Goal: Task Accomplishment & Management: Manage account settings

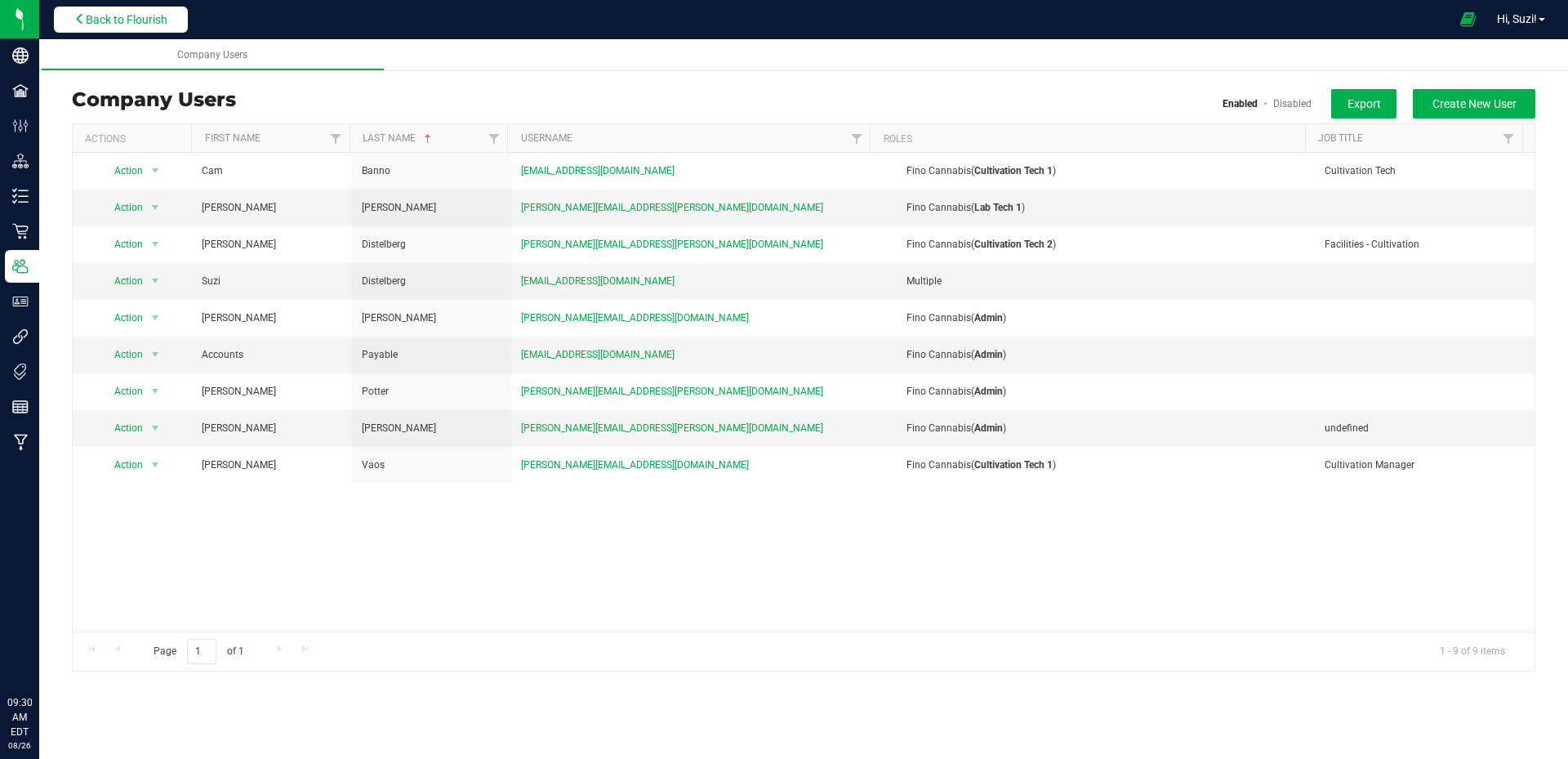
click at [155, 14] on span "Back to Flourish" at bounding box center [126, 19] width 82 height 13
click at [132, 21] on span "Back to Flourish" at bounding box center [126, 19] width 82 height 13
click at [143, 21] on span "Back to Flourish" at bounding box center [126, 19] width 82 height 13
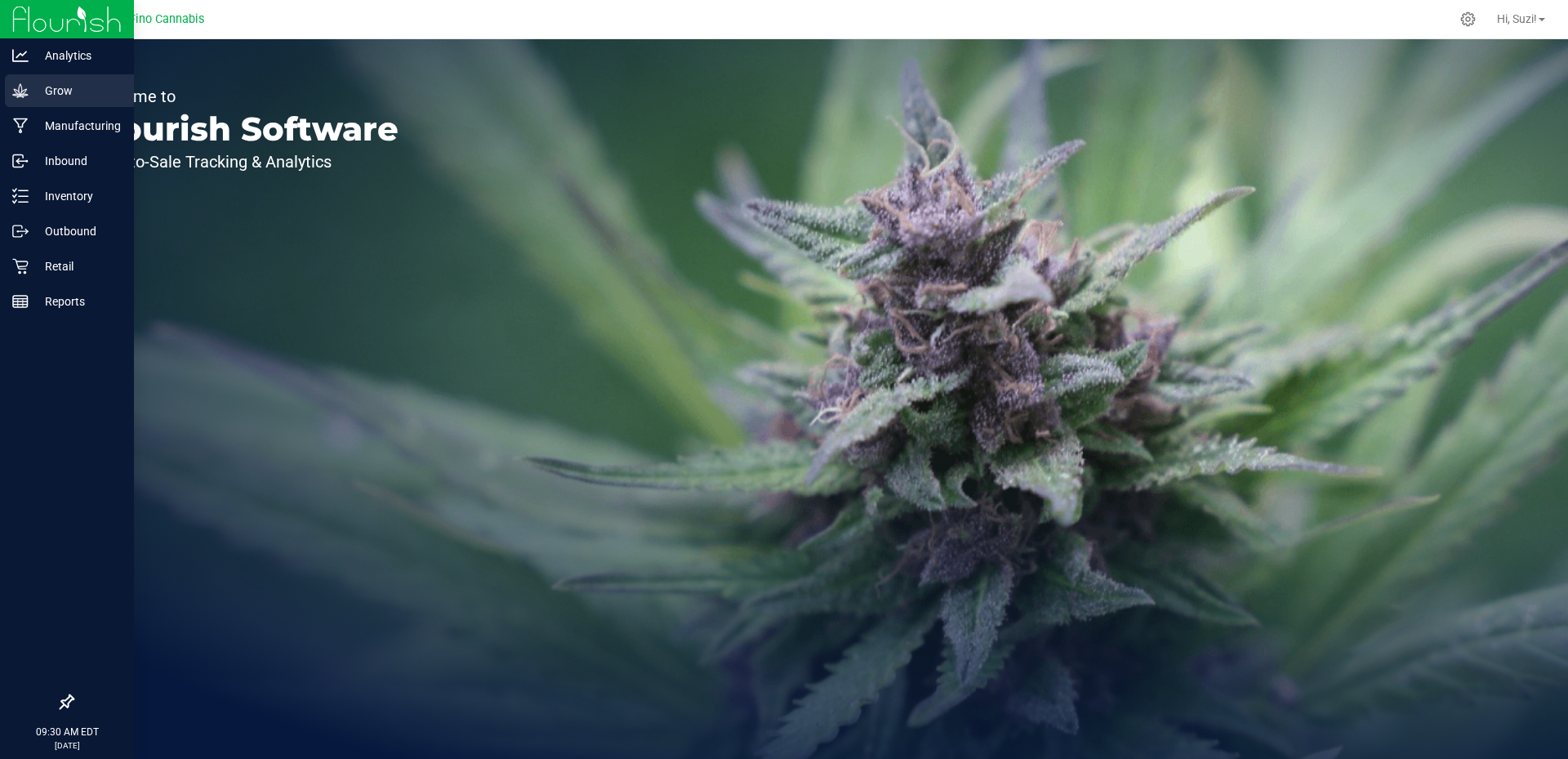
click at [19, 93] on icon at bounding box center [20, 91] width 16 height 14
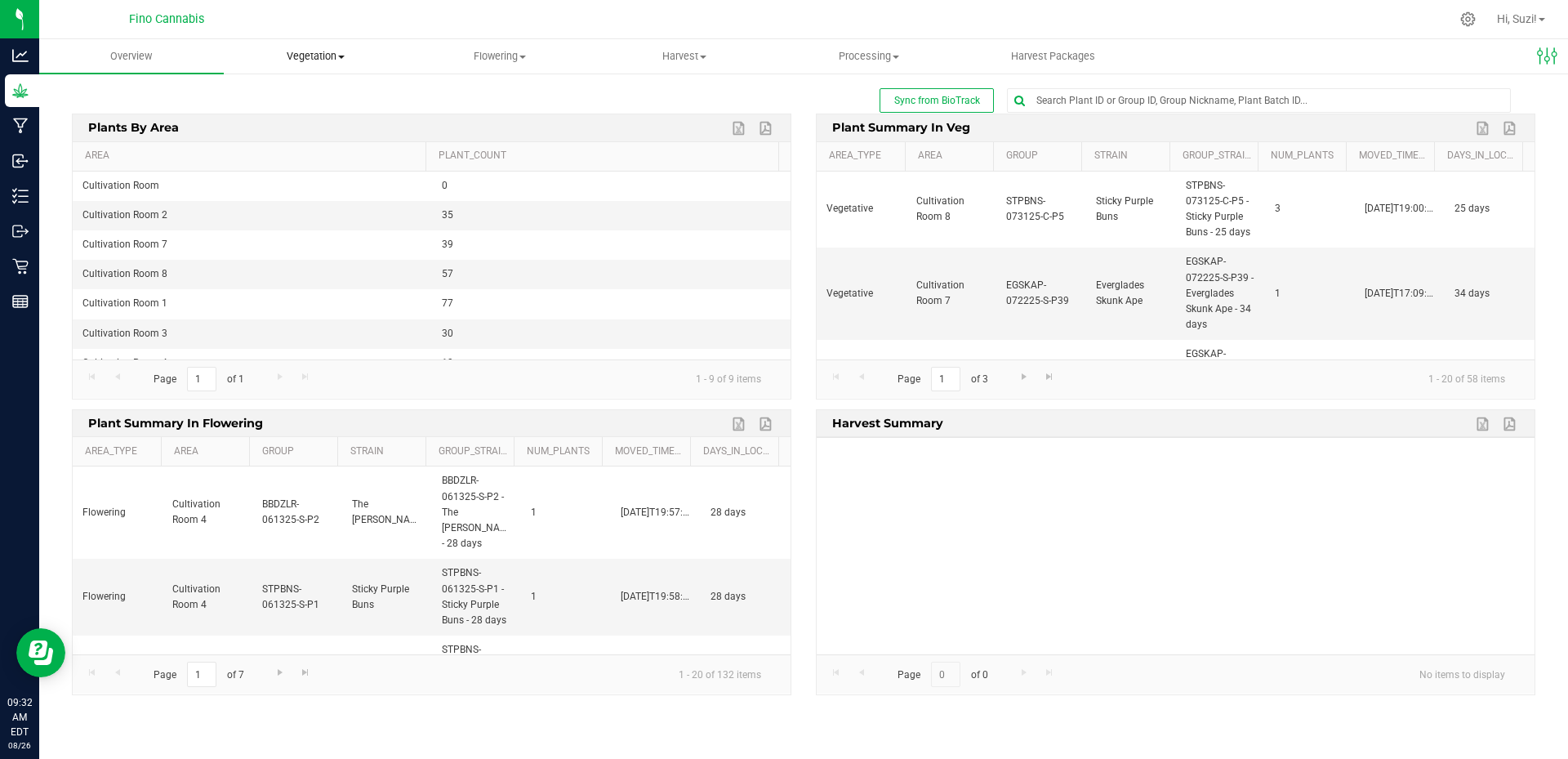
click at [341, 62] on span "Vegetation" at bounding box center [316, 56] width 183 height 15
click at [294, 102] on span "Veg groups" at bounding box center [276, 98] width 103 height 14
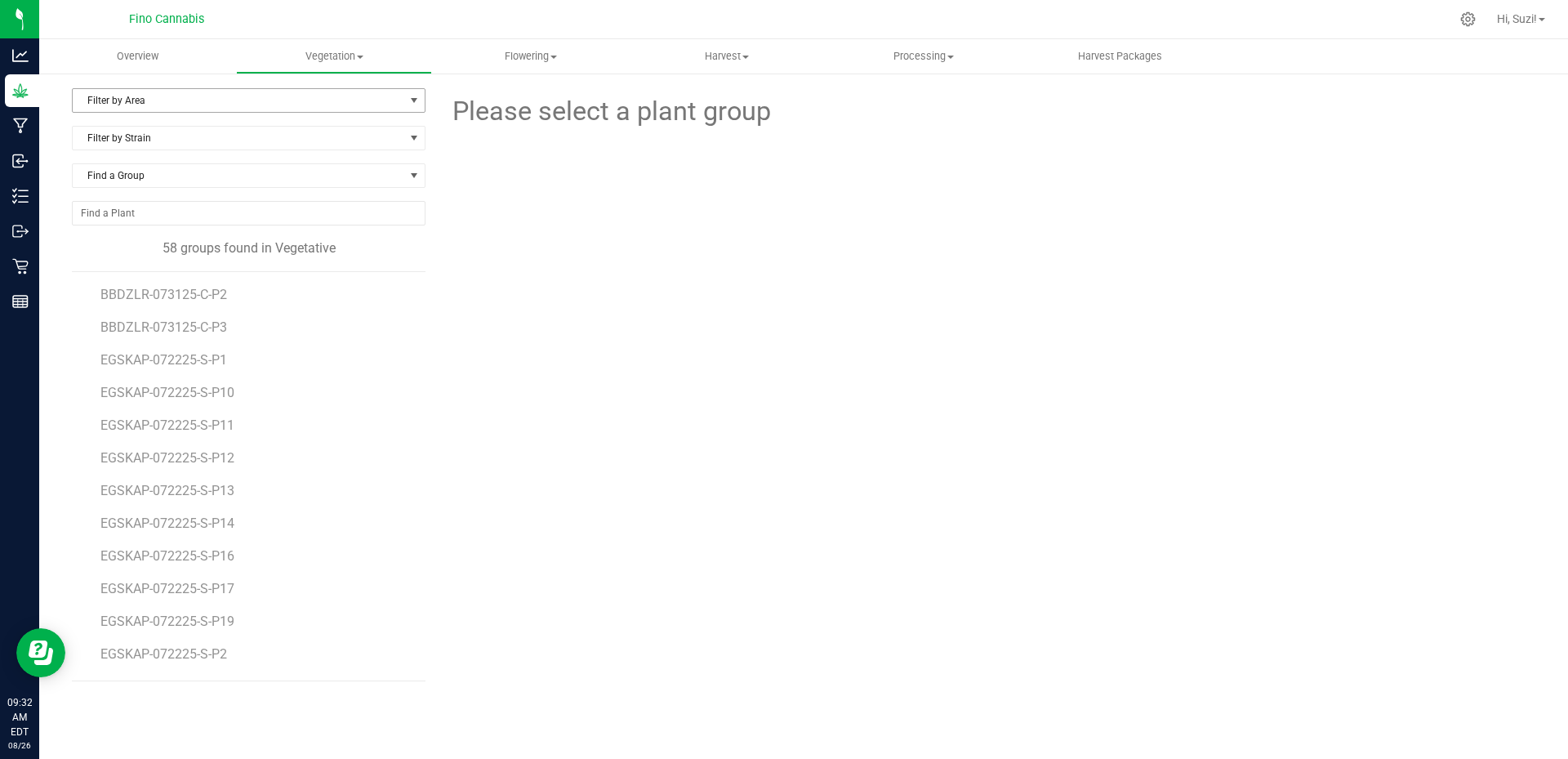
click at [299, 98] on span "Filter by Area" at bounding box center [238, 99] width 331 height 23
click at [499, 180] on div at bounding box center [987, 221] width 1122 height 180
click at [363, 53] on span "Vegetation" at bounding box center [334, 56] width 195 height 15
click at [469, 159] on div at bounding box center [987, 221] width 1122 height 180
click at [413, 102] on span "select" at bounding box center [414, 99] width 13 height 13
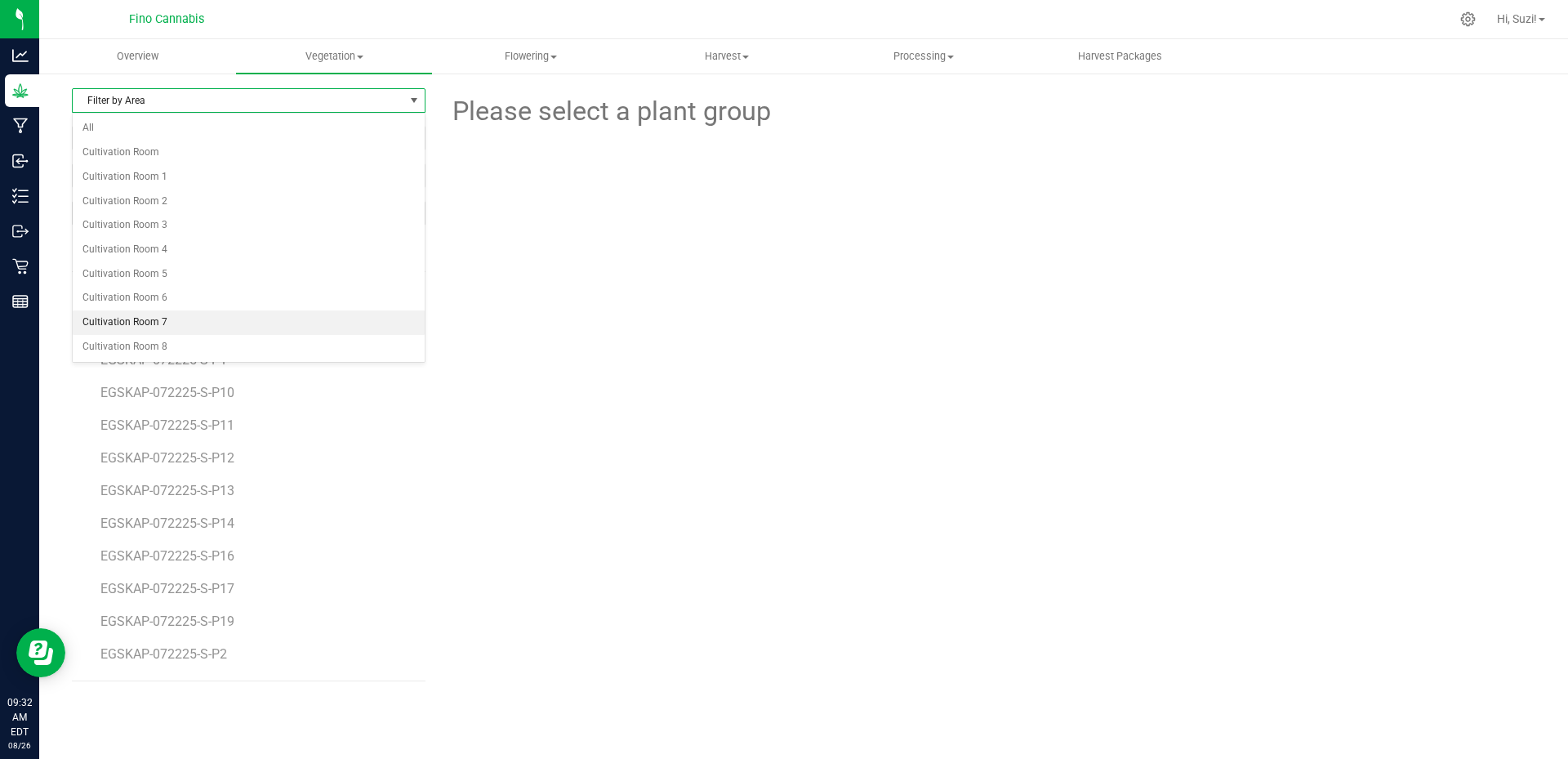
click at [218, 315] on li "Cultivation Room 7" at bounding box center [249, 322] width 352 height 25
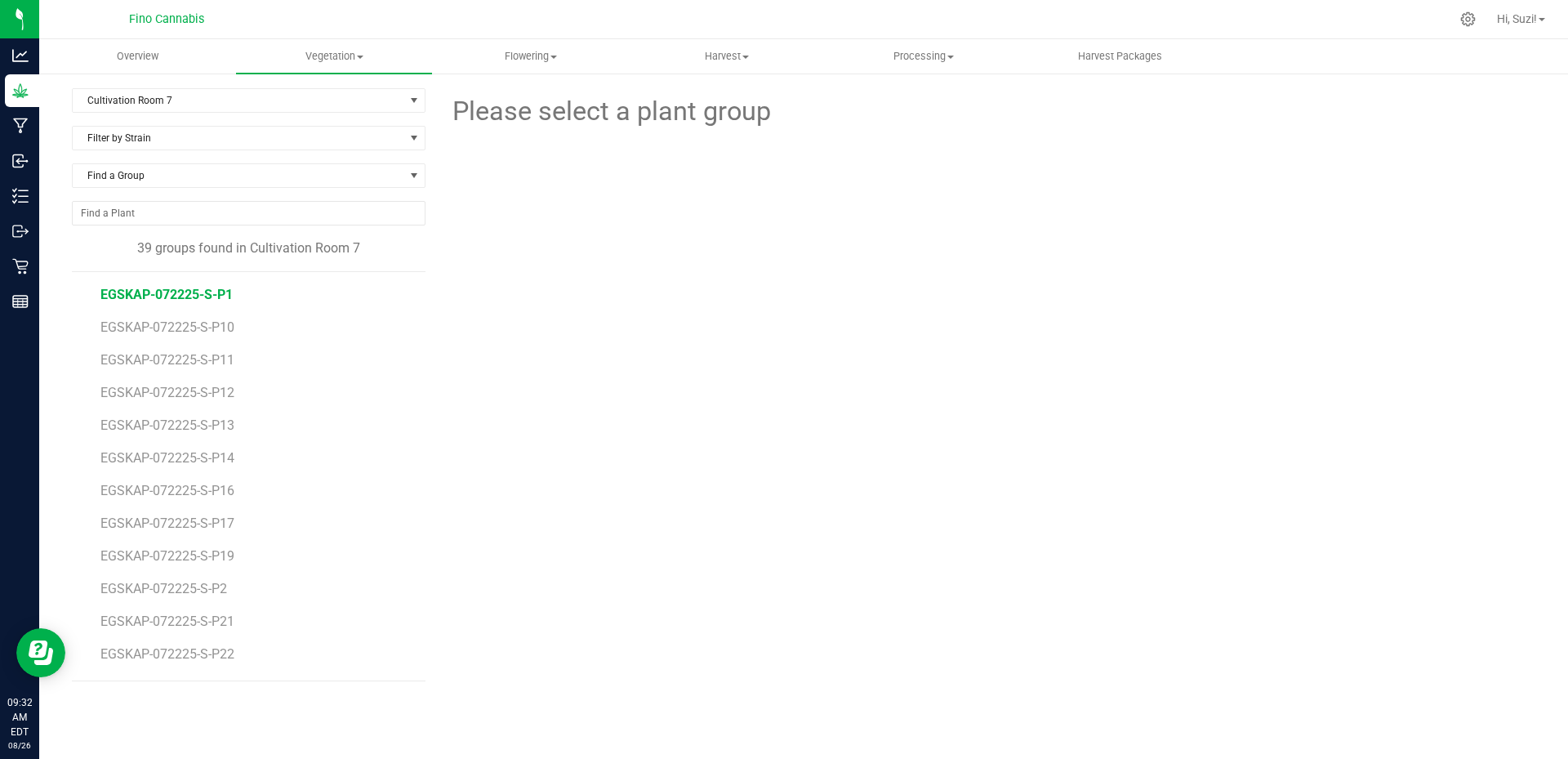
click at [169, 294] on span "EGSKAP-072225-S-P1" at bounding box center [166, 294] width 132 height 16
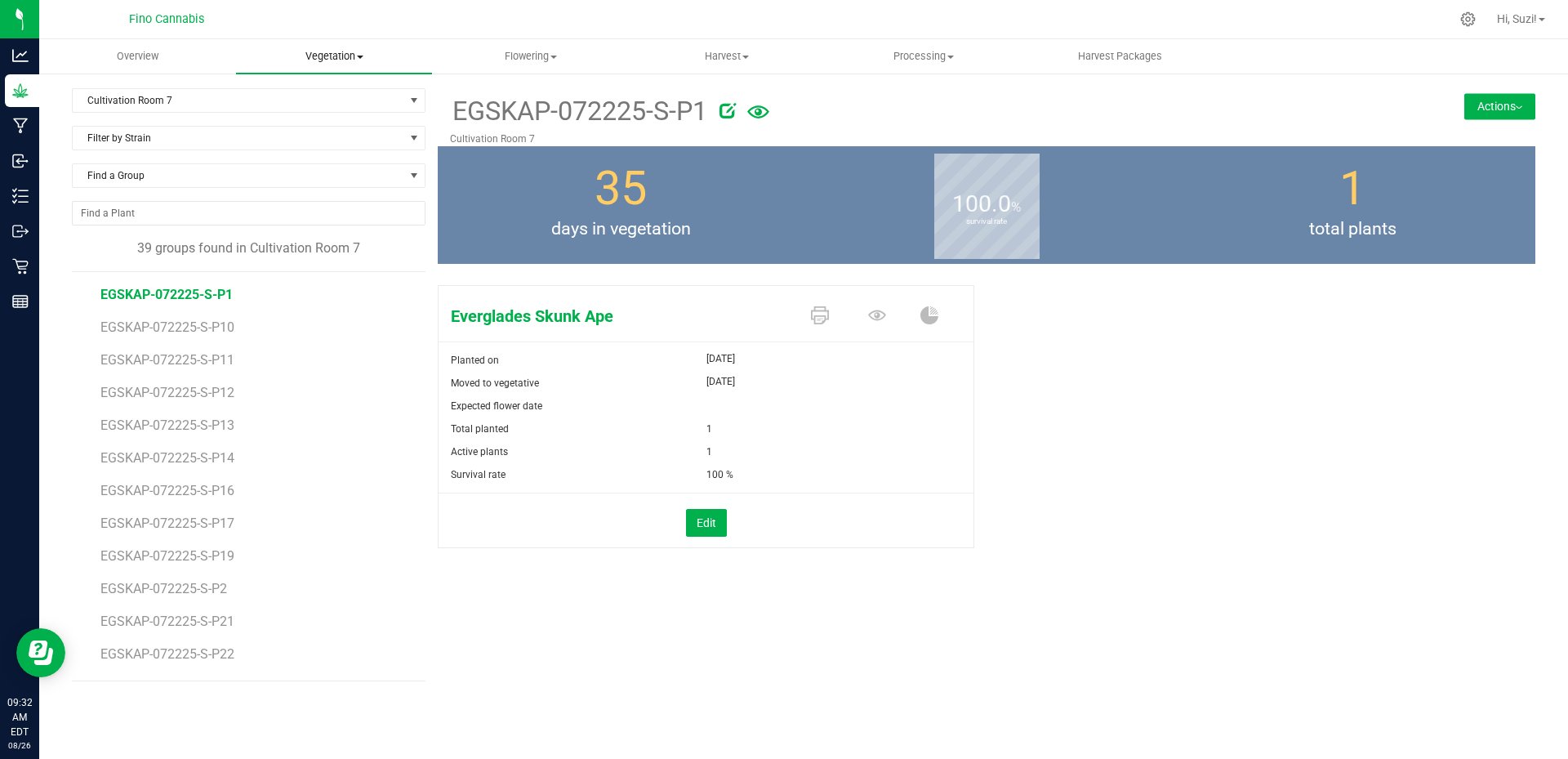
click at [361, 57] on span at bounding box center [360, 57] width 7 height 3
click at [1517, 106] on img at bounding box center [1519, 107] width 7 height 3
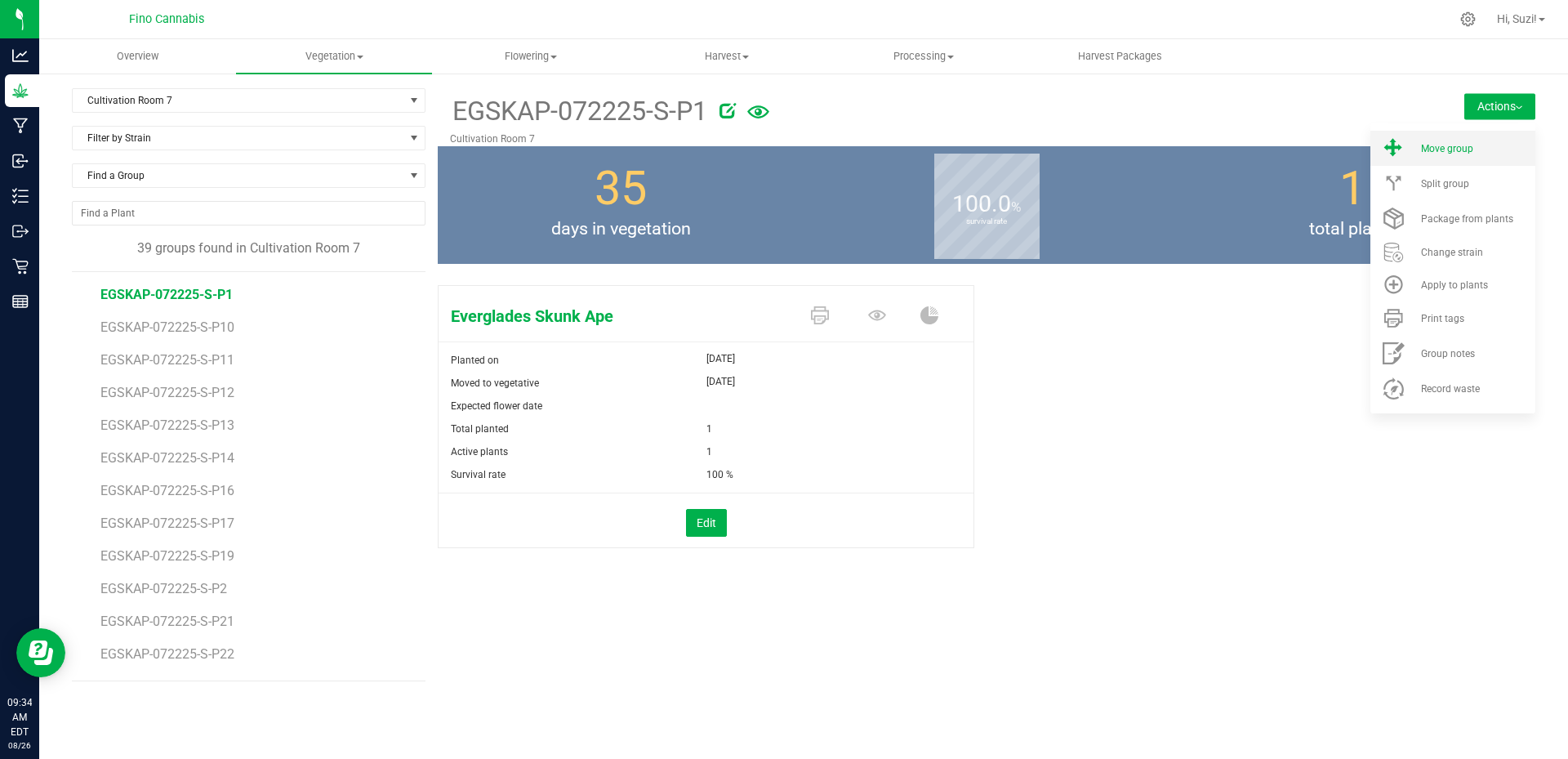
click at [1469, 155] on li "Move group" at bounding box center [1453, 147] width 165 height 35
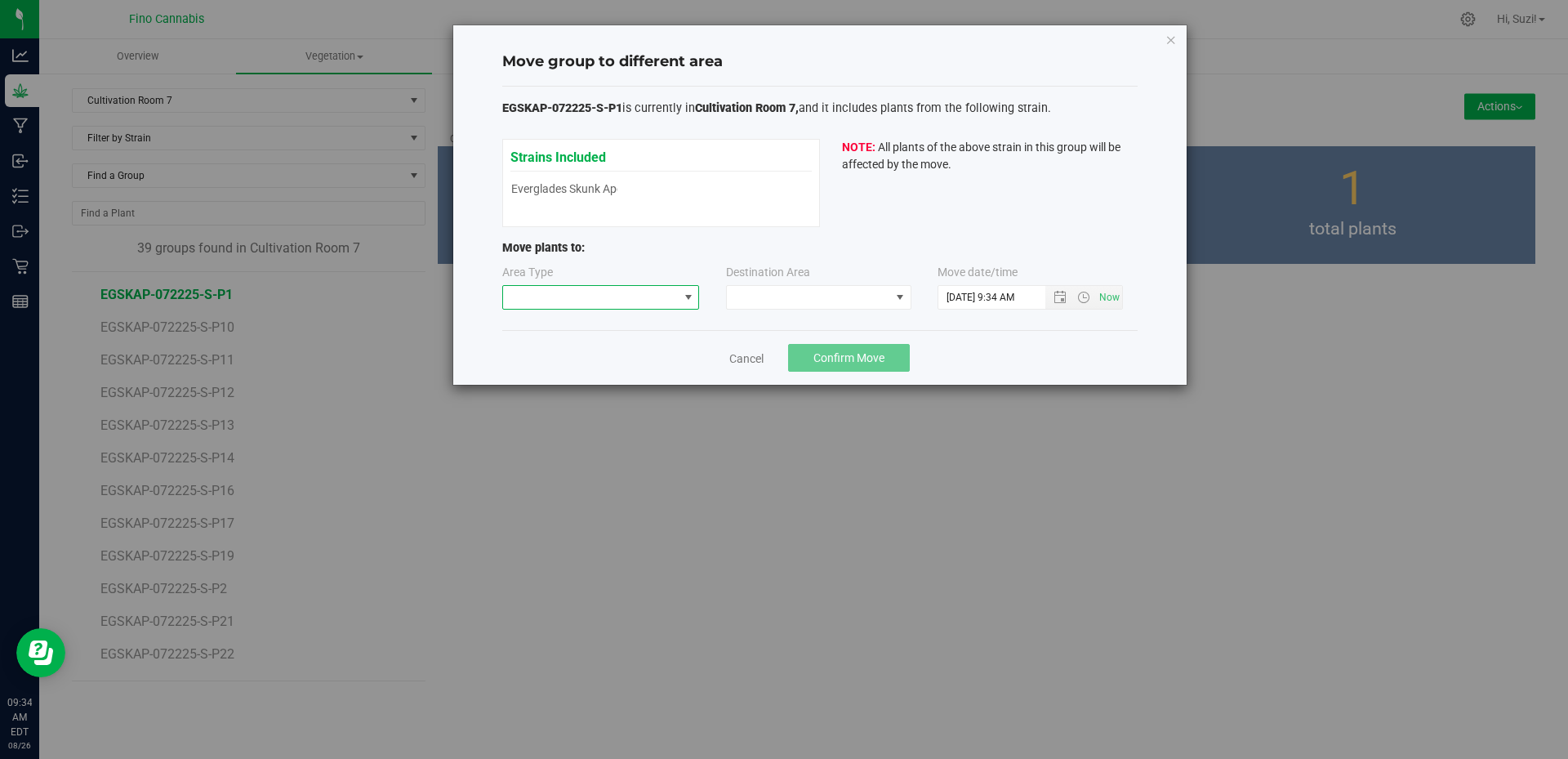
click at [688, 299] on span at bounding box center [687, 296] width 13 height 13
click at [618, 376] on li "Flowering" at bounding box center [601, 383] width 196 height 28
click at [890, 298] on span at bounding box center [900, 296] width 21 height 23
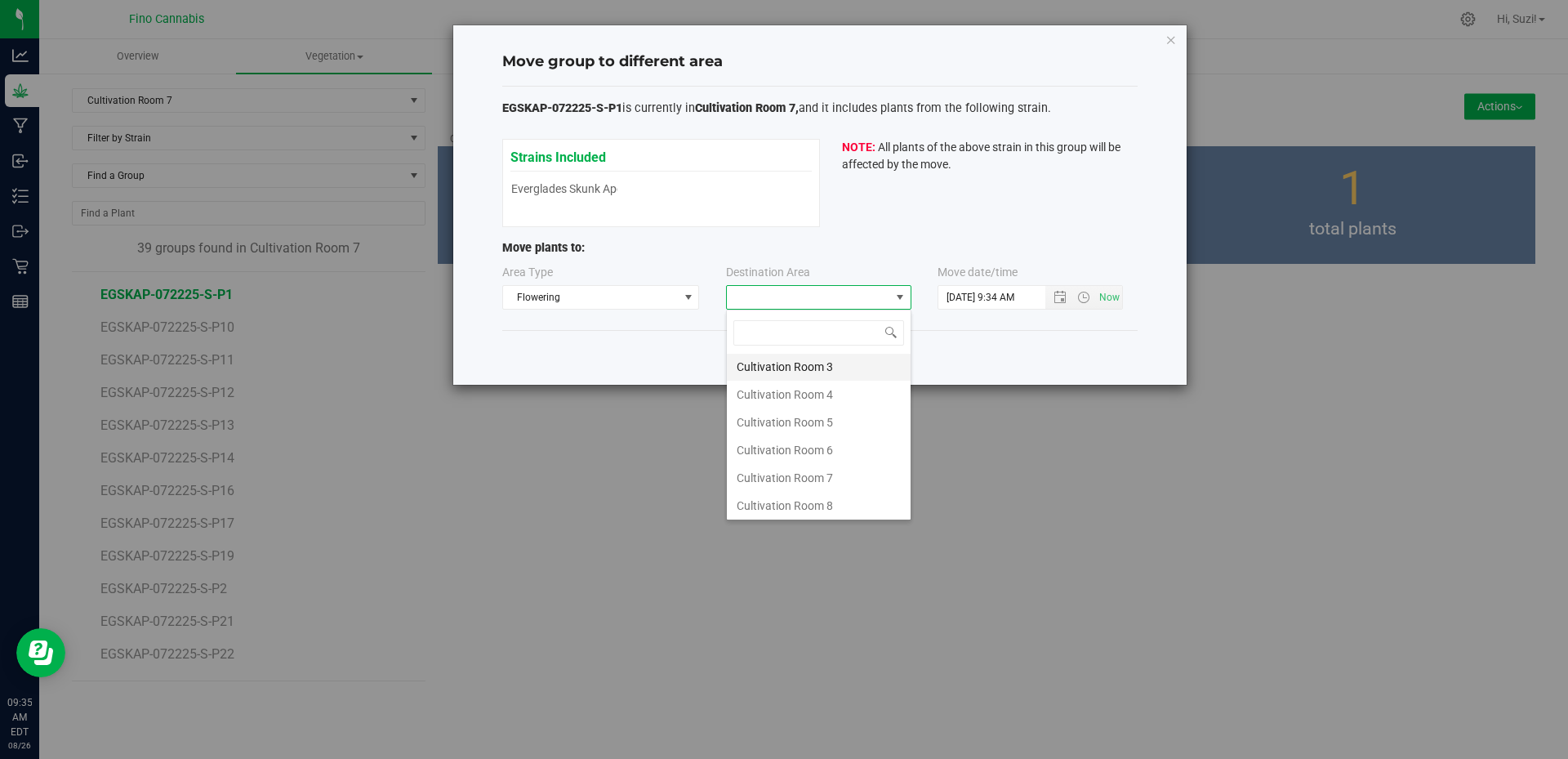
scroll to position [87, 0]
click at [833, 476] on li "Cultivation Room 7" at bounding box center [819, 475] width 184 height 28
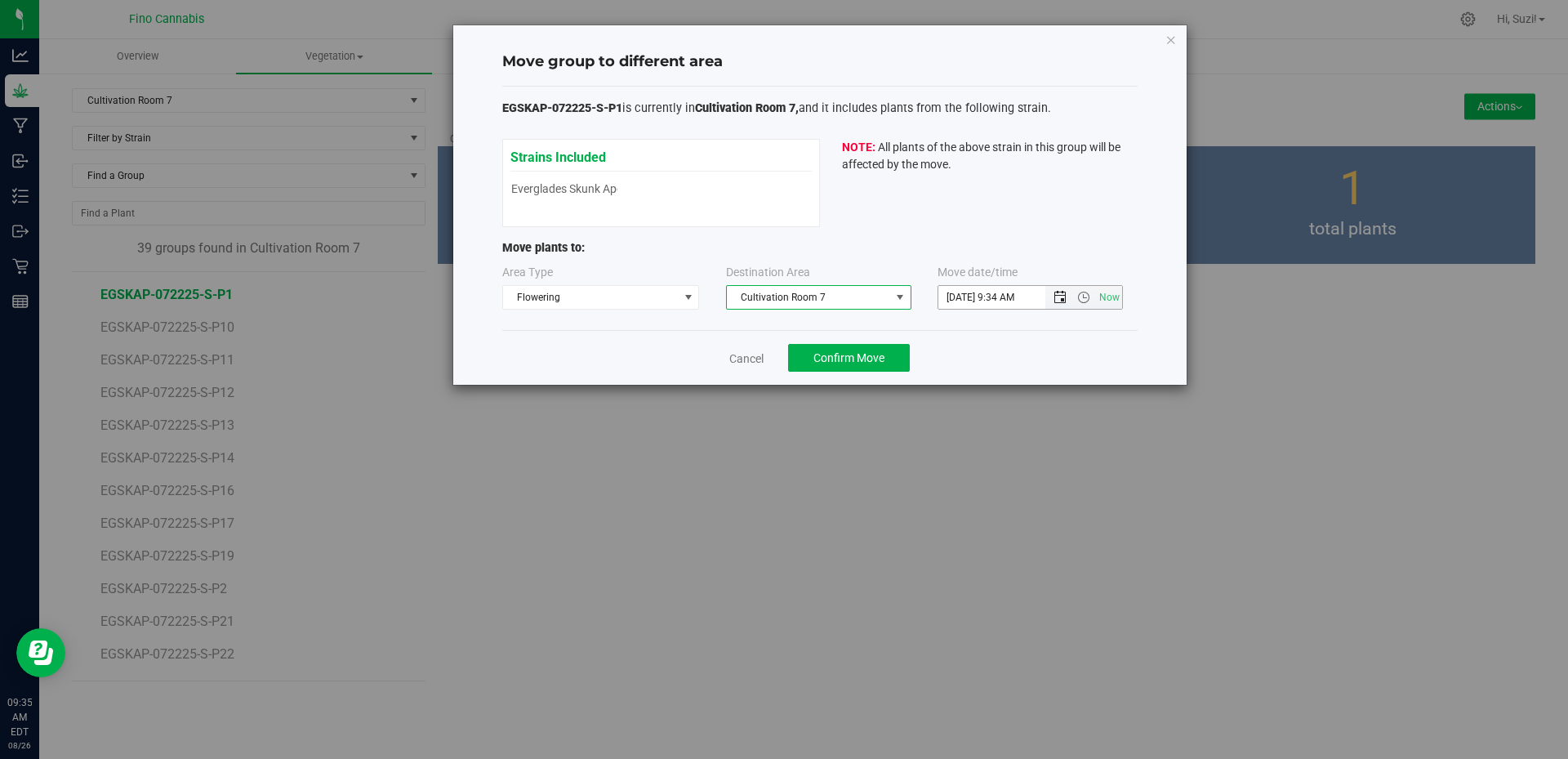
click at [1061, 301] on span "Open the date view" at bounding box center [1060, 296] width 13 height 13
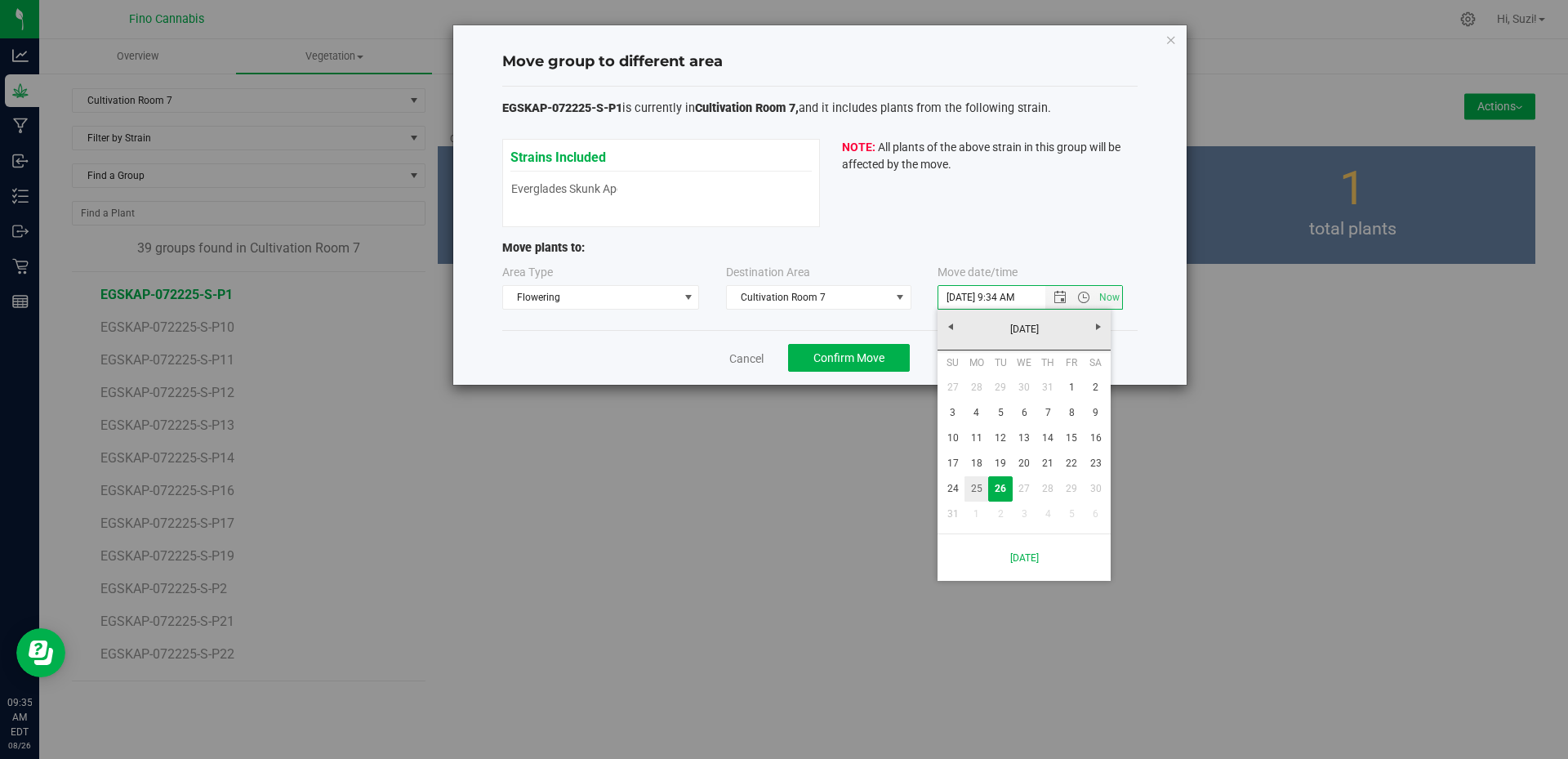
click at [981, 490] on link "25" at bounding box center [976, 488] width 24 height 25
type input "8/25/2025 9:34 AM"
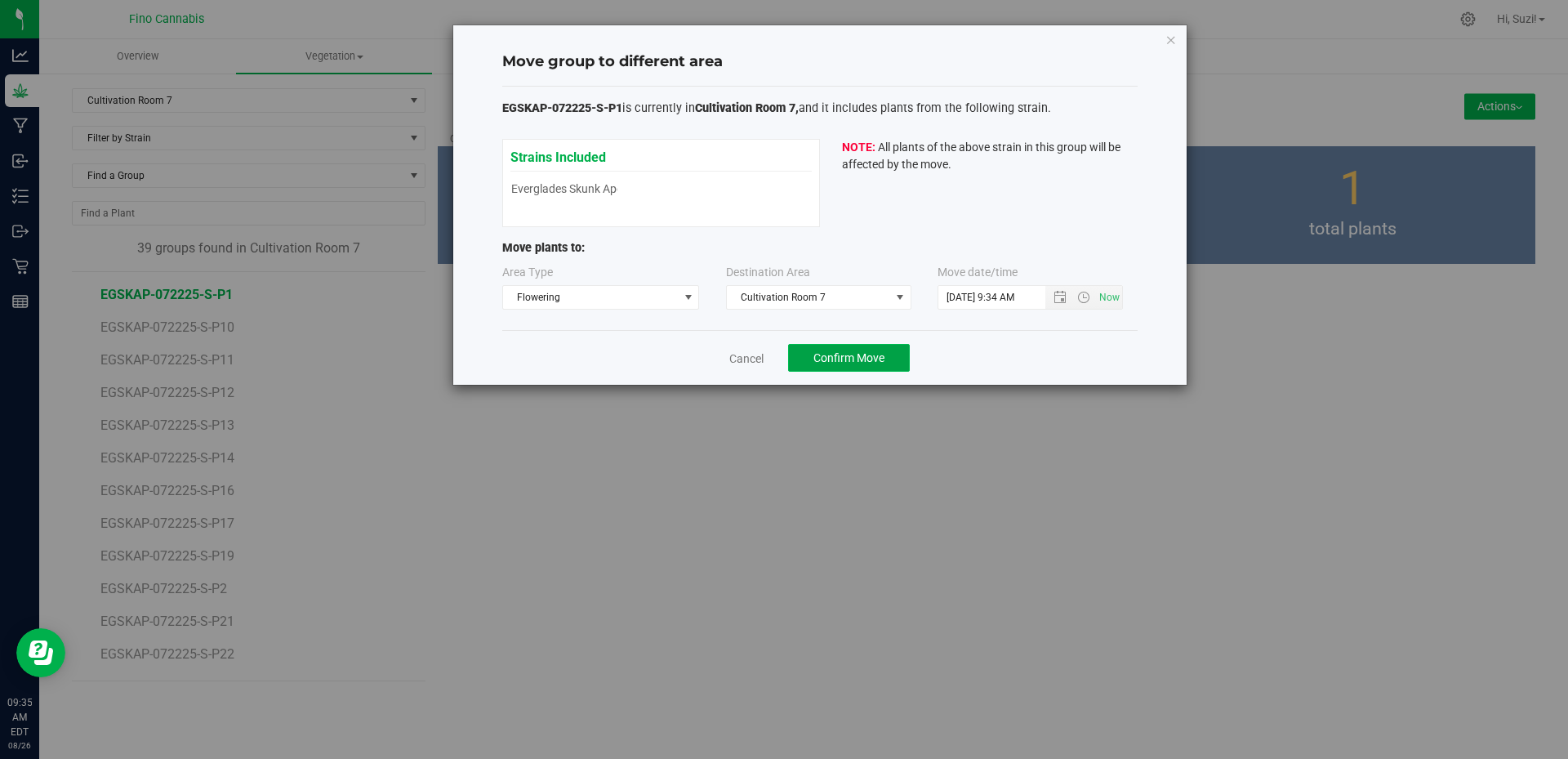
click at [871, 361] on span "Confirm Move" at bounding box center [849, 357] width 71 height 13
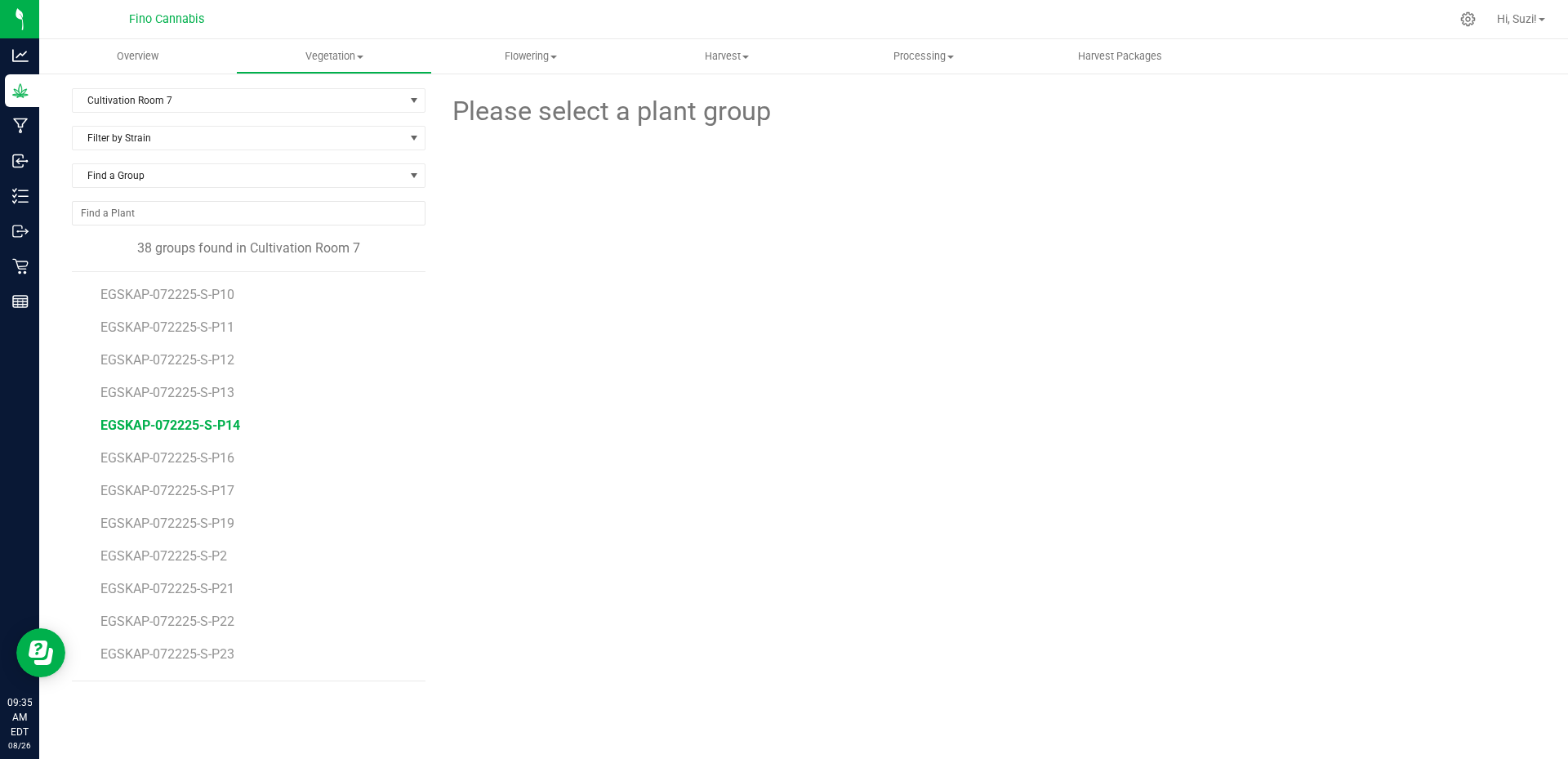
click at [225, 430] on span "EGSKAP-072225-S-P14" at bounding box center [170, 425] width 139 height 16
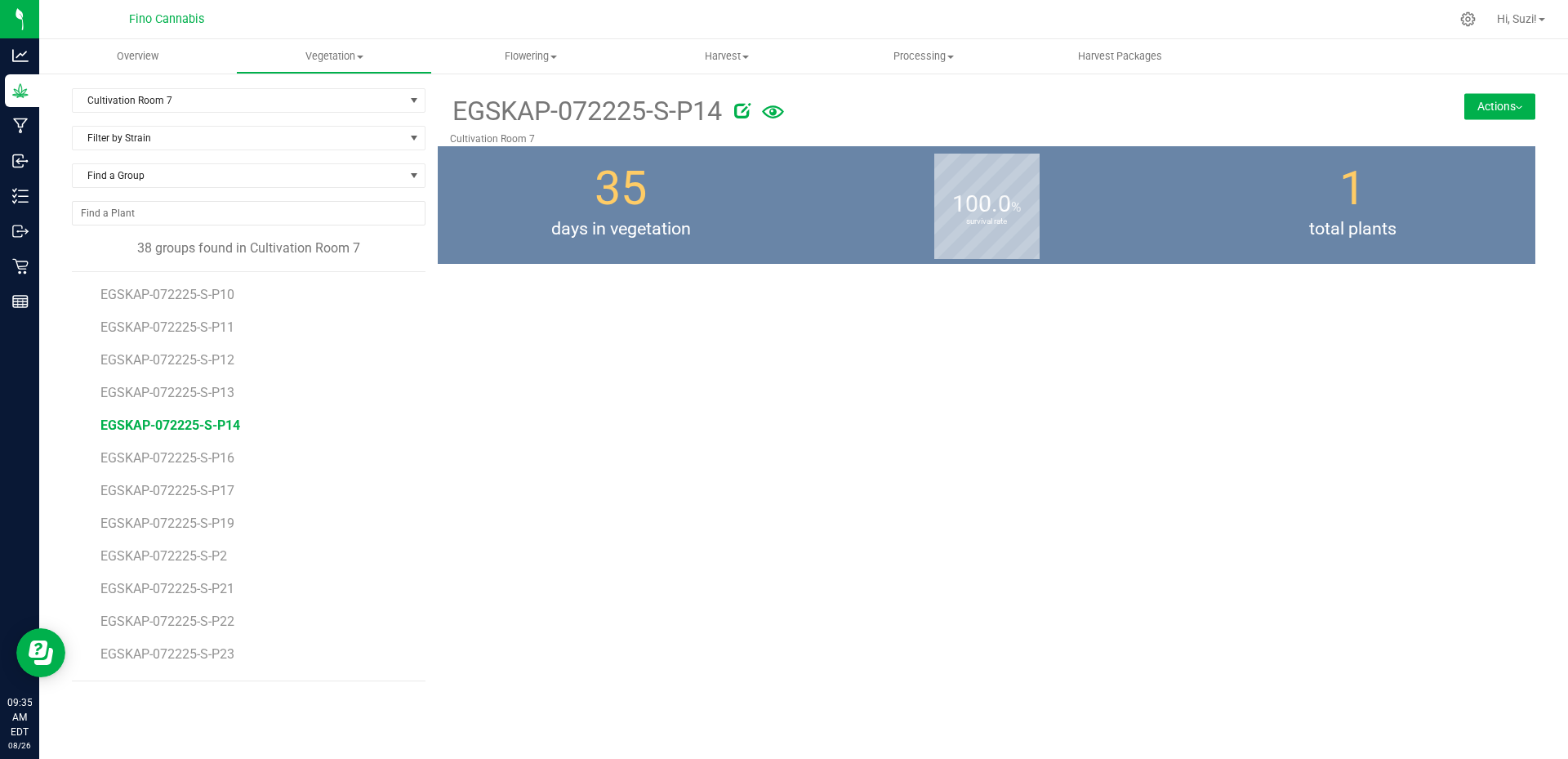
click at [1522, 109] on button "Actions" at bounding box center [1499, 106] width 71 height 26
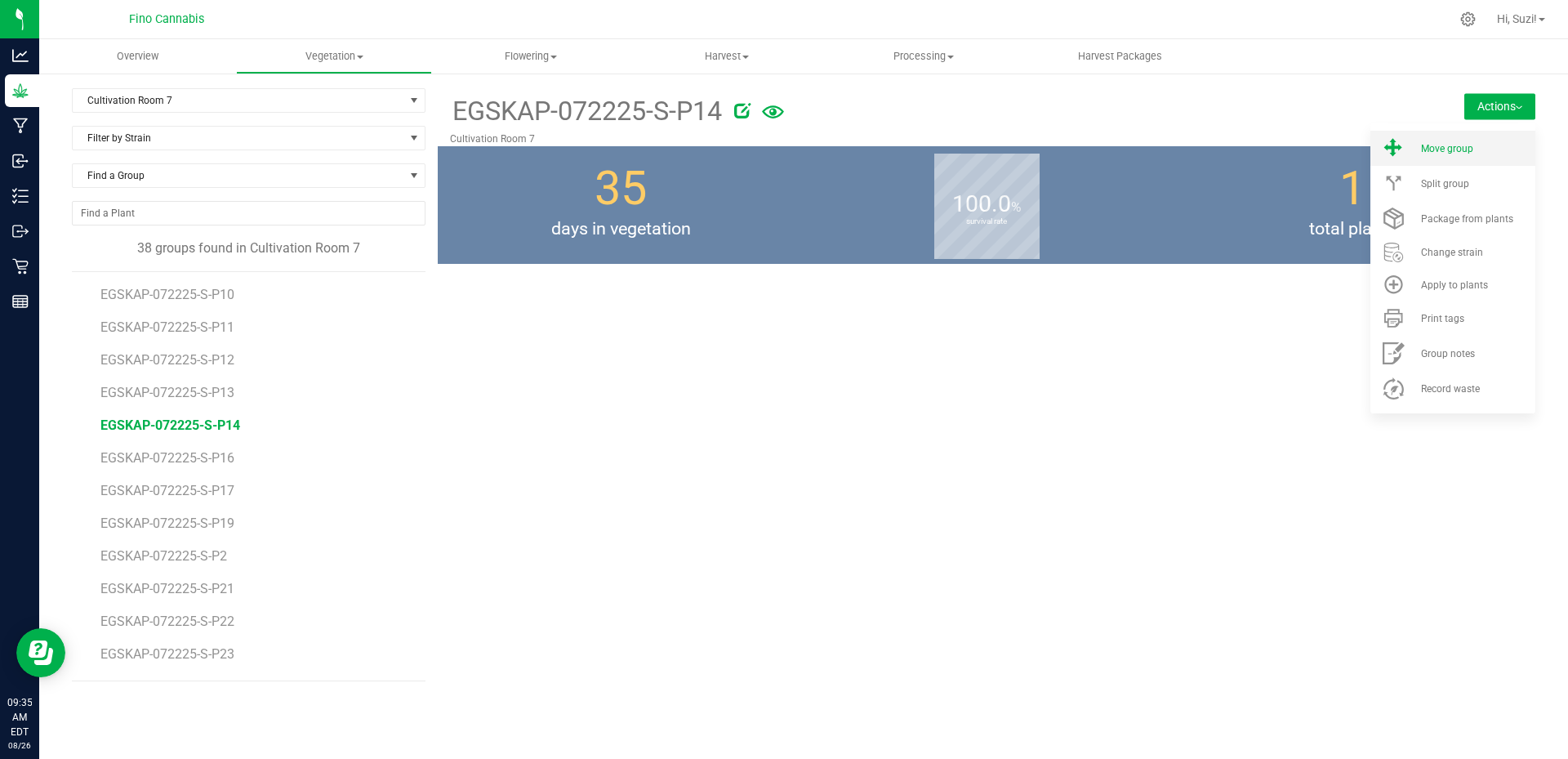
click at [1461, 156] on li "Move group" at bounding box center [1453, 147] width 165 height 35
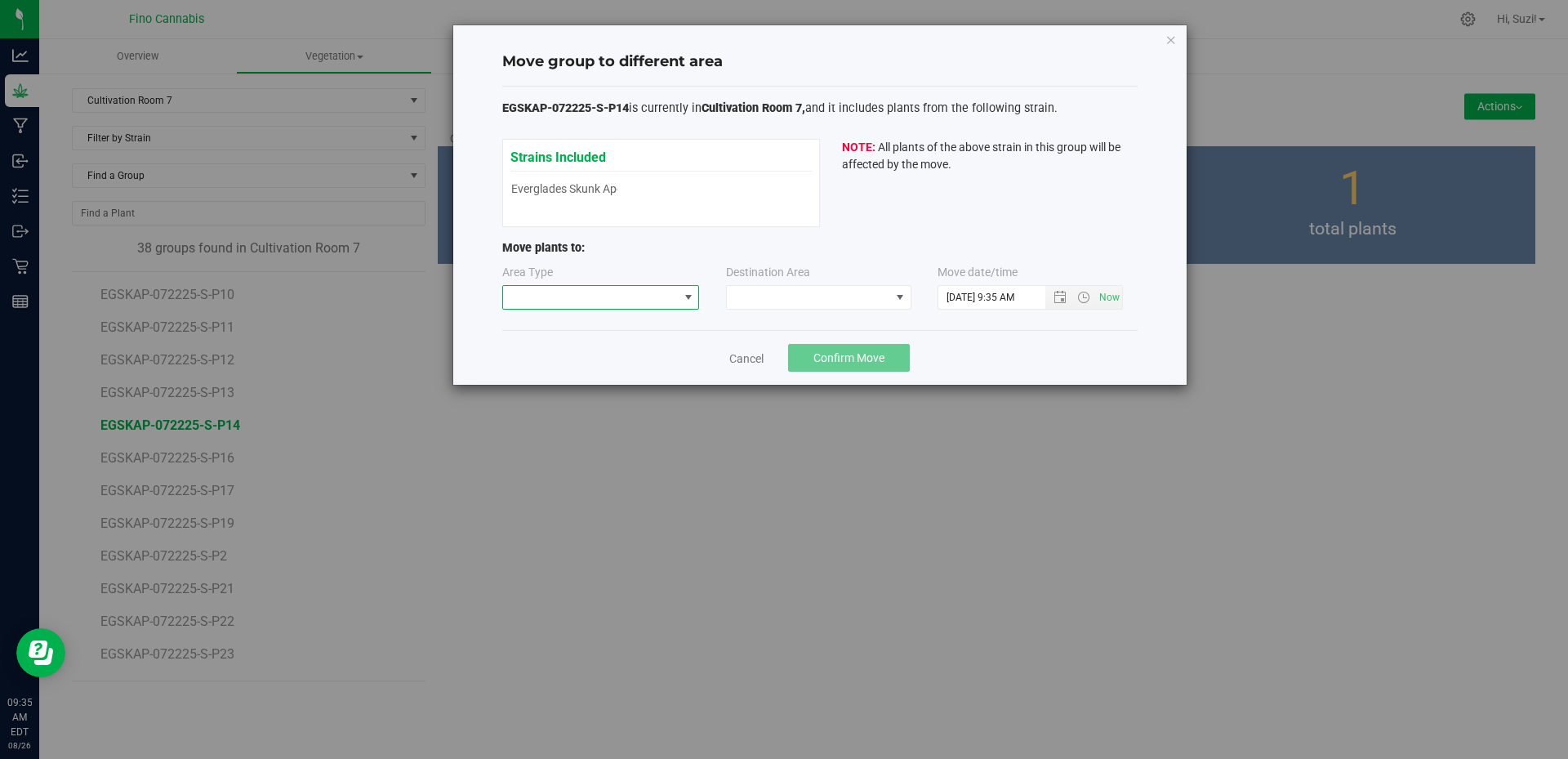
click at [686, 298] on span at bounding box center [687, 296] width 13 height 13
click at [631, 379] on li "Flowering" at bounding box center [601, 383] width 196 height 28
click at [747, 302] on span at bounding box center [809, 296] width 163 height 23
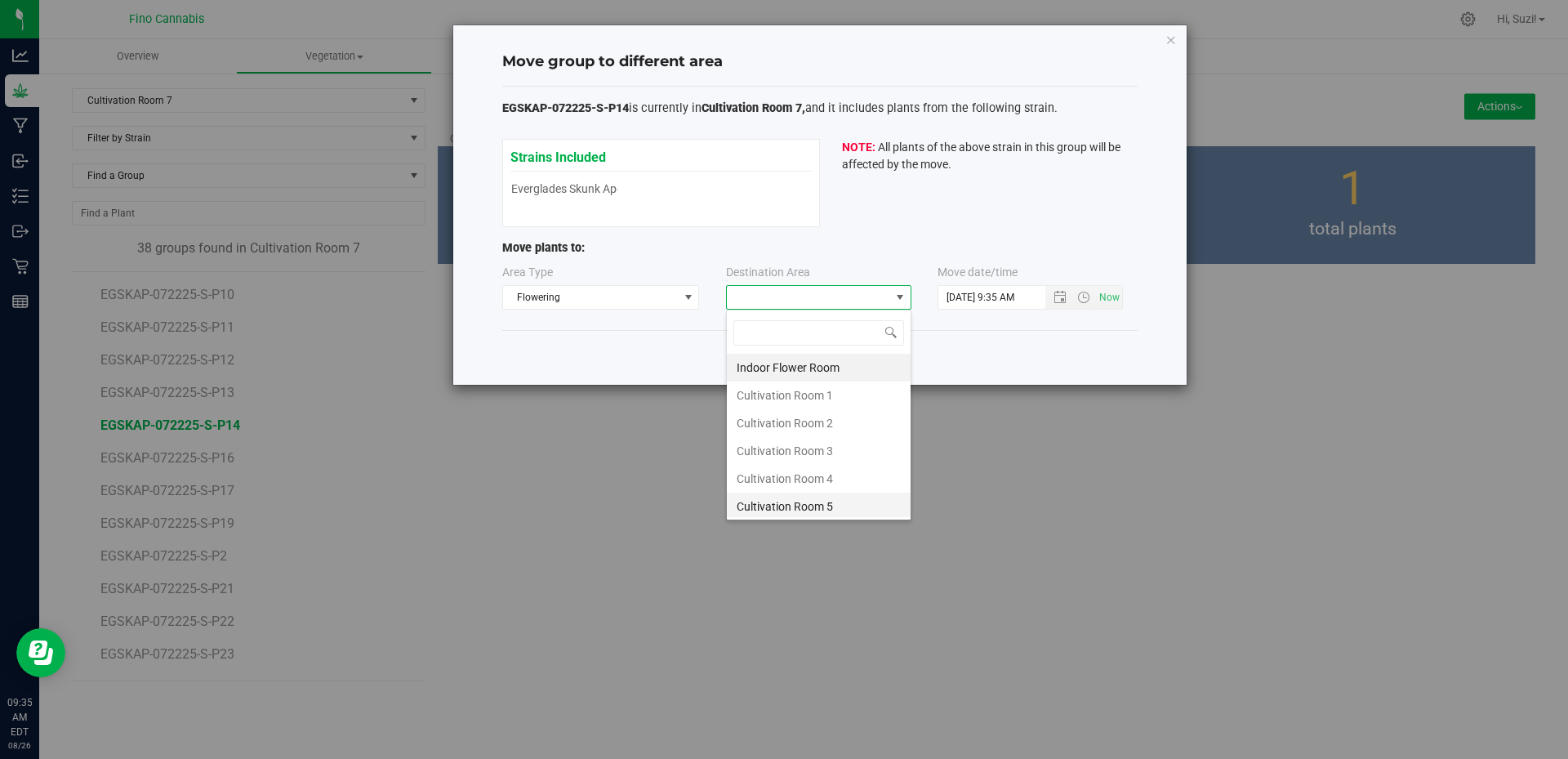
scroll to position [87, 0]
click at [796, 474] on li "Cultivation Room 7" at bounding box center [819, 475] width 184 height 28
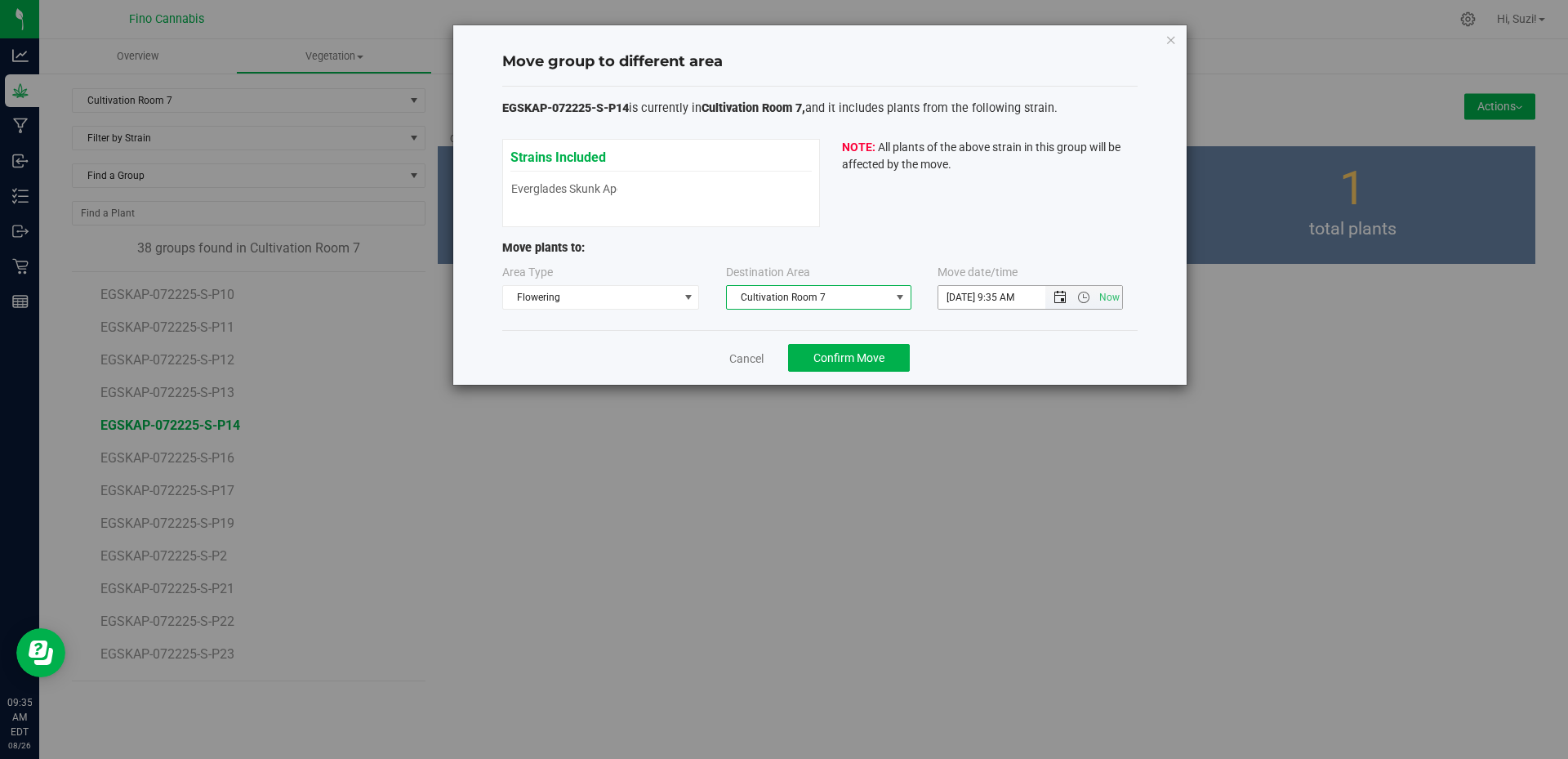
click at [1060, 296] on span "Open the date view" at bounding box center [1060, 296] width 13 height 13
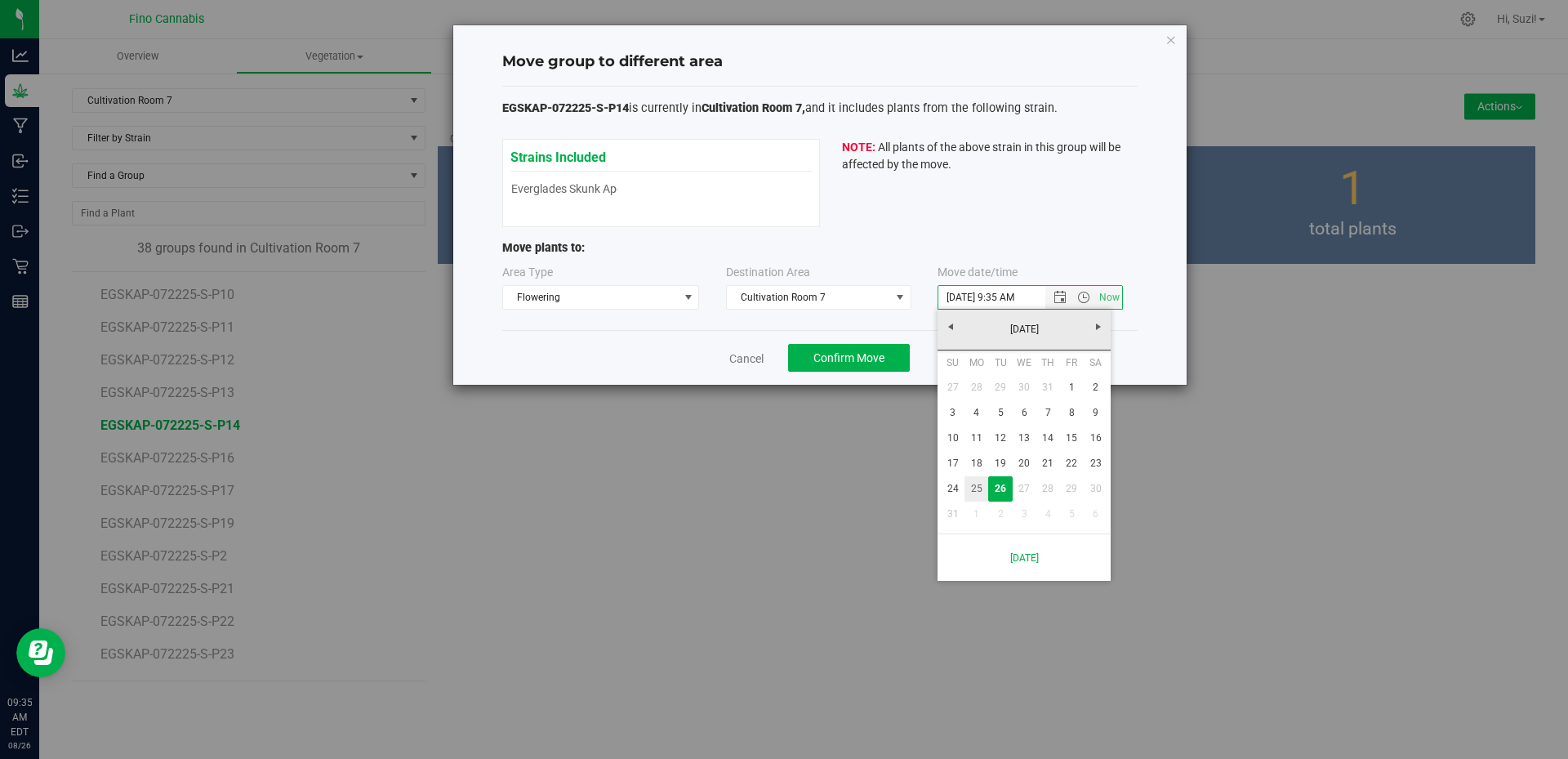
click at [983, 488] on link "25" at bounding box center [976, 488] width 24 height 25
type input "8/25/2025 9:35 AM"
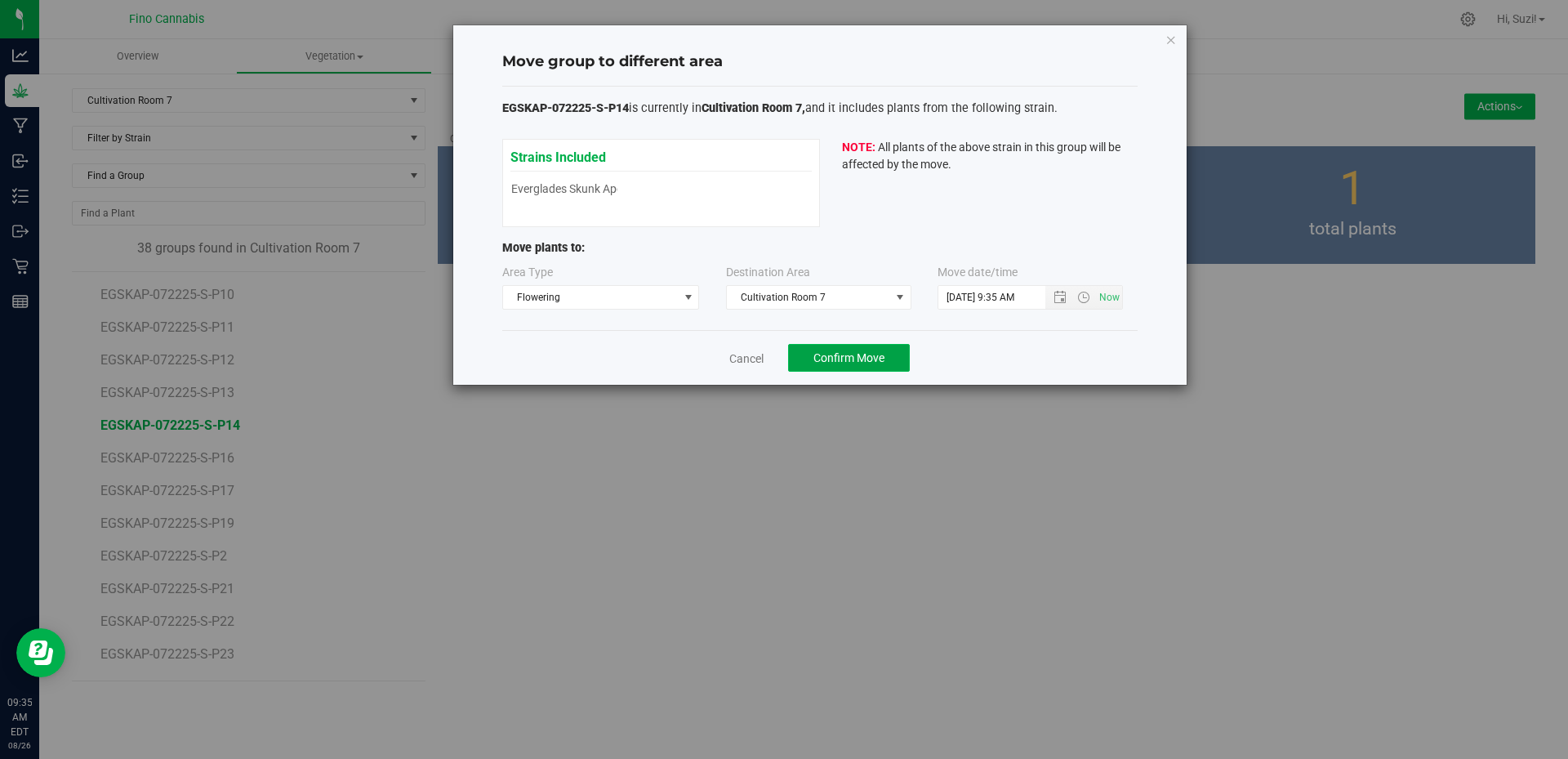
click at [882, 360] on span "Confirm Move" at bounding box center [849, 357] width 71 height 13
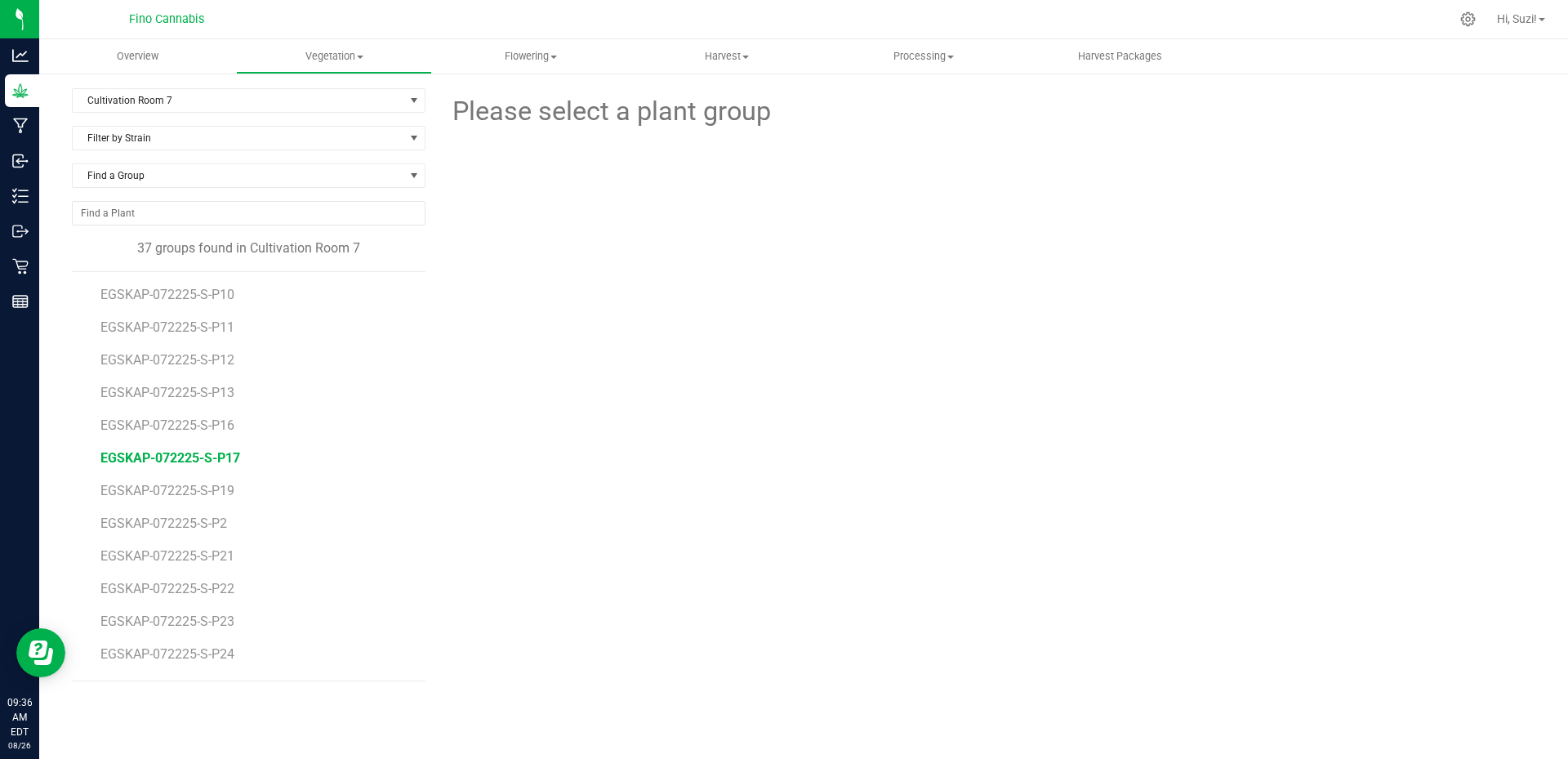
click at [217, 462] on span "EGSKAP-072225-S-P17" at bounding box center [170, 458] width 139 height 16
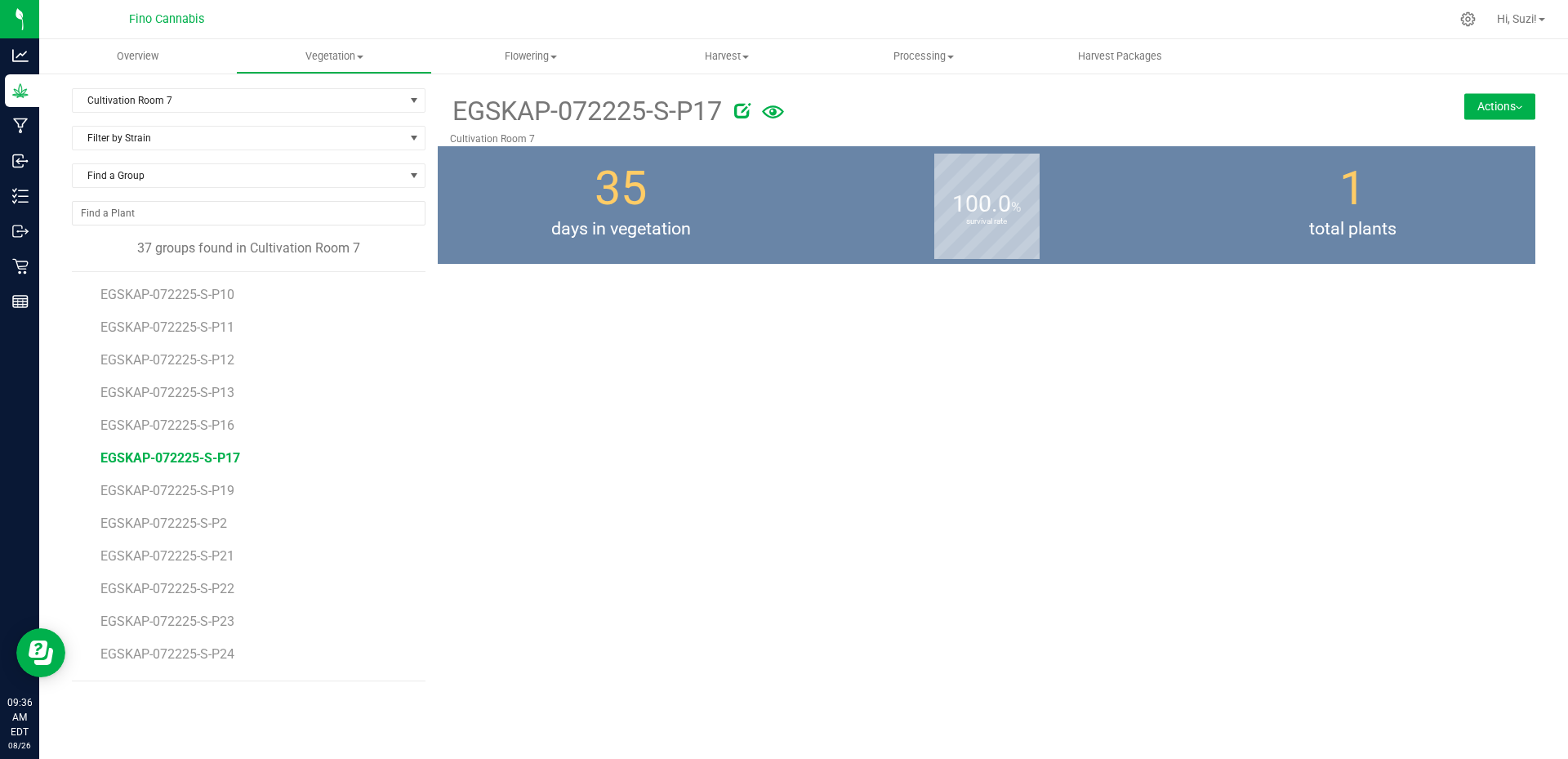
click at [1519, 107] on img at bounding box center [1519, 107] width 7 height 3
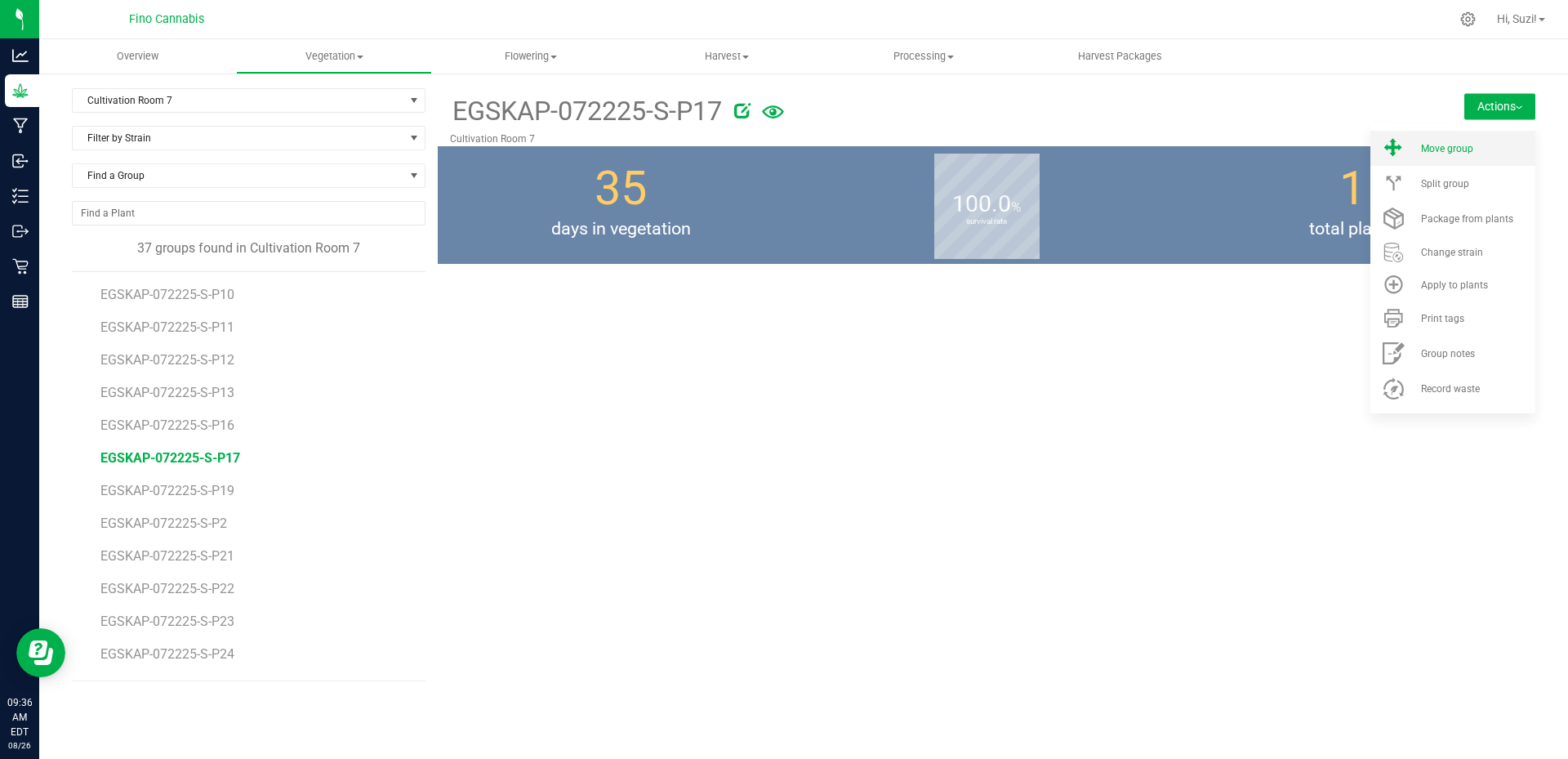
click at [1448, 145] on span "Move group" at bounding box center [1447, 148] width 53 height 11
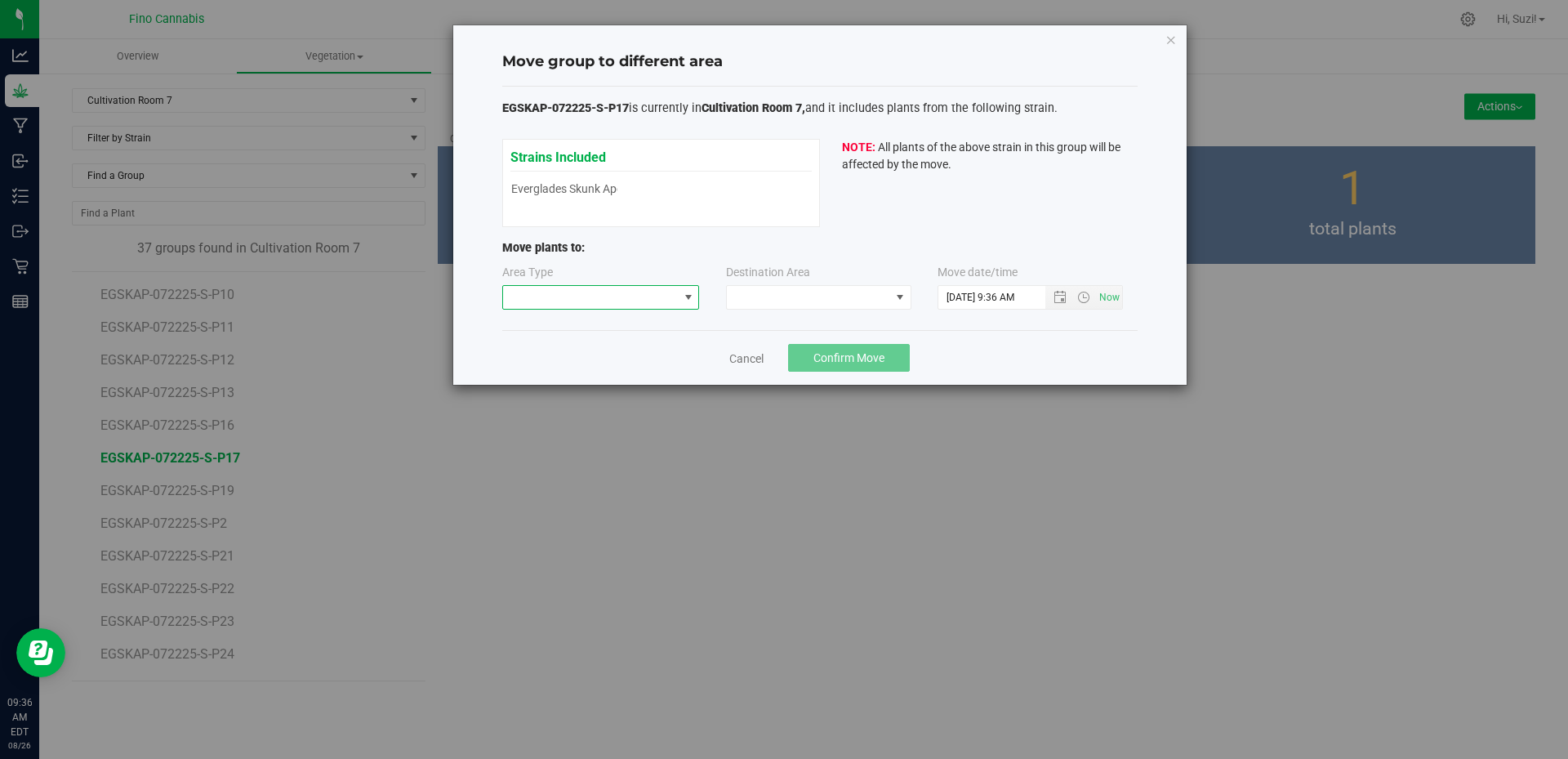
click at [689, 298] on span at bounding box center [687, 296] width 13 height 13
click at [604, 385] on li "Flowering" at bounding box center [601, 383] width 196 height 28
click at [905, 297] on span at bounding box center [899, 296] width 13 height 13
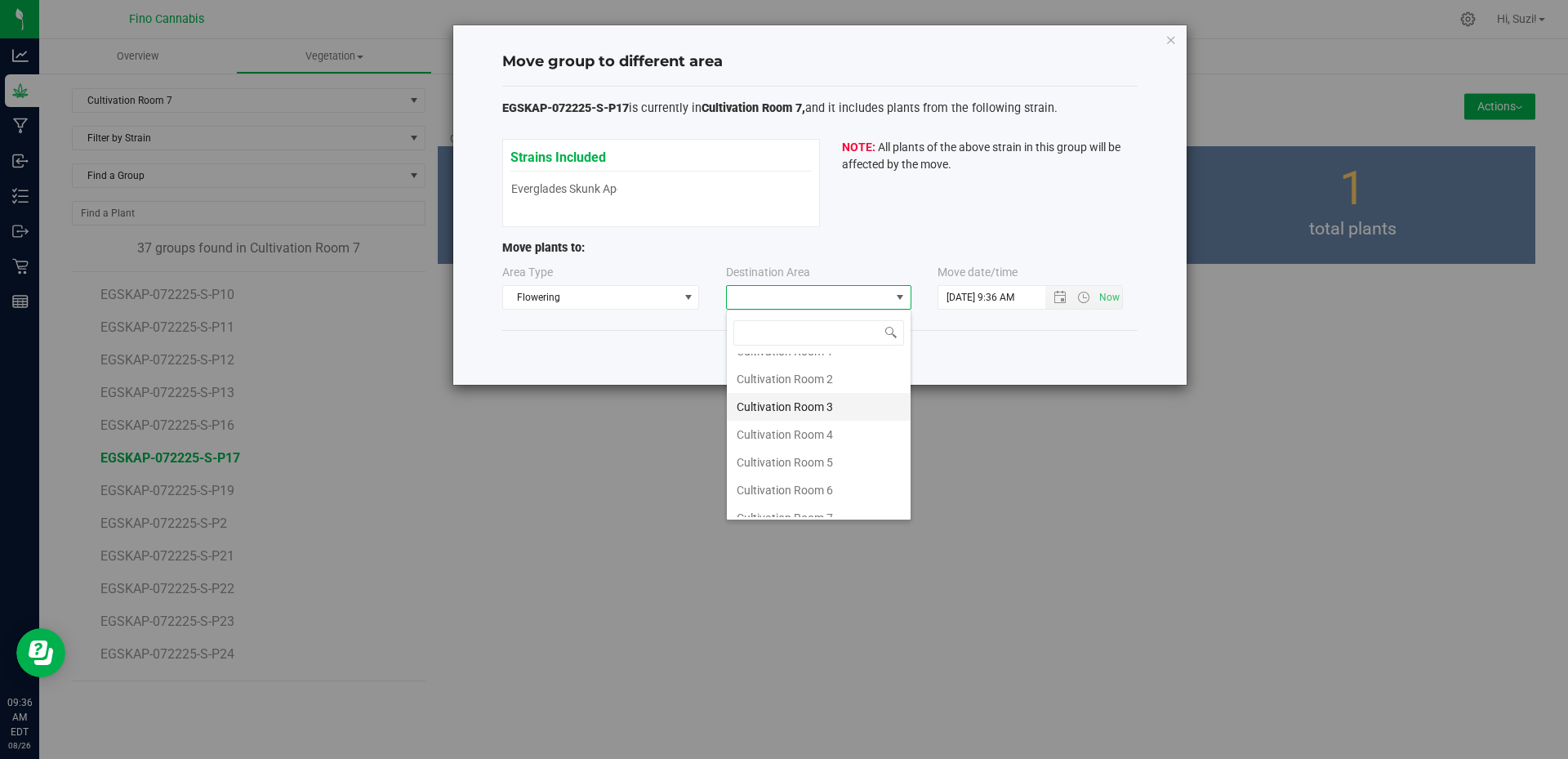
scroll to position [87, 0]
click at [796, 476] on li "Cultivation Room 7" at bounding box center [819, 475] width 184 height 28
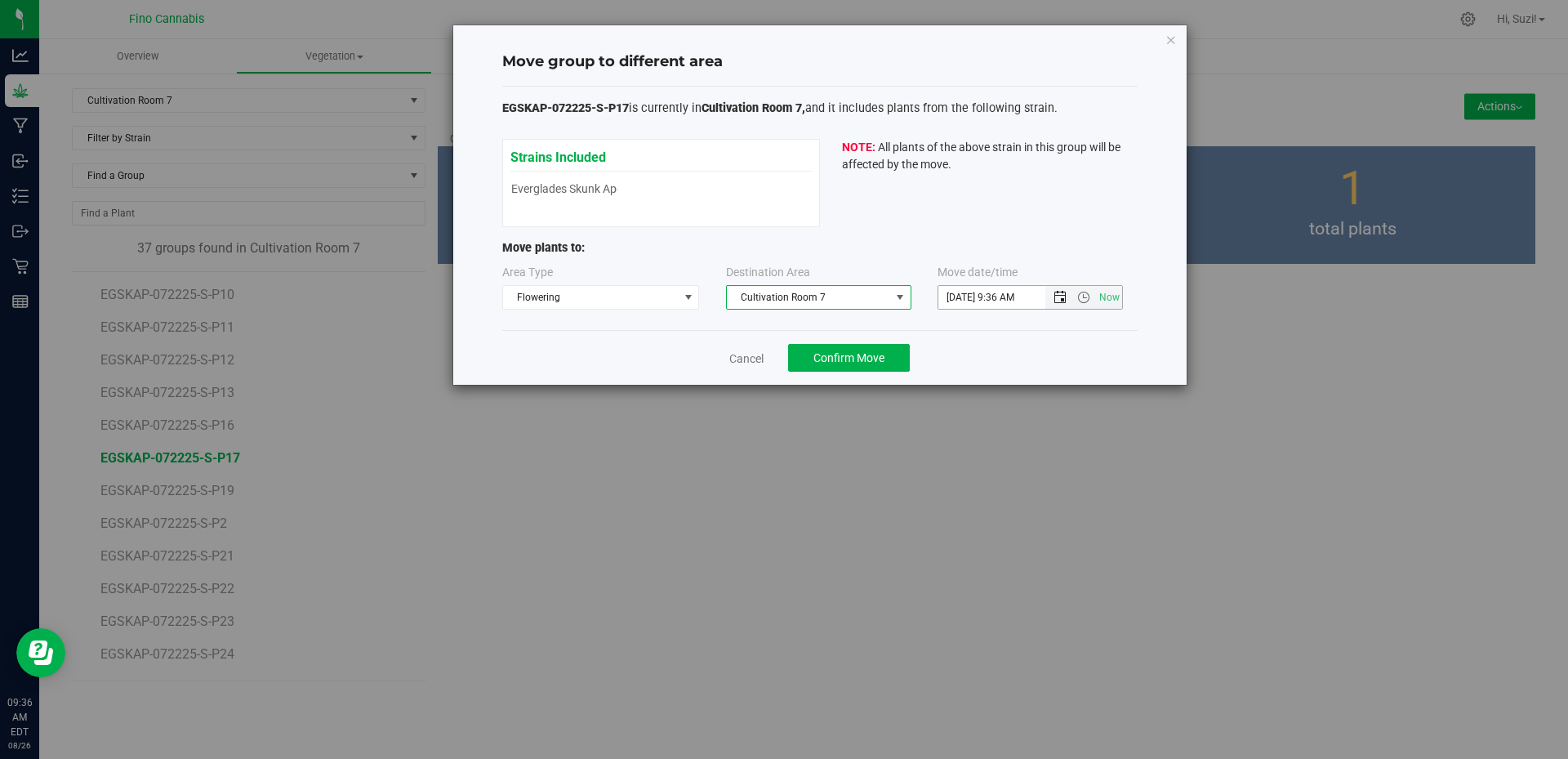
click at [1061, 298] on span "Open the date view" at bounding box center [1060, 296] width 13 height 13
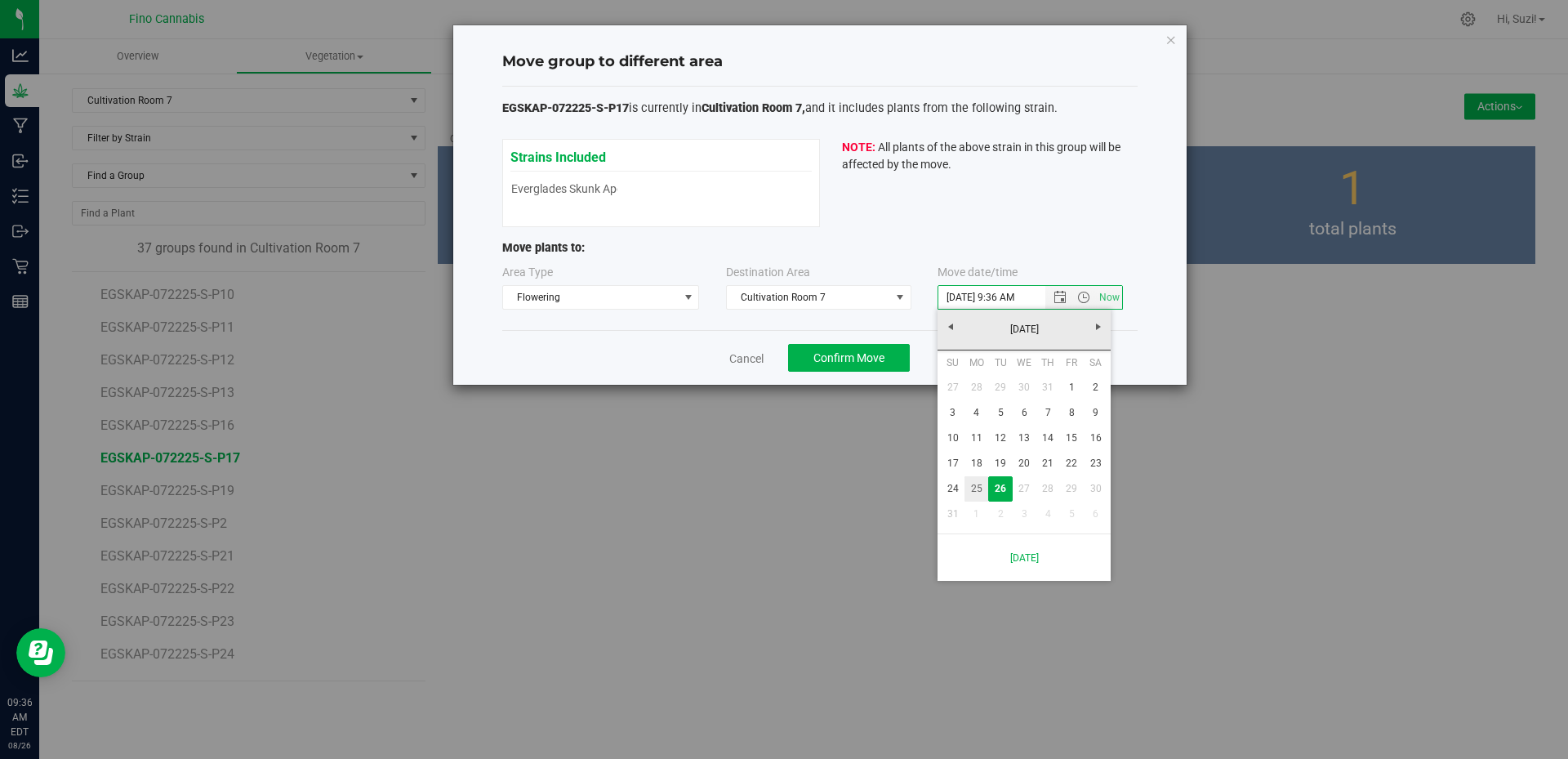
click at [976, 492] on link "25" at bounding box center [976, 488] width 24 height 25
type input "8/25/2025 9:36 AM"
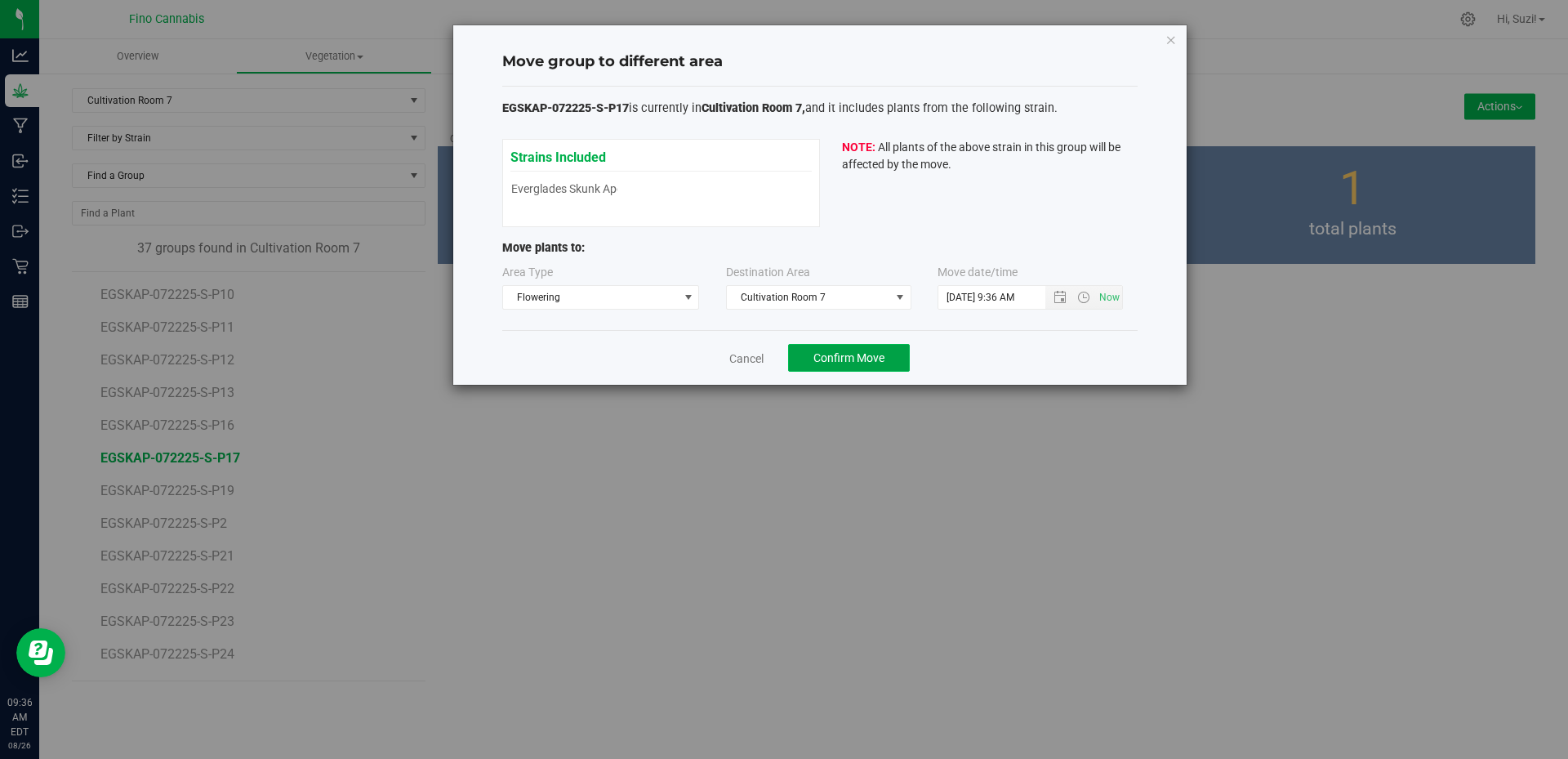
click at [877, 359] on span "Confirm Move" at bounding box center [849, 357] width 71 height 13
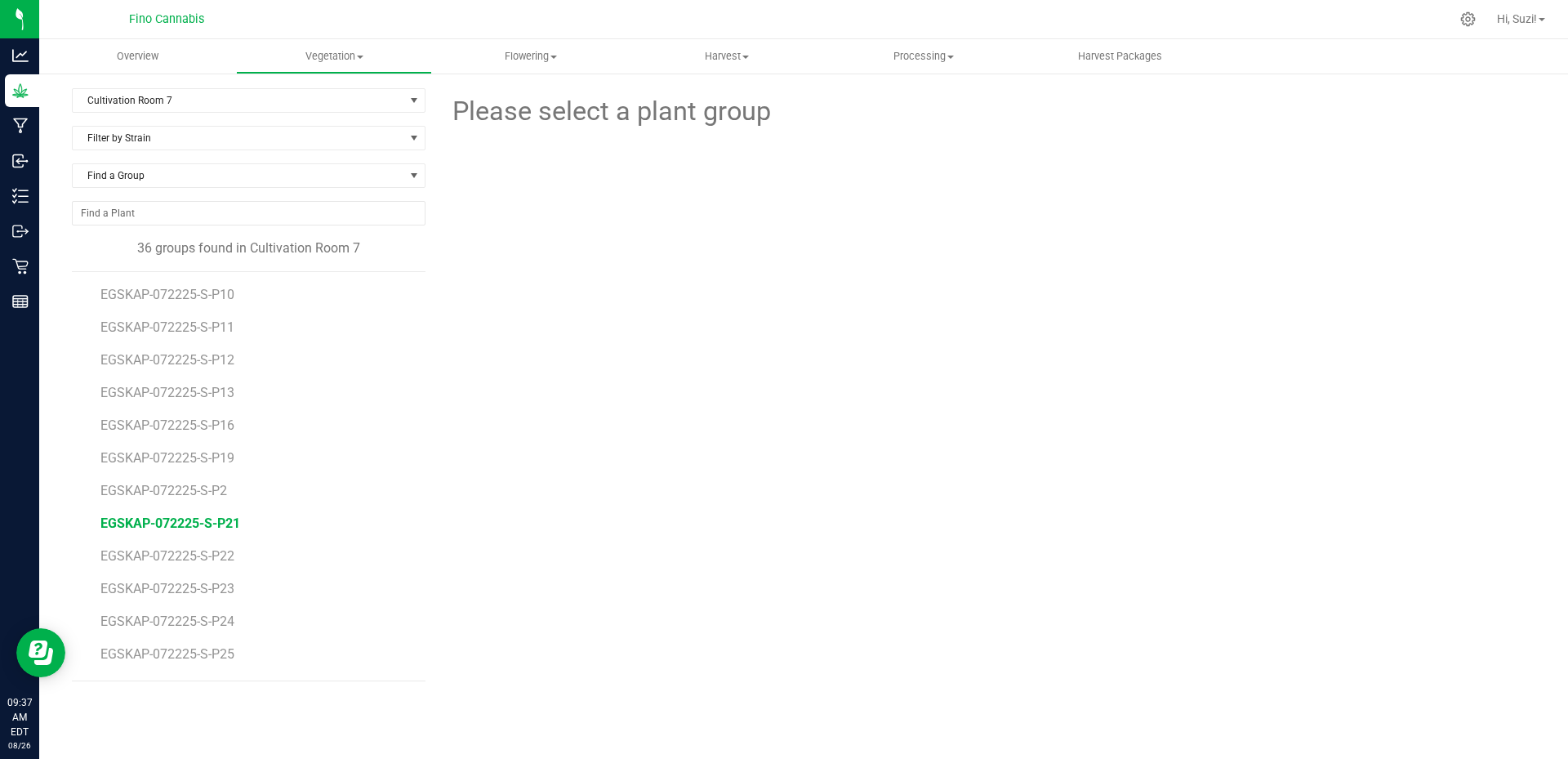
click at [232, 527] on span "EGSKAP-072225-S-P21" at bounding box center [170, 523] width 139 height 16
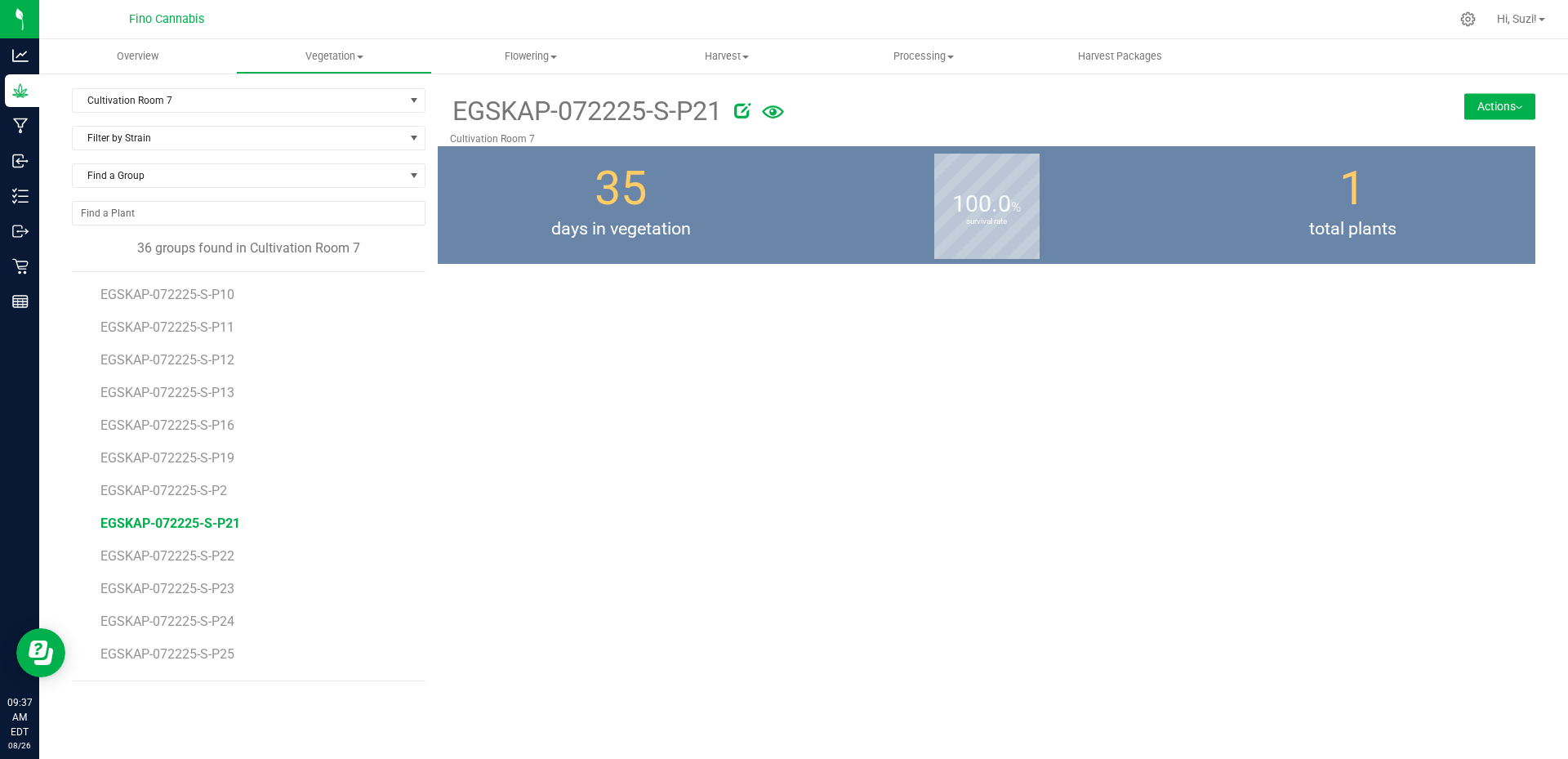
click at [1526, 107] on button "Actions" at bounding box center [1499, 106] width 71 height 26
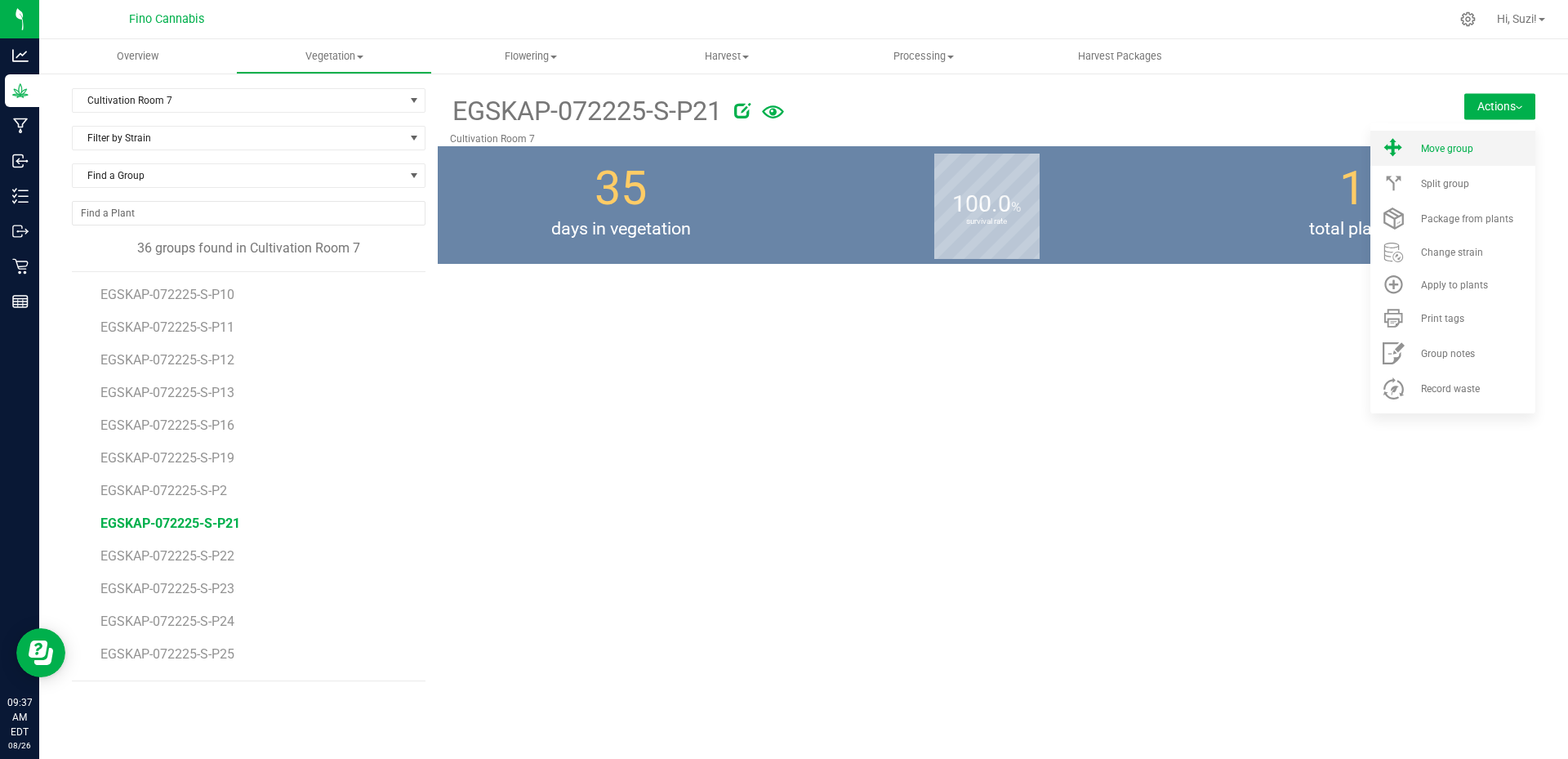
click at [1484, 152] on div "Move group" at bounding box center [1476, 148] width 111 height 11
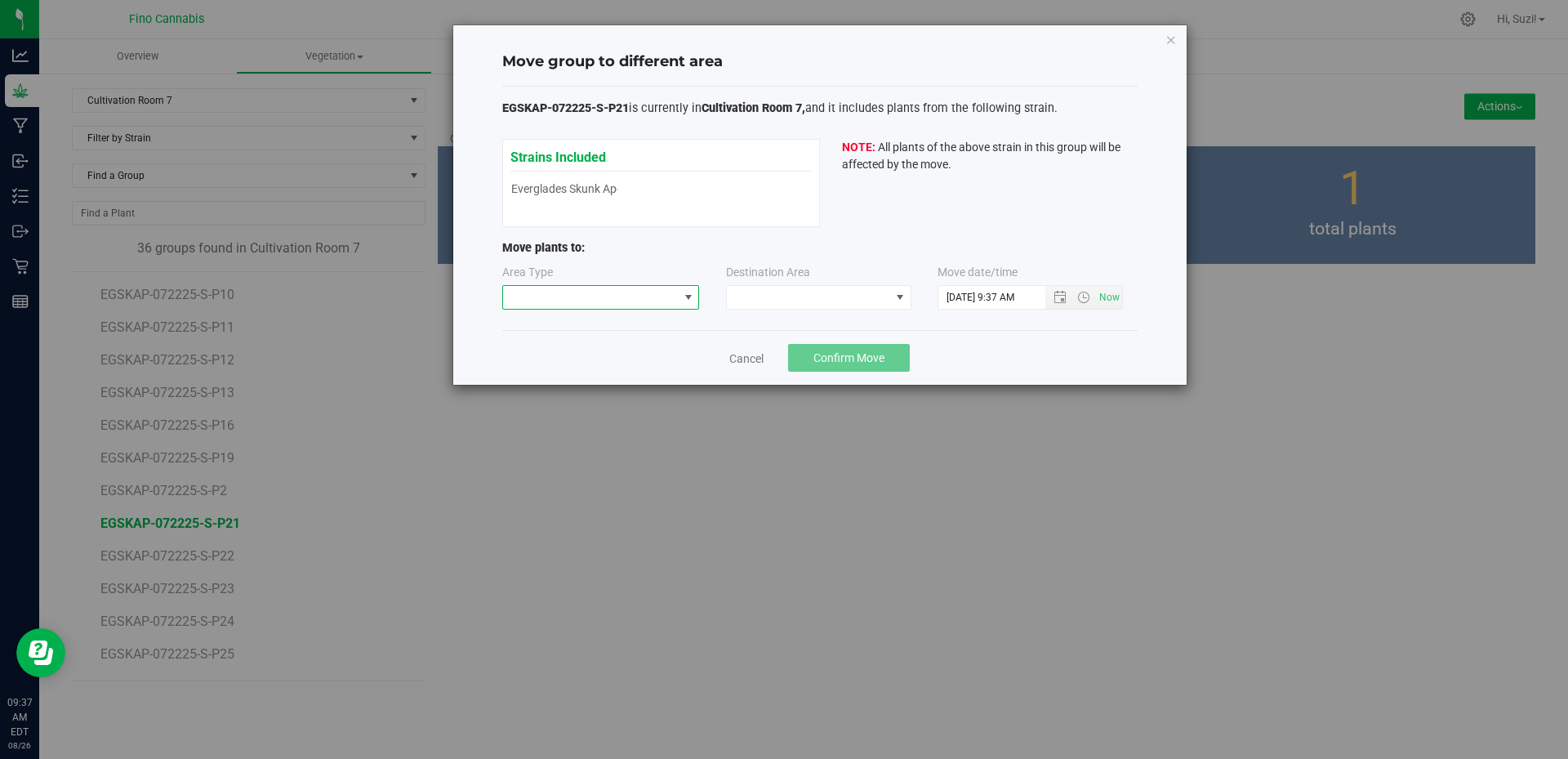
click at [684, 296] on span at bounding box center [687, 296] width 13 height 13
click at [593, 381] on li "Flowering" at bounding box center [601, 383] width 196 height 28
click at [898, 298] on span at bounding box center [899, 296] width 13 height 13
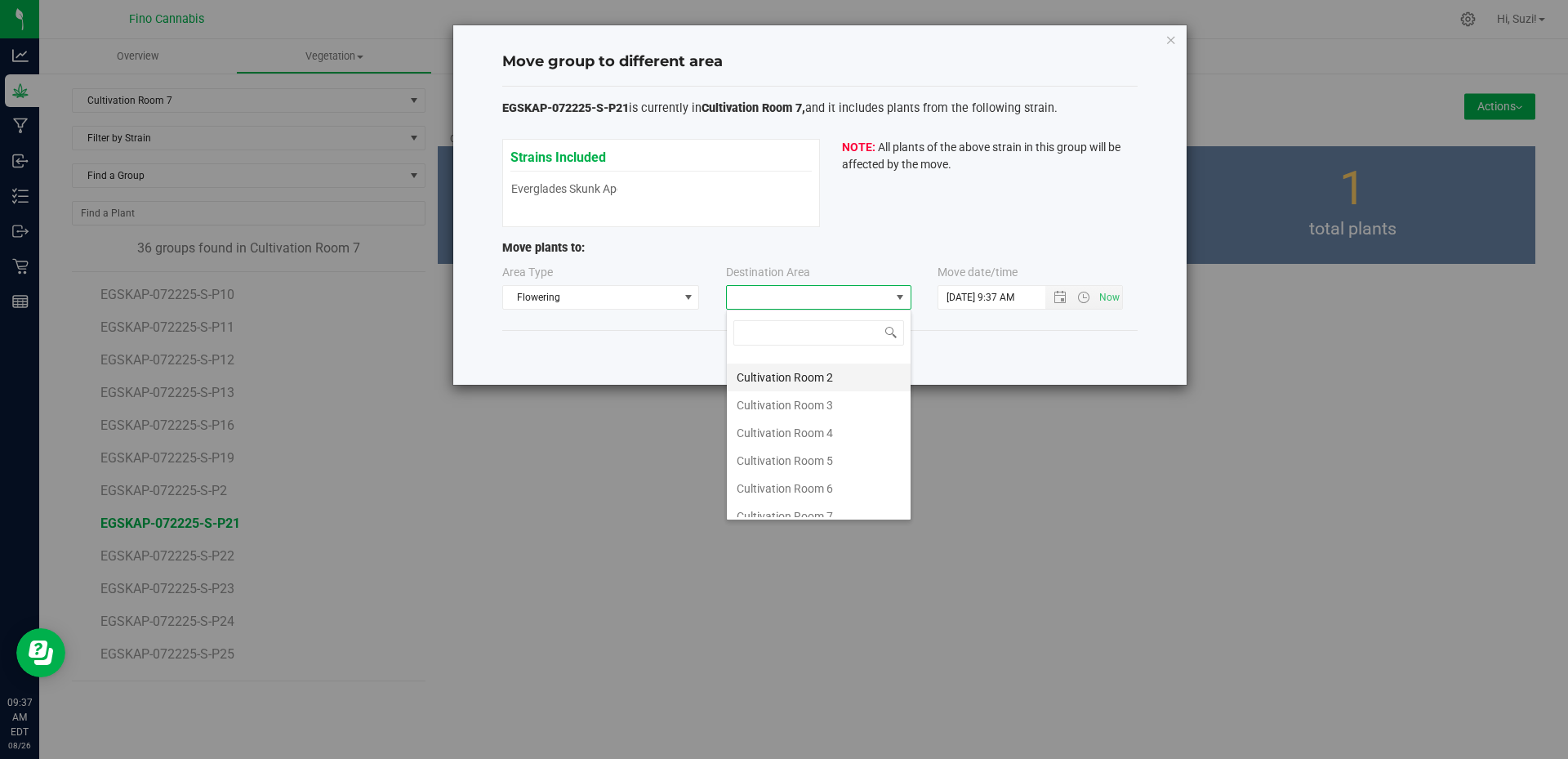
scroll to position [87, 0]
click at [829, 472] on li "Cultivation Room 7" at bounding box center [819, 475] width 184 height 28
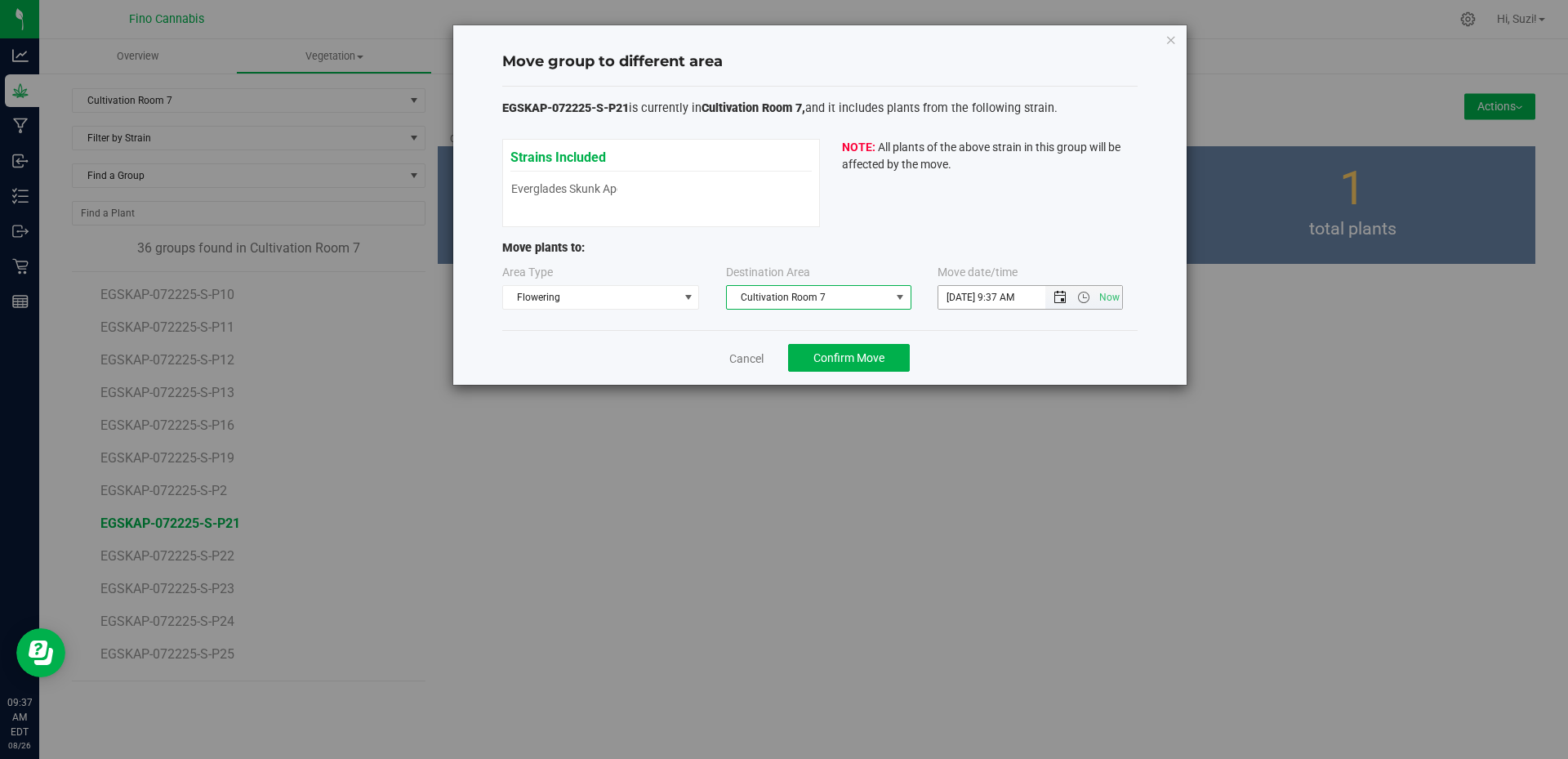
click at [1060, 300] on span "Open the date view" at bounding box center [1060, 296] width 13 height 13
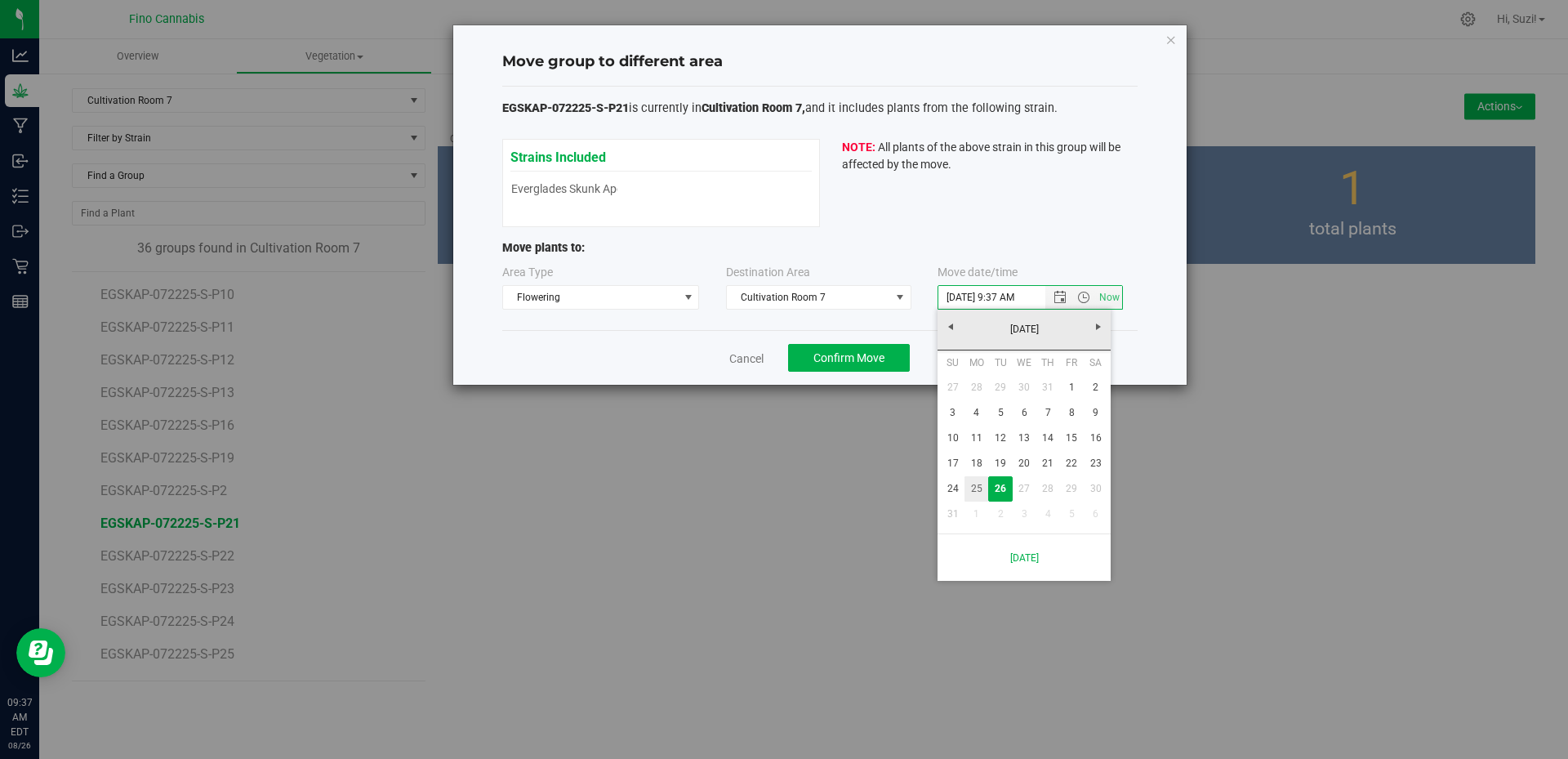
click at [981, 488] on link "25" at bounding box center [976, 488] width 24 height 25
type input "8/25/2025 9:37 AM"
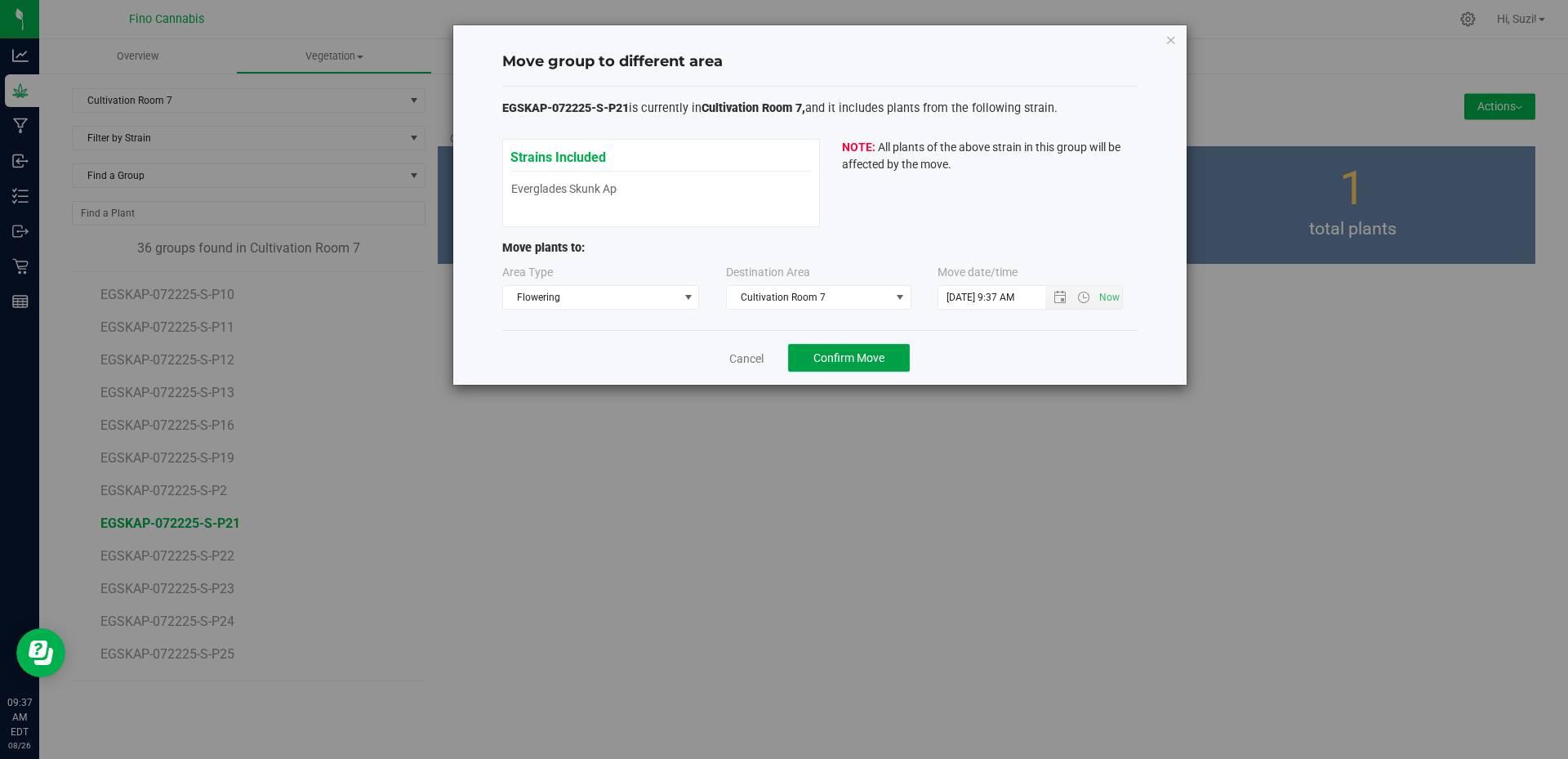
click at [852, 362] on span "Confirm Move" at bounding box center [849, 357] width 71 height 13
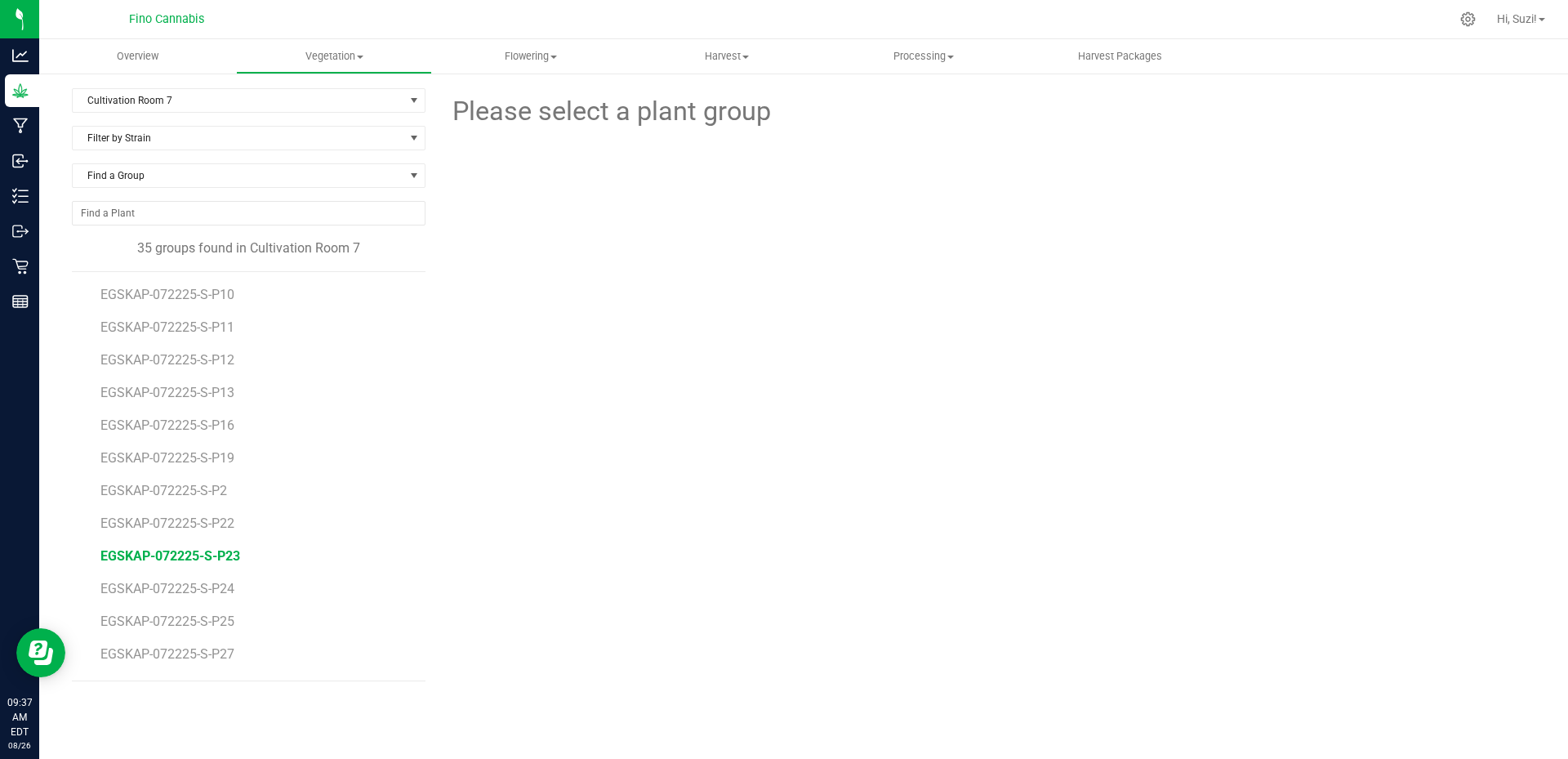
click at [223, 555] on span "EGSKAP-072225-S-P23" at bounding box center [170, 556] width 139 height 16
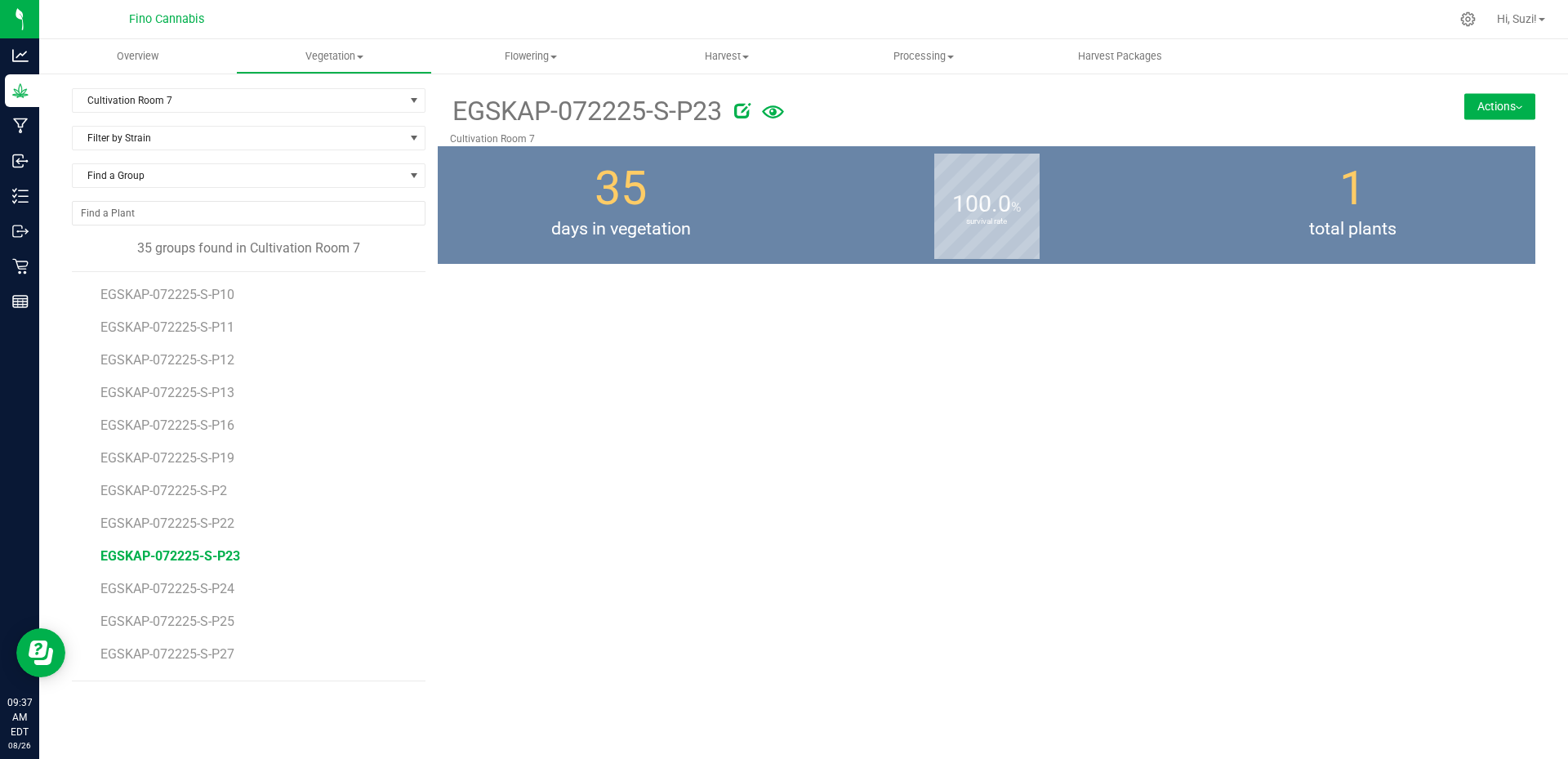
click at [1513, 110] on button "Actions" at bounding box center [1499, 106] width 71 height 26
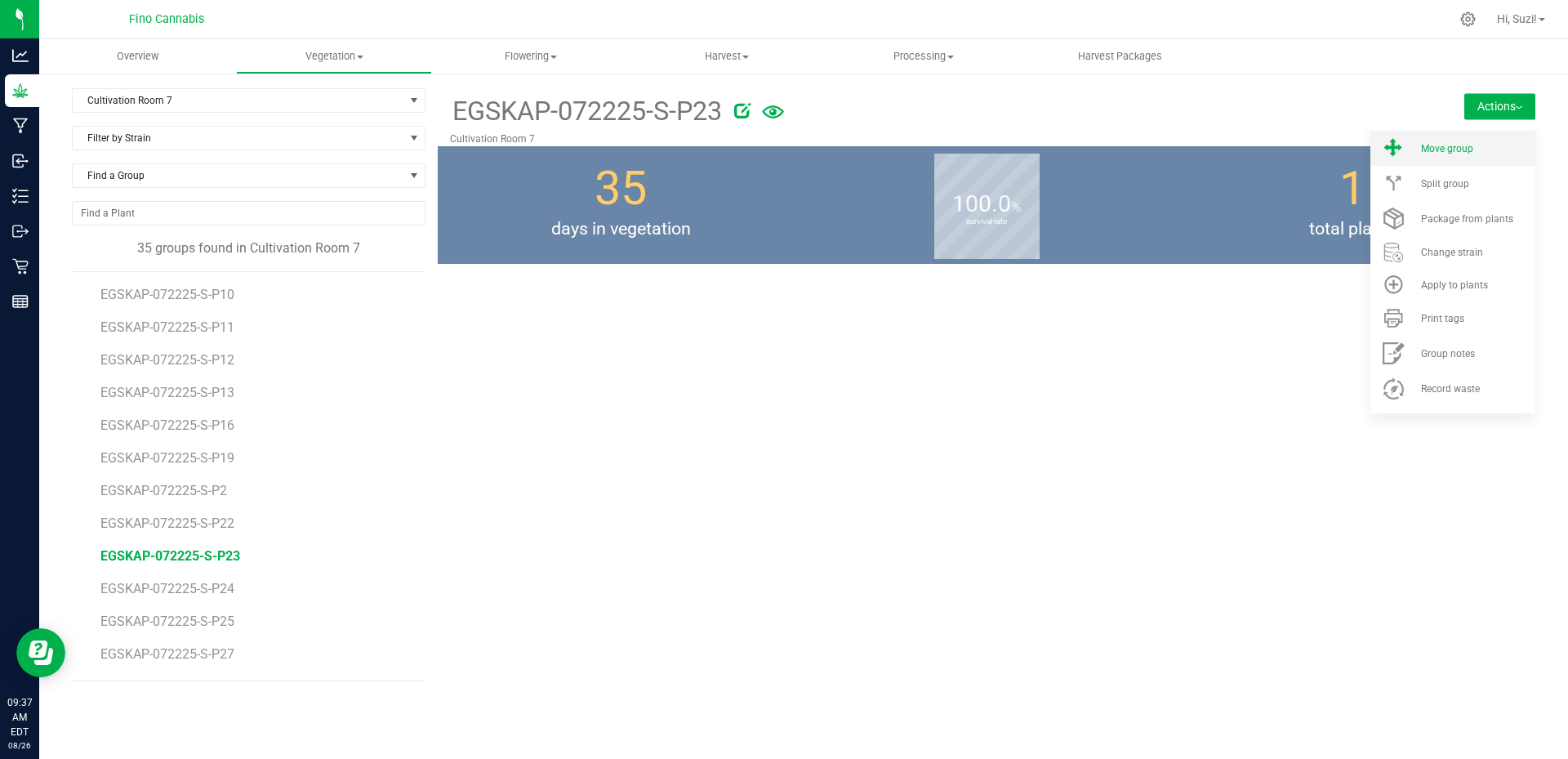
click at [1402, 157] on icon at bounding box center [1394, 148] width 26 height 22
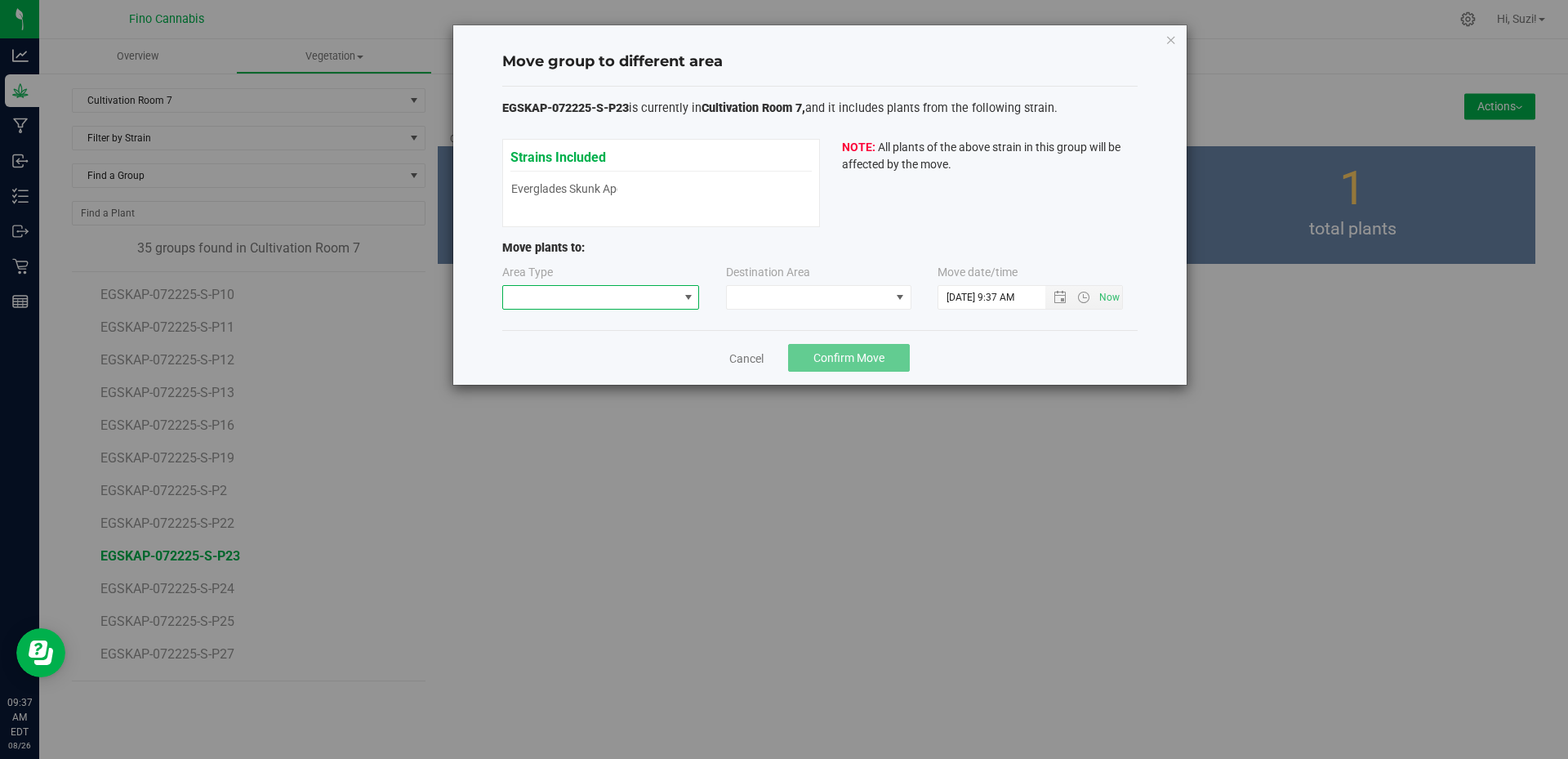
click at [683, 299] on span at bounding box center [687, 296] width 13 height 13
click at [569, 384] on li "Flowering" at bounding box center [601, 383] width 196 height 28
click at [782, 284] on div "Destination Area" at bounding box center [768, 274] width 85 height 21
click at [776, 303] on span at bounding box center [809, 296] width 163 height 23
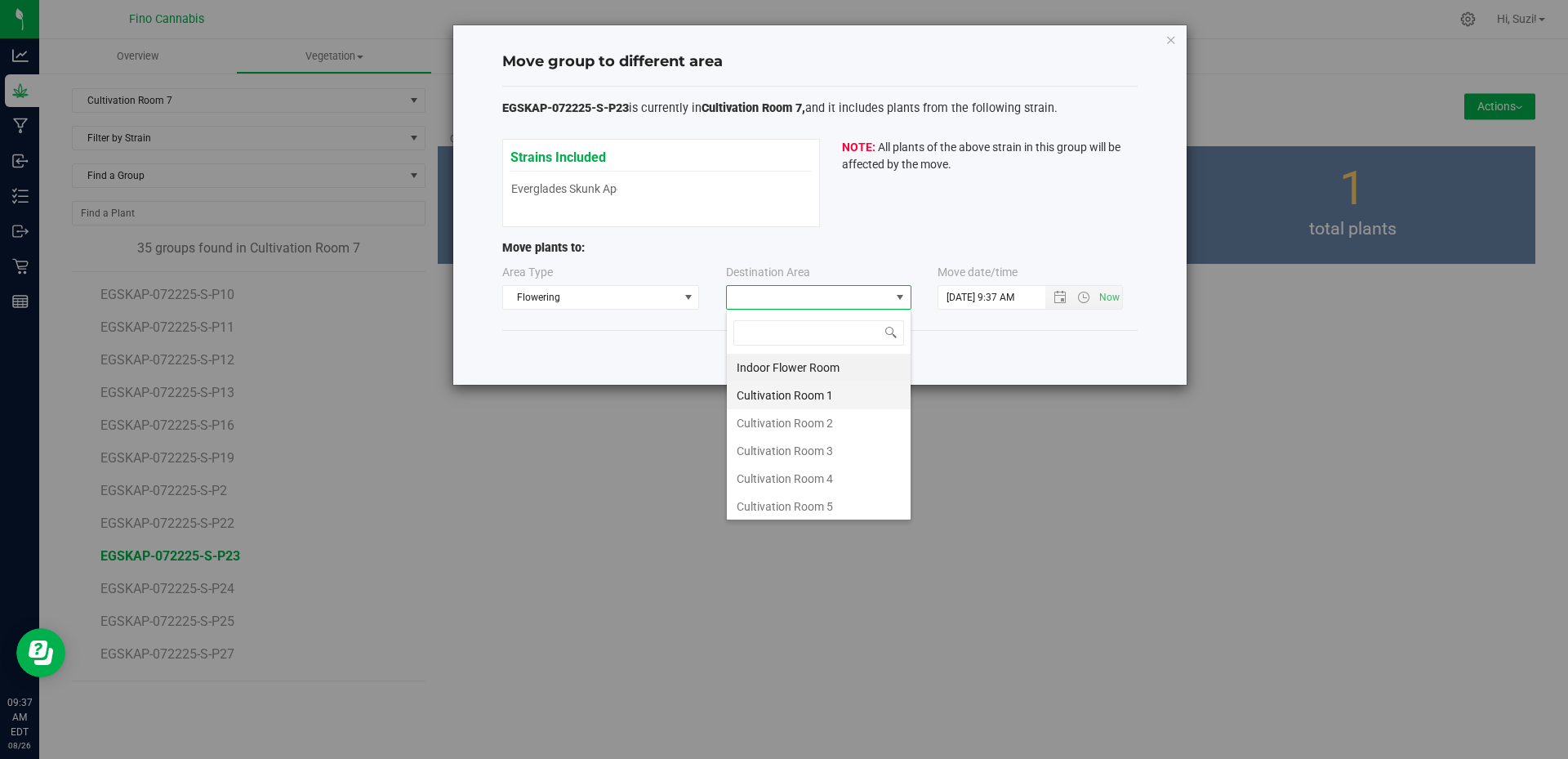
scroll to position [87, 0]
click at [799, 471] on li "Cultivation Room 7" at bounding box center [819, 475] width 184 height 28
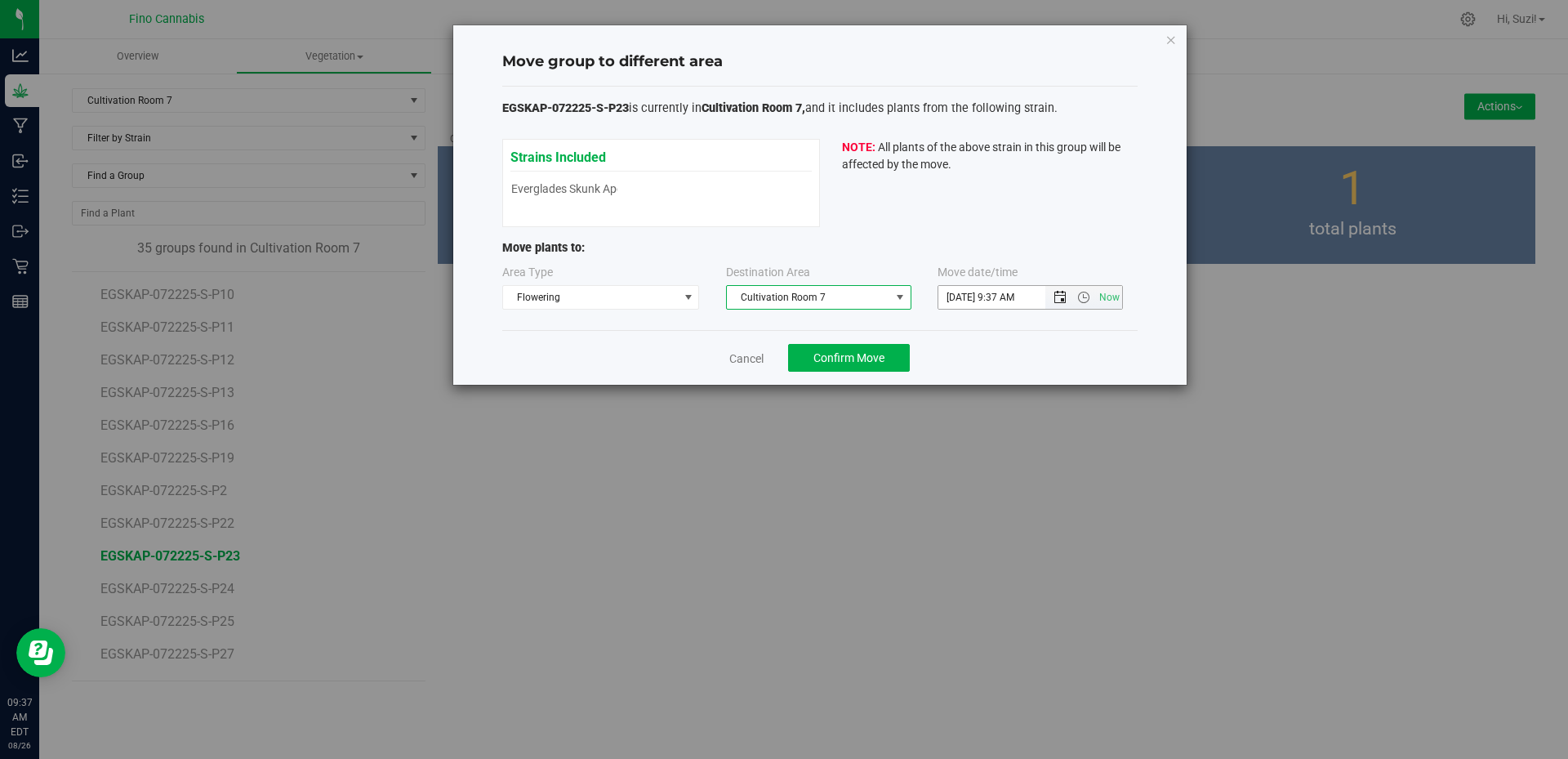
click at [1065, 298] on span "Open the date view" at bounding box center [1060, 296] width 13 height 13
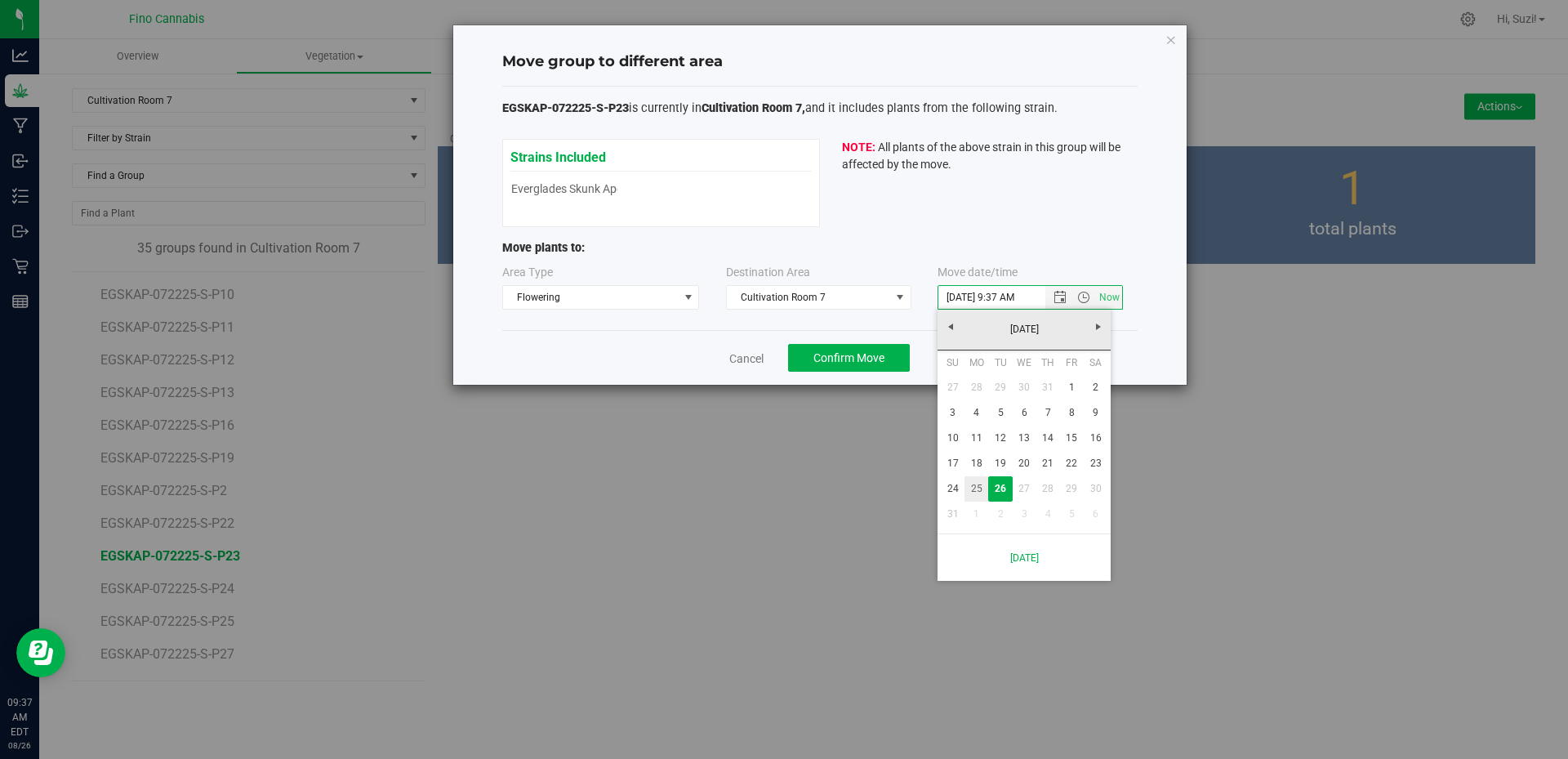
click at [976, 486] on link "25" at bounding box center [976, 488] width 24 height 25
type input "8/25/2025 9:37 AM"
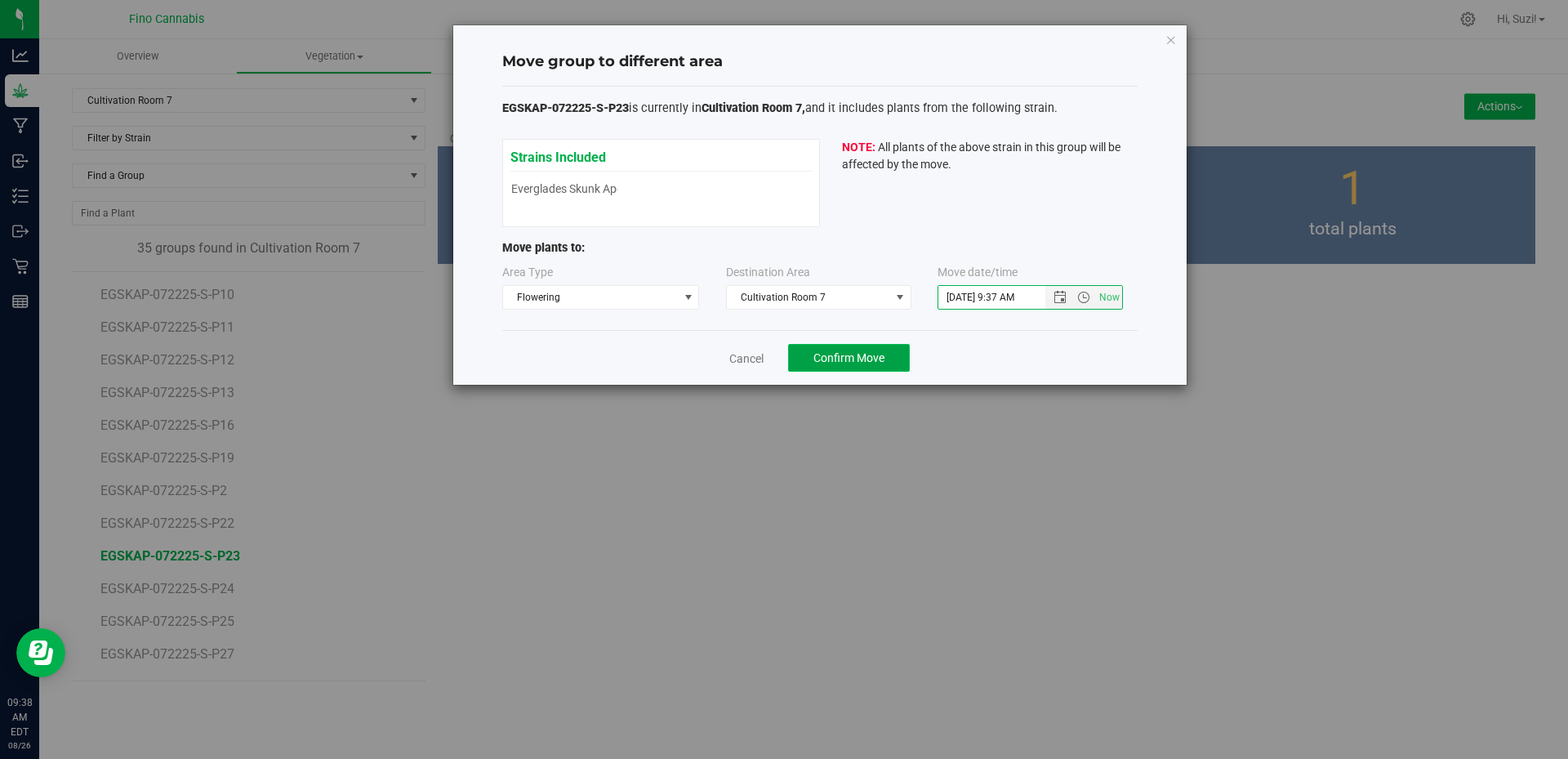
click at [882, 356] on span "Confirm Move" at bounding box center [849, 357] width 71 height 13
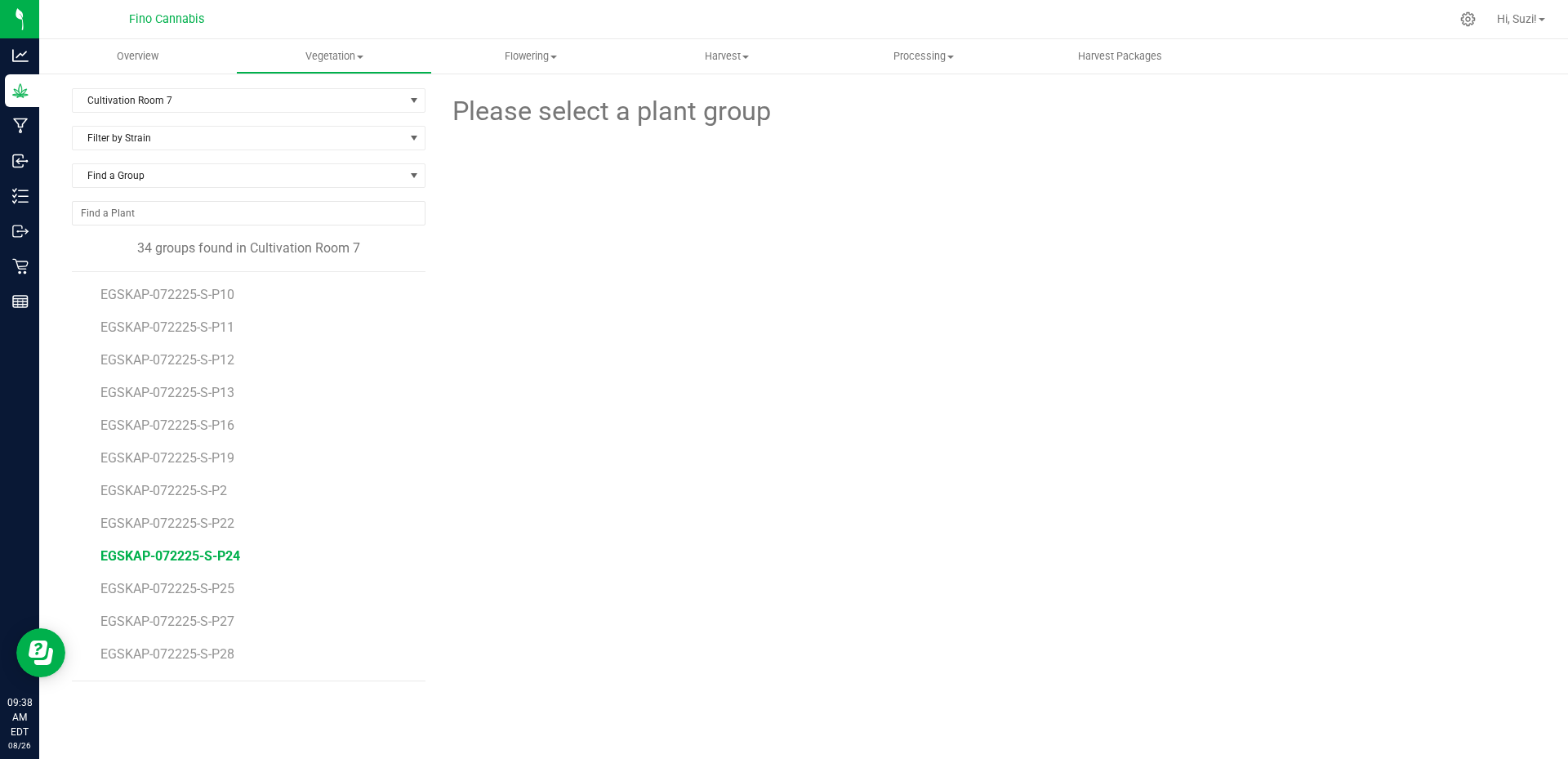
click at [222, 555] on span "EGSKAP-072225-S-P24" at bounding box center [170, 556] width 139 height 16
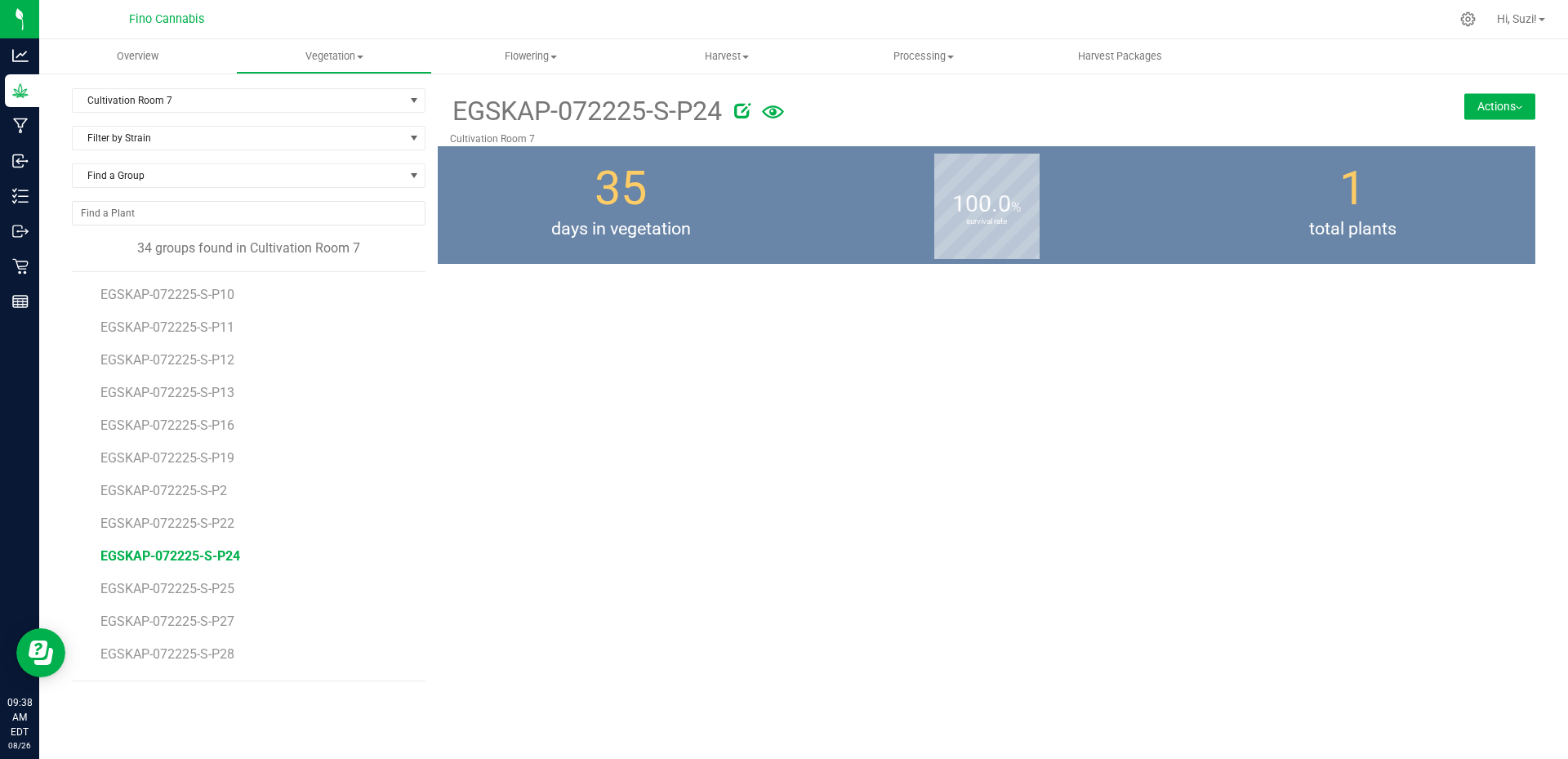
click at [1516, 107] on img at bounding box center [1519, 107] width 7 height 3
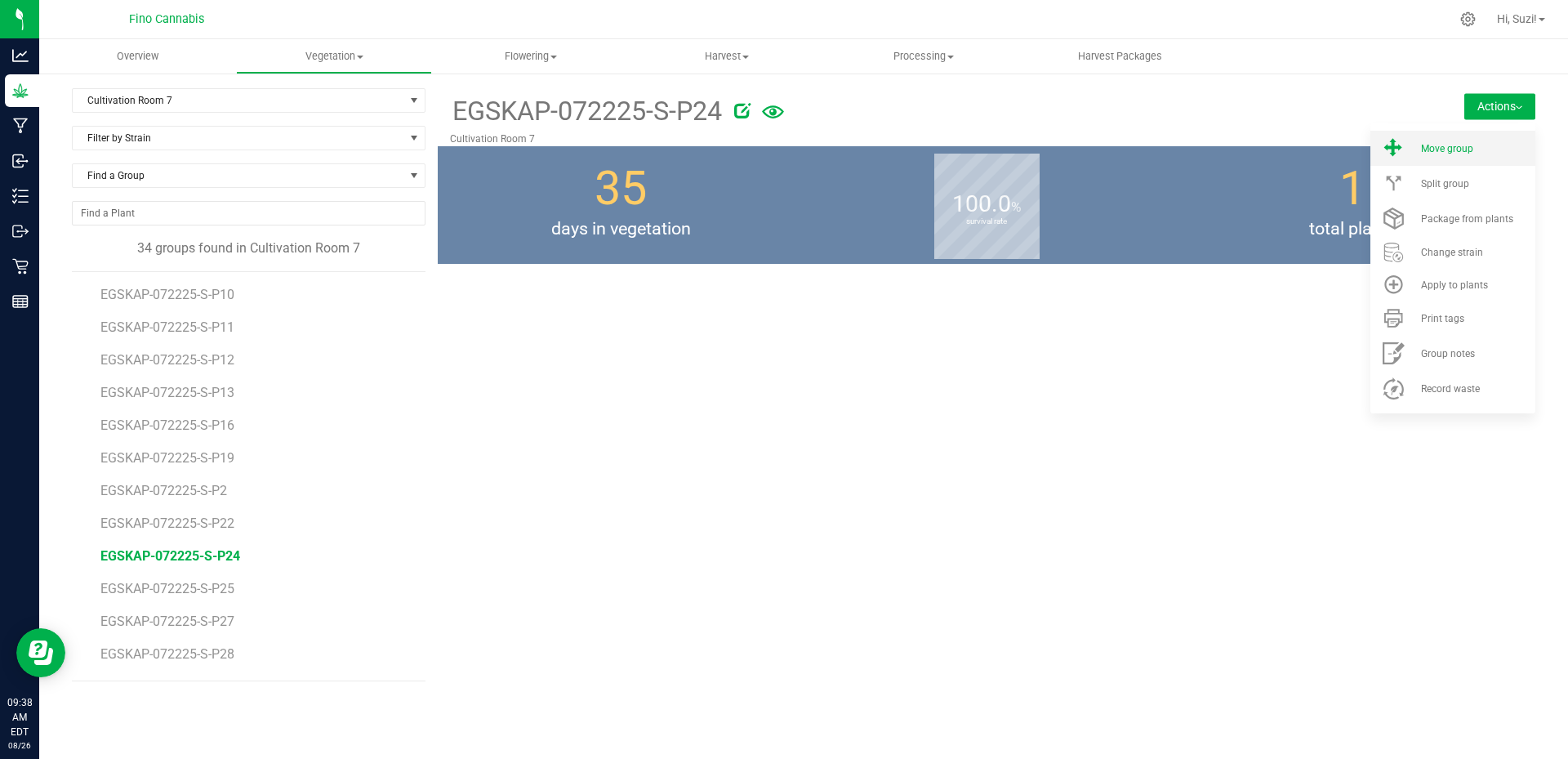
click at [1425, 155] on li "Move group" at bounding box center [1453, 147] width 165 height 35
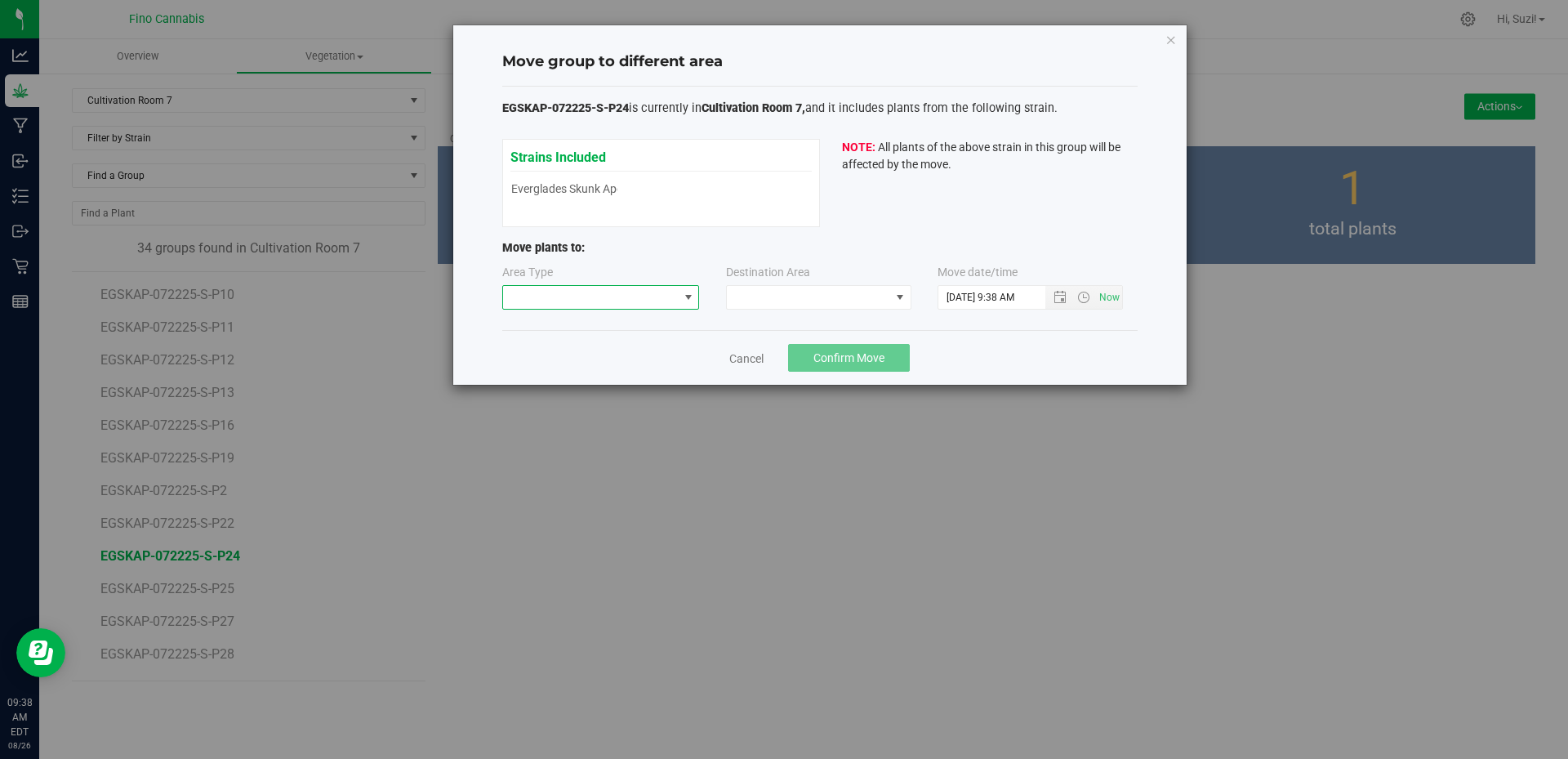
click at [680, 298] on span at bounding box center [687, 296] width 21 height 23
click at [573, 381] on li "Flowering" at bounding box center [601, 383] width 196 height 28
click at [757, 294] on span at bounding box center [809, 296] width 163 height 23
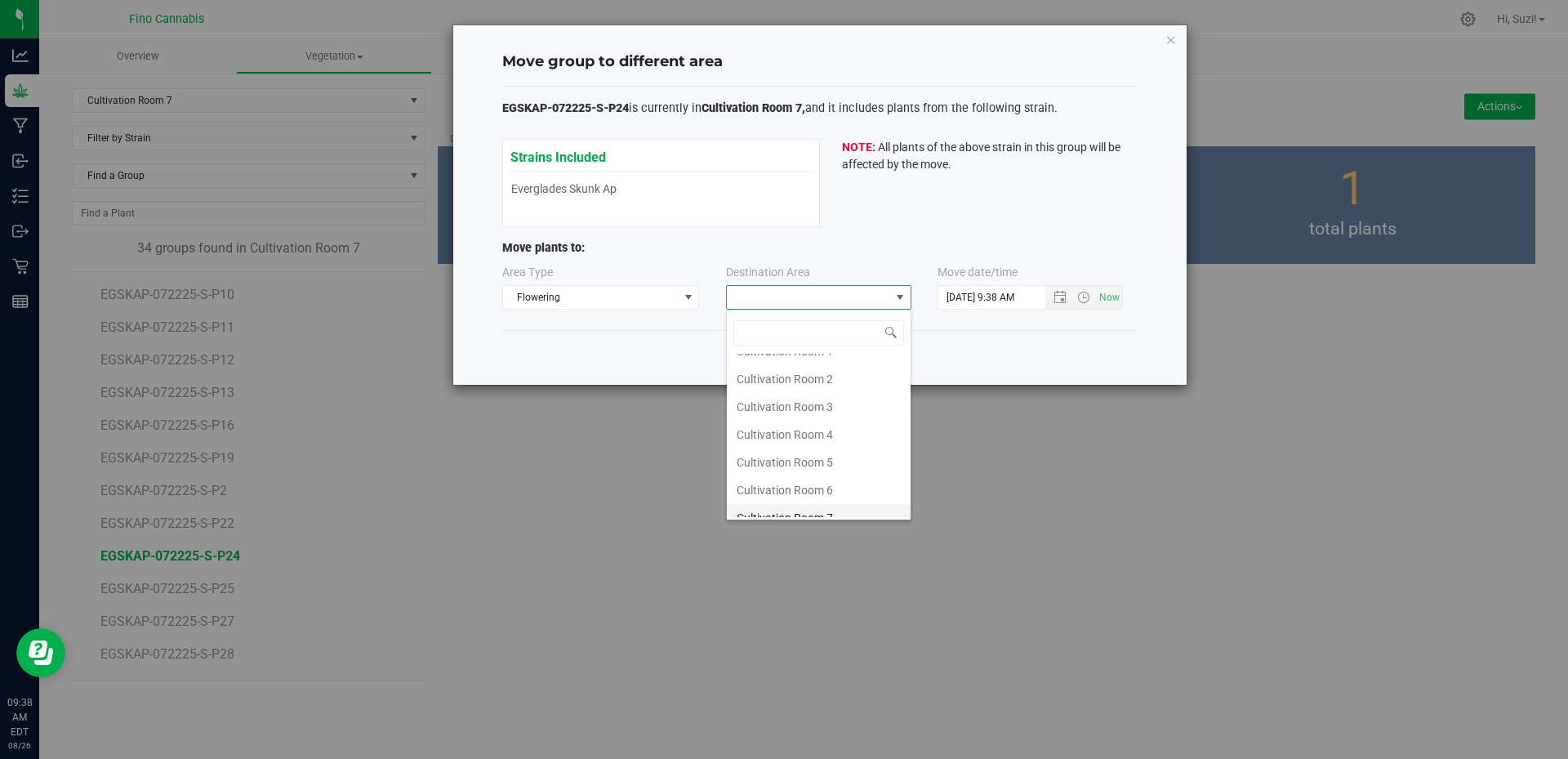
scroll to position [87, 0]
click at [775, 475] on li "Cultivation Room 7" at bounding box center [819, 475] width 184 height 28
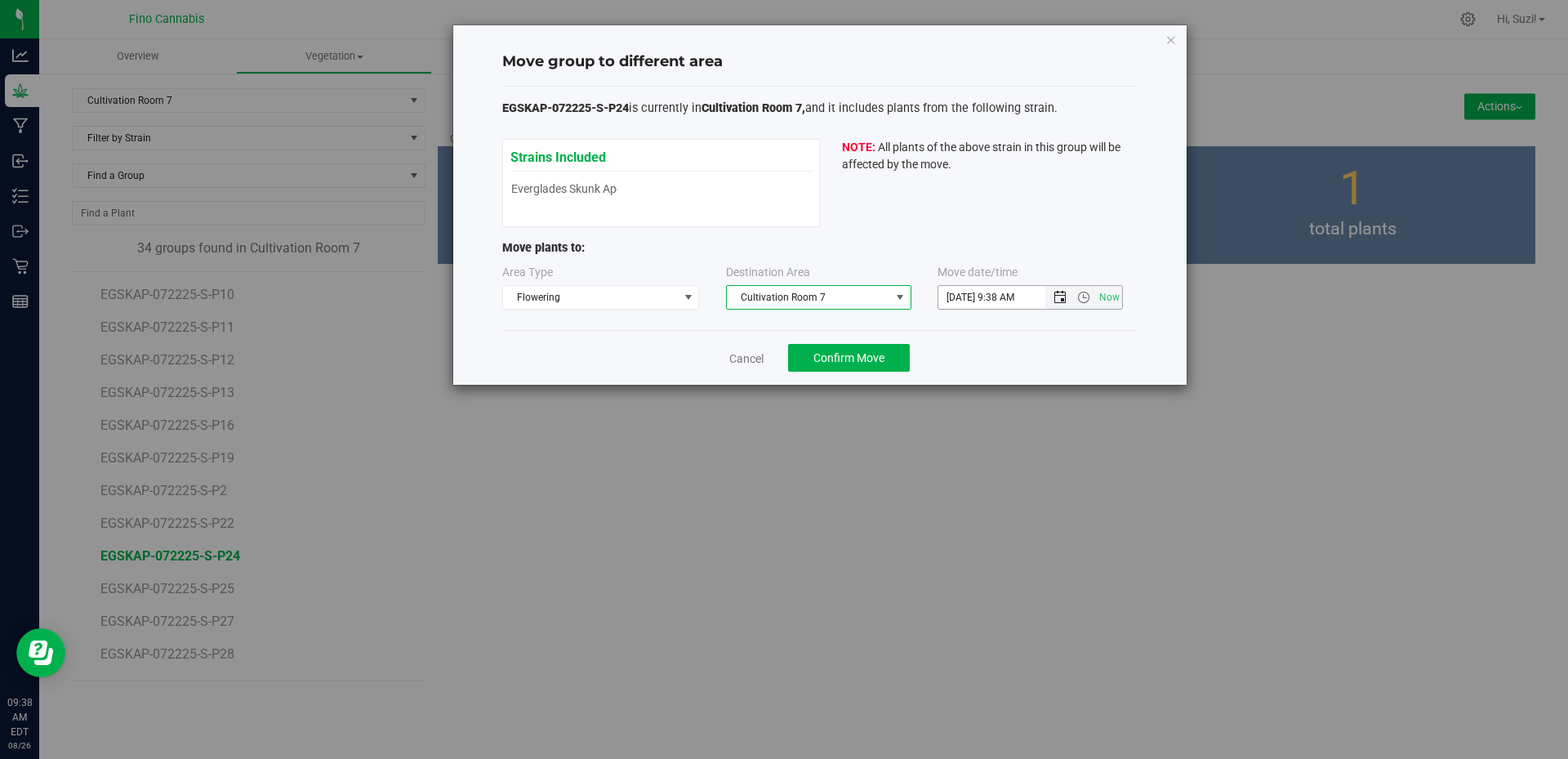
click at [1055, 298] on span "Open the date view" at bounding box center [1060, 296] width 13 height 13
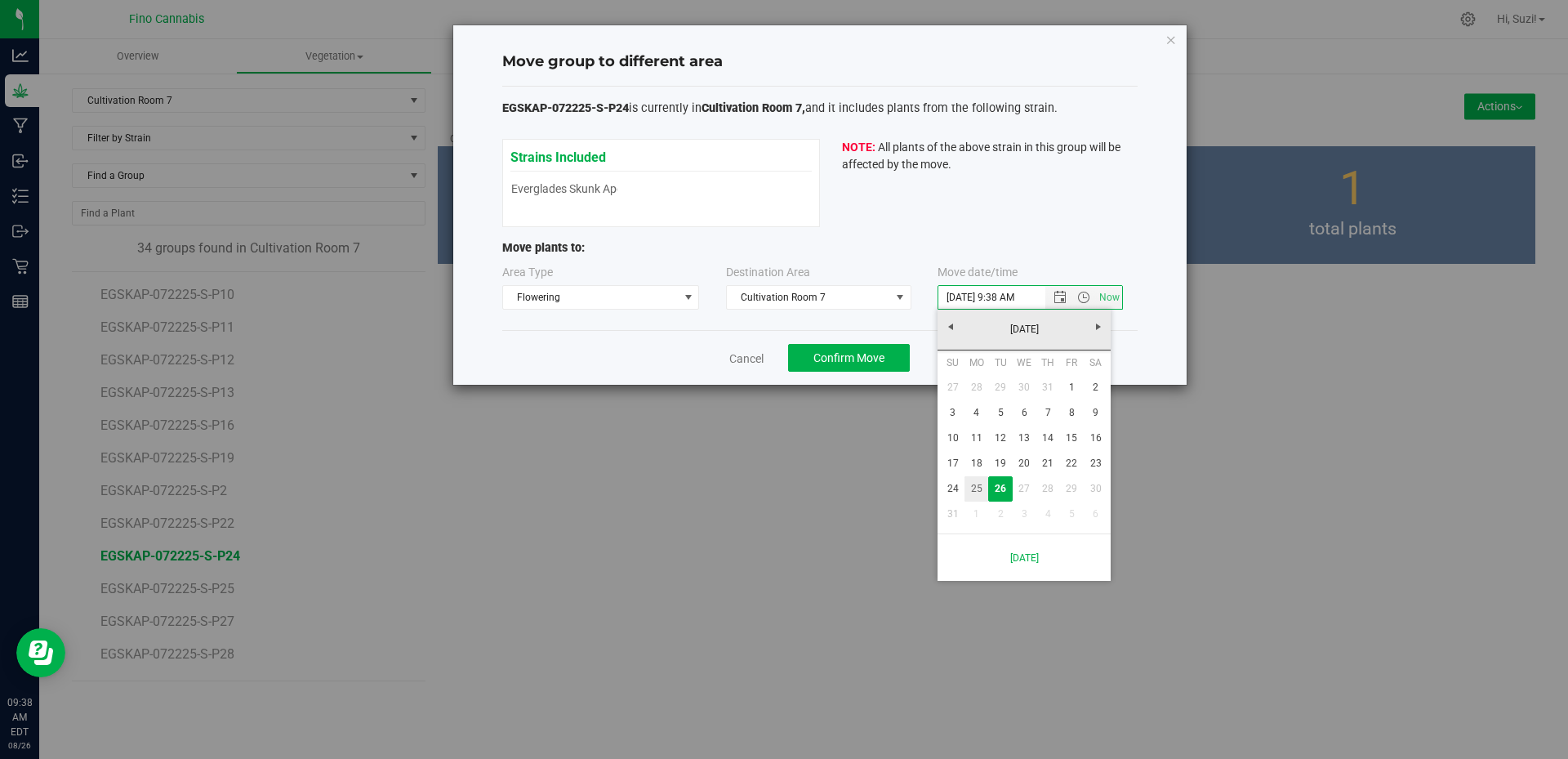
click at [976, 485] on link "25" at bounding box center [976, 488] width 24 height 25
type input "8/25/2025 9:38 AM"
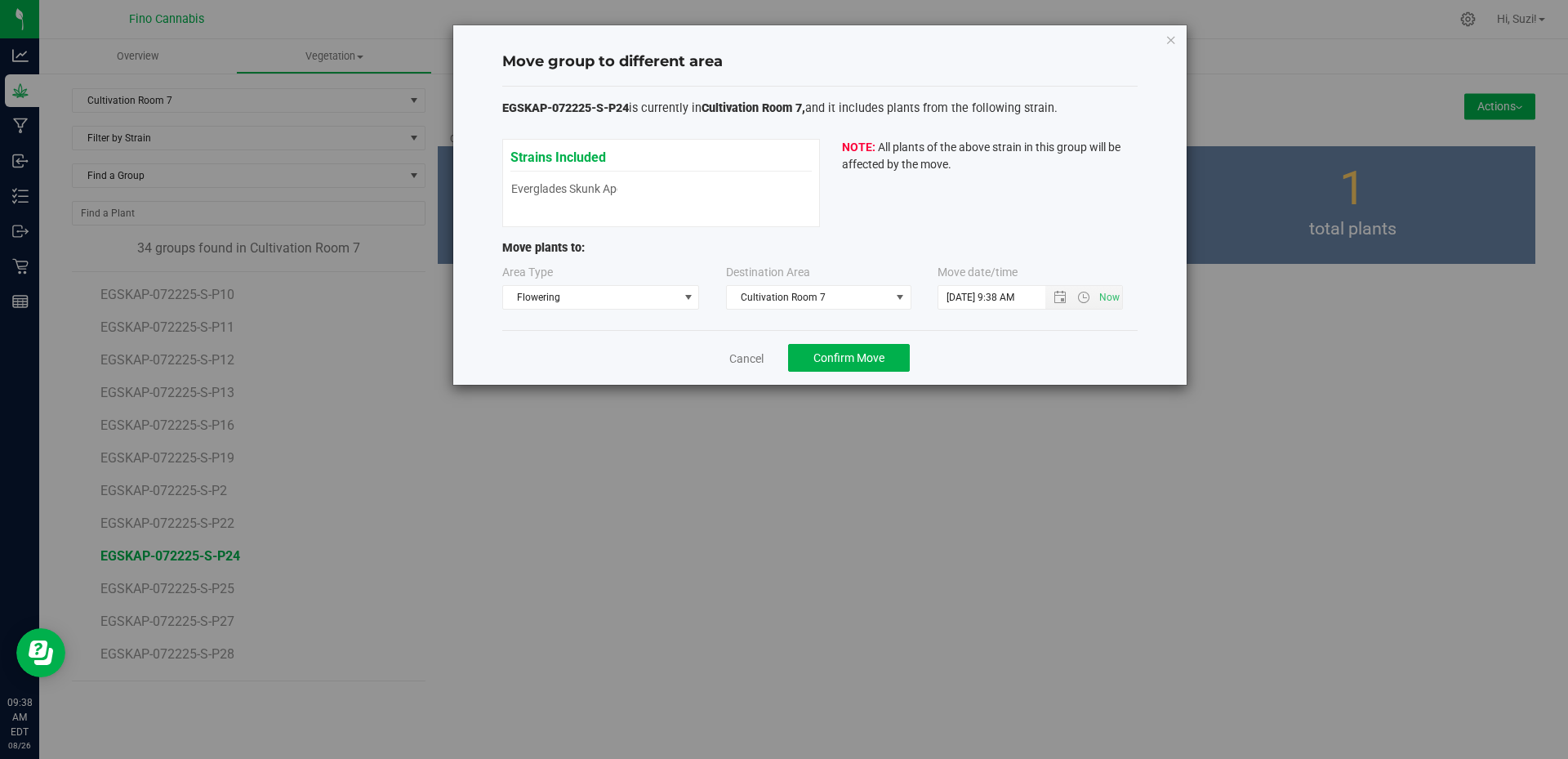
click at [981, 360] on div "Cancel Confirm Move" at bounding box center [820, 357] width 636 height 55
click at [870, 354] on span "Confirm Move" at bounding box center [849, 357] width 71 height 13
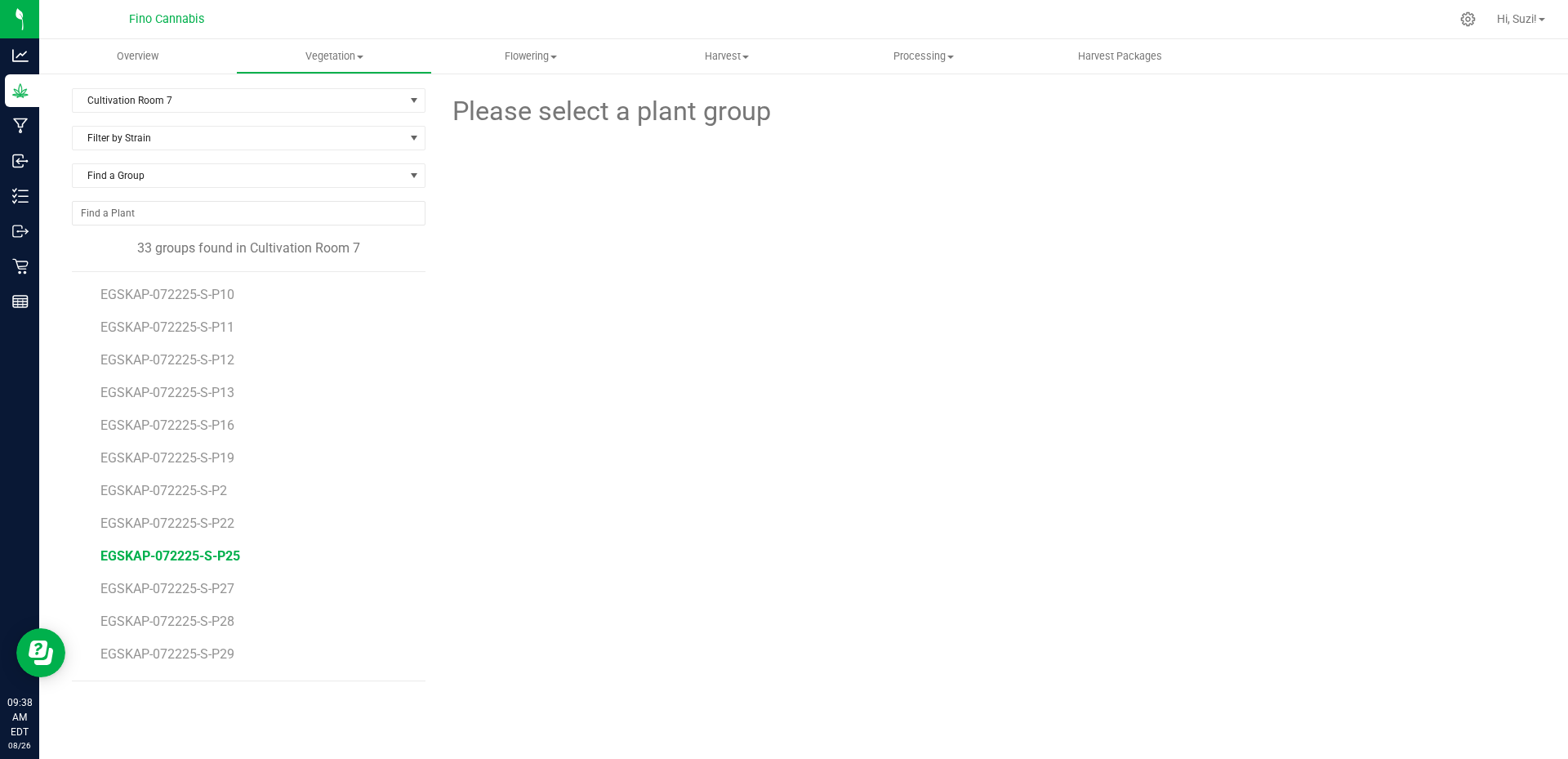
click at [220, 549] on span "EGSKAP-072225-S-P25" at bounding box center [170, 556] width 139 height 16
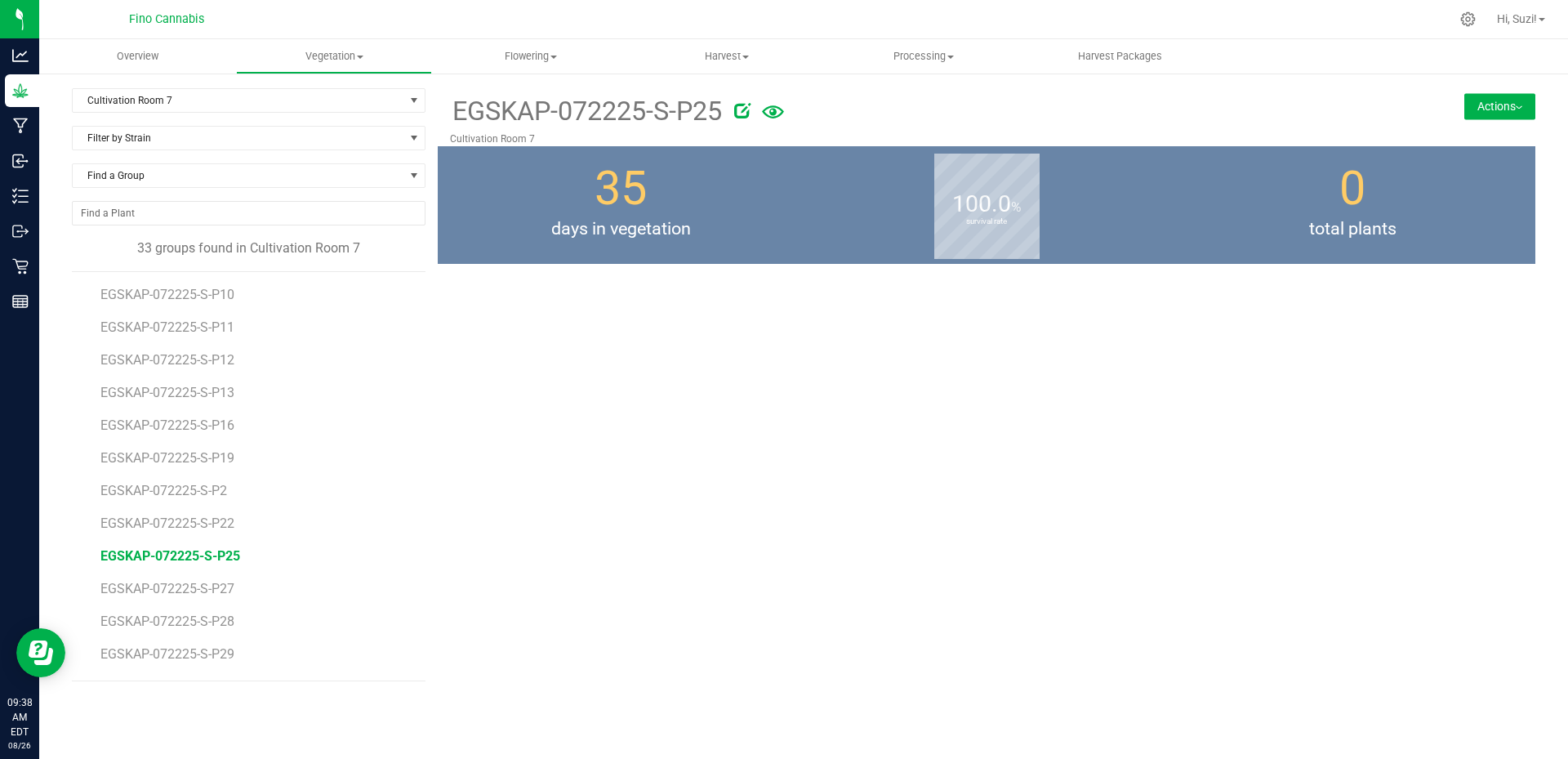
click at [1517, 111] on button "Actions" at bounding box center [1499, 106] width 71 height 26
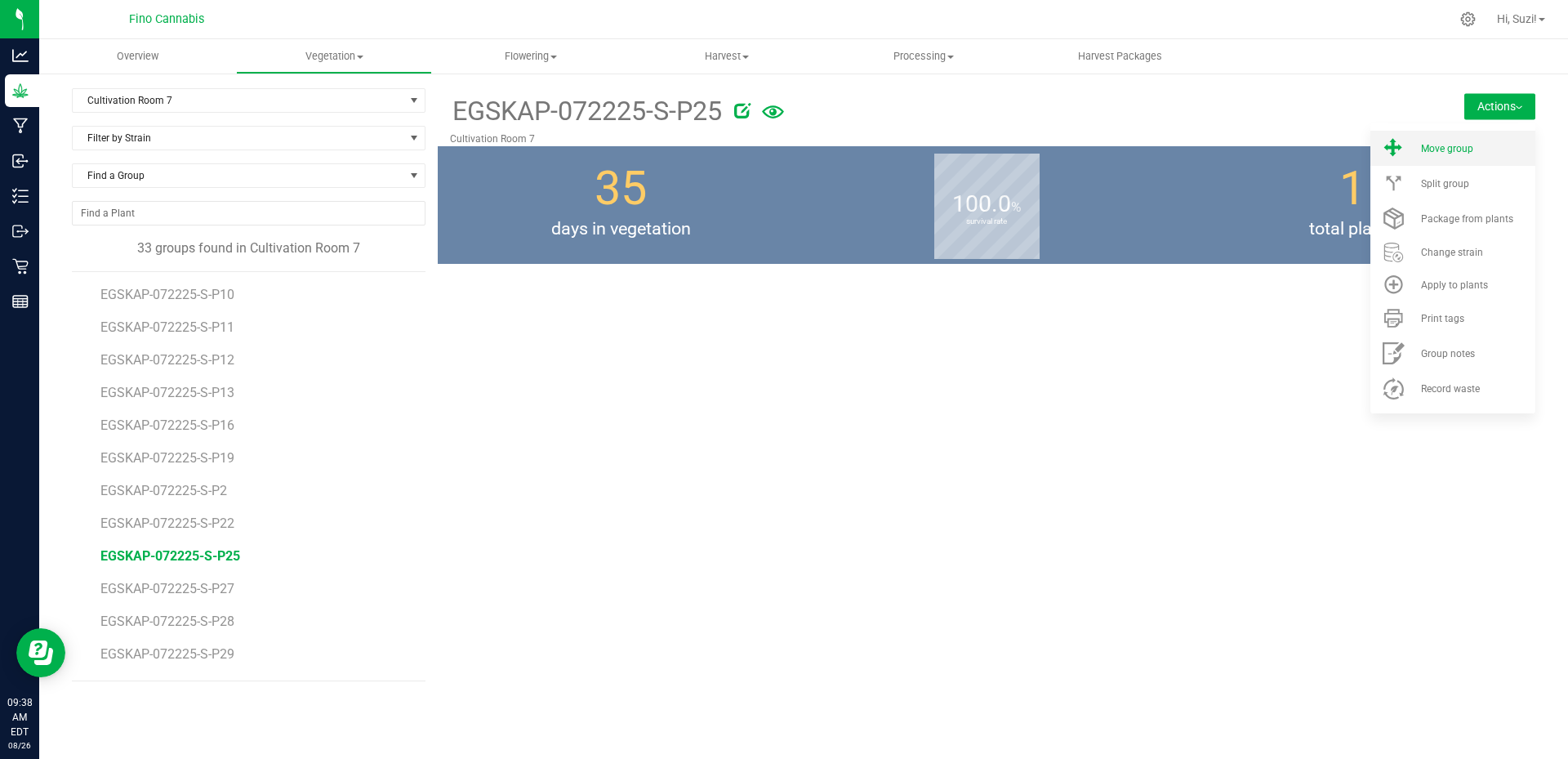
click at [1503, 143] on div "Move group" at bounding box center [1476, 148] width 111 height 11
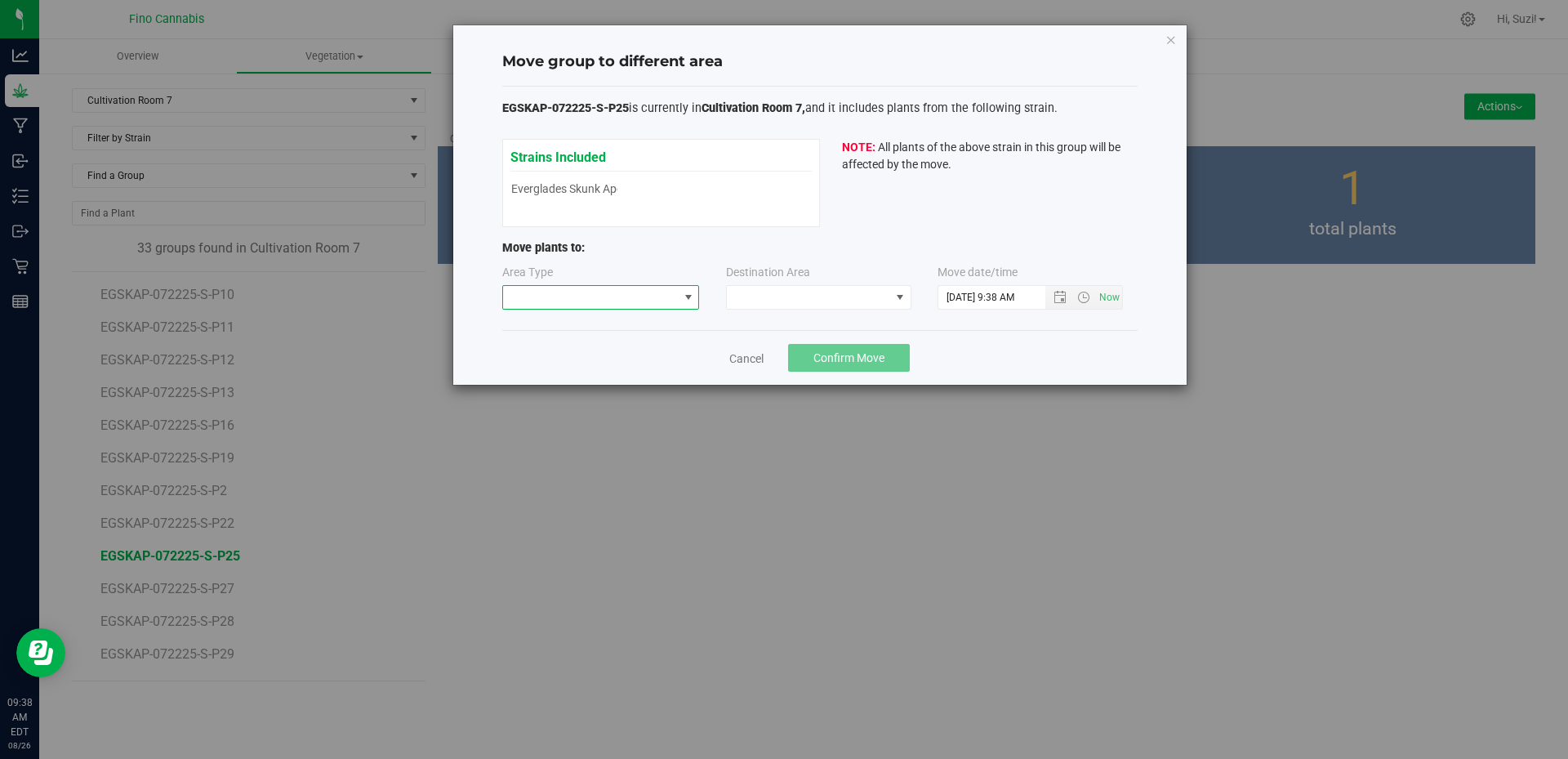
click at [686, 301] on span at bounding box center [687, 296] width 13 height 13
click at [625, 391] on li "Flowering" at bounding box center [601, 383] width 196 height 28
click at [904, 291] on span at bounding box center [899, 296] width 13 height 13
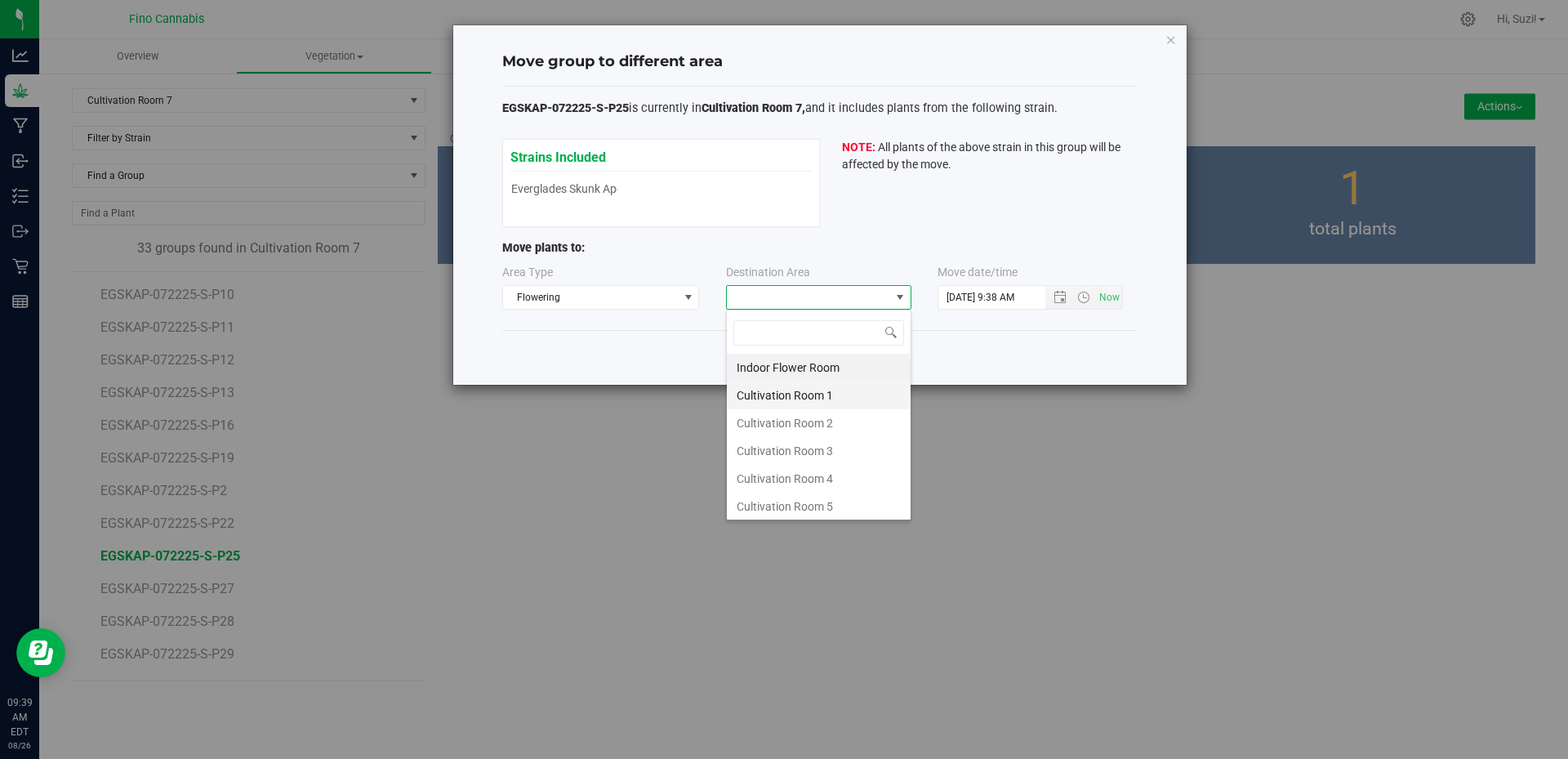
scroll to position [87, 0]
click at [834, 474] on li "Cultivation Room 7" at bounding box center [819, 475] width 184 height 28
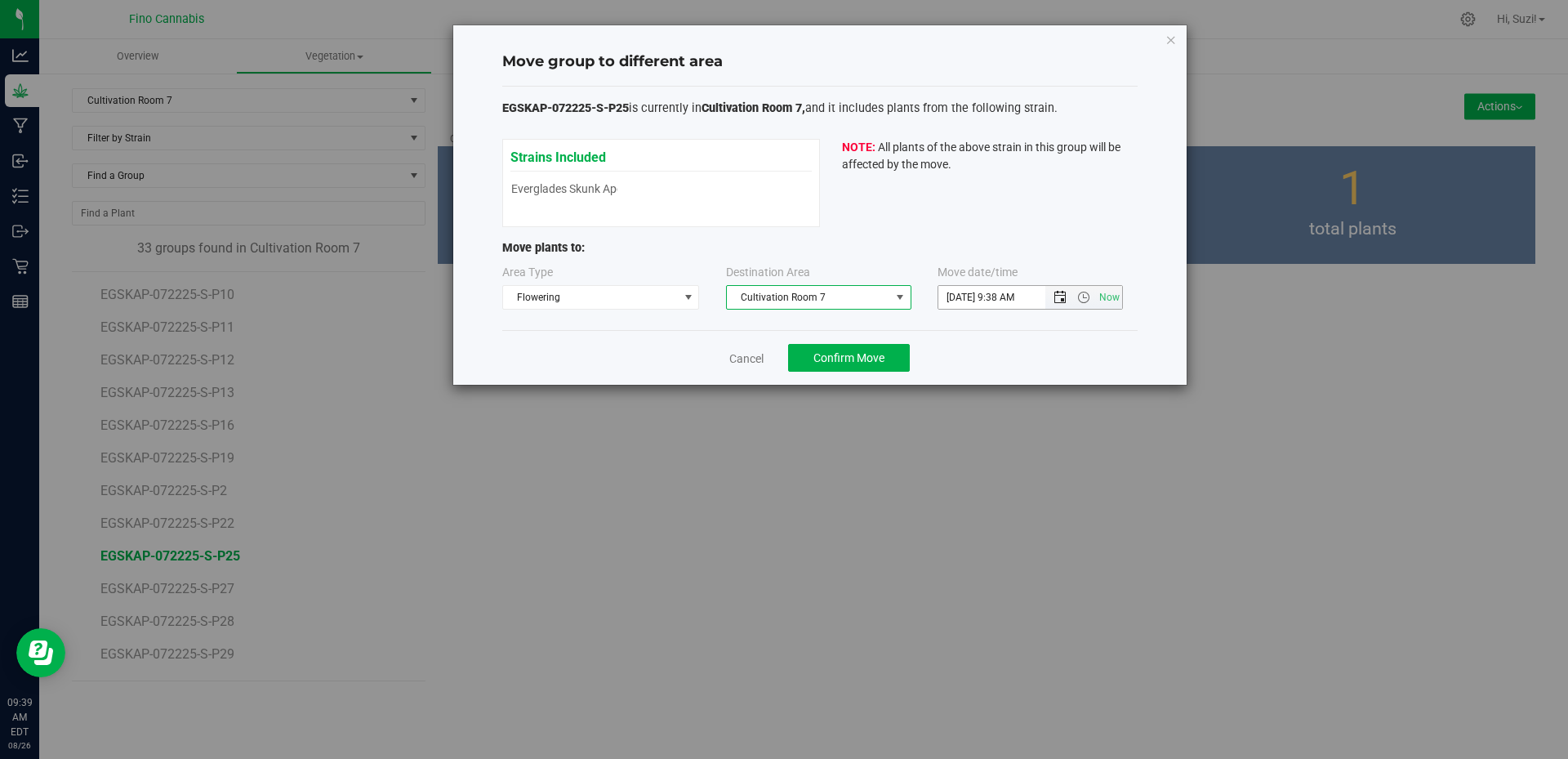
click at [1065, 301] on span "Open the date view" at bounding box center [1060, 296] width 13 height 13
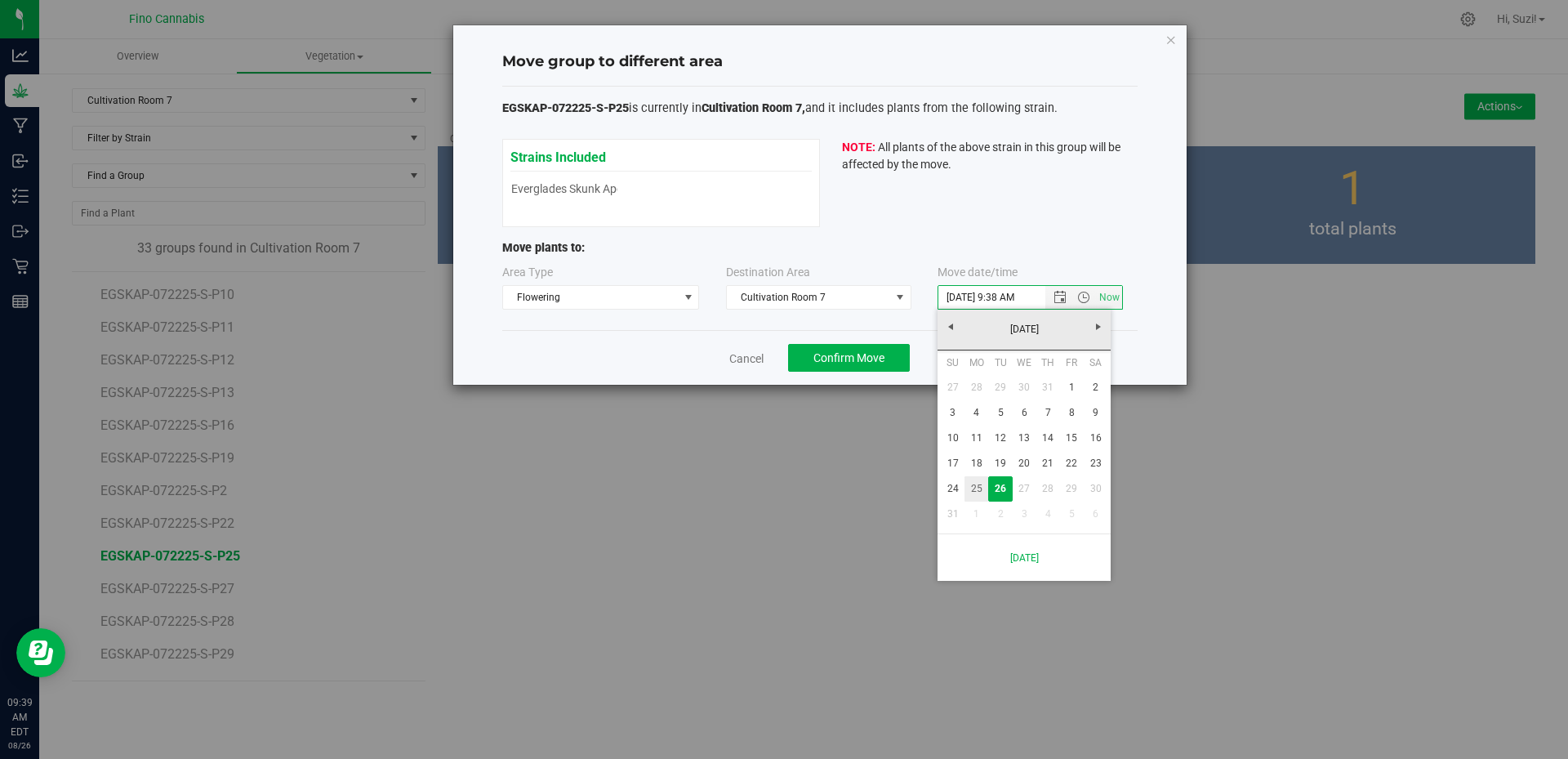
click at [982, 489] on link "25" at bounding box center [976, 488] width 24 height 25
type input "8/25/2025 9:38 AM"
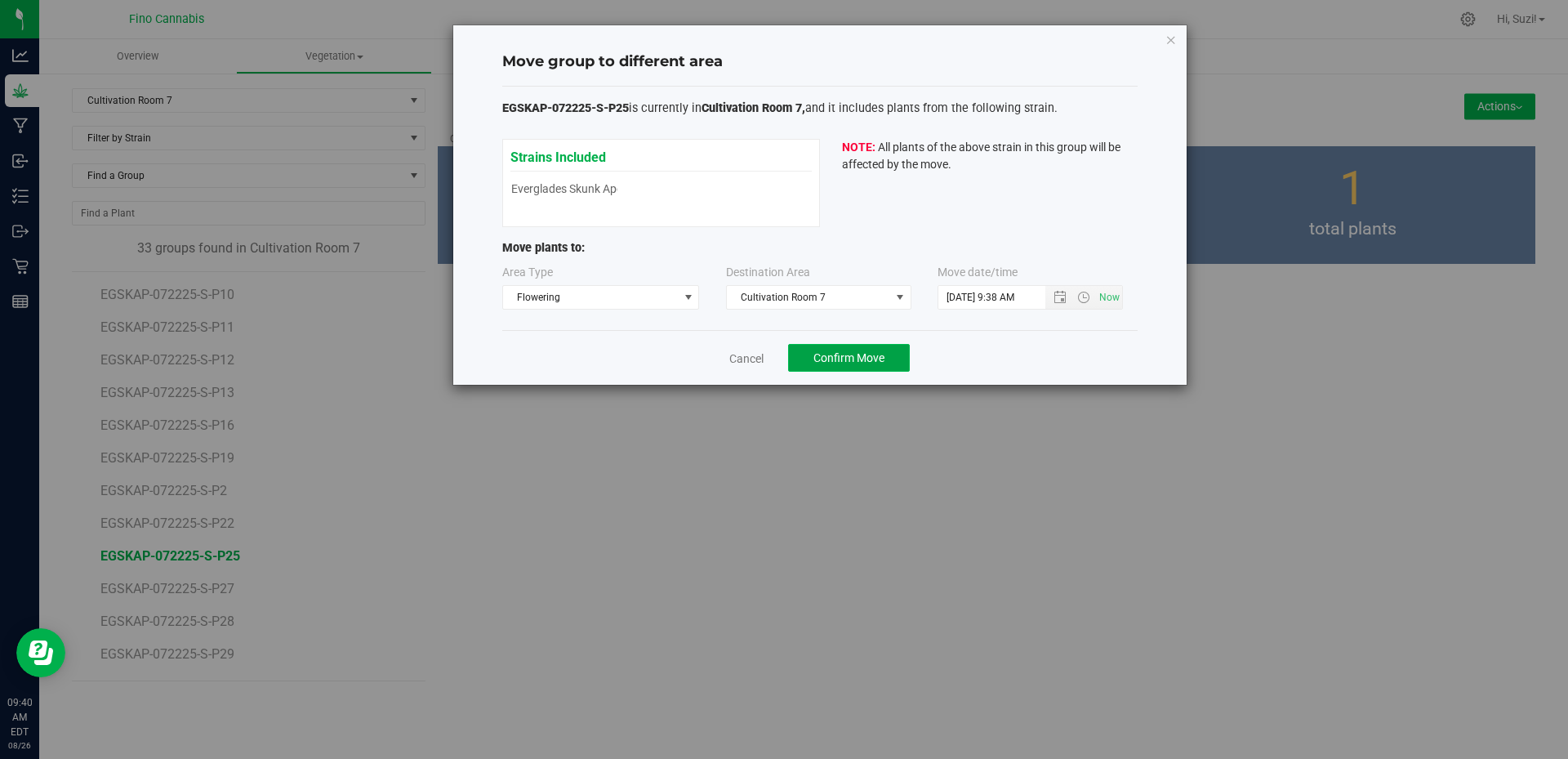
click at [861, 354] on span "Confirm Move" at bounding box center [849, 357] width 71 height 13
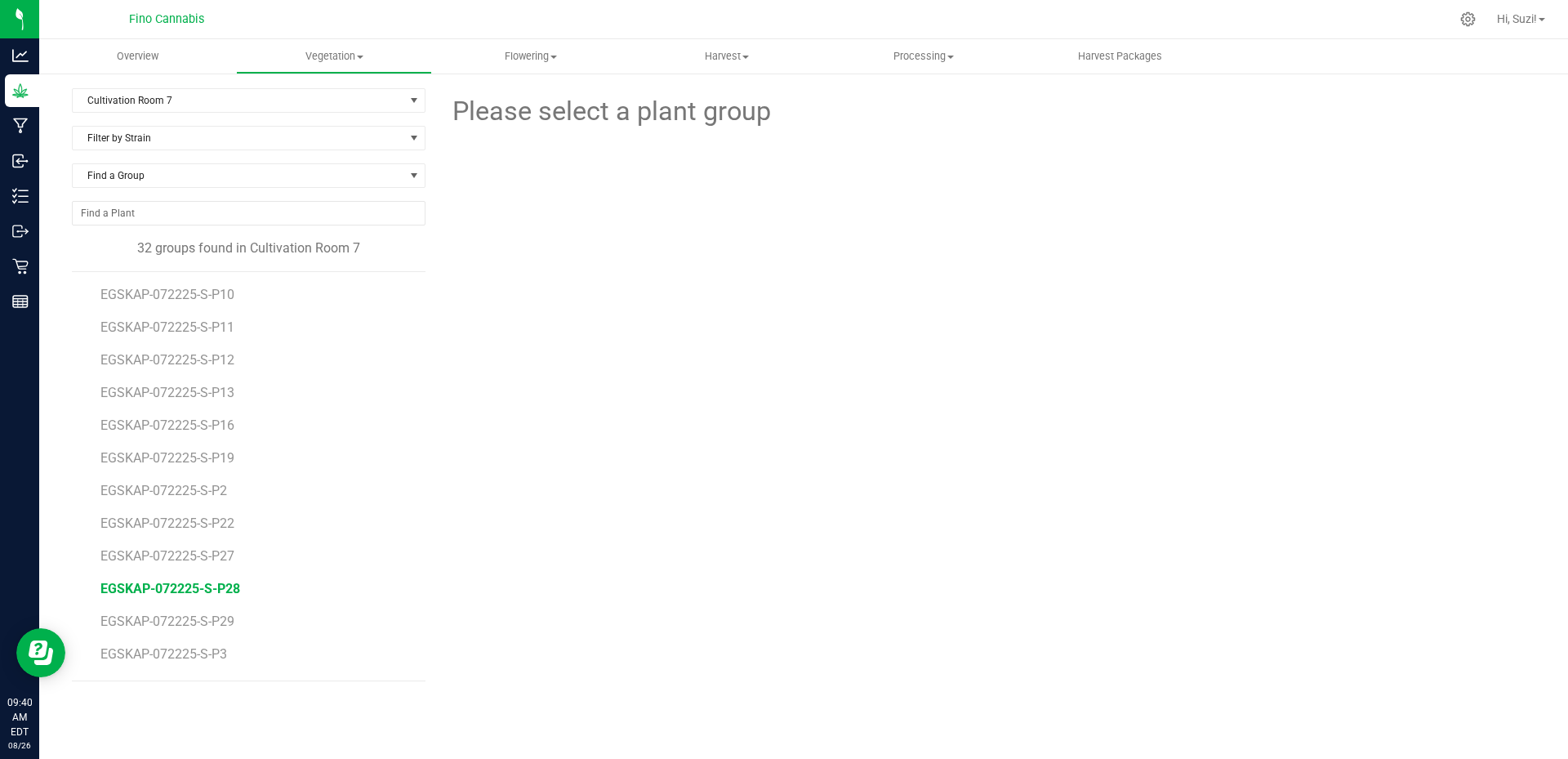
click at [227, 591] on span "EGSKAP-072225-S-P28" at bounding box center [170, 589] width 139 height 16
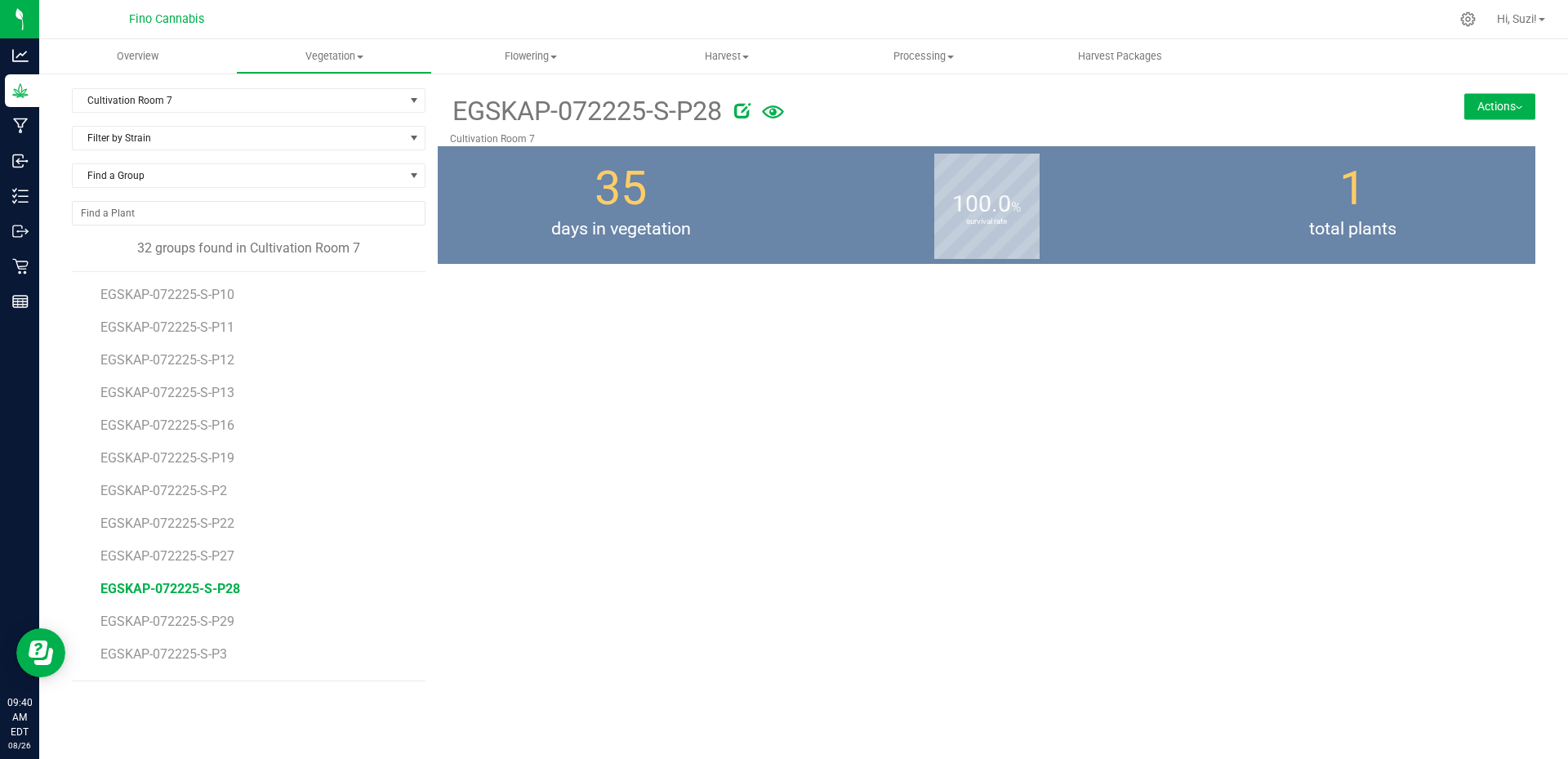
click at [1517, 109] on button "Actions" at bounding box center [1499, 106] width 71 height 26
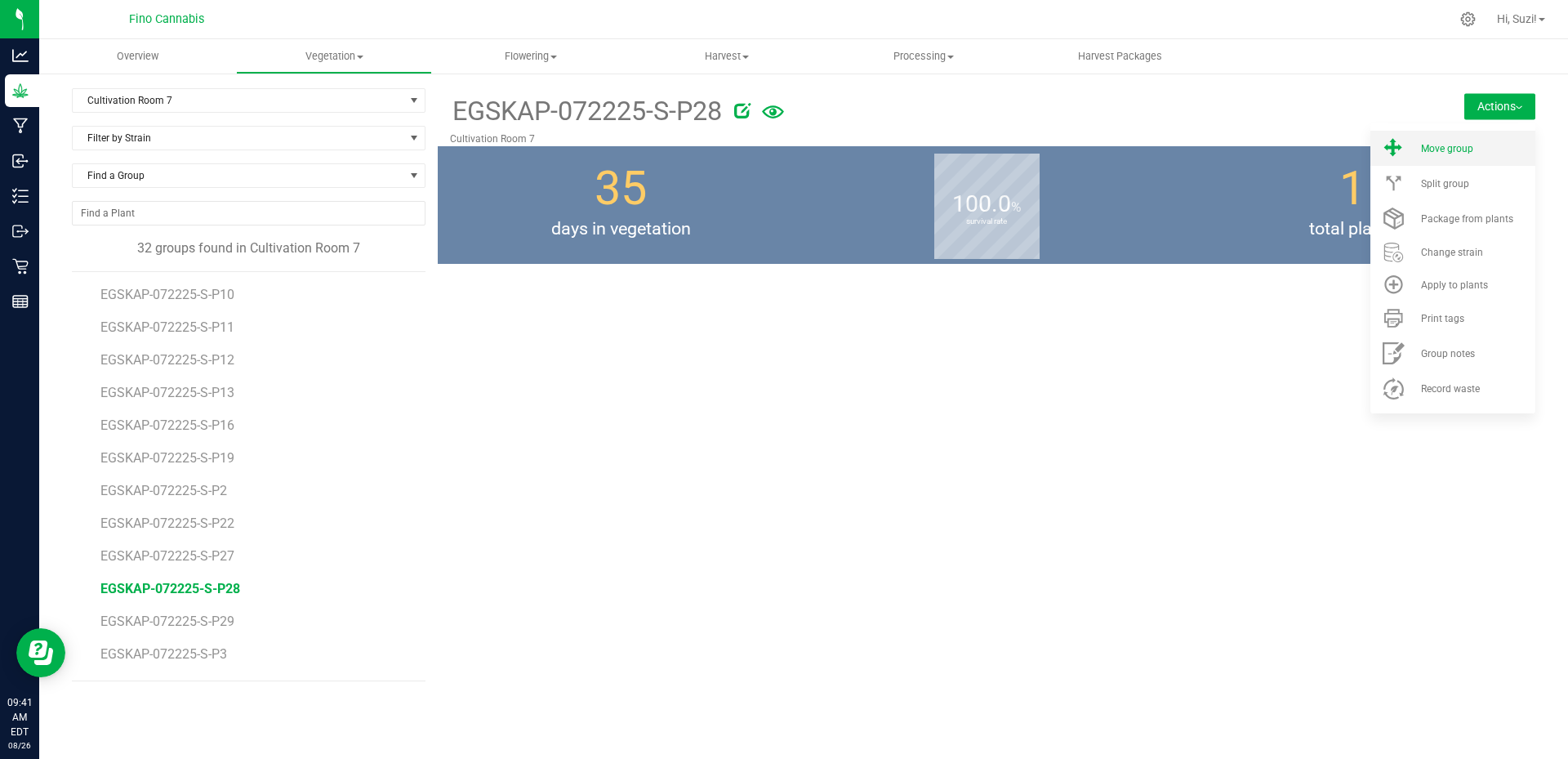
click at [1469, 154] on li "Move group" at bounding box center [1453, 147] width 165 height 35
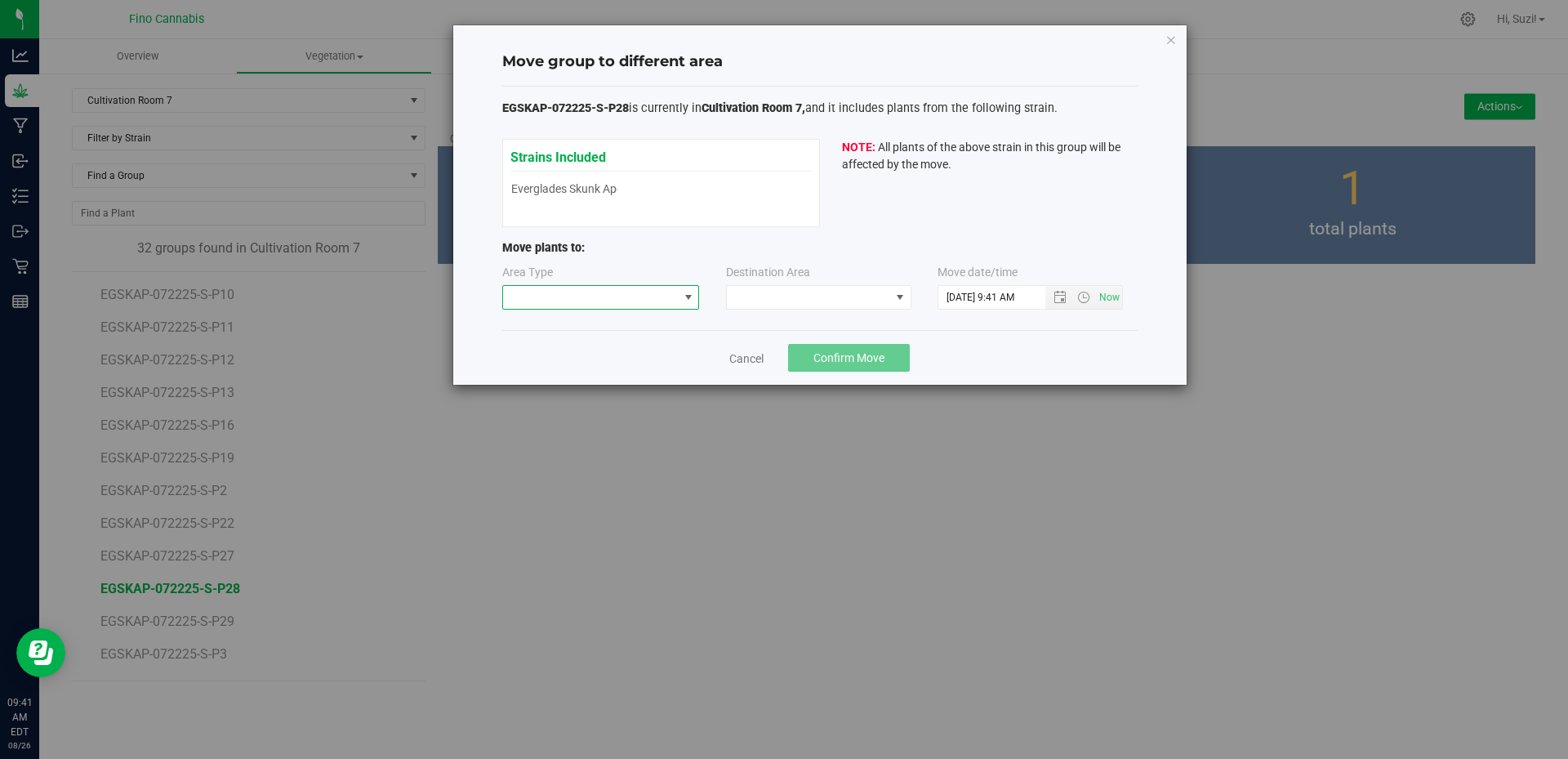
click at [690, 298] on span at bounding box center [687, 296] width 13 height 13
click at [617, 383] on li "Flowering" at bounding box center [601, 383] width 196 height 28
click at [875, 298] on span at bounding box center [809, 296] width 163 height 23
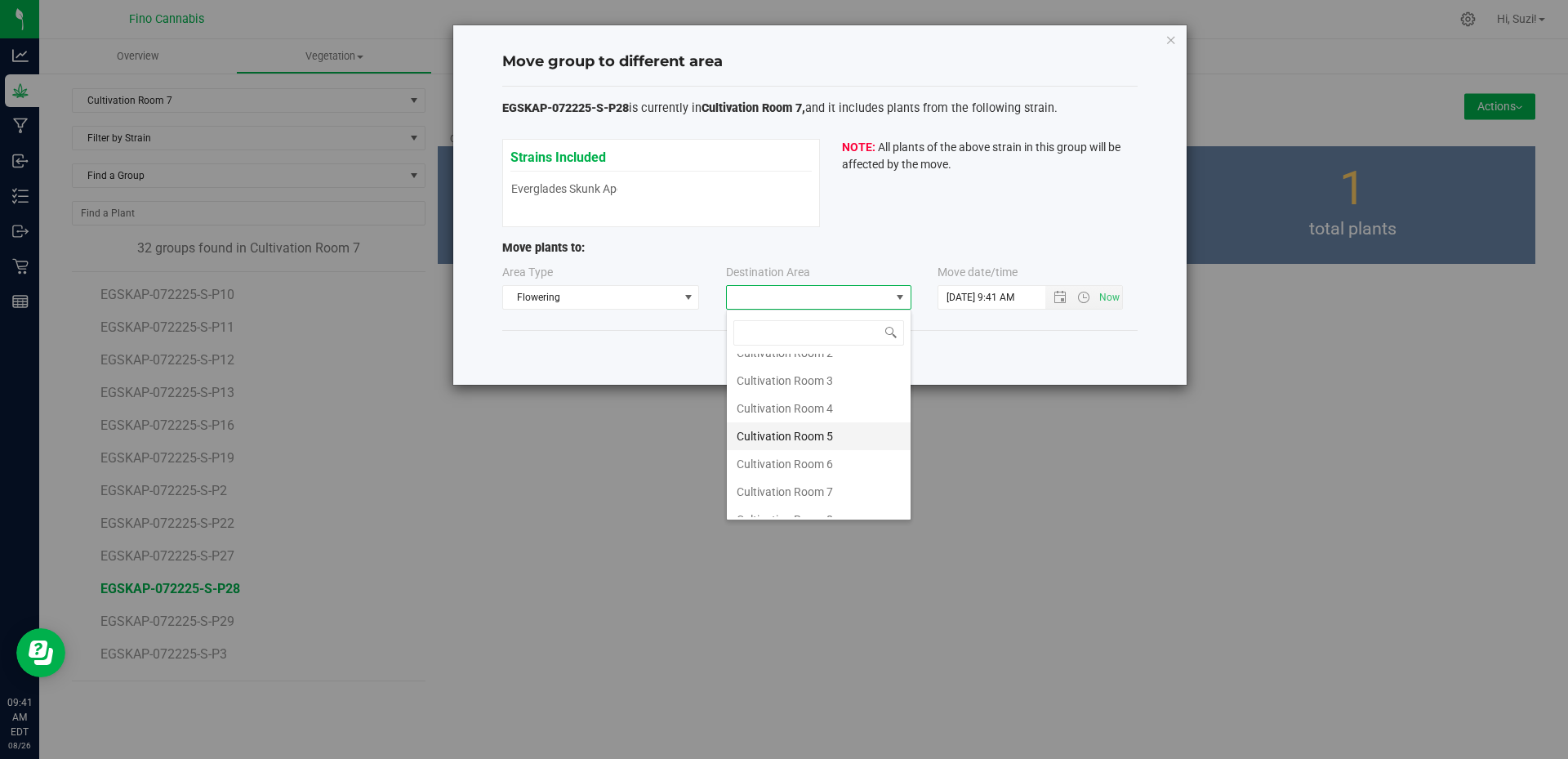
scroll to position [87, 0]
click at [833, 472] on li "Cultivation Room 7" at bounding box center [819, 475] width 184 height 28
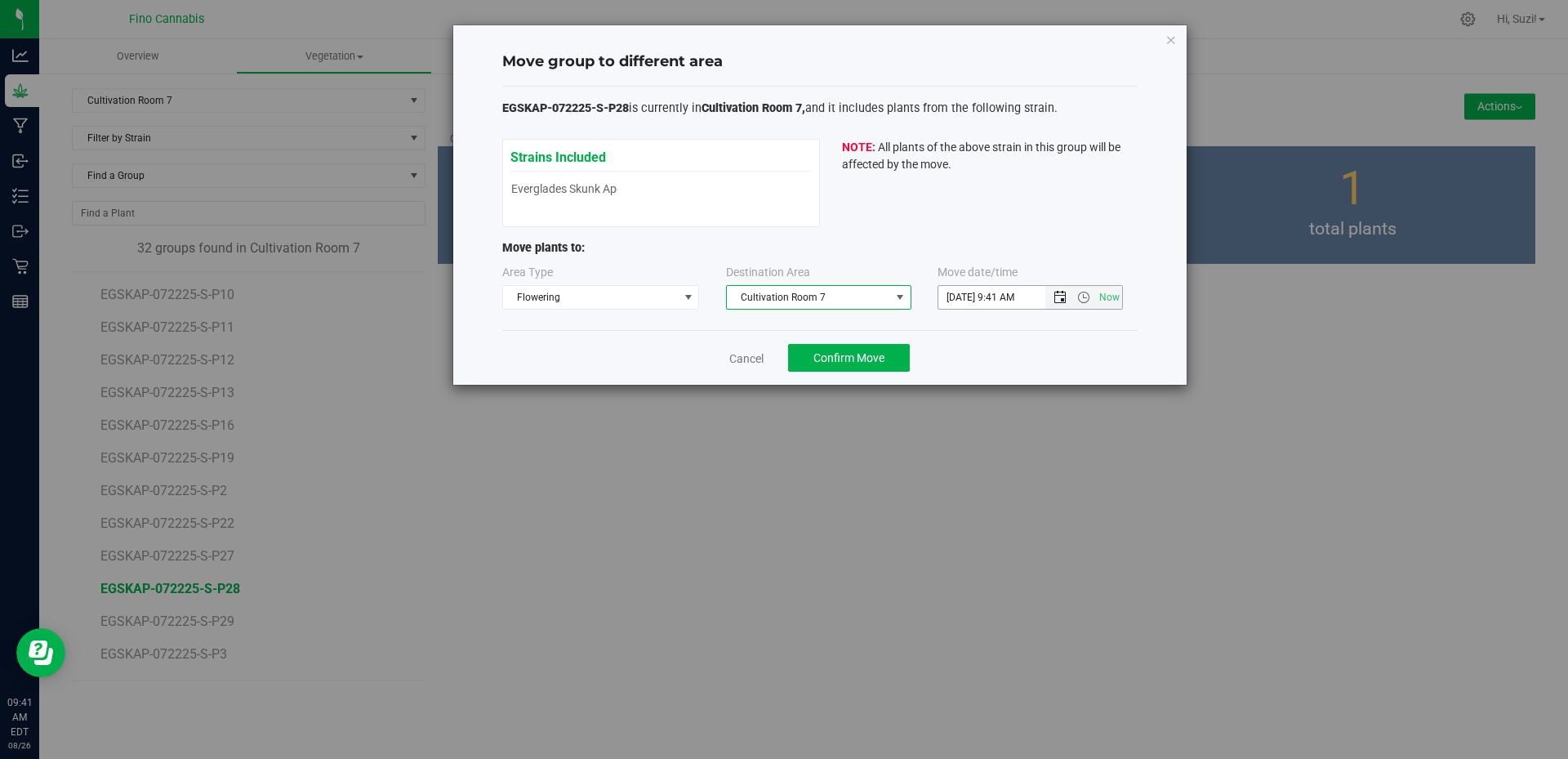
click at [1061, 294] on span "Open the date view" at bounding box center [1060, 296] width 13 height 13
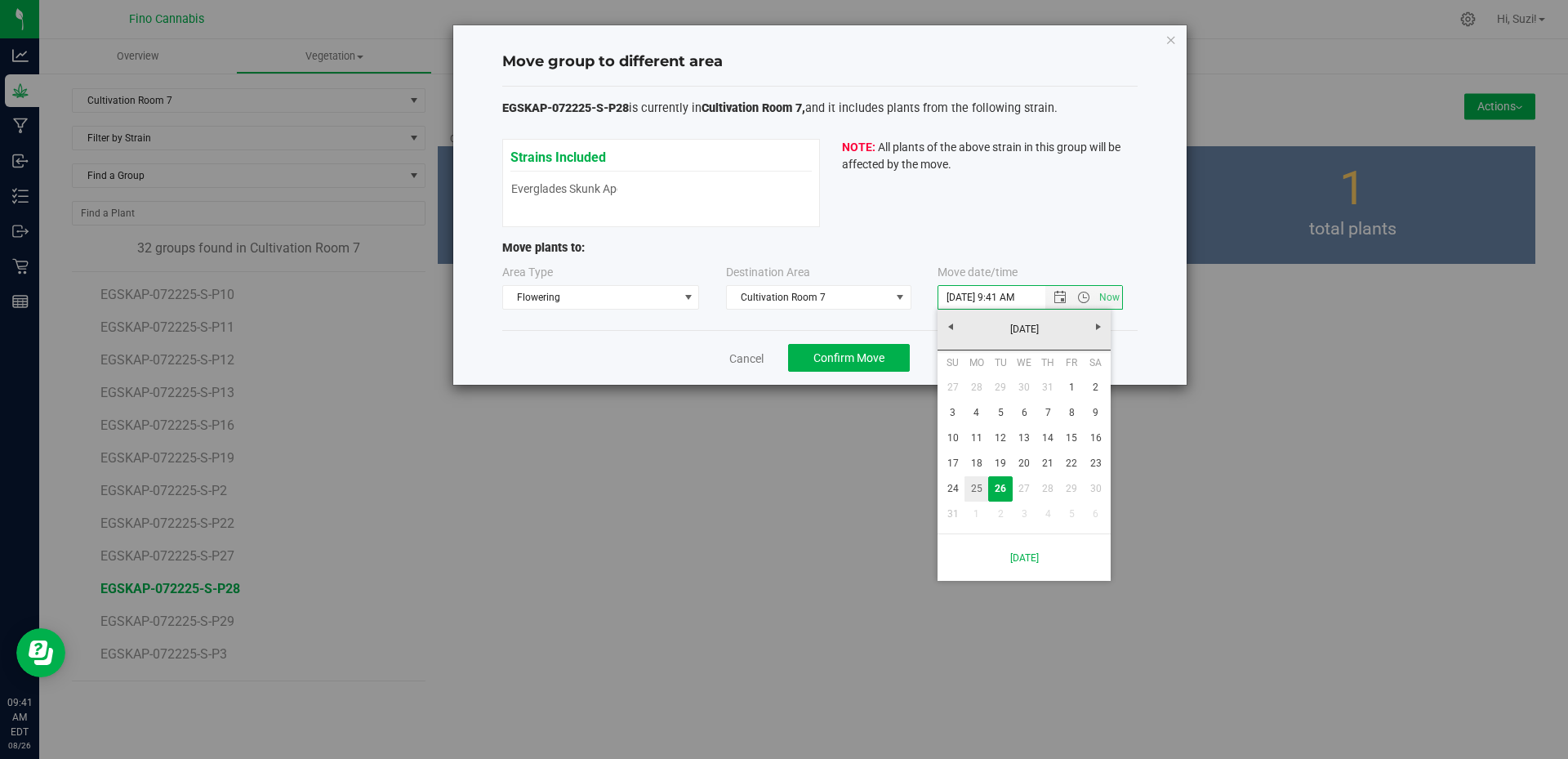
click at [979, 492] on link "25" at bounding box center [976, 488] width 24 height 25
type input "8/25/2025 9:41 AM"
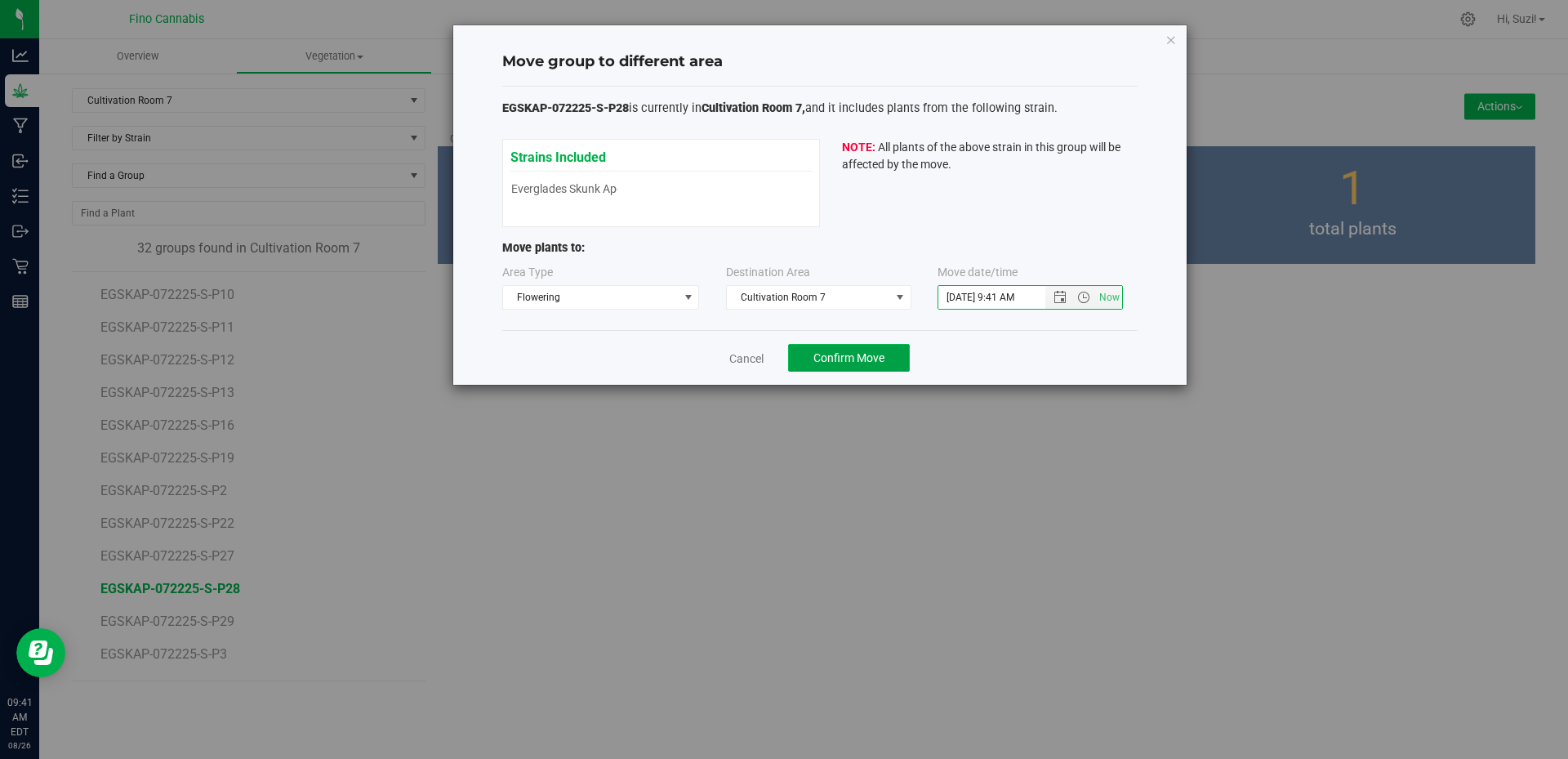
click at [867, 362] on span "Confirm Move" at bounding box center [849, 357] width 71 height 13
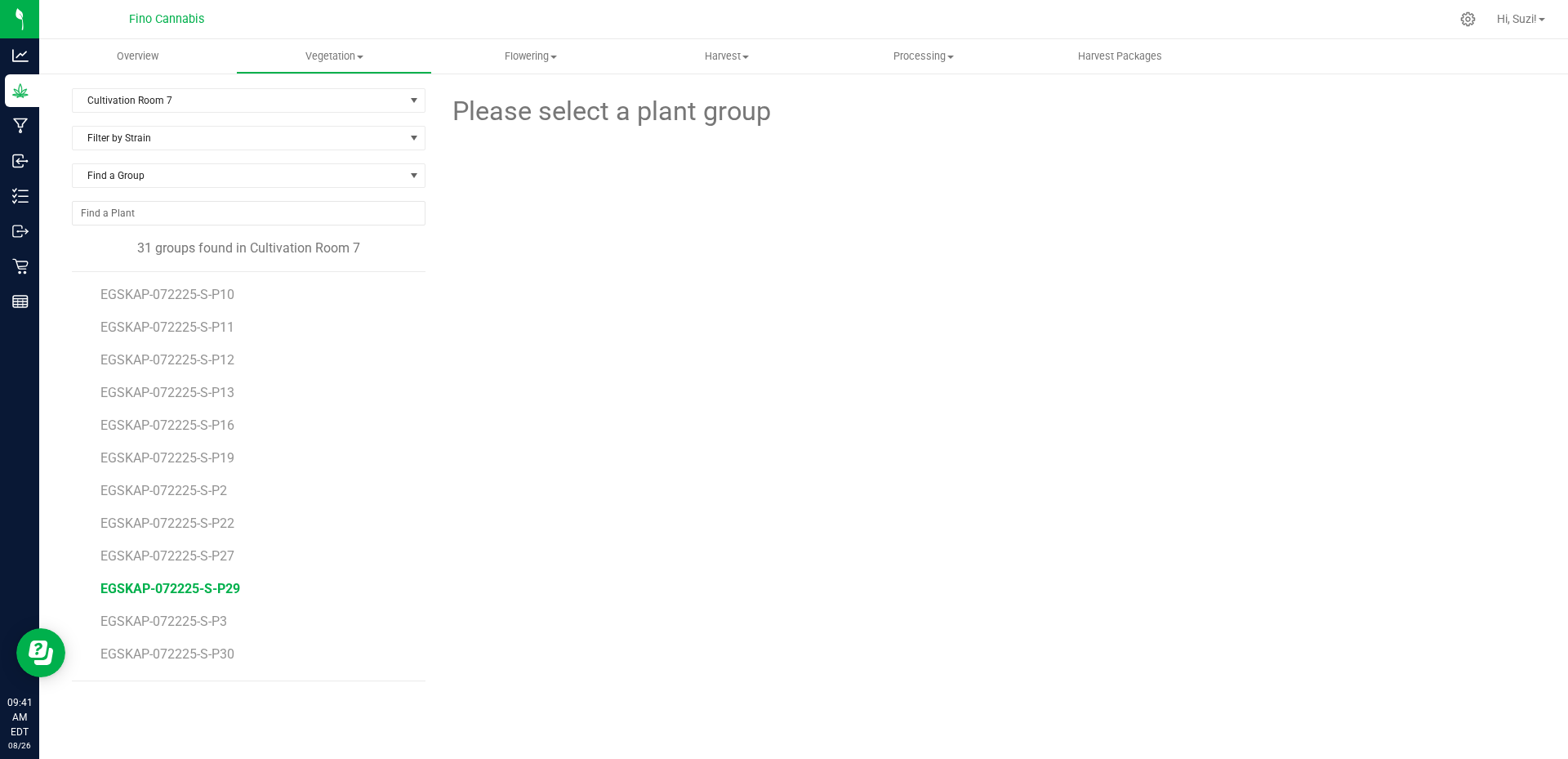
click at [226, 594] on span "EGSKAP-072225-S-P29" at bounding box center [170, 589] width 139 height 16
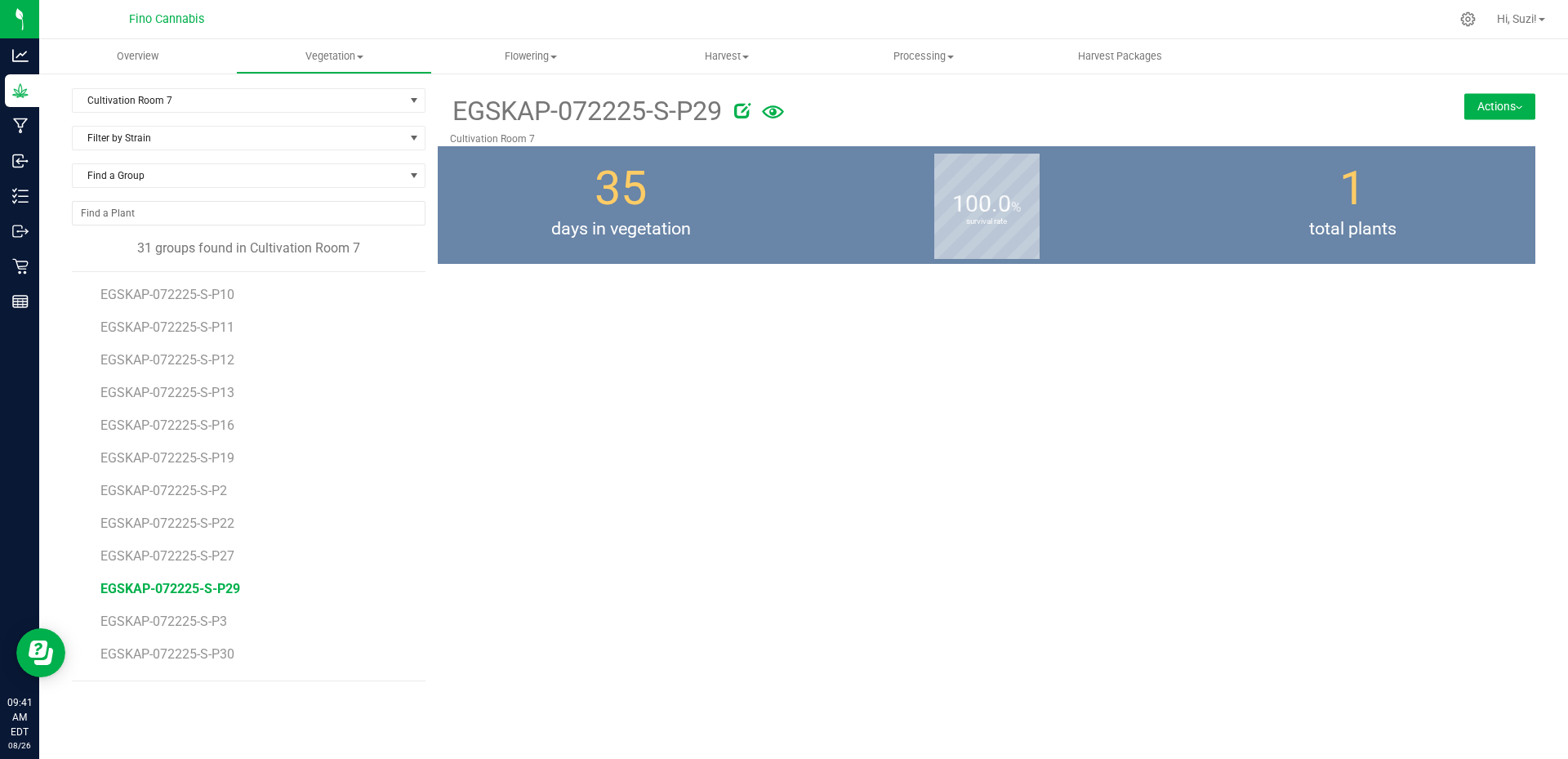
click at [1526, 104] on button "Actions" at bounding box center [1499, 106] width 71 height 26
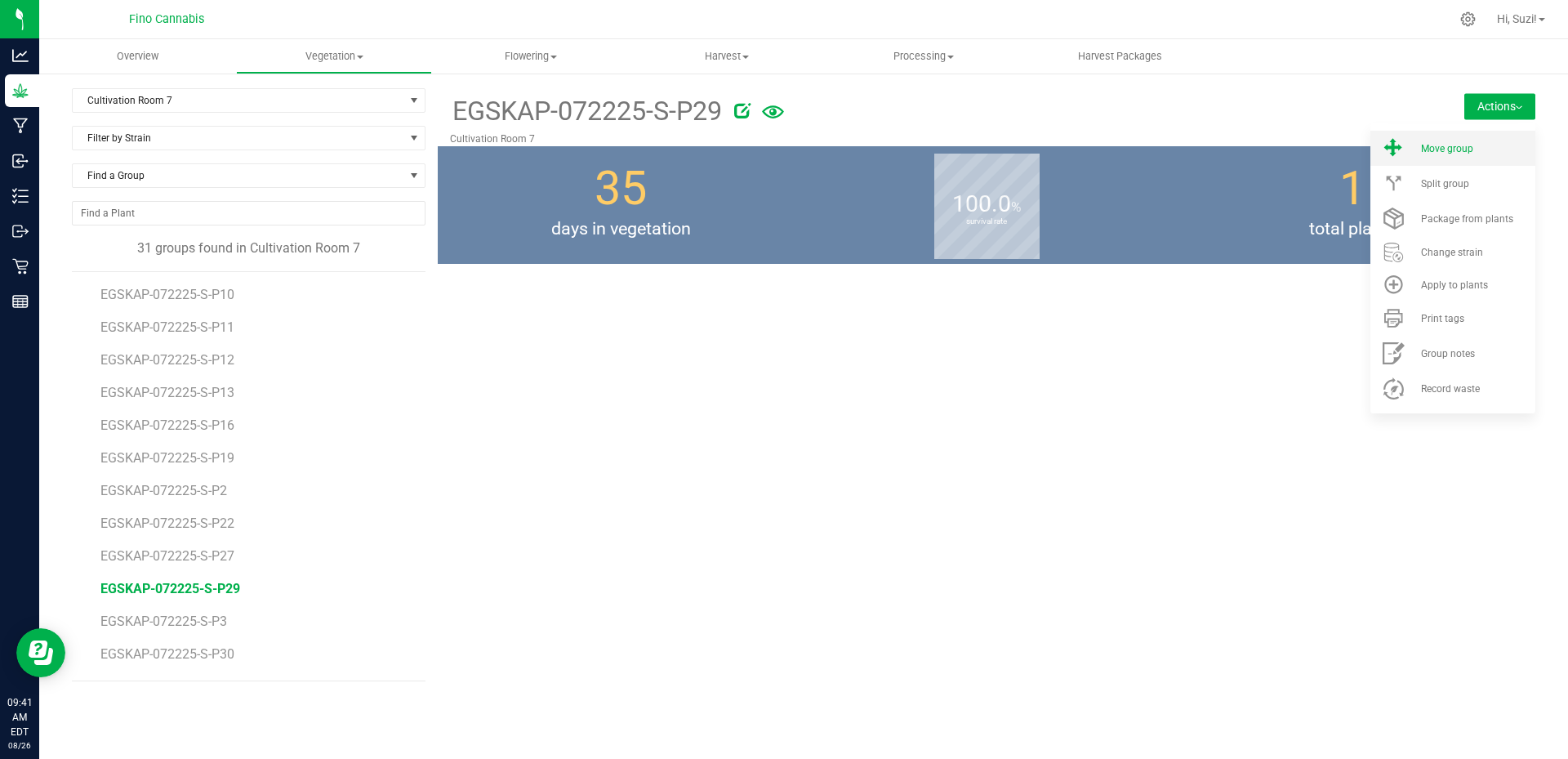
click at [1461, 141] on li "Move group" at bounding box center [1453, 147] width 165 height 35
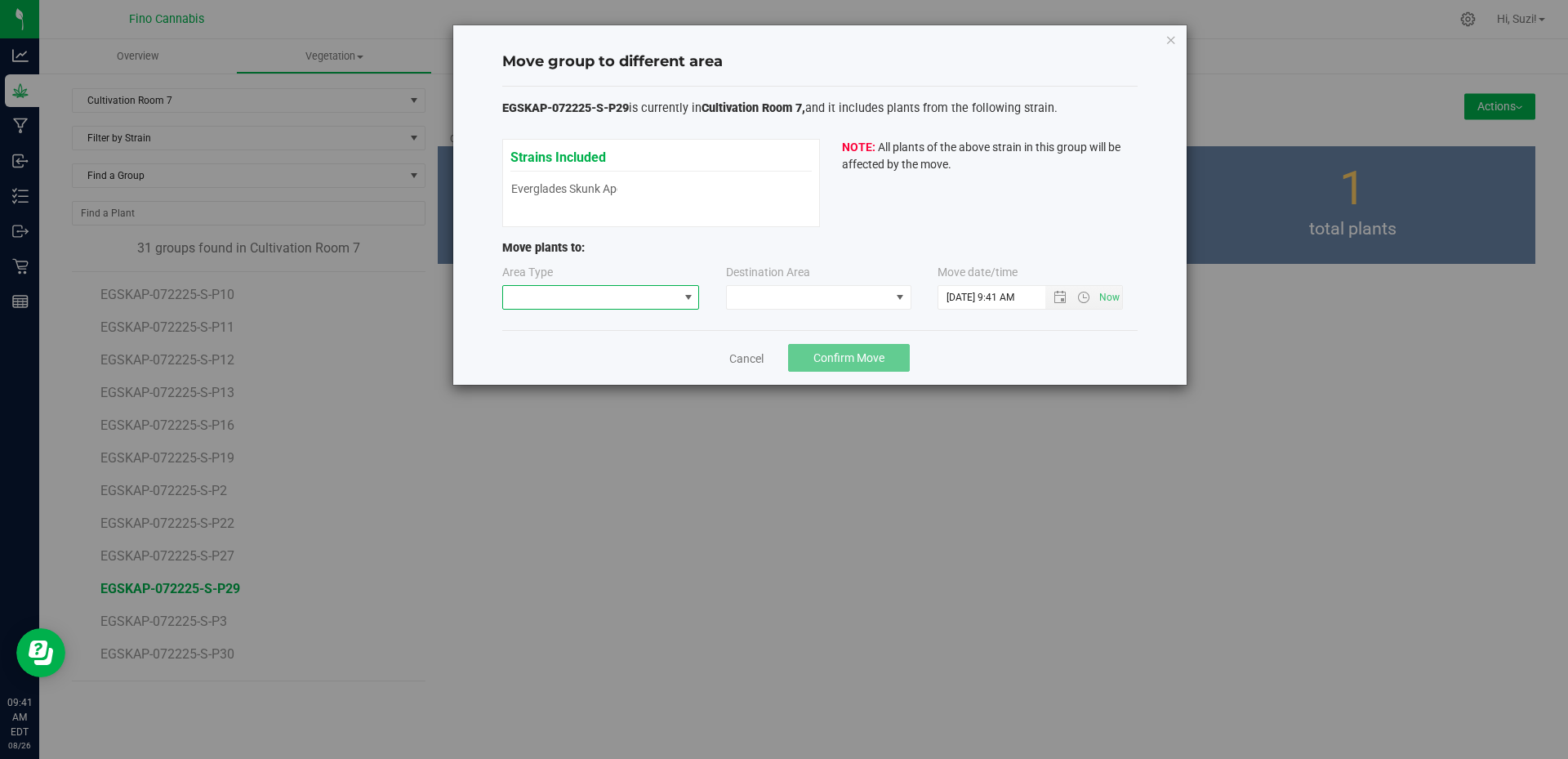
click at [688, 300] on span at bounding box center [687, 296] width 13 height 13
click at [574, 389] on li "Flowering" at bounding box center [601, 383] width 196 height 28
click at [766, 301] on span at bounding box center [809, 296] width 163 height 23
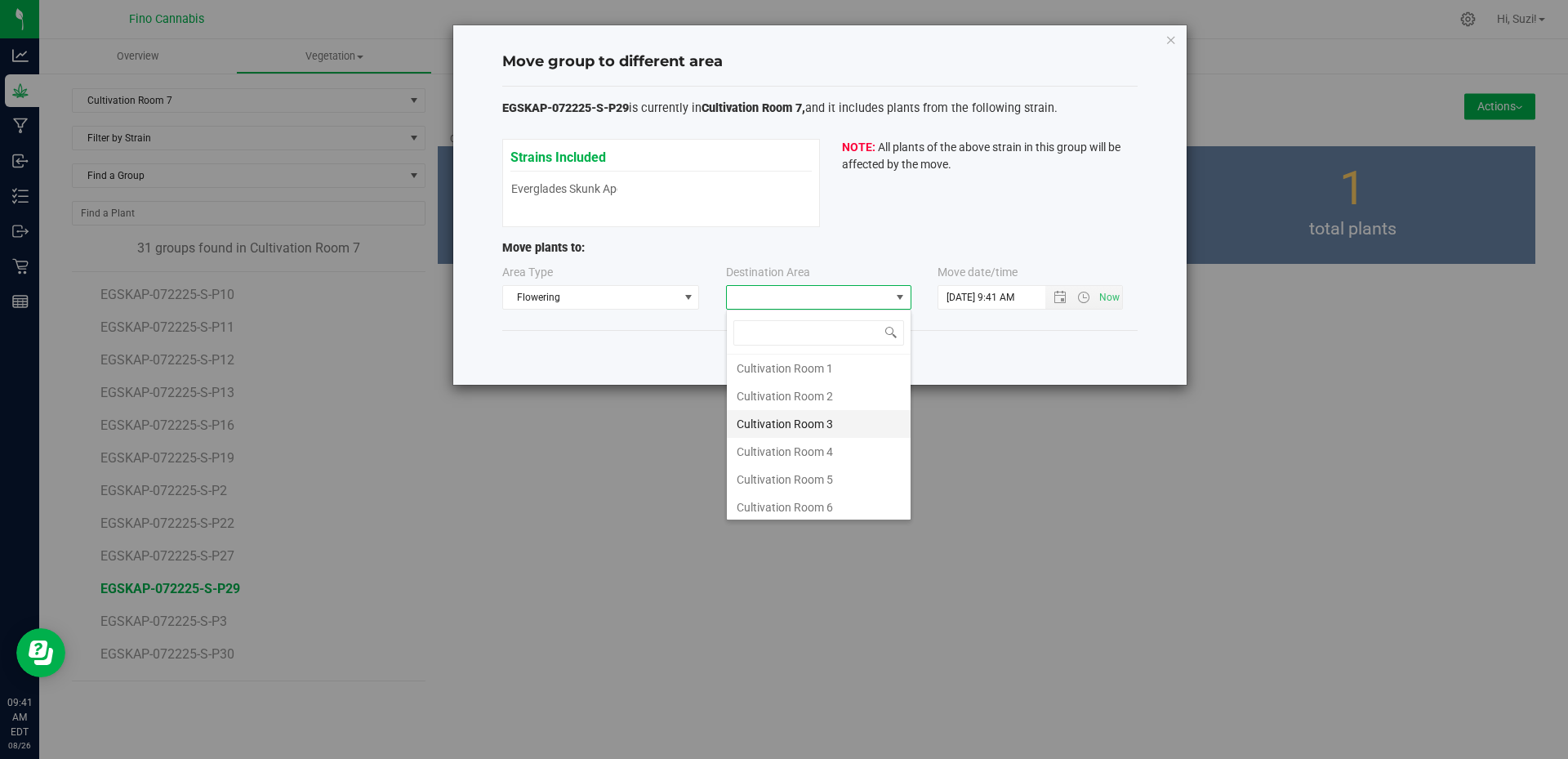
scroll to position [87, 0]
click at [802, 474] on li "Cultivation Room 7" at bounding box center [819, 475] width 184 height 28
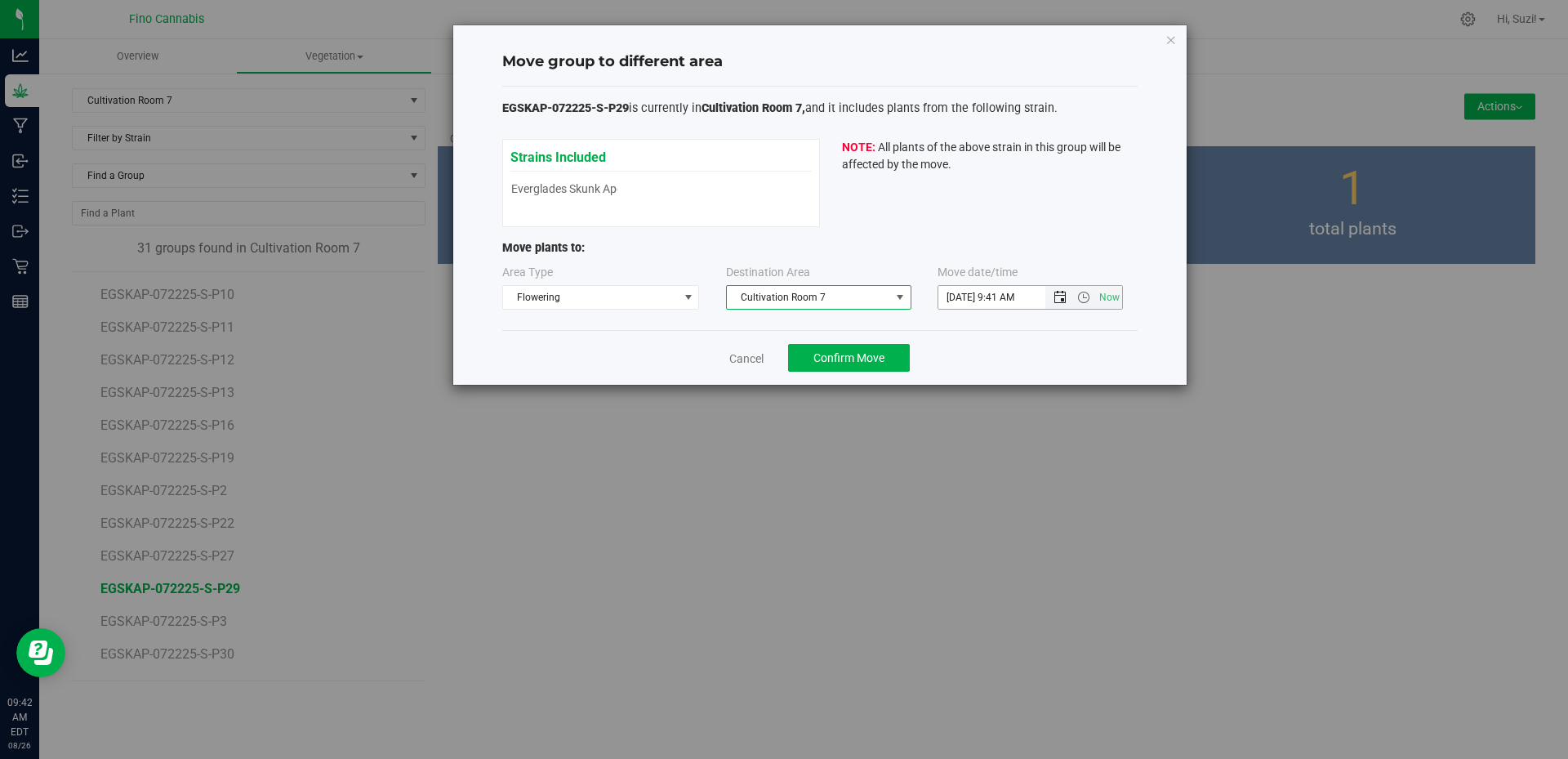
click at [1063, 296] on span "Open the date view" at bounding box center [1060, 296] width 13 height 13
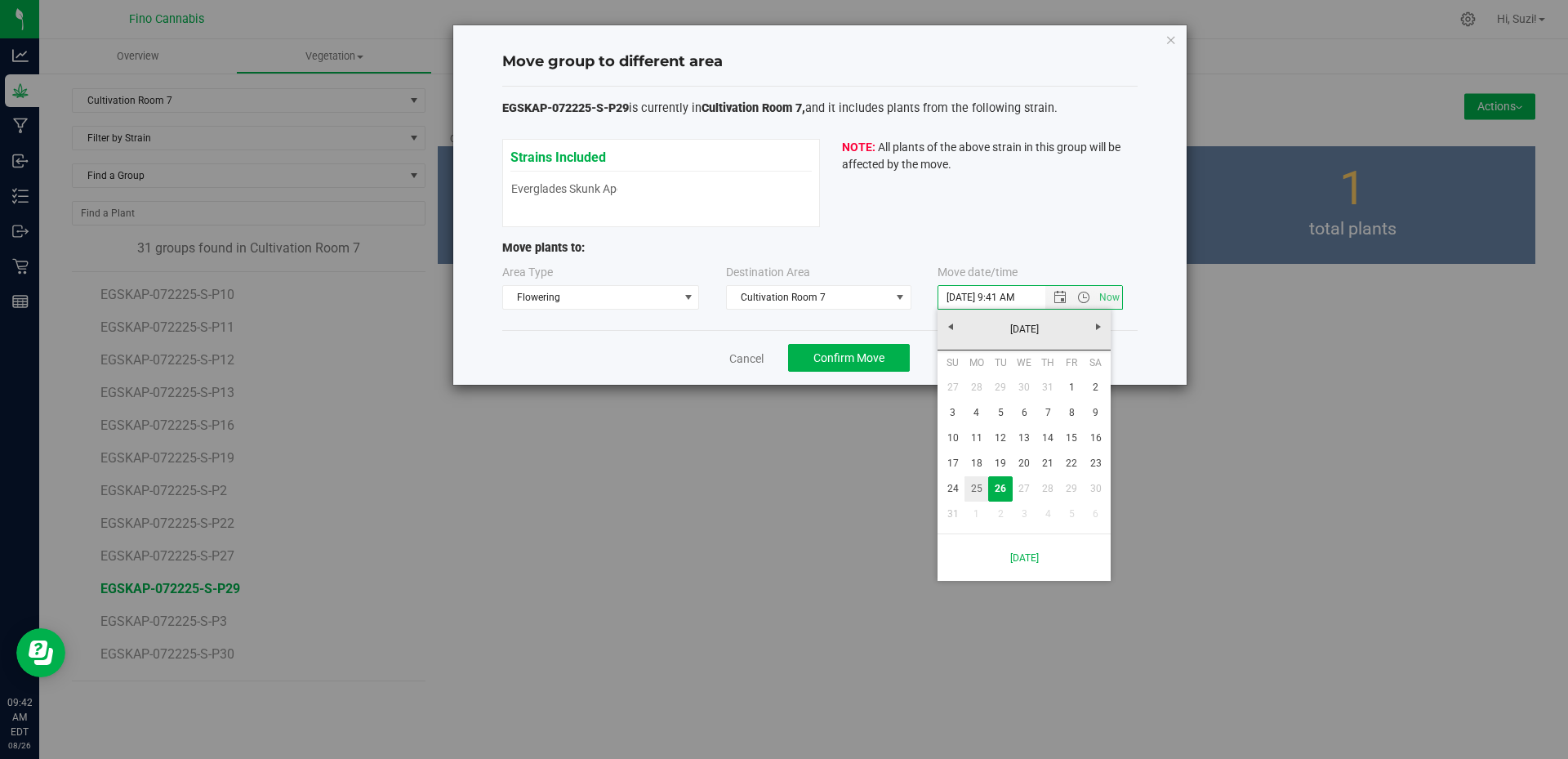
click at [971, 490] on link "25" at bounding box center [976, 488] width 24 height 25
type input "8/25/2025 9:41 AM"
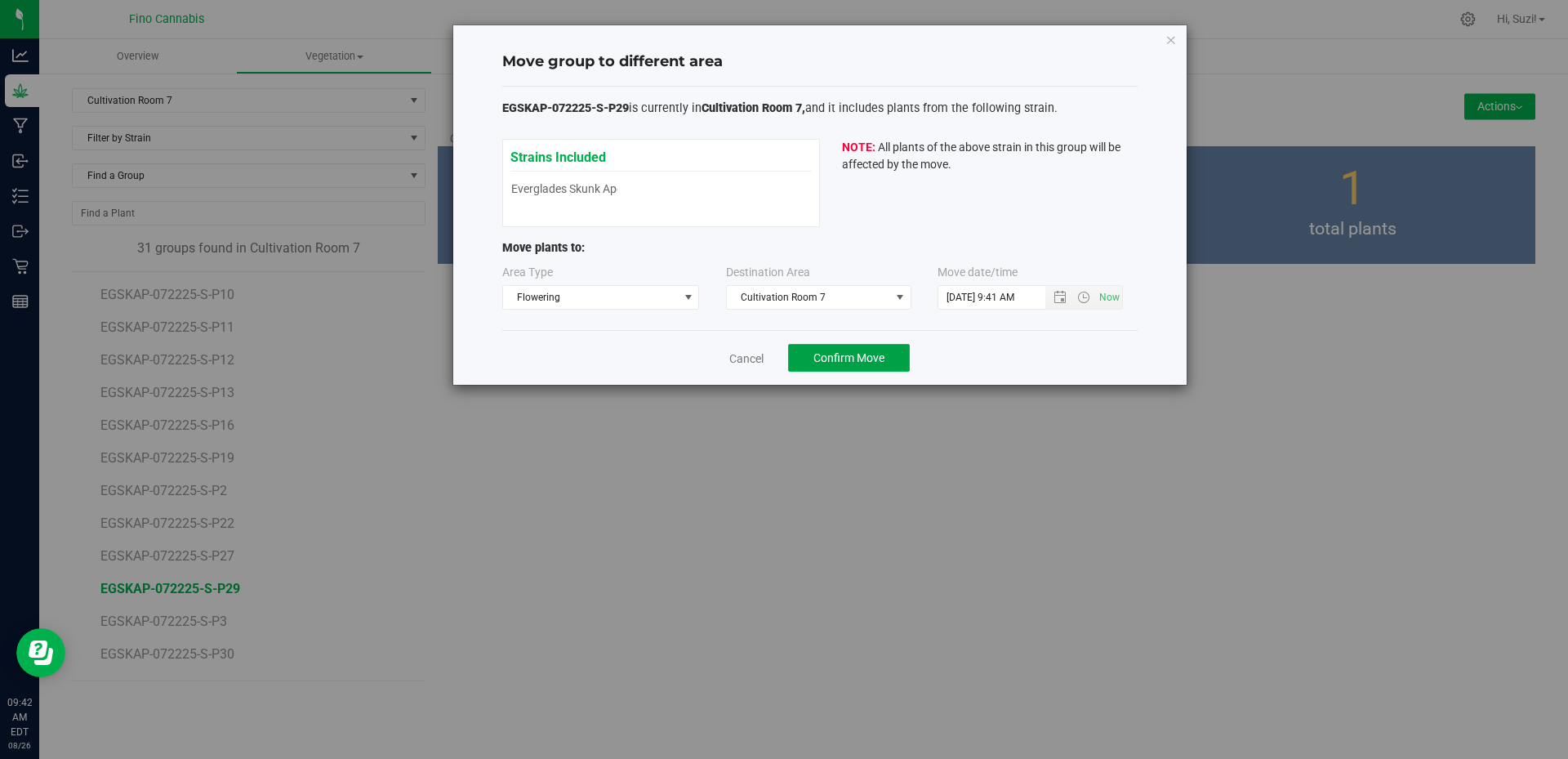
click at [851, 355] on span "Confirm Move" at bounding box center [849, 357] width 71 height 13
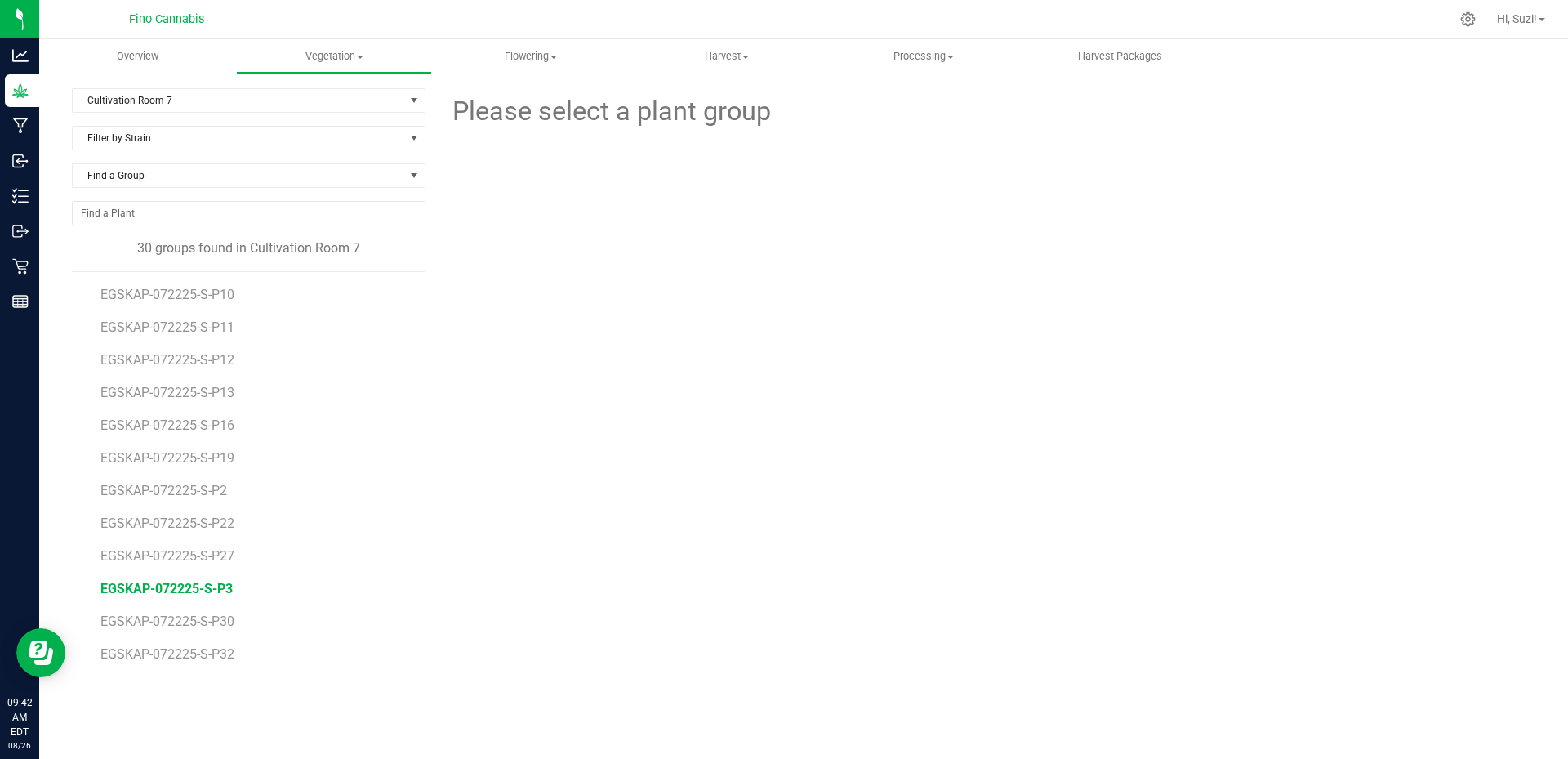
click at [189, 588] on span "EGSKAP-072225-S-P3" at bounding box center [166, 589] width 132 height 16
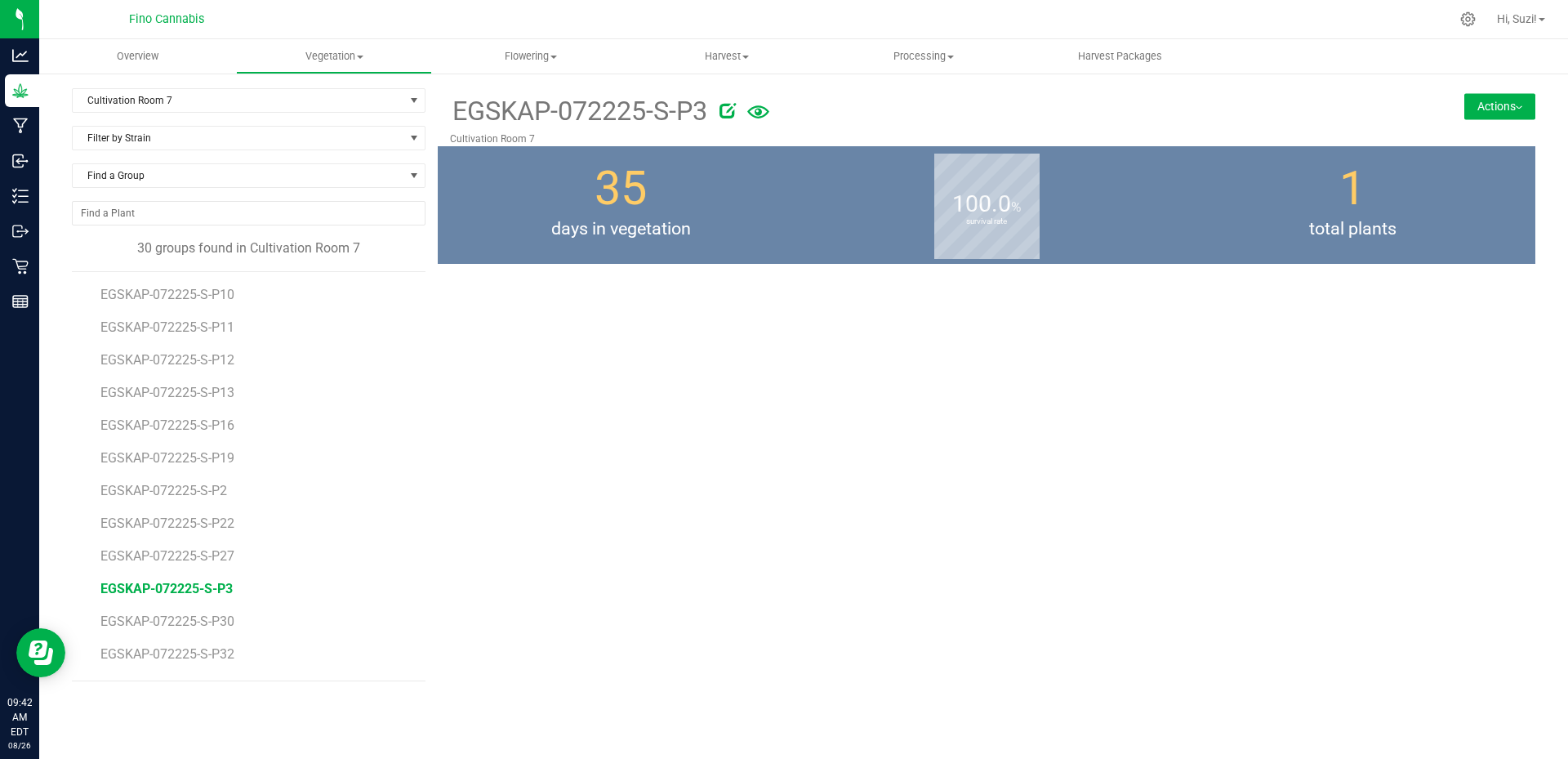
click at [1520, 107] on img at bounding box center [1519, 107] width 7 height 3
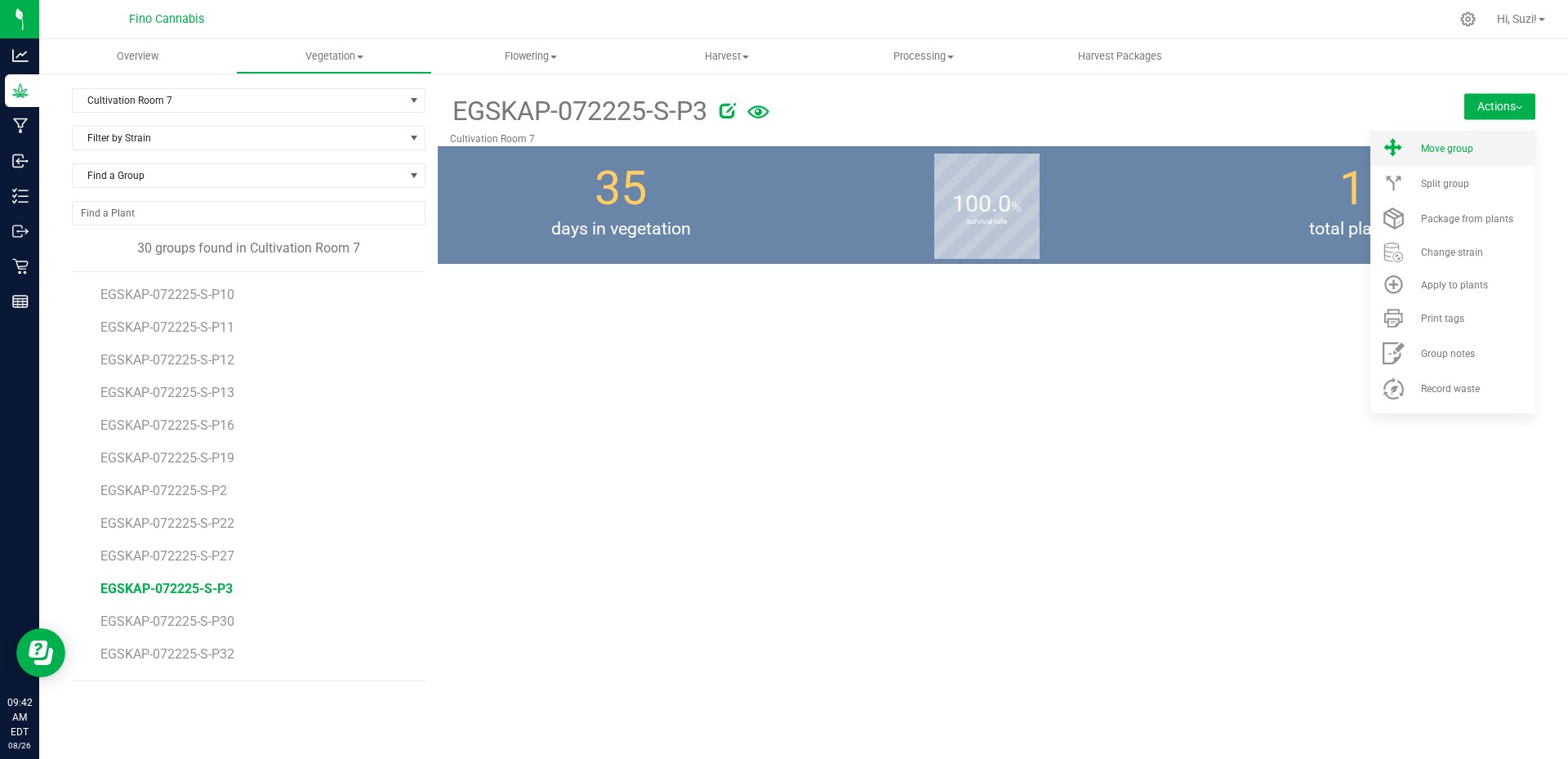
click at [1484, 139] on li "Move group" at bounding box center [1453, 147] width 165 height 35
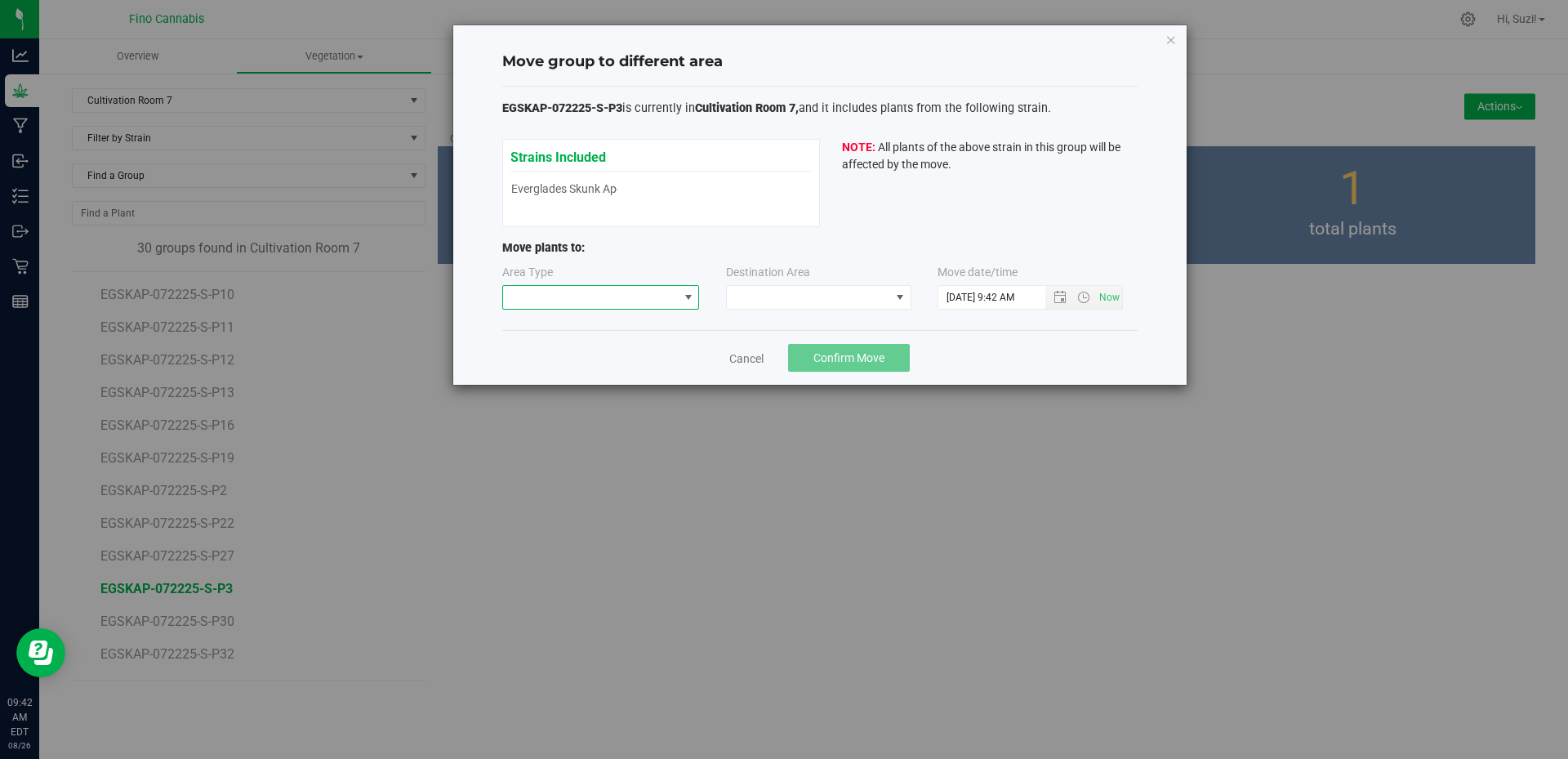
click at [686, 297] on span at bounding box center [687, 296] width 13 height 13
click at [628, 373] on li "Flowering" at bounding box center [601, 383] width 196 height 28
click at [760, 309] on span at bounding box center [819, 296] width 185 height 25
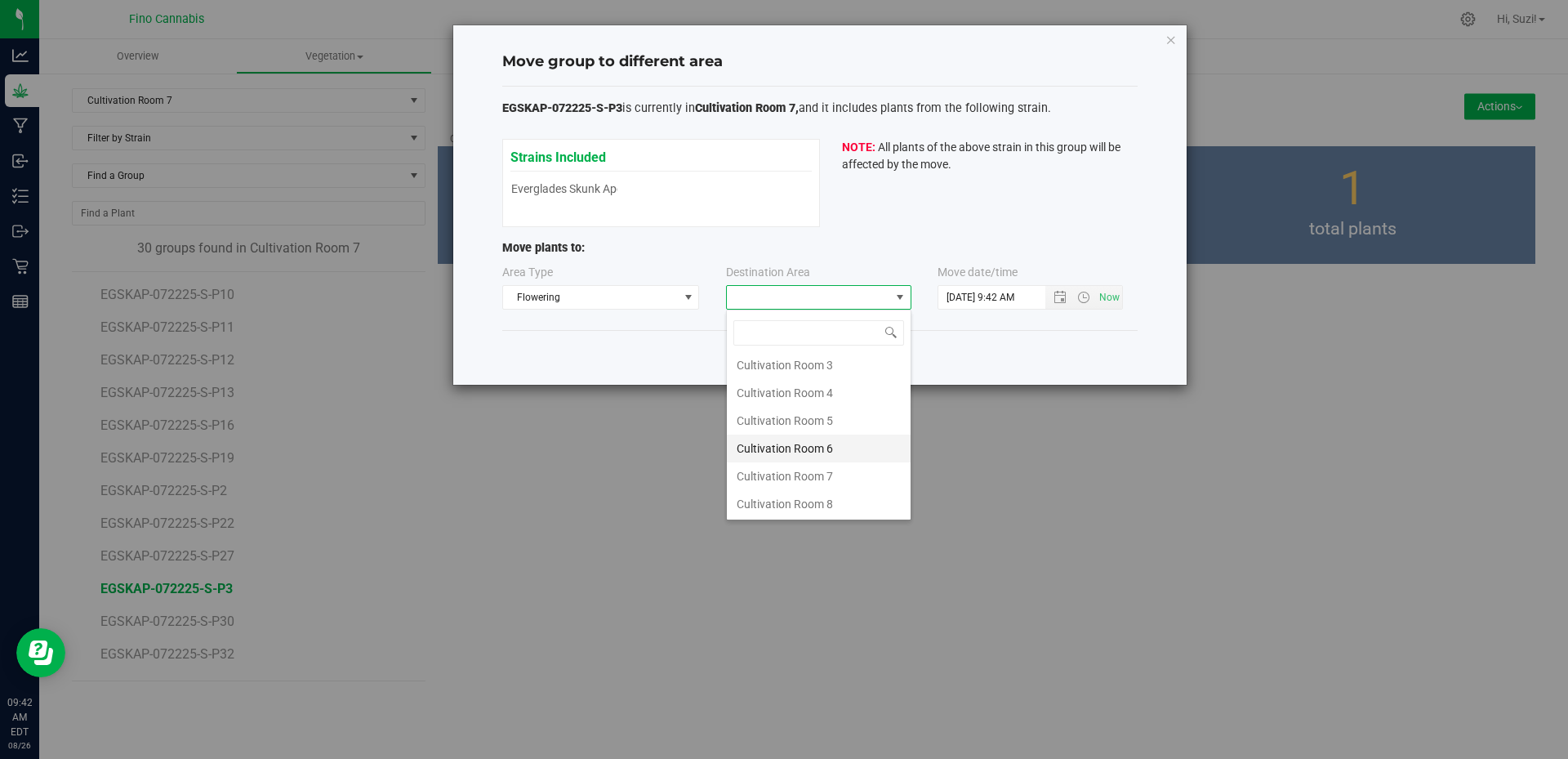
scroll to position [87, 0]
click at [779, 480] on li "Cultivation Room 7" at bounding box center [819, 475] width 184 height 28
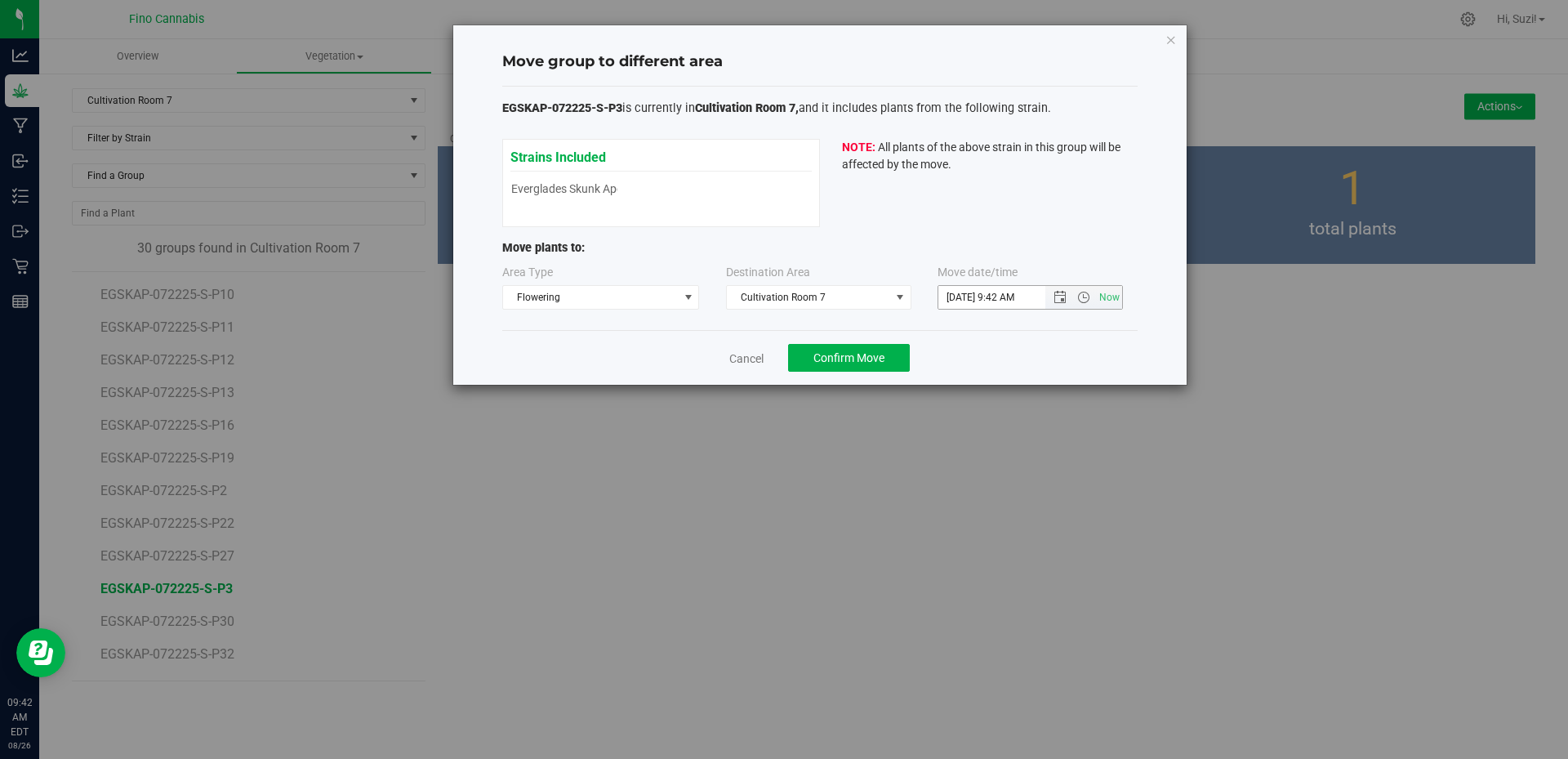
click at [1062, 305] on span "Now" at bounding box center [1083, 296] width 77 height 23
click at [1064, 298] on span "Open the date view" at bounding box center [1060, 296] width 13 height 13
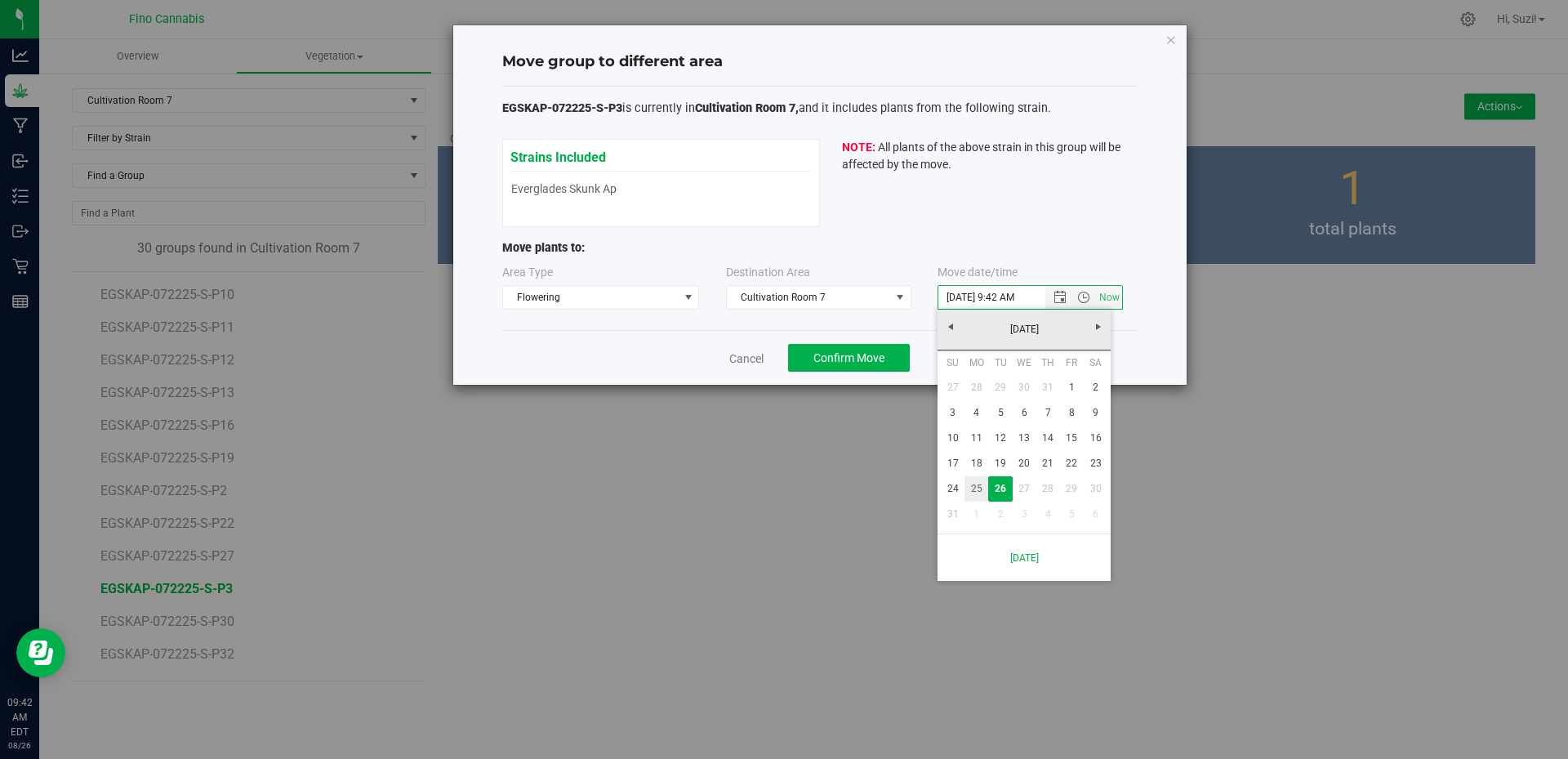
click at [978, 487] on link "25" at bounding box center [976, 488] width 24 height 25
type input "8/25/2025 9:42 AM"
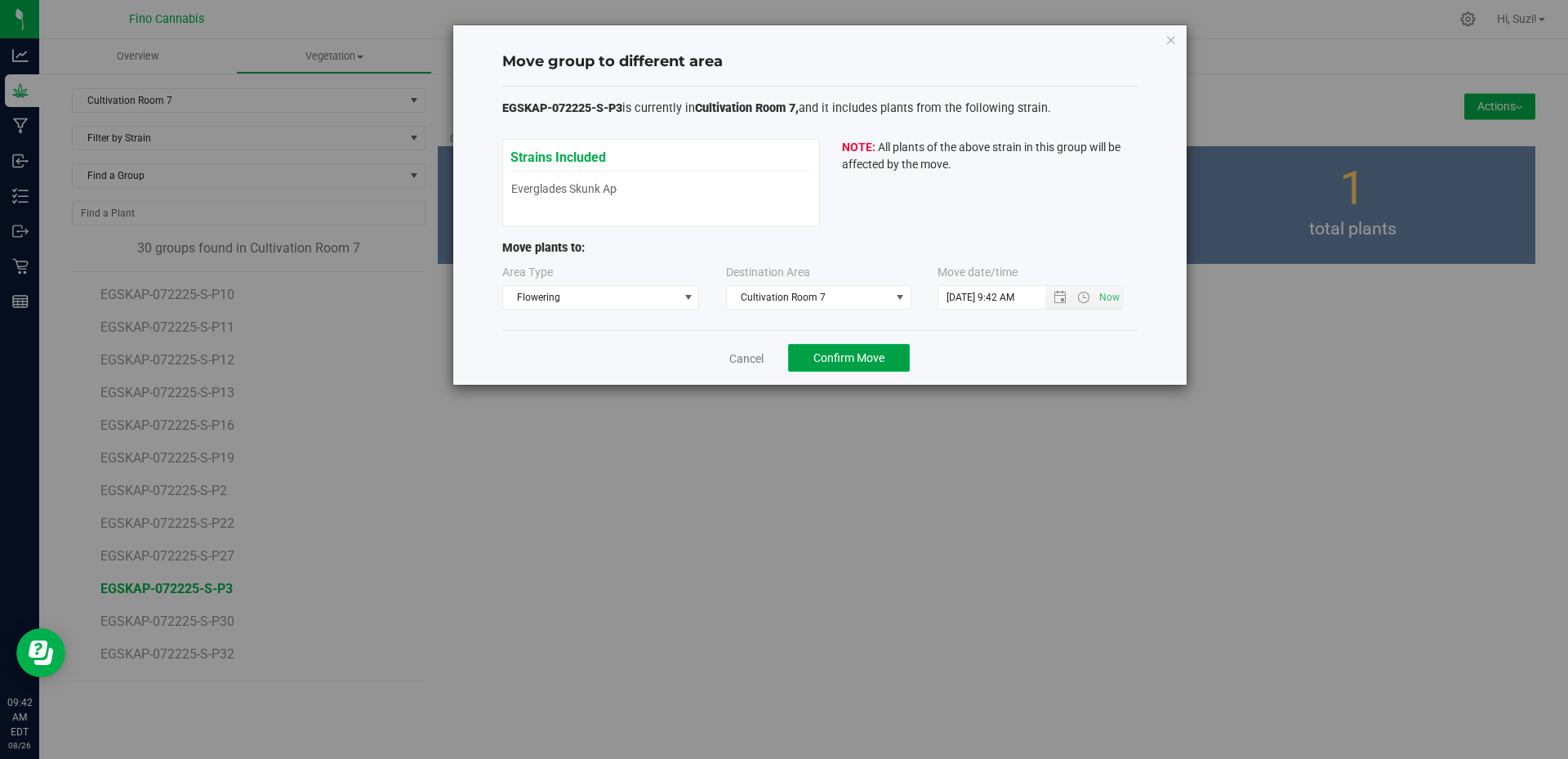
click at [876, 358] on span "Confirm Move" at bounding box center [849, 357] width 71 height 13
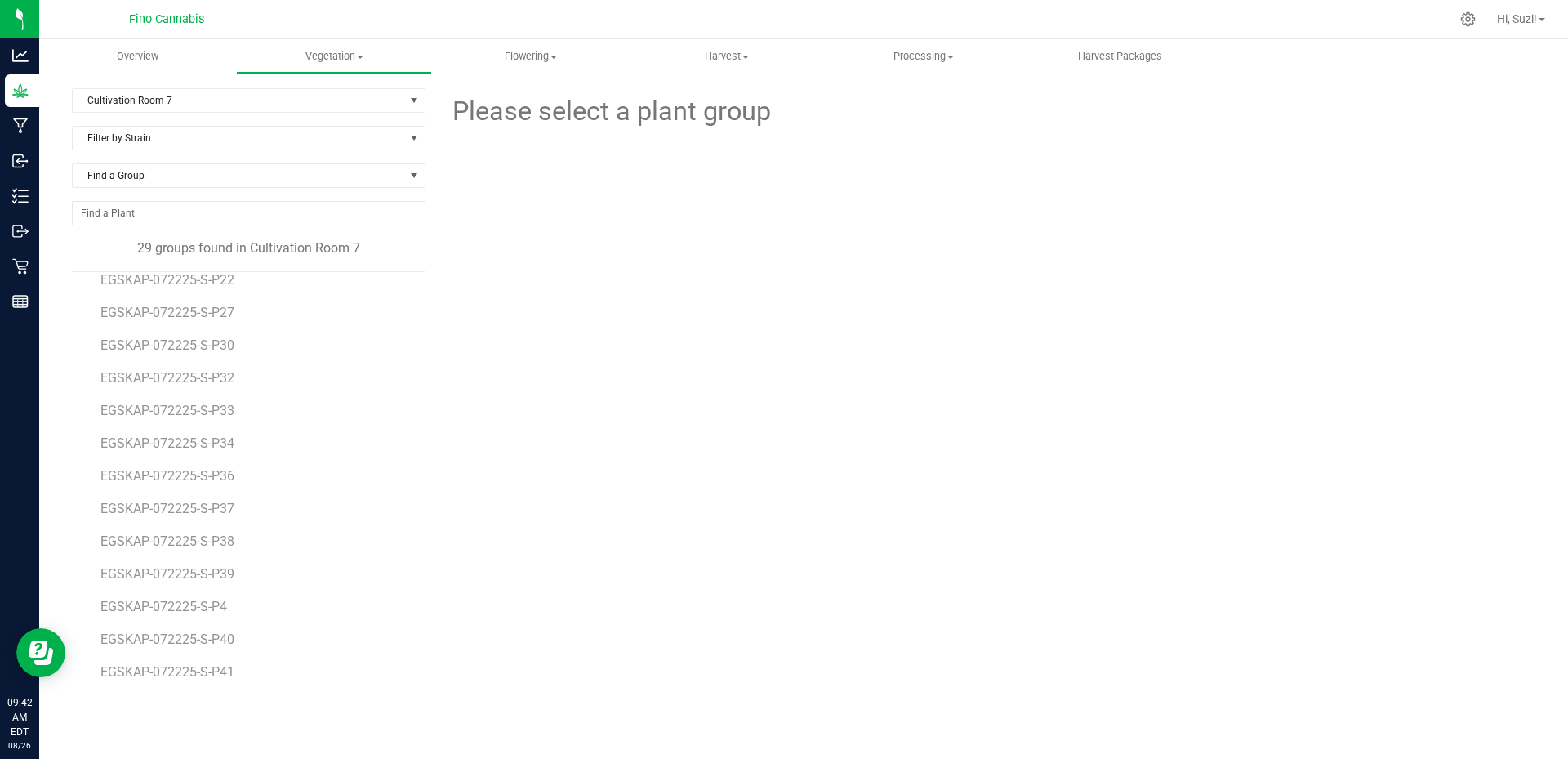
scroll to position [245, 0]
click at [217, 339] on span "EGSKAP-072225-S-P30" at bounding box center [170, 343] width 139 height 16
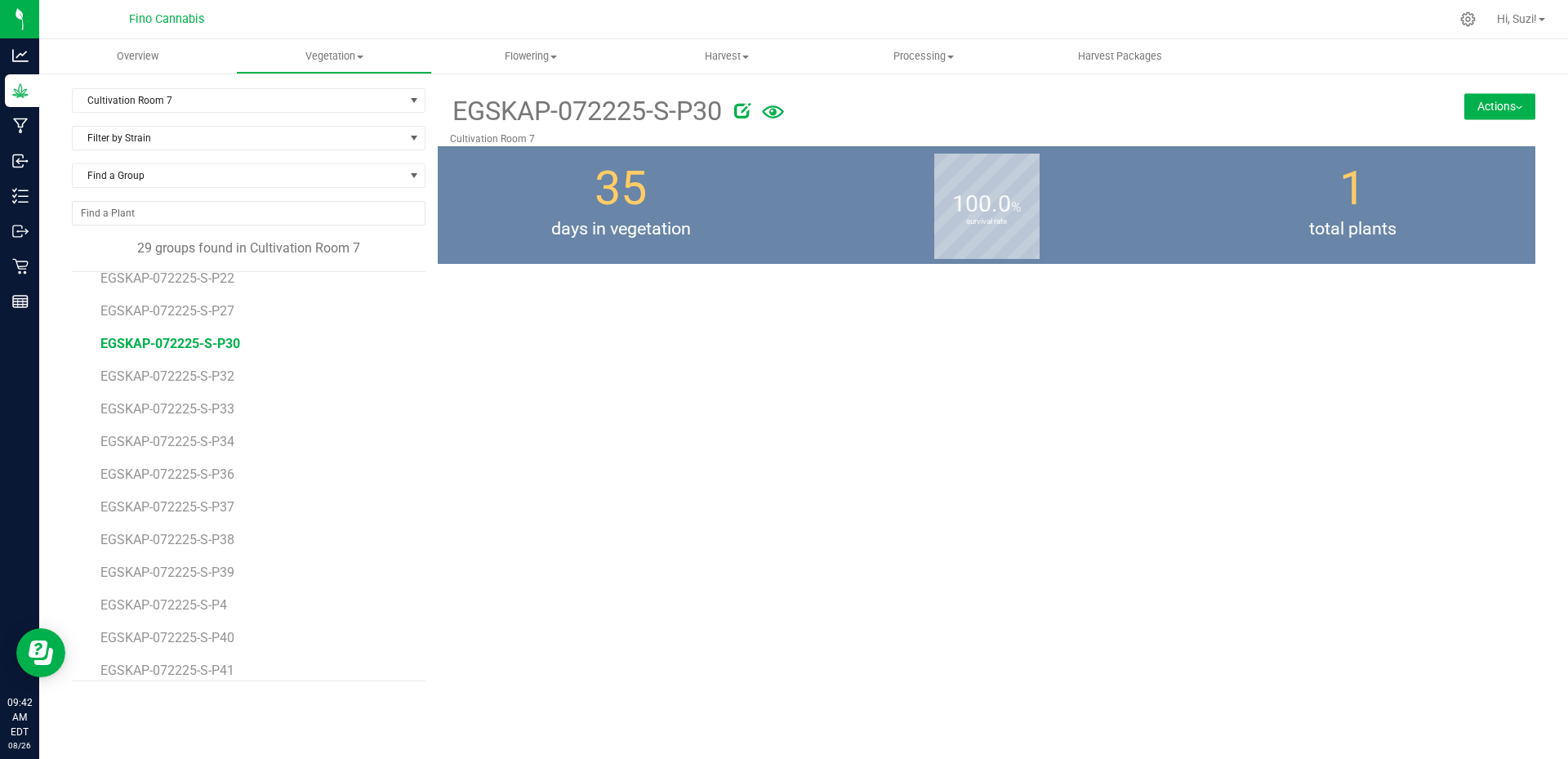
click at [1516, 111] on button "Actions" at bounding box center [1499, 106] width 71 height 26
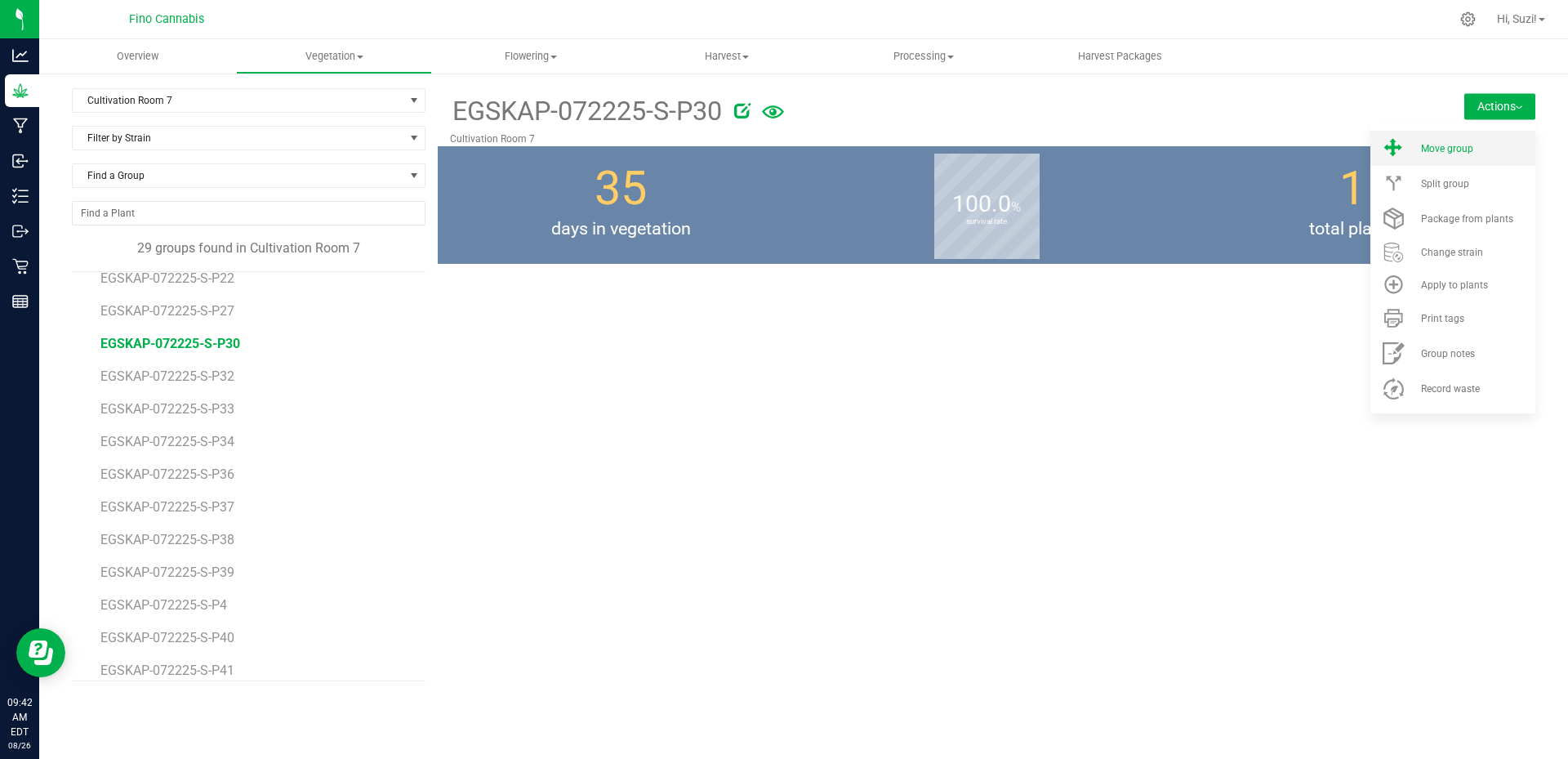
click at [1472, 143] on span "Move group" at bounding box center [1447, 148] width 53 height 11
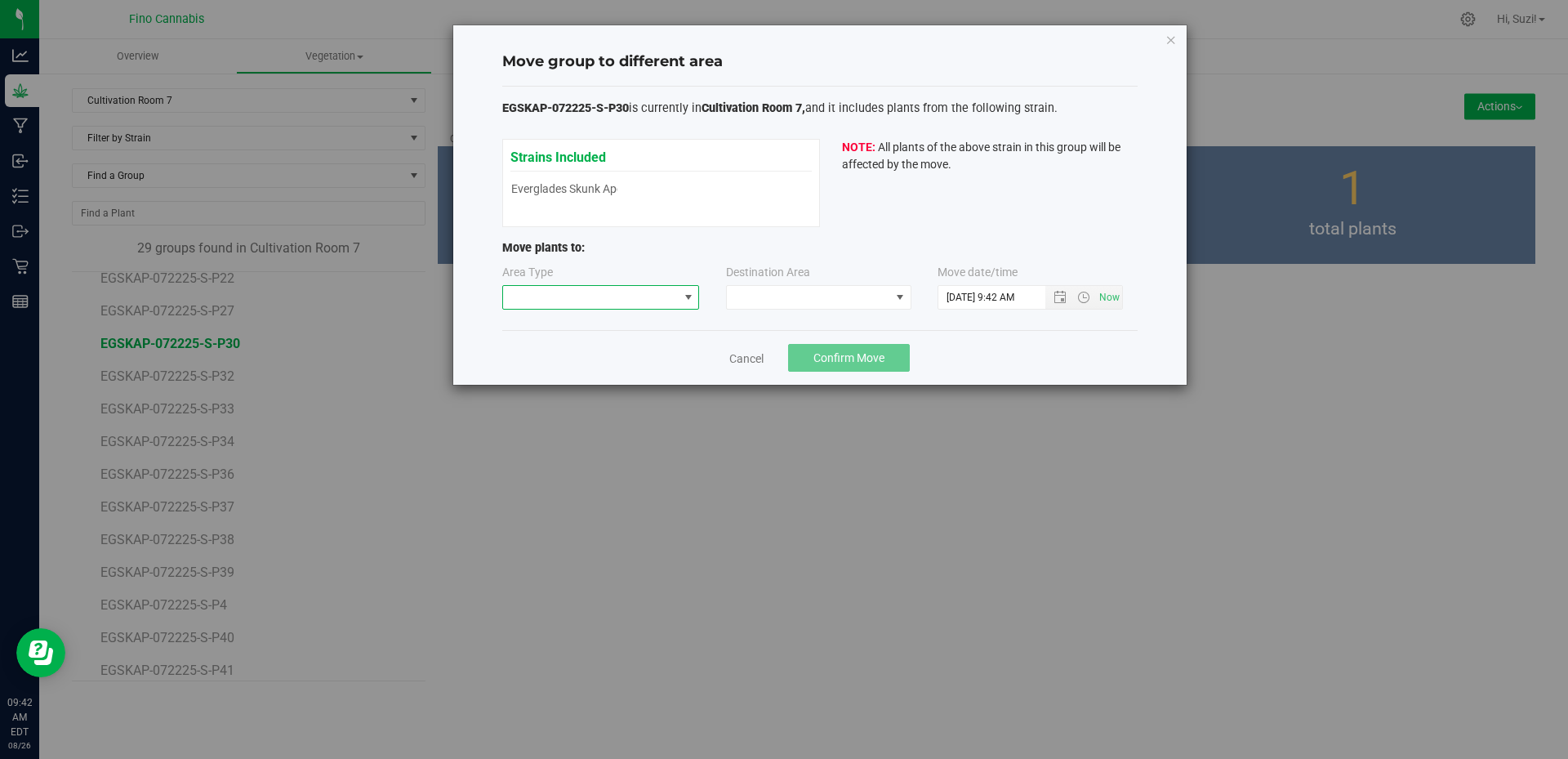
click at [686, 292] on span at bounding box center [687, 296] width 13 height 13
click at [571, 380] on li "Flowering" at bounding box center [601, 383] width 196 height 28
click at [831, 298] on span at bounding box center [809, 296] width 163 height 23
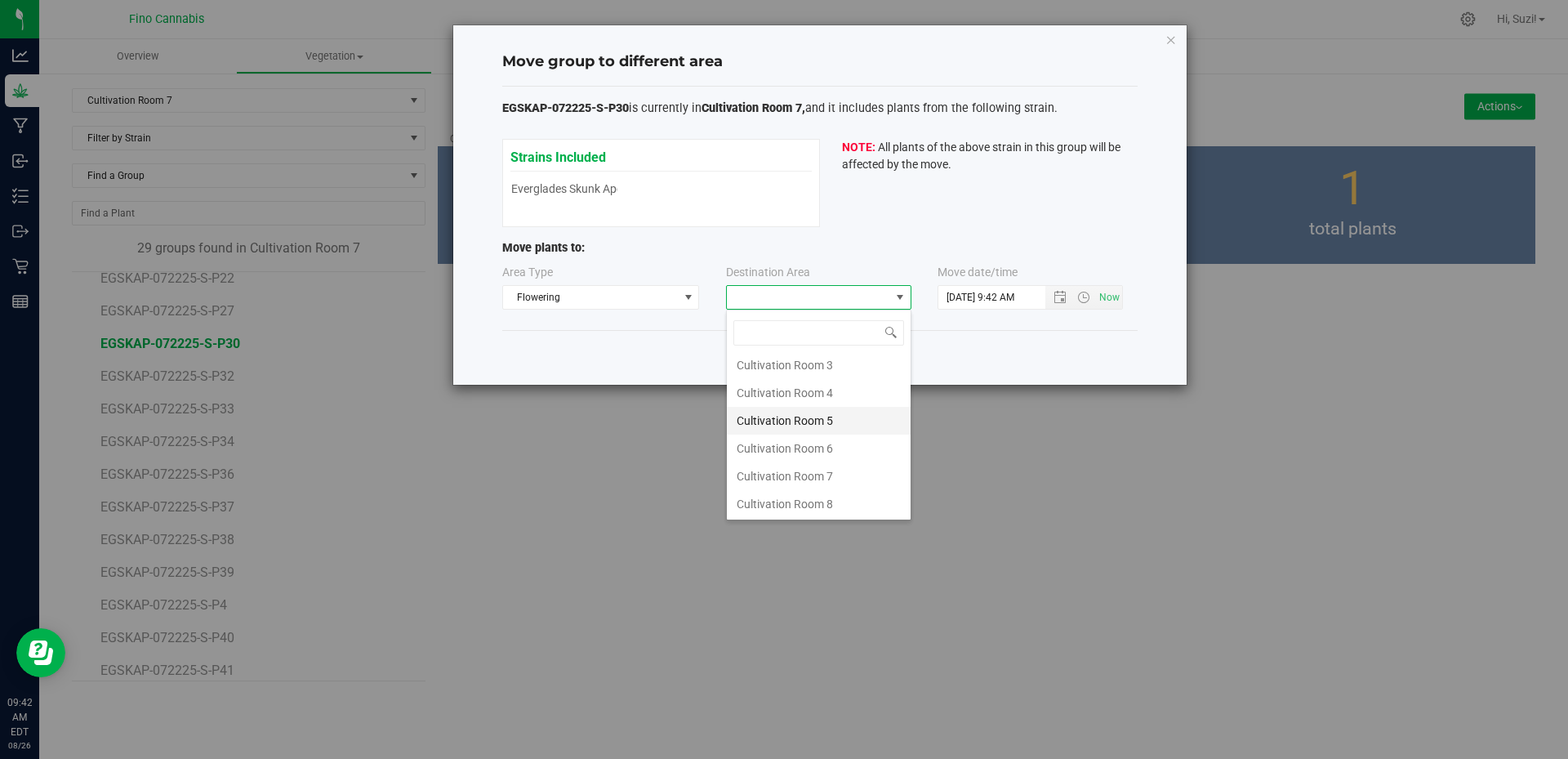
scroll to position [87, 0]
click at [837, 483] on li "Cultivation Room 7" at bounding box center [819, 475] width 184 height 28
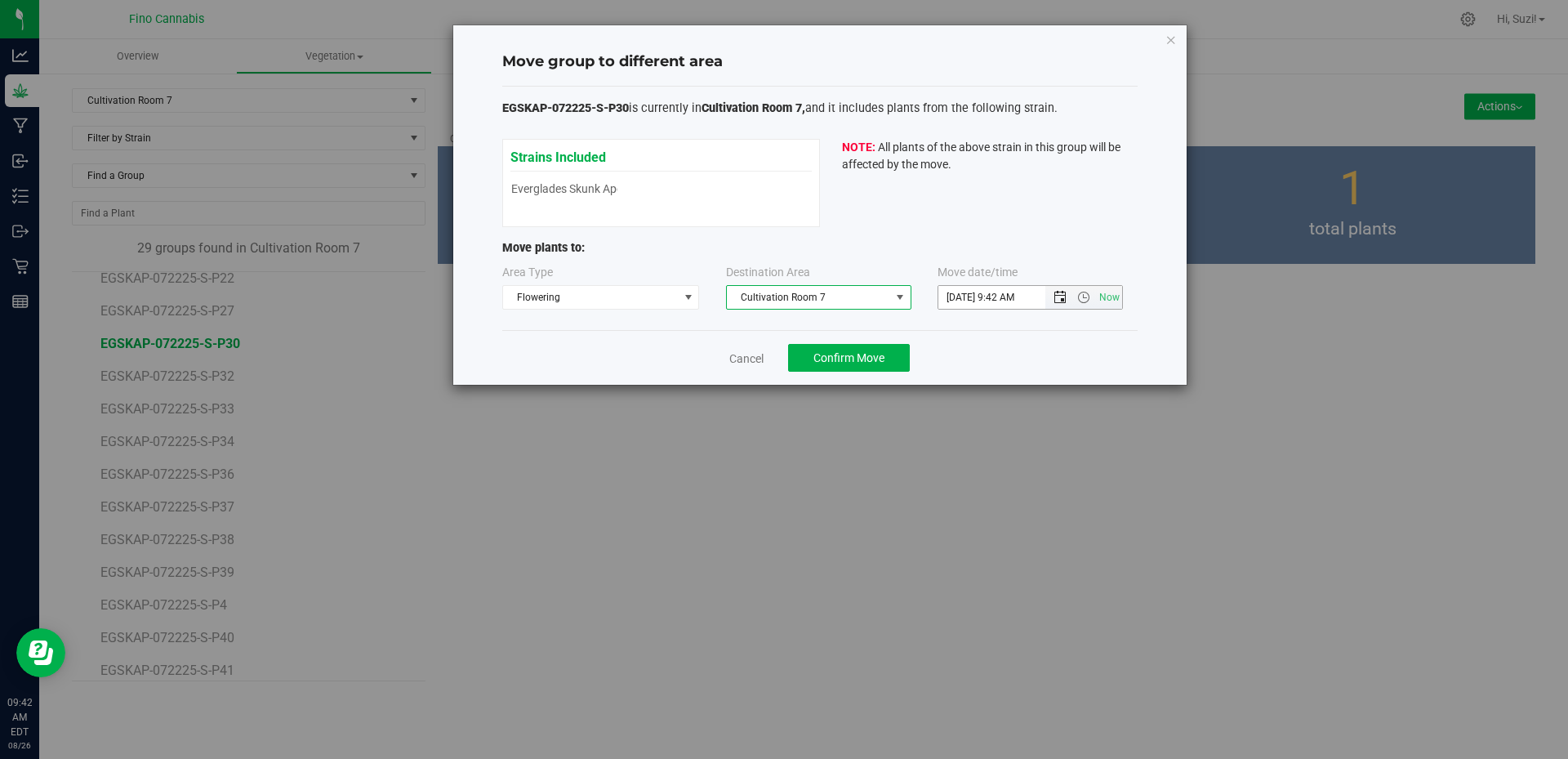
click at [1064, 297] on span "Open the date view" at bounding box center [1060, 296] width 13 height 13
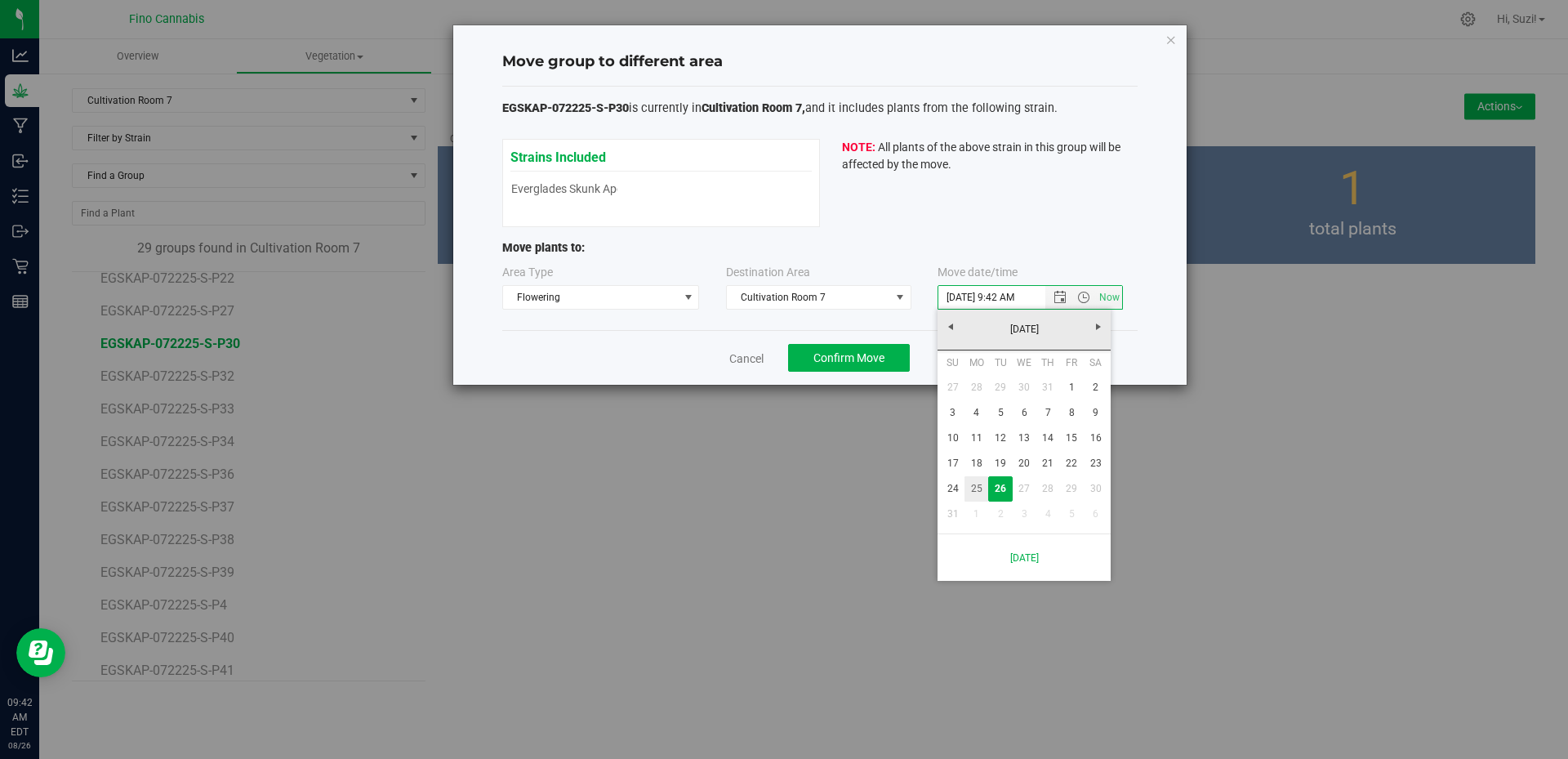
click at [983, 490] on link "25" at bounding box center [976, 488] width 24 height 25
type input "8/25/2025 9:42 AM"
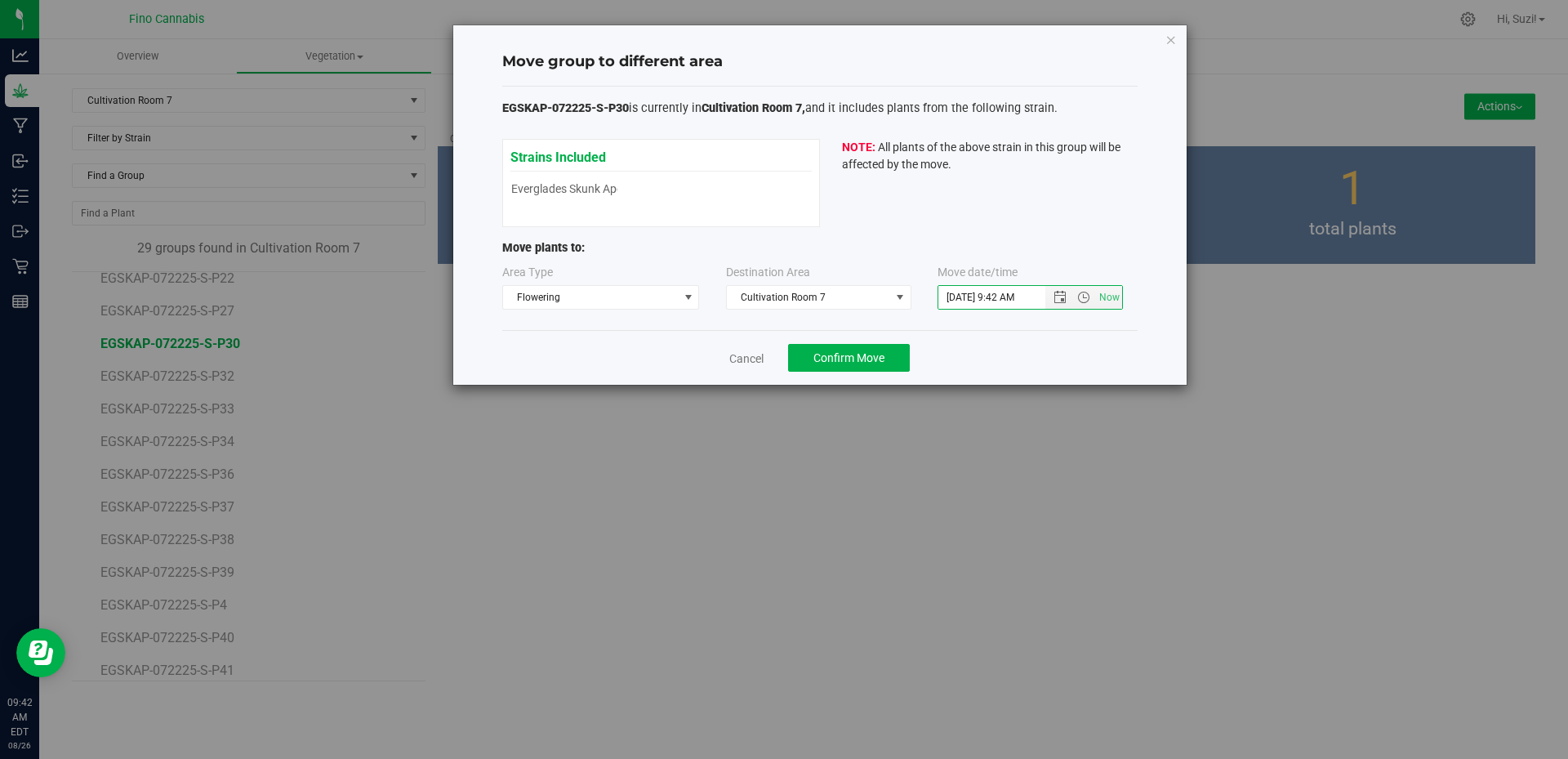
click at [981, 349] on div "Cancel Confirm Move" at bounding box center [820, 357] width 636 height 55
click at [869, 358] on span "Confirm Move" at bounding box center [849, 357] width 71 height 13
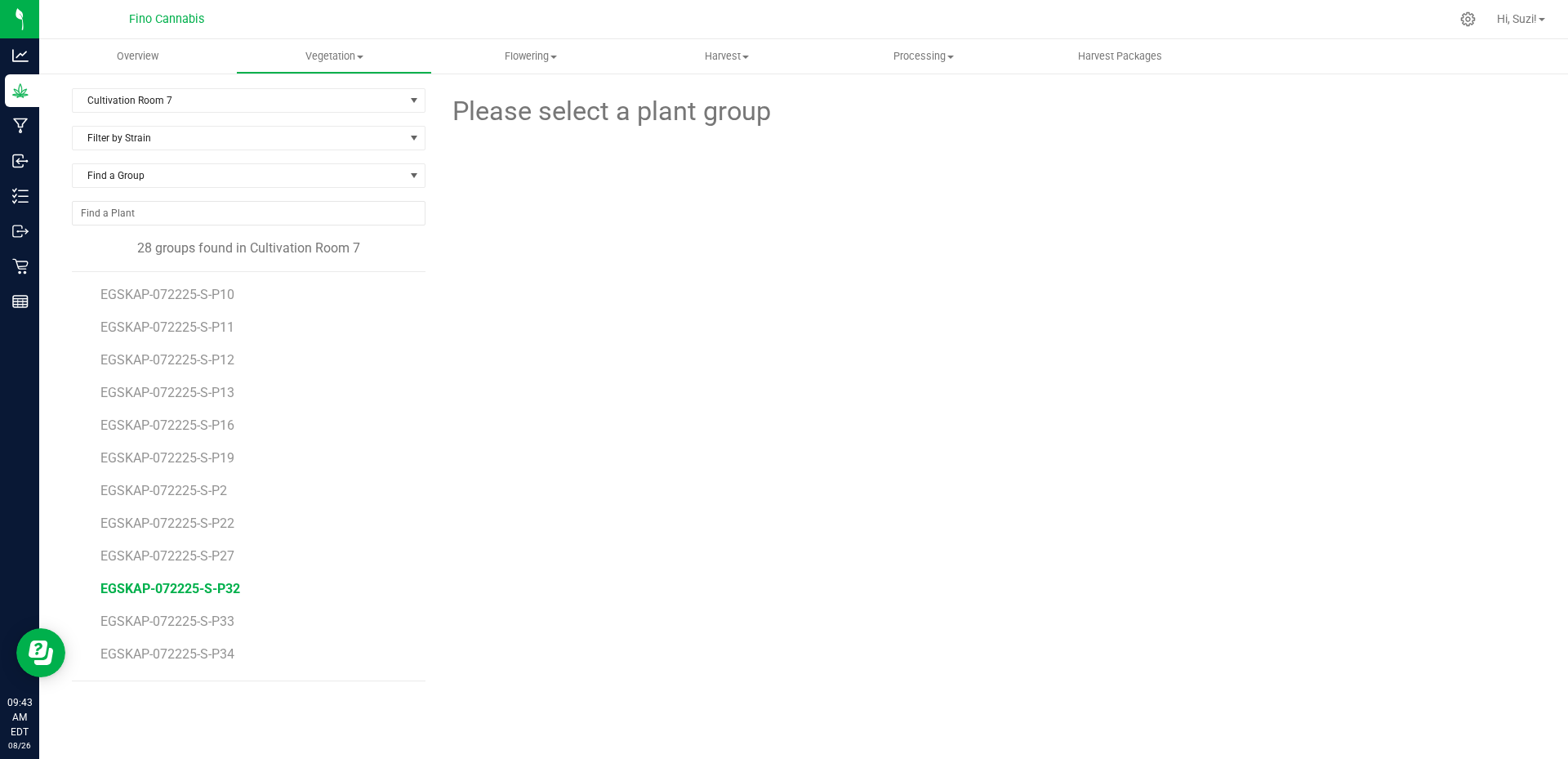
click at [231, 595] on span "EGSKAP-072225-S-P32" at bounding box center [170, 589] width 139 height 16
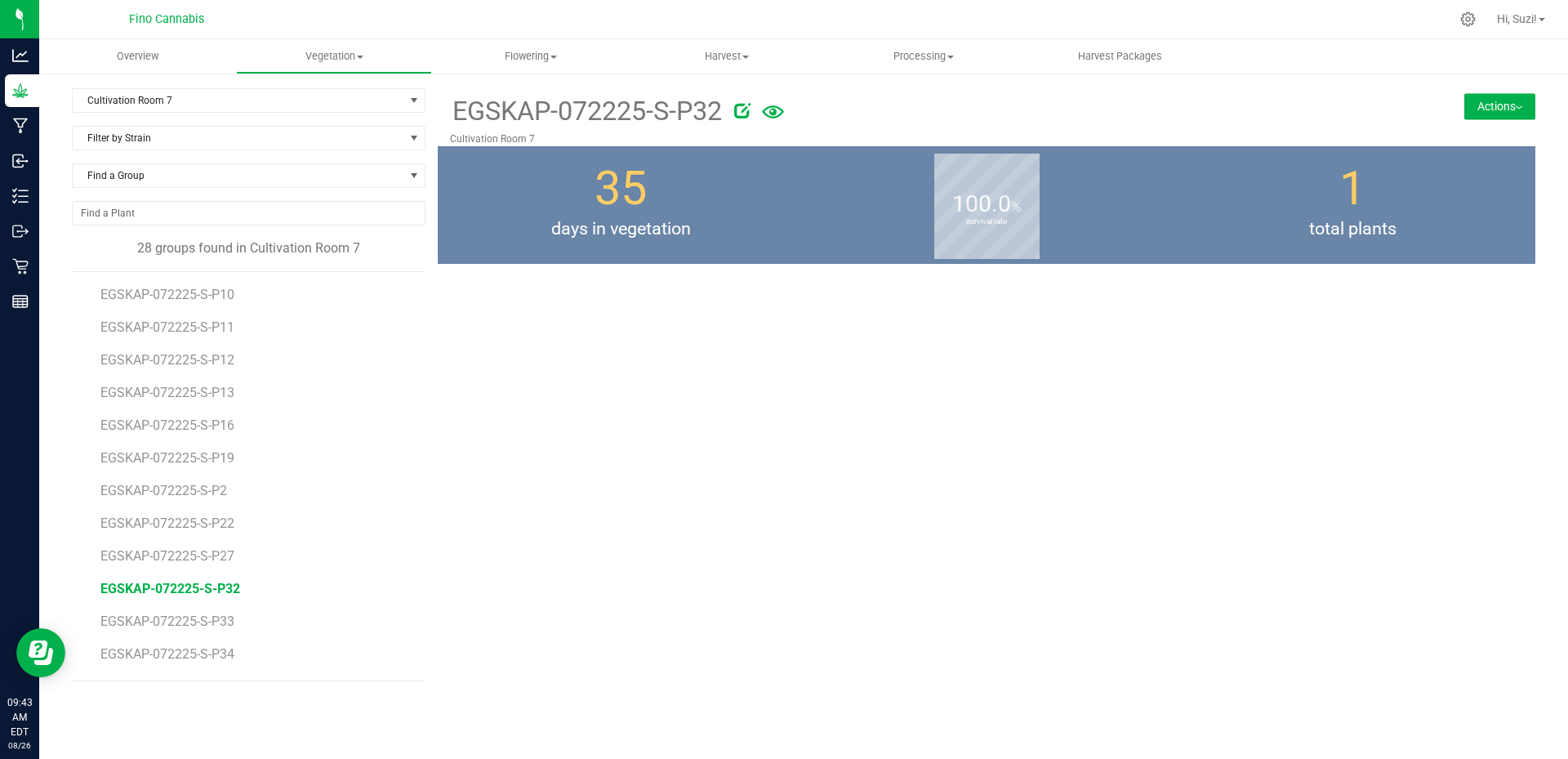
click at [1514, 111] on button "Actions" at bounding box center [1499, 106] width 71 height 26
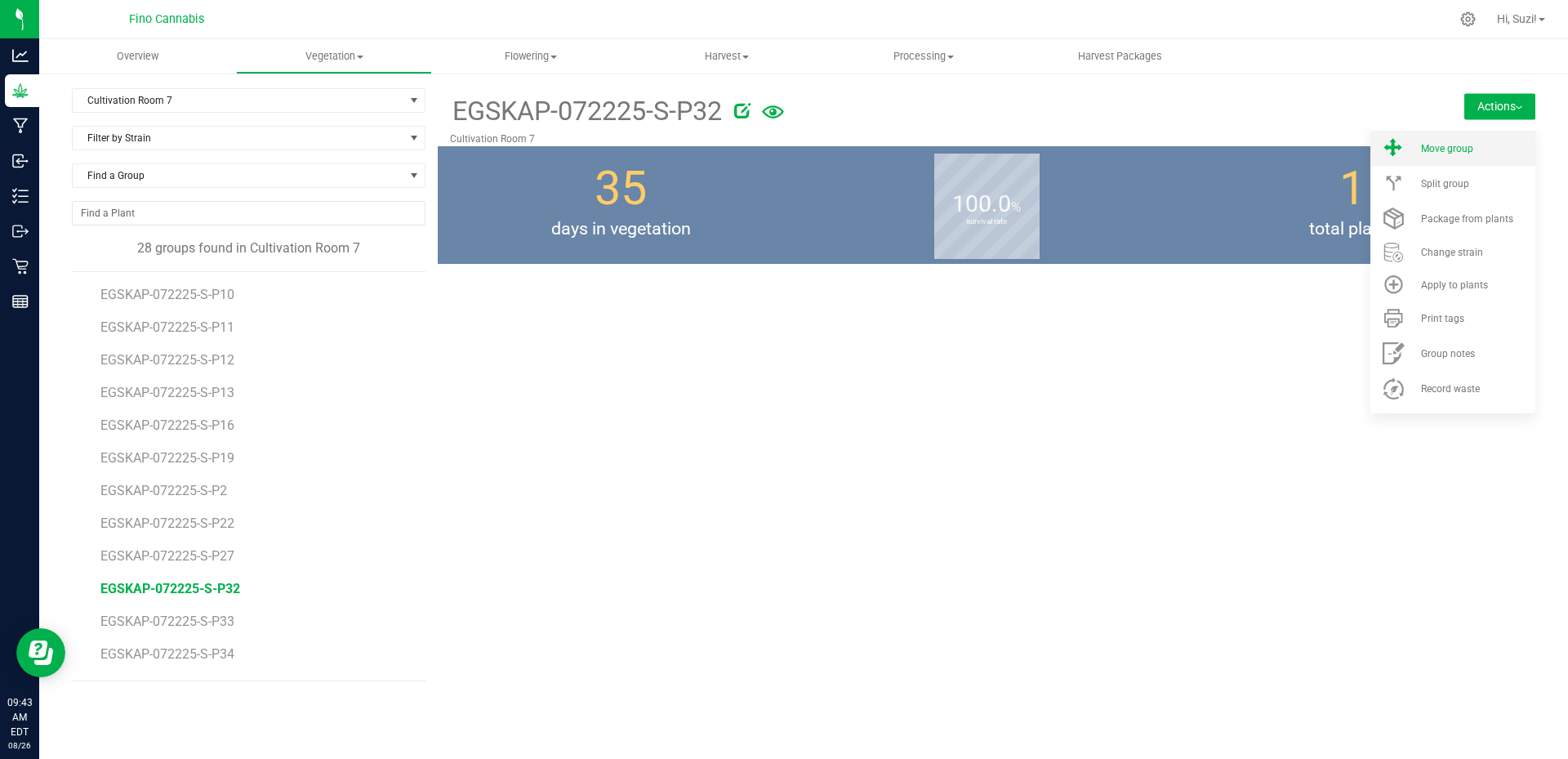
click at [1451, 148] on span "Move group" at bounding box center [1447, 148] width 53 height 11
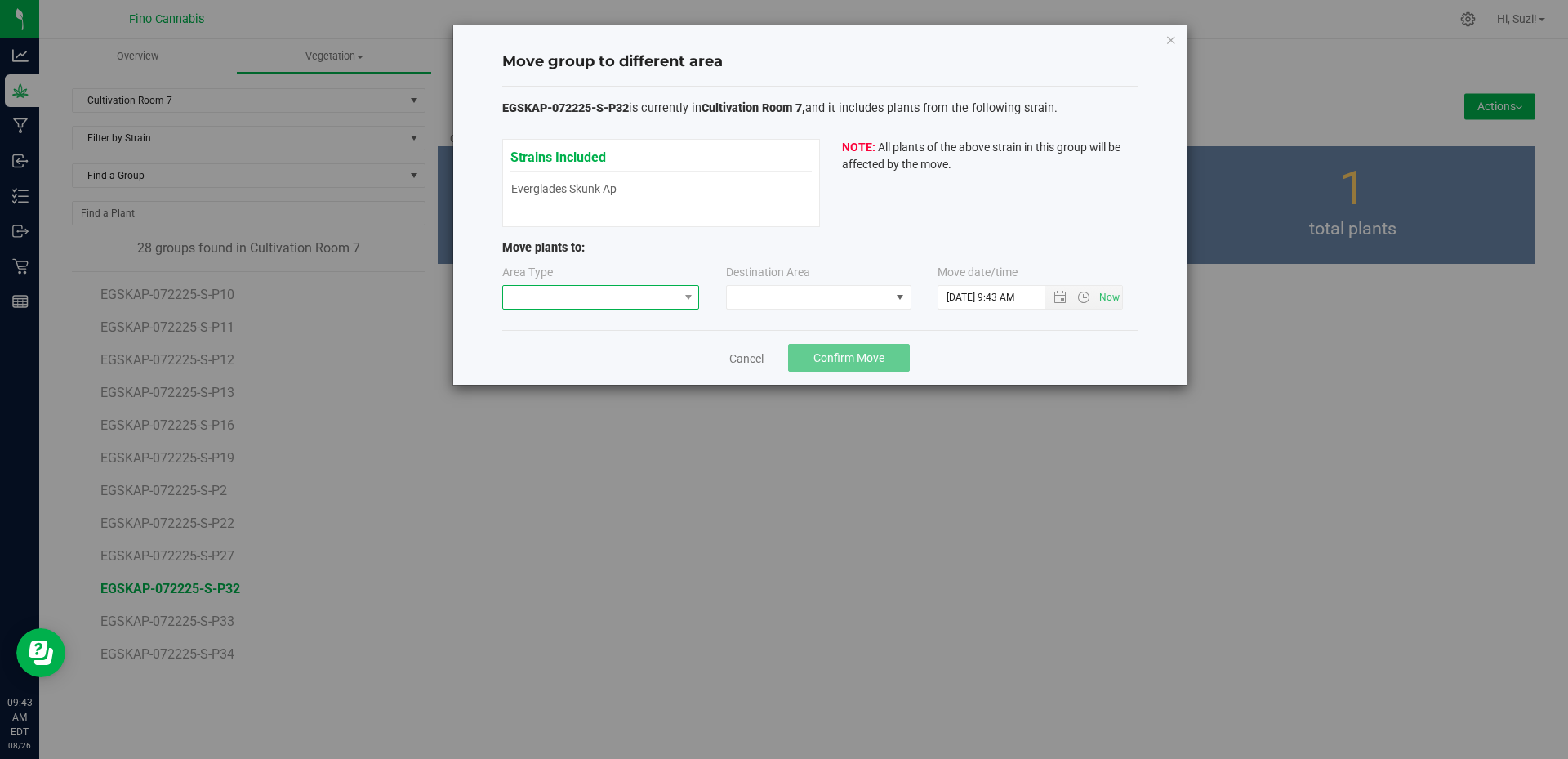
click at [692, 304] on span at bounding box center [687, 296] width 21 height 23
click at [594, 384] on li "Flowering" at bounding box center [601, 383] width 196 height 28
click at [897, 303] on span at bounding box center [899, 296] width 13 height 13
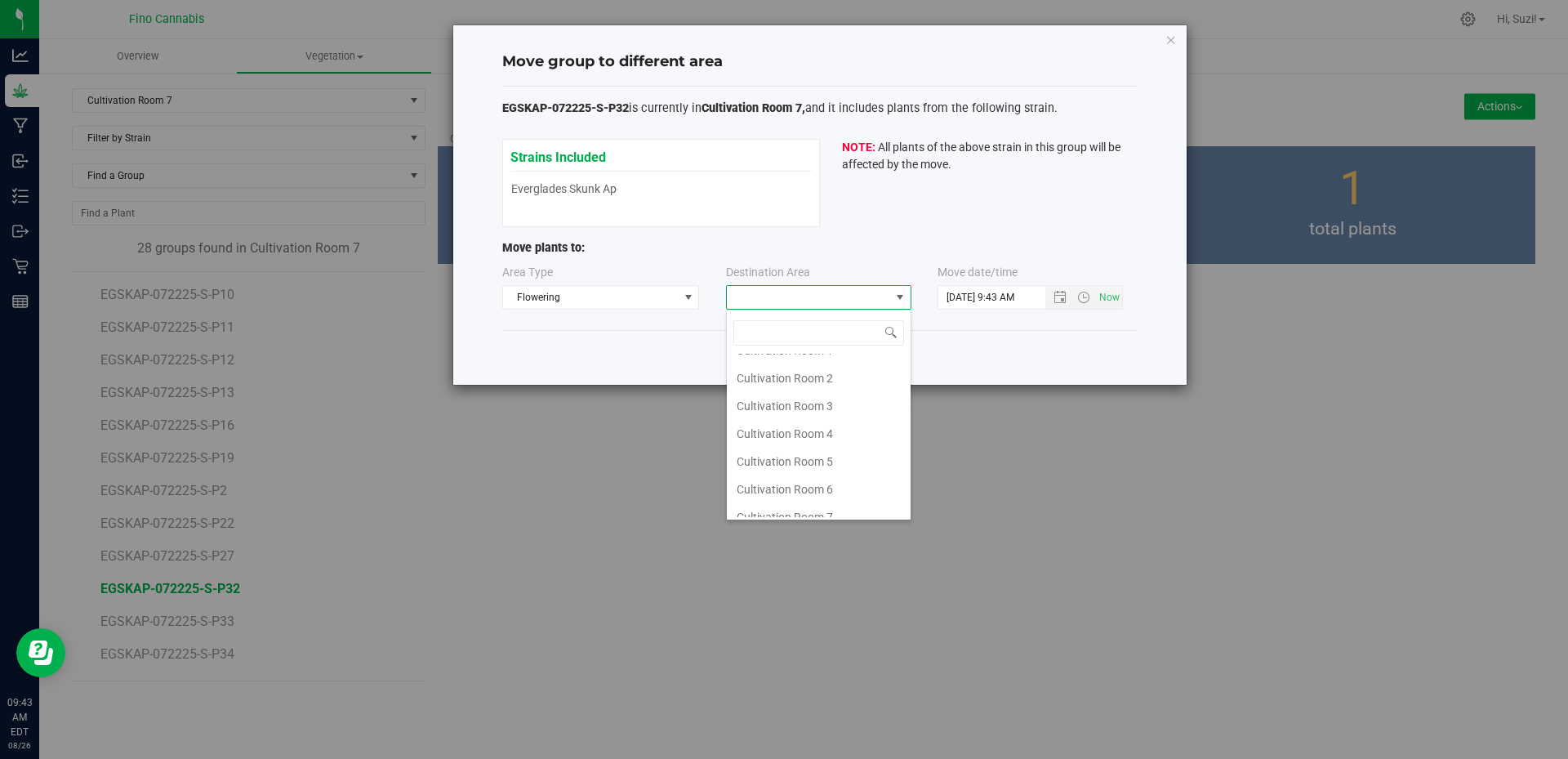
scroll to position [87, 0]
click at [815, 468] on li "Cultivation Room 7" at bounding box center [819, 475] width 184 height 28
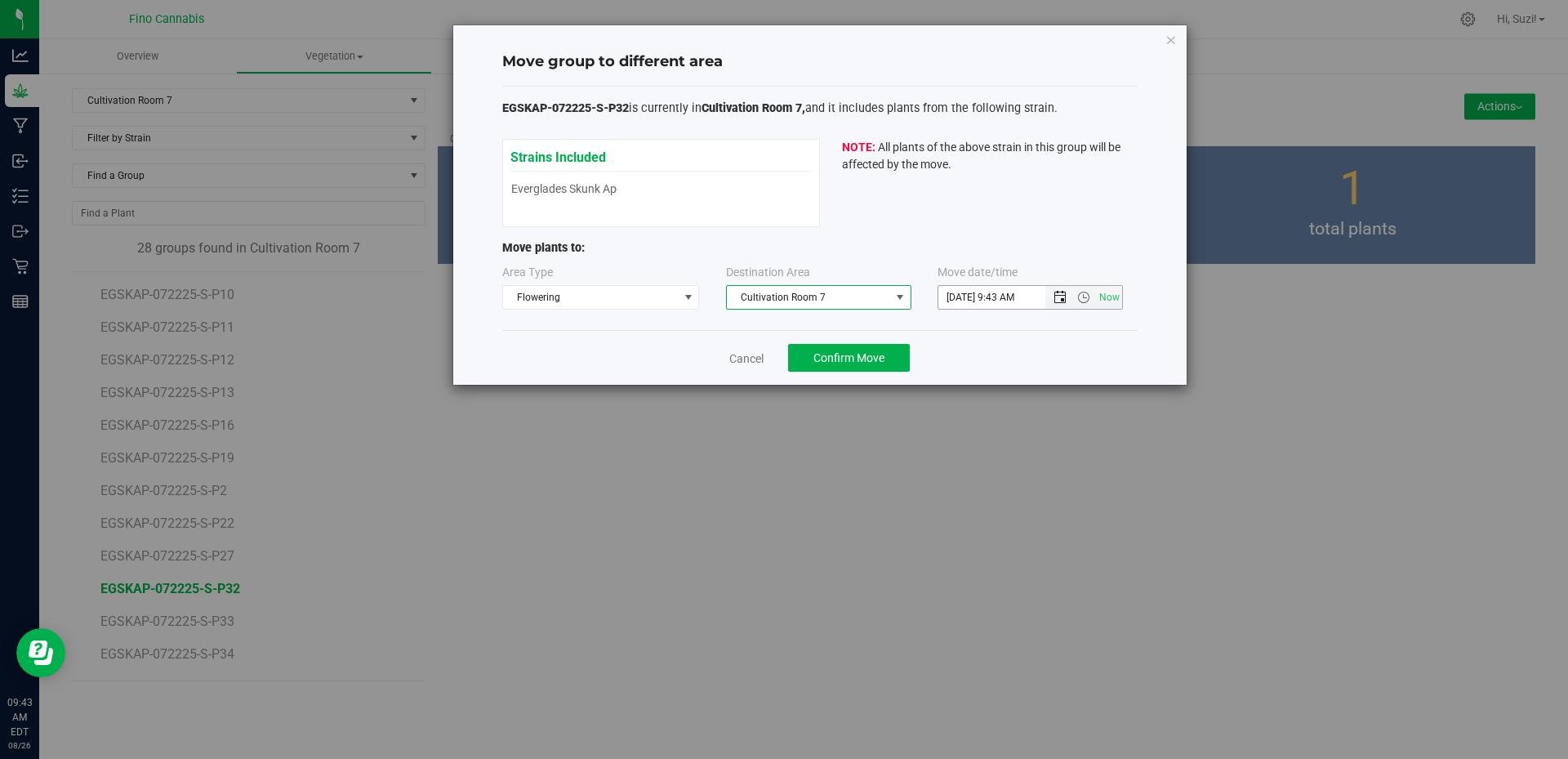
click at [1059, 298] on span "Open the date view" at bounding box center [1060, 296] width 13 height 13
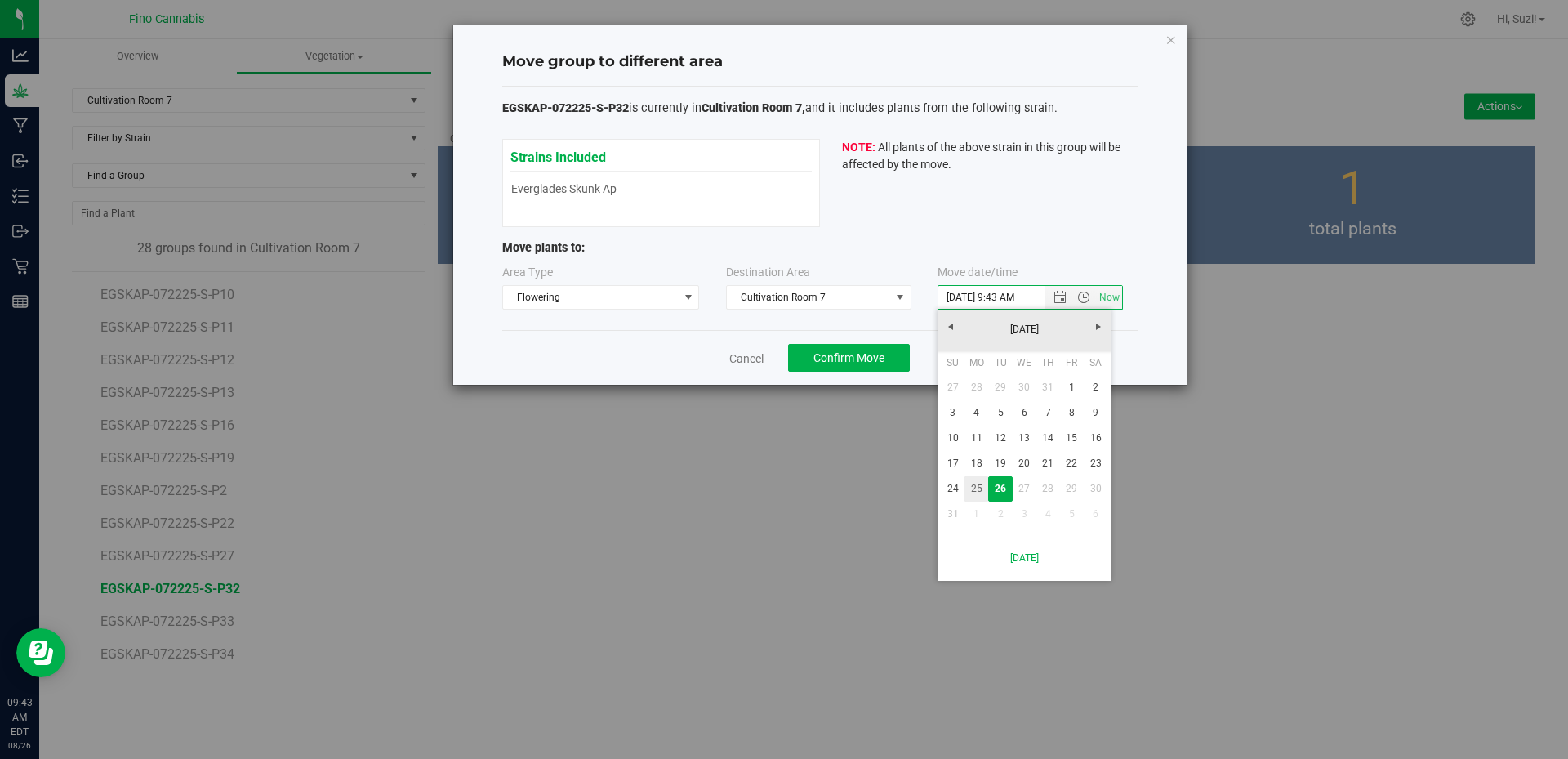
click at [973, 486] on link "25" at bounding box center [976, 488] width 24 height 25
type input "8/25/2025 9:43 AM"
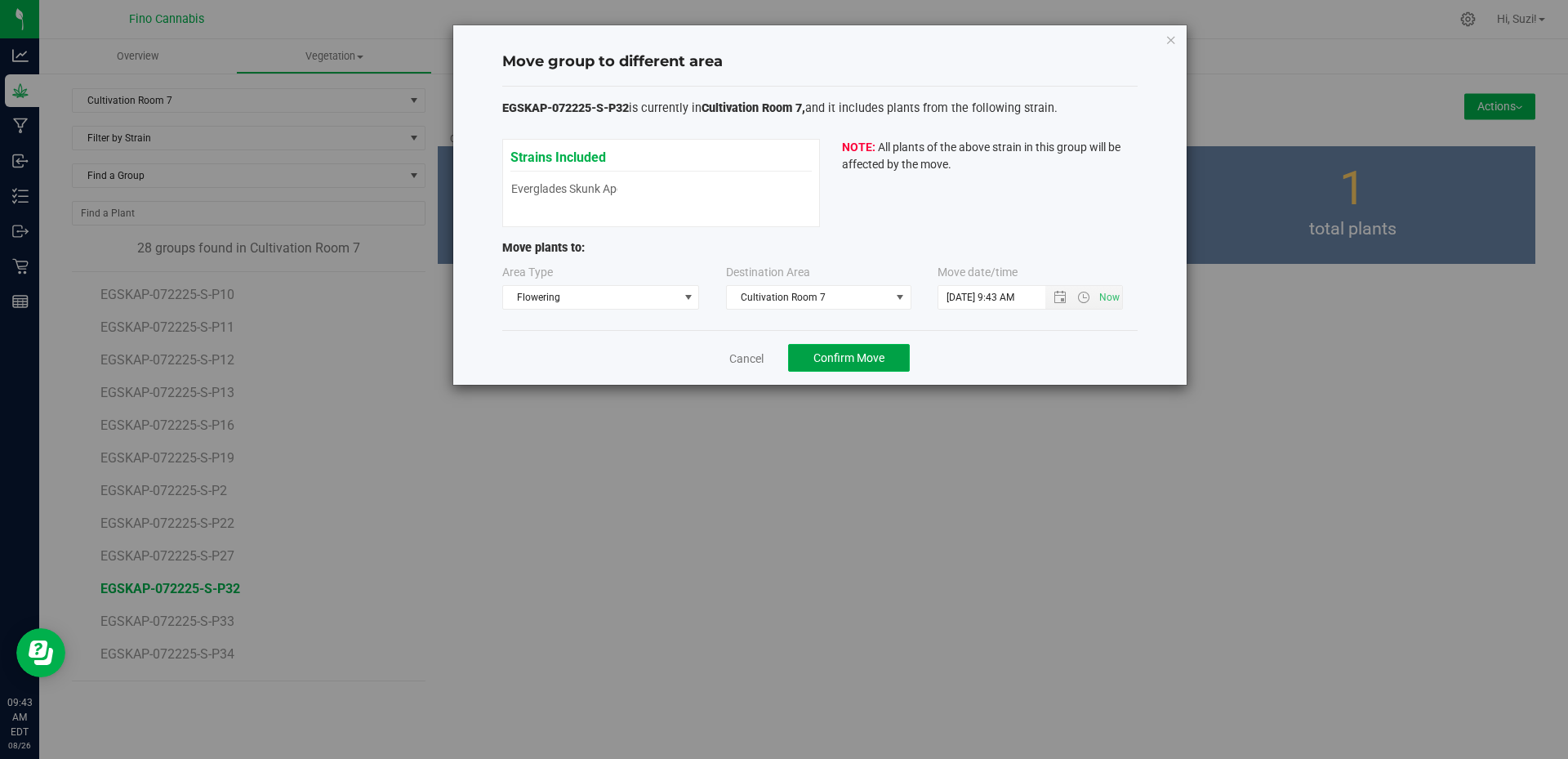
click at [898, 356] on button "Confirm Move" at bounding box center [849, 358] width 121 height 28
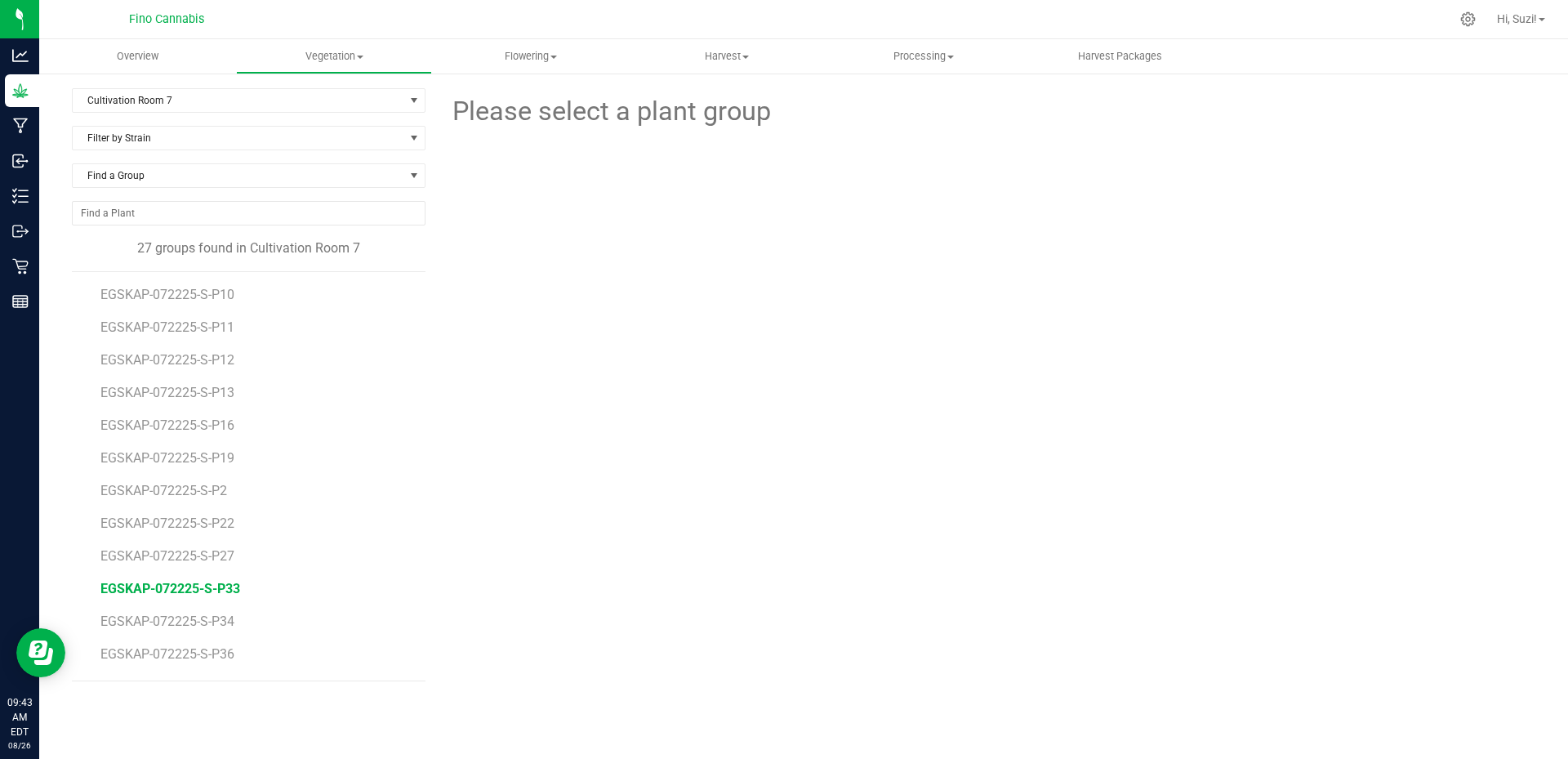
click at [215, 590] on span "EGSKAP-072225-S-P33" at bounding box center [170, 589] width 139 height 16
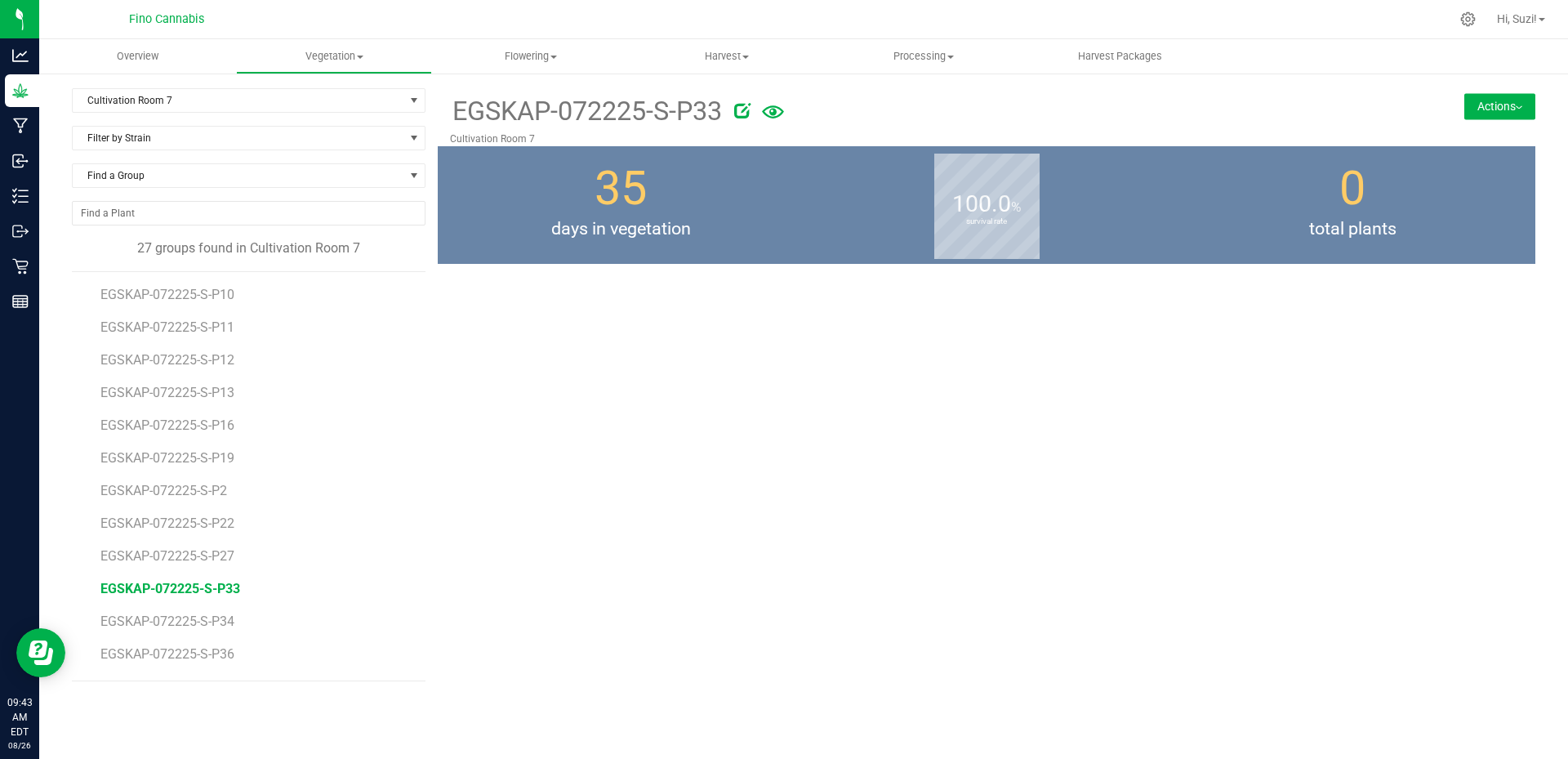
click at [1510, 108] on button "Actions" at bounding box center [1499, 106] width 71 height 26
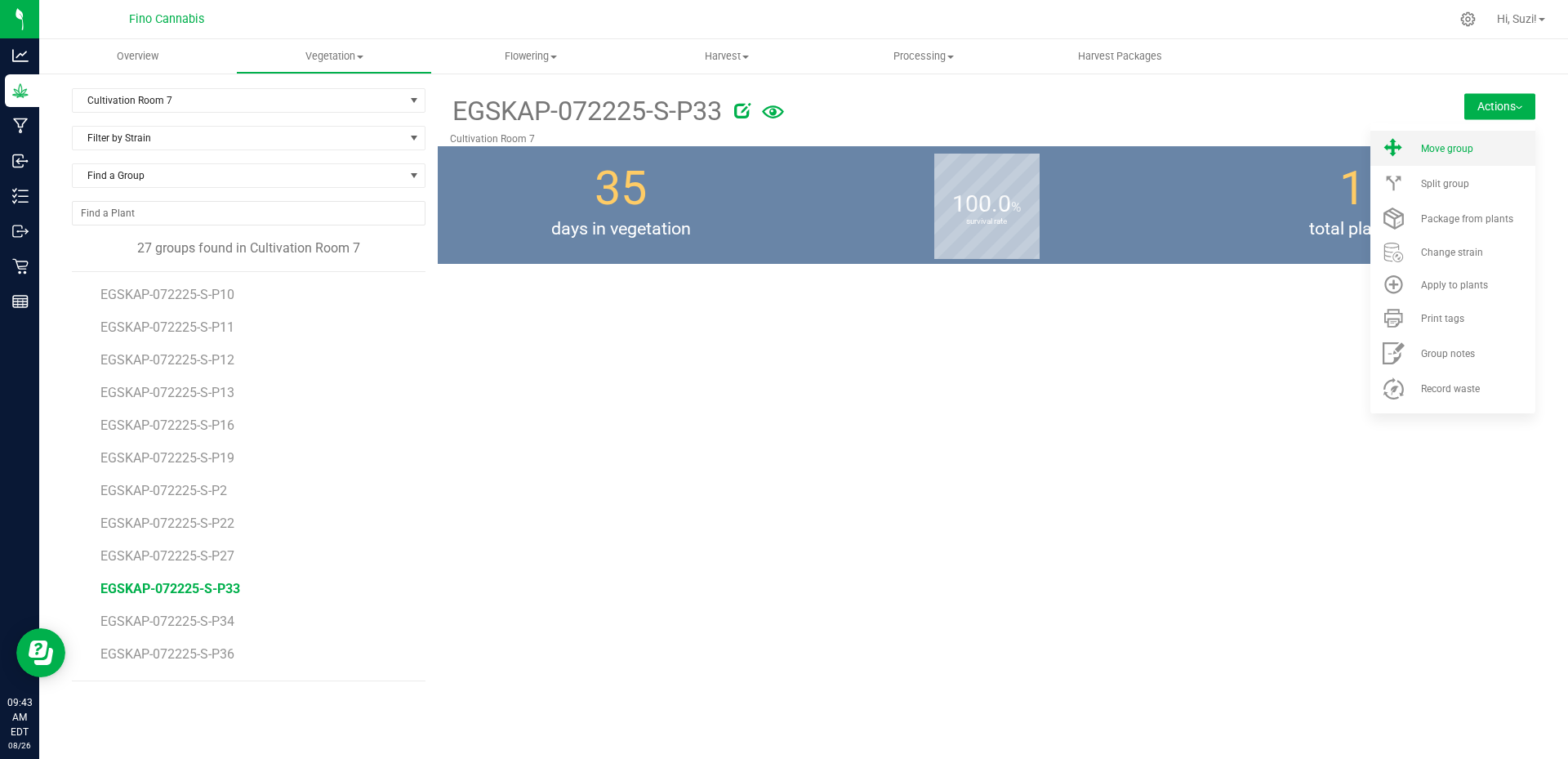
click at [1470, 146] on span "Move group" at bounding box center [1447, 148] width 53 height 11
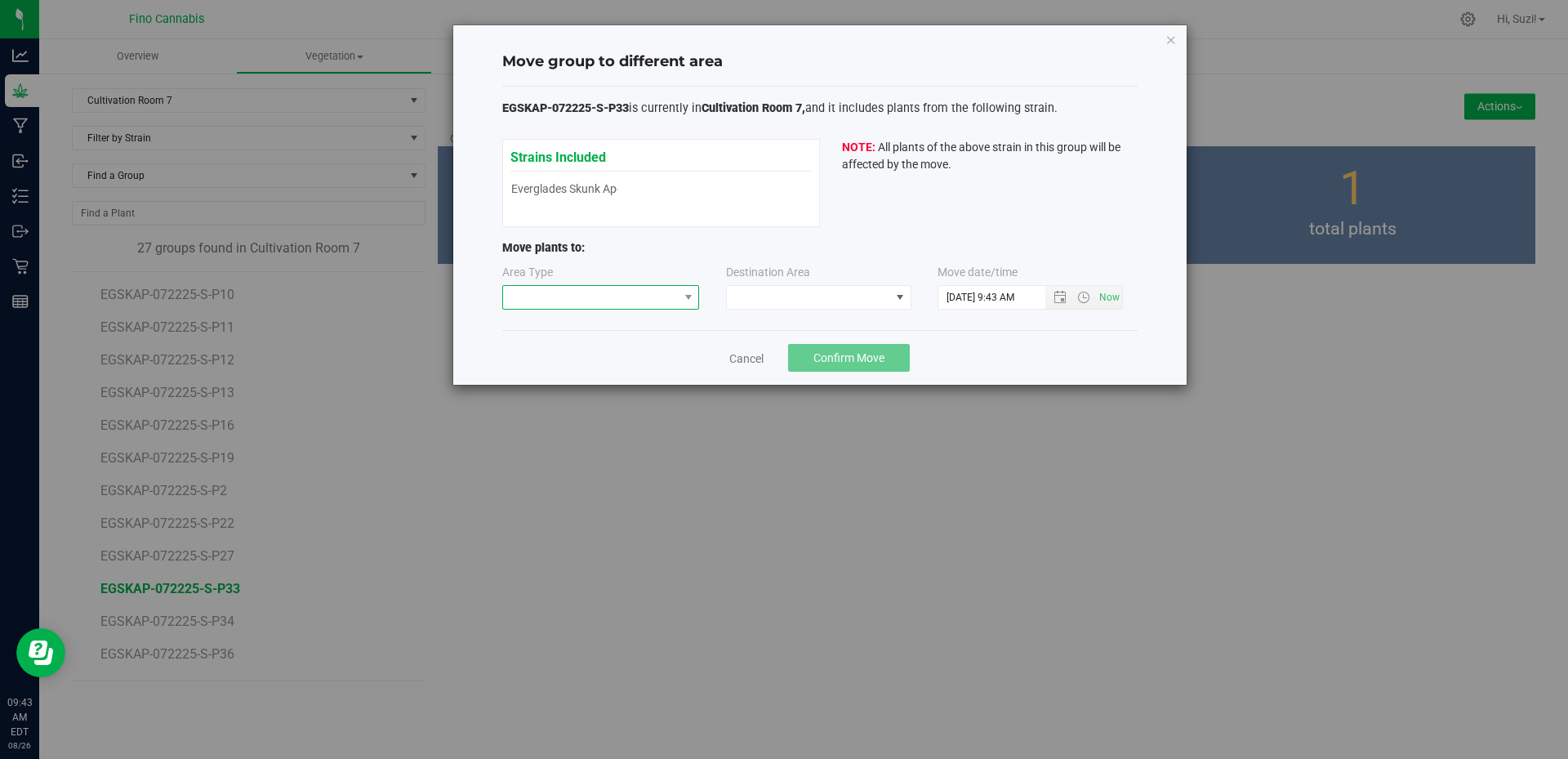
click at [644, 304] on span at bounding box center [591, 296] width 175 height 23
click at [597, 394] on li "Flowering" at bounding box center [601, 383] width 196 height 28
click at [840, 303] on span at bounding box center [809, 296] width 163 height 23
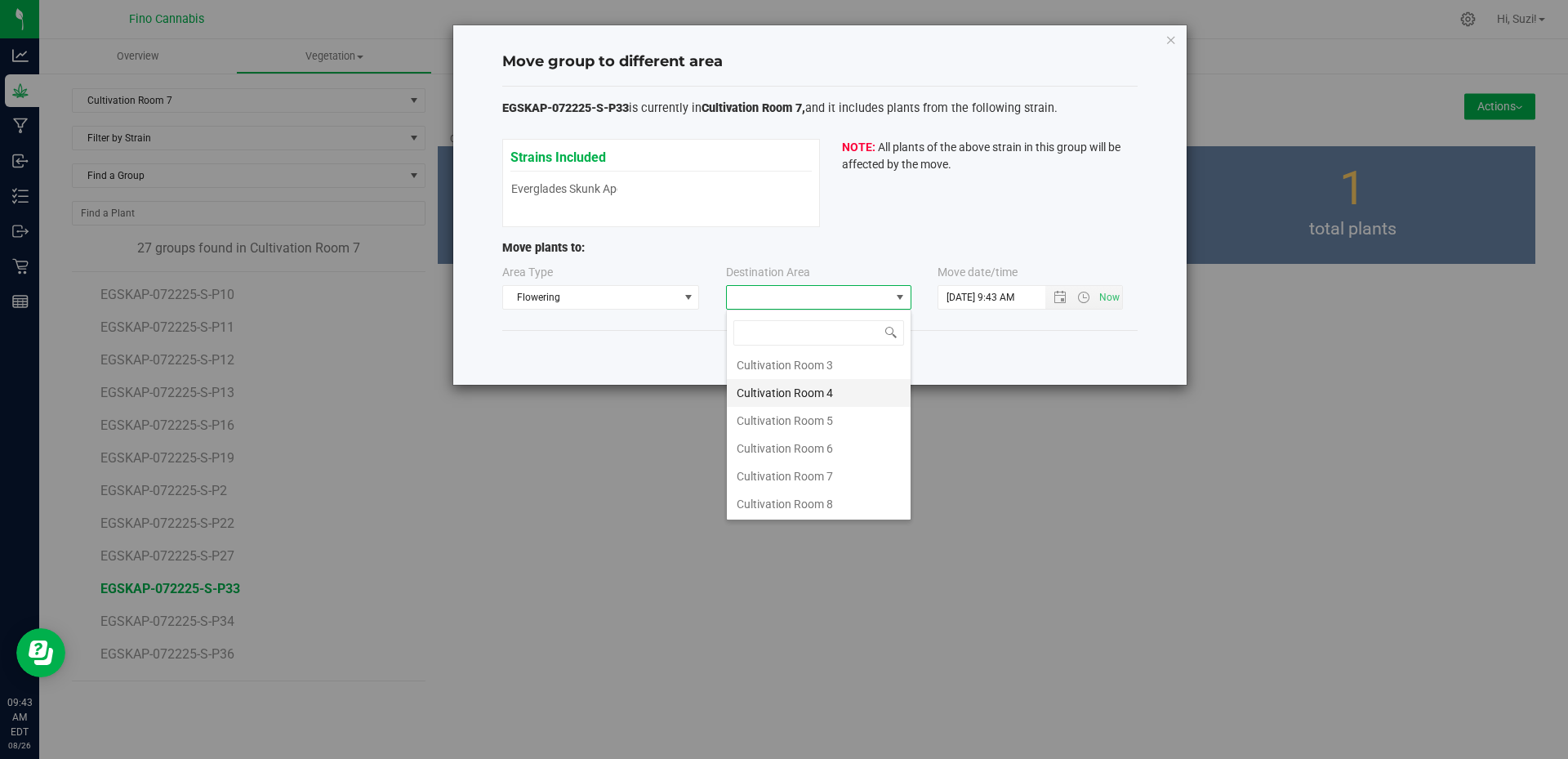
scroll to position [87, 0]
click at [818, 478] on li "Cultivation Room 7" at bounding box center [819, 475] width 184 height 28
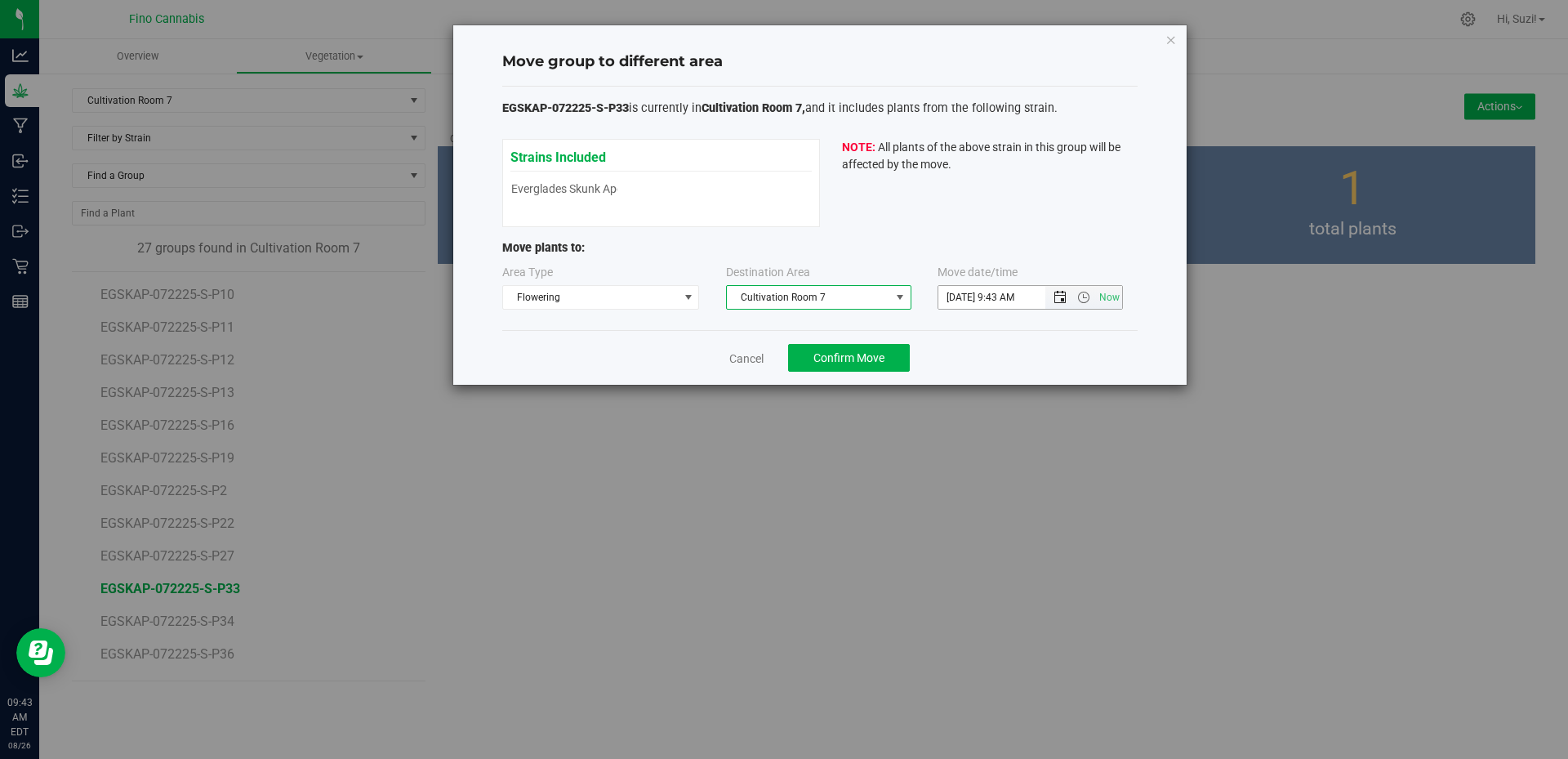
click at [1056, 300] on span "Open the date view" at bounding box center [1060, 296] width 13 height 13
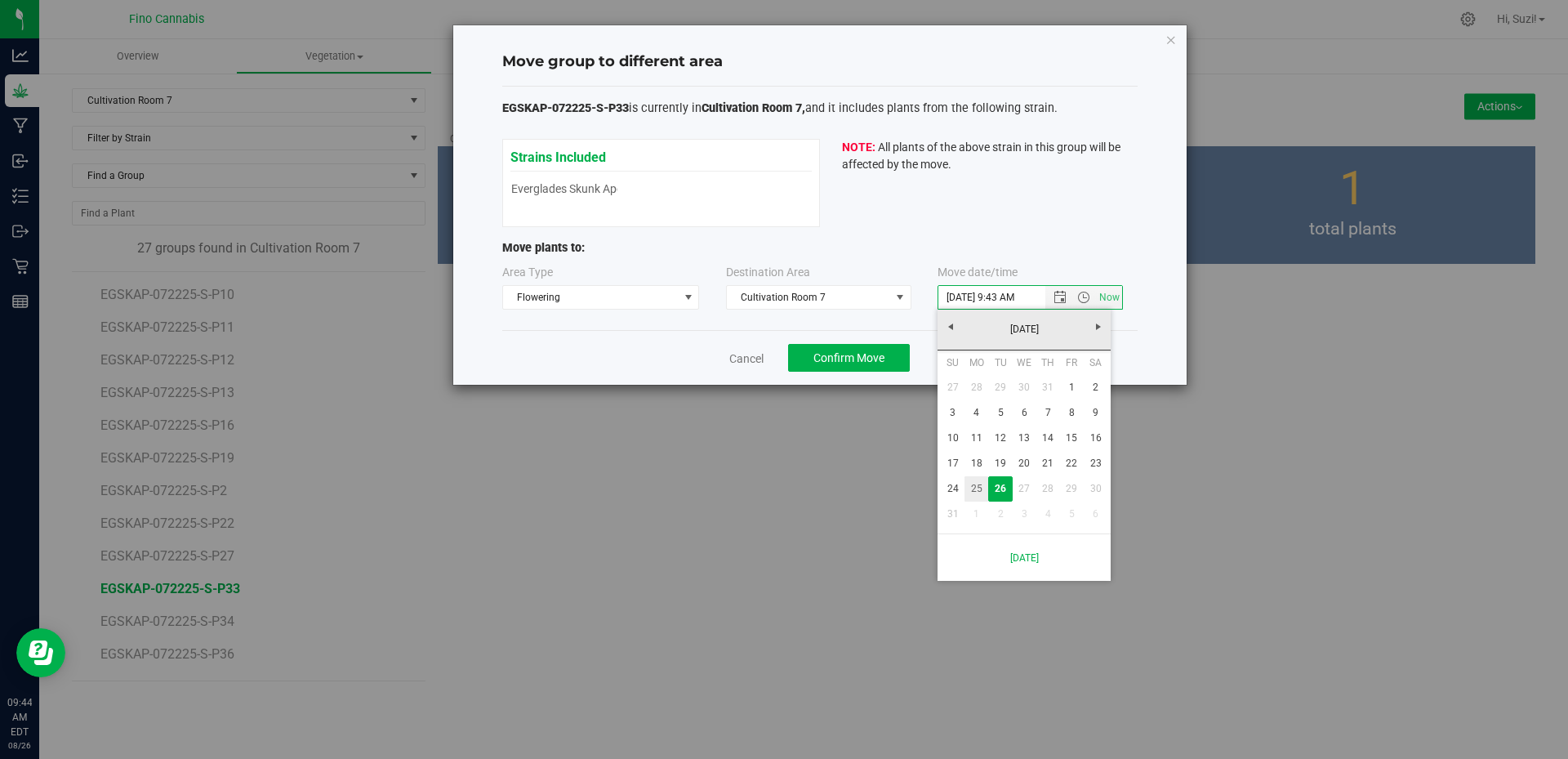
click at [979, 493] on link "25" at bounding box center [976, 488] width 24 height 25
type input "8/25/2025 9:43 AM"
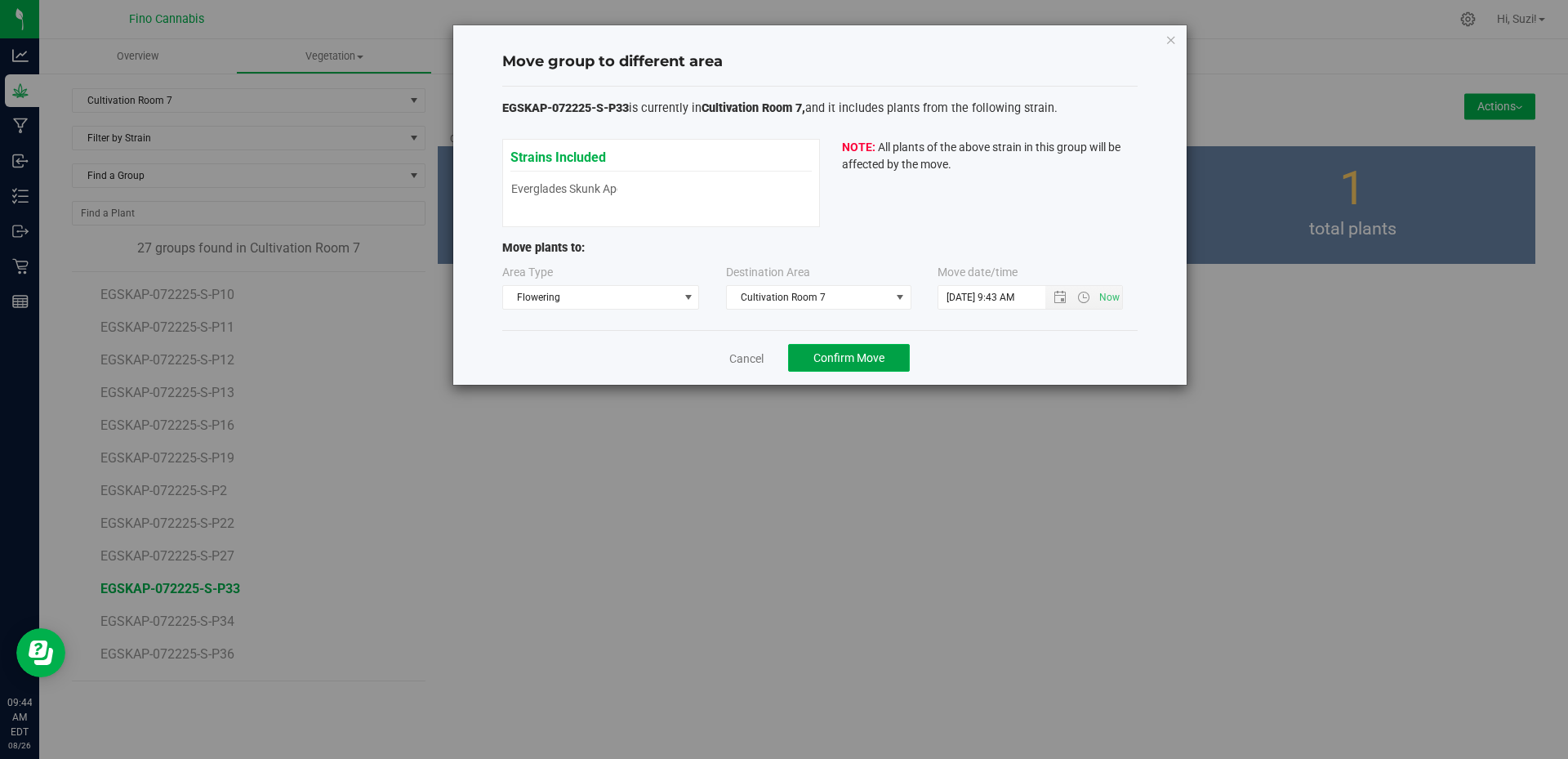
click at [855, 359] on span "Confirm Move" at bounding box center [849, 357] width 71 height 13
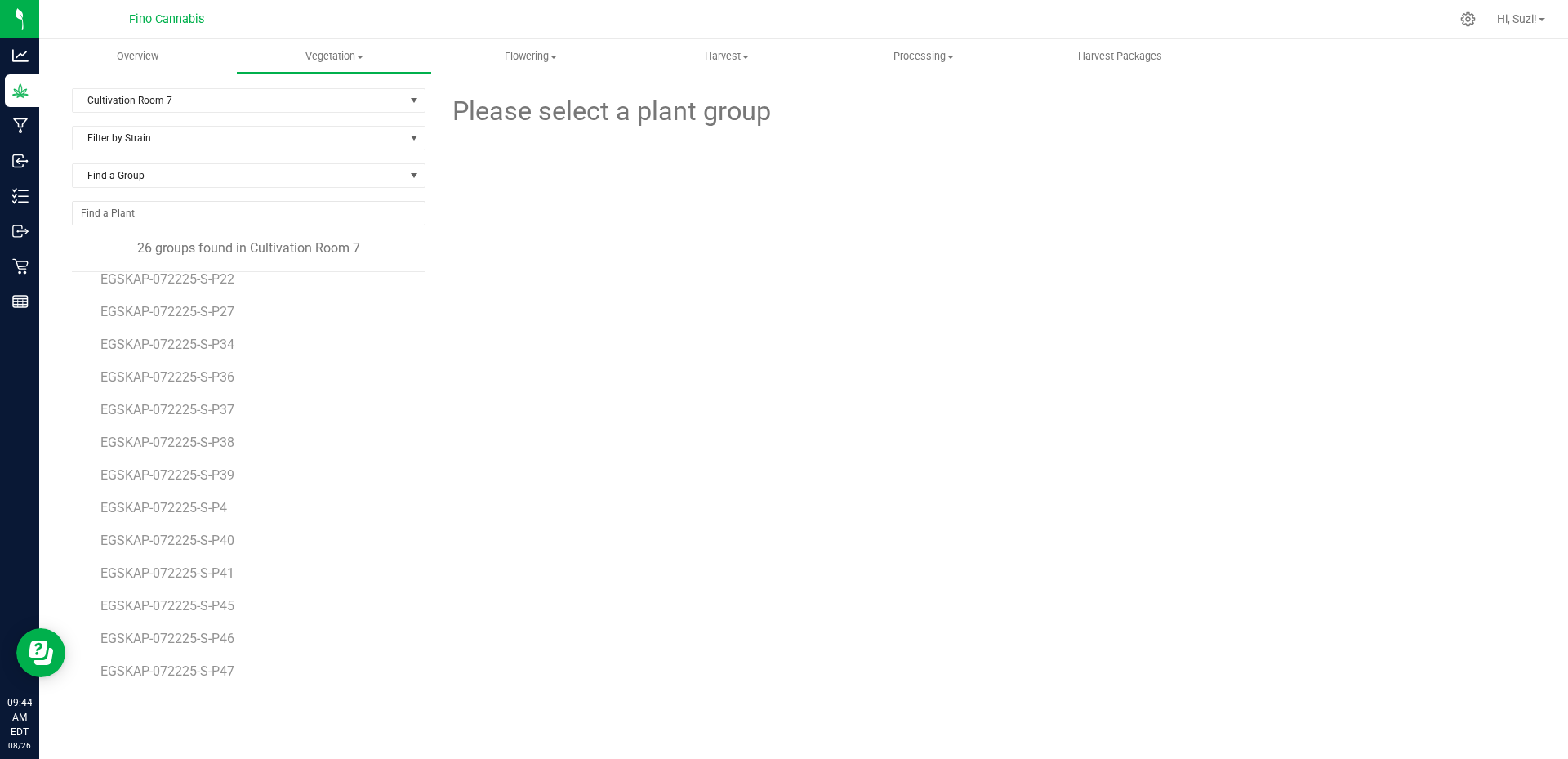
scroll to position [245, 0]
click at [208, 376] on span "EGSKAP-072225-S-P36" at bounding box center [170, 376] width 139 height 16
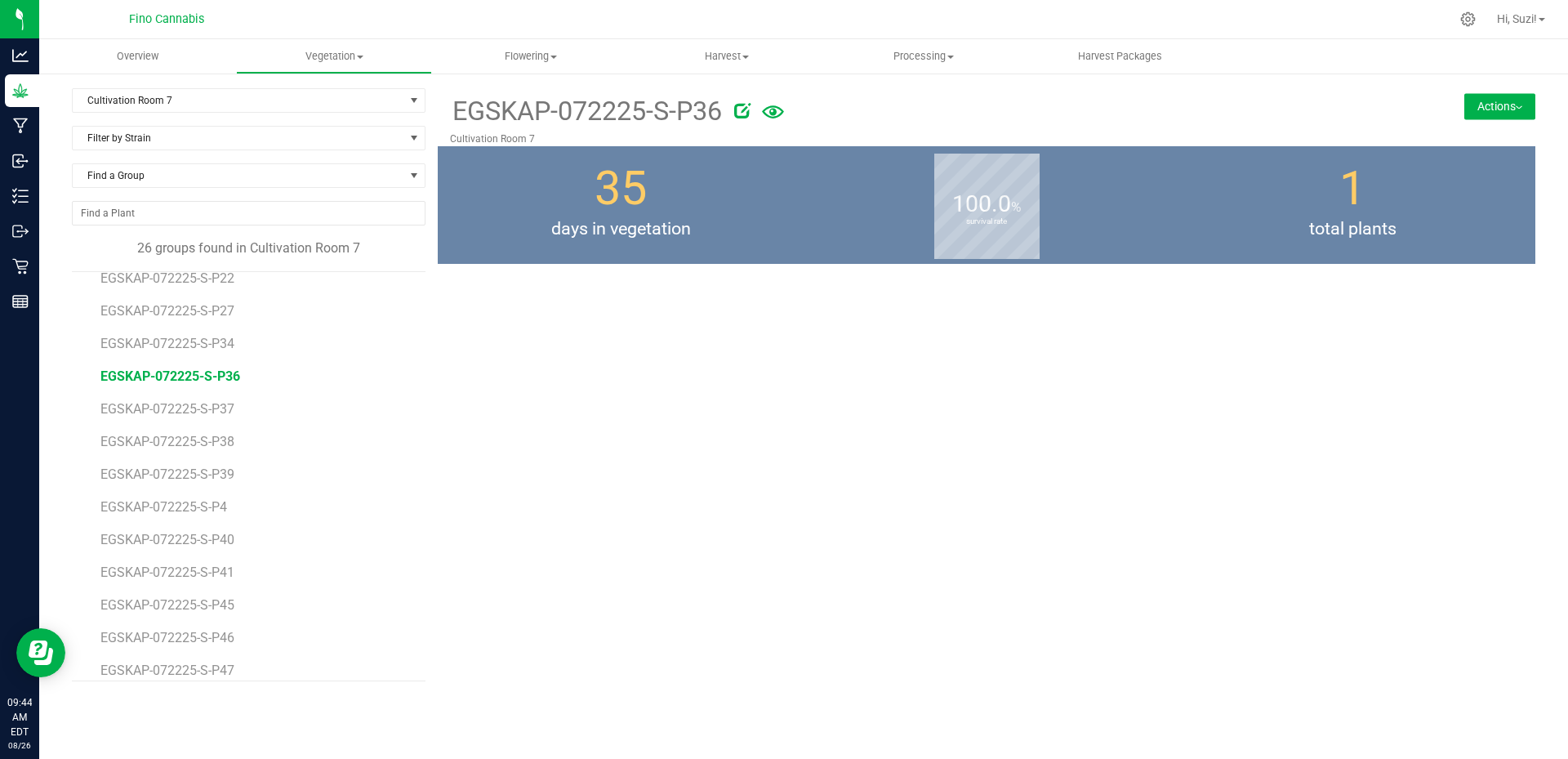
click at [1518, 115] on button "Actions" at bounding box center [1499, 106] width 71 height 26
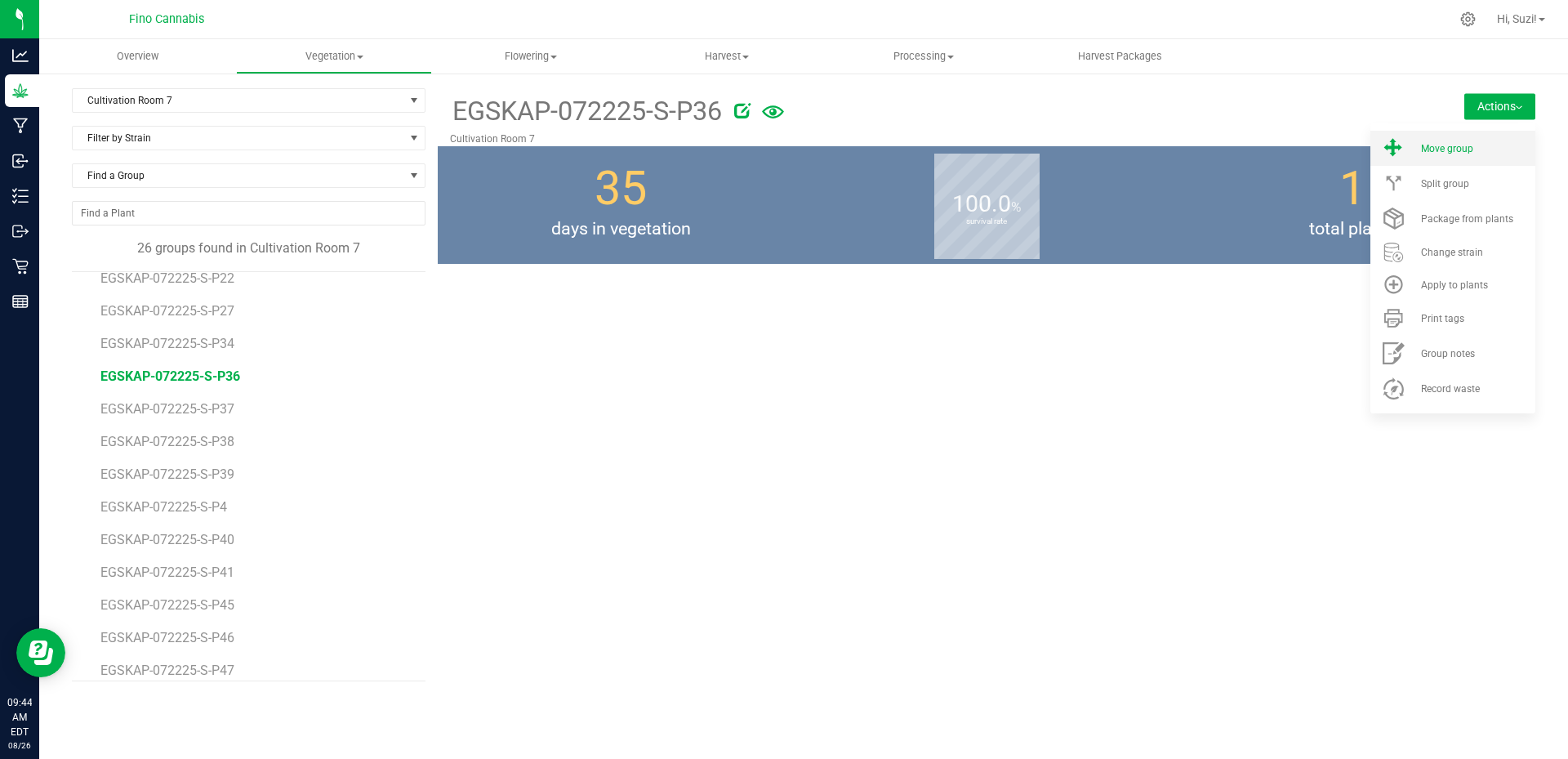
click at [1503, 152] on div "Move group" at bounding box center [1476, 148] width 111 height 11
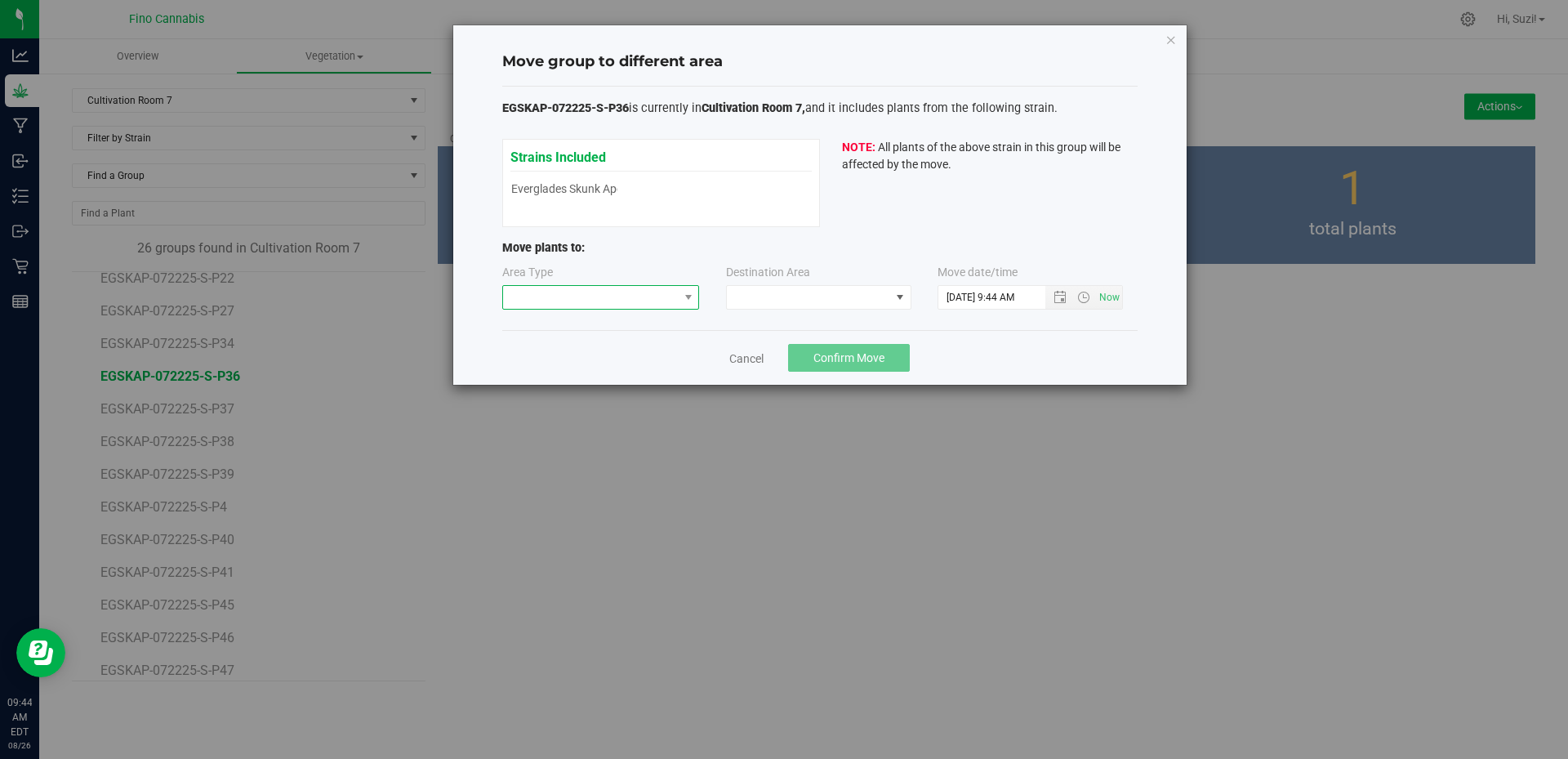
click at [678, 295] on span at bounding box center [687, 296] width 21 height 23
click at [581, 381] on li "Flowering" at bounding box center [601, 383] width 196 height 28
click at [794, 287] on span at bounding box center [809, 296] width 163 height 23
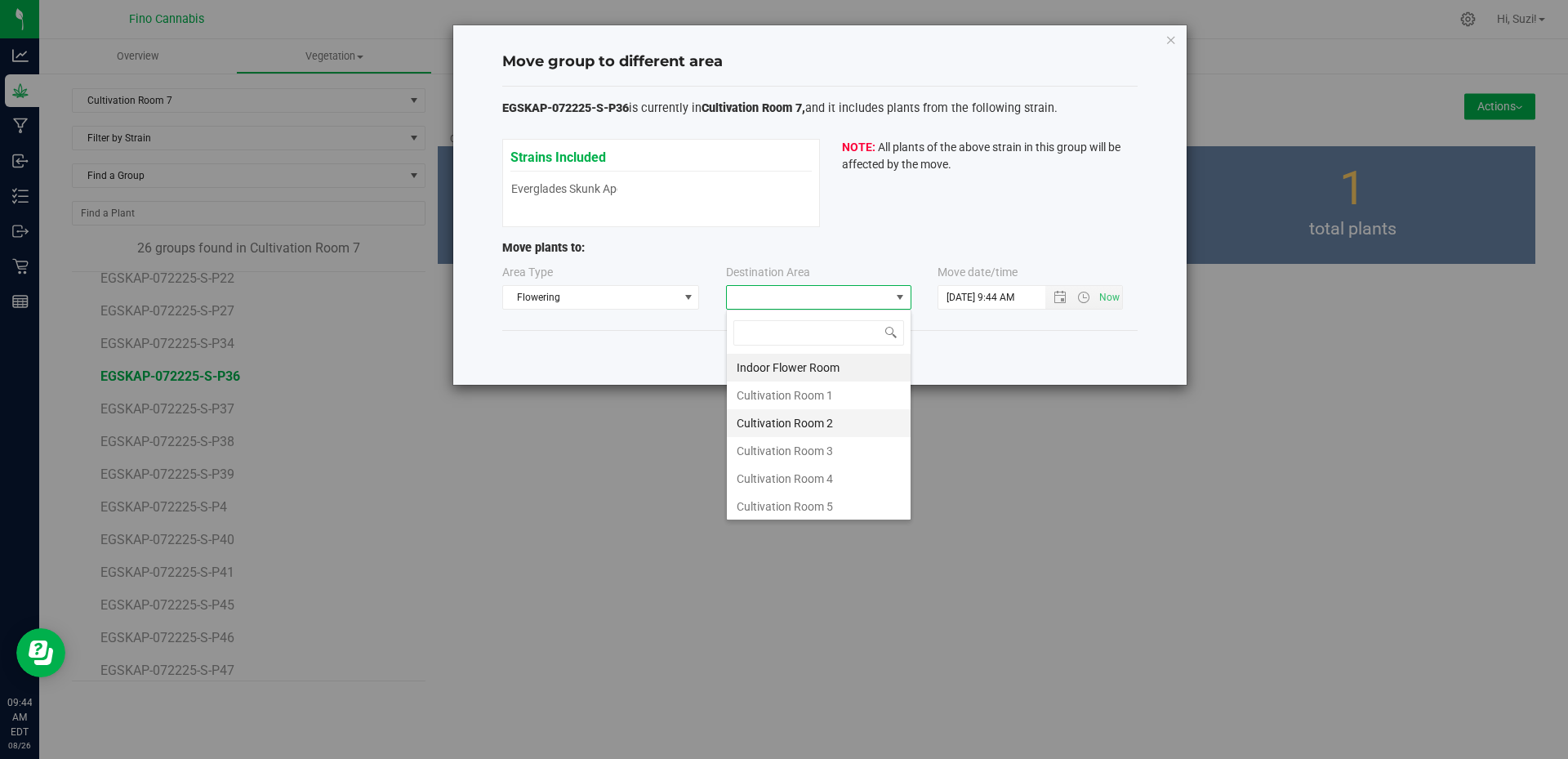
scroll to position [87, 0]
click at [798, 479] on li "Cultivation Room 7" at bounding box center [819, 475] width 184 height 28
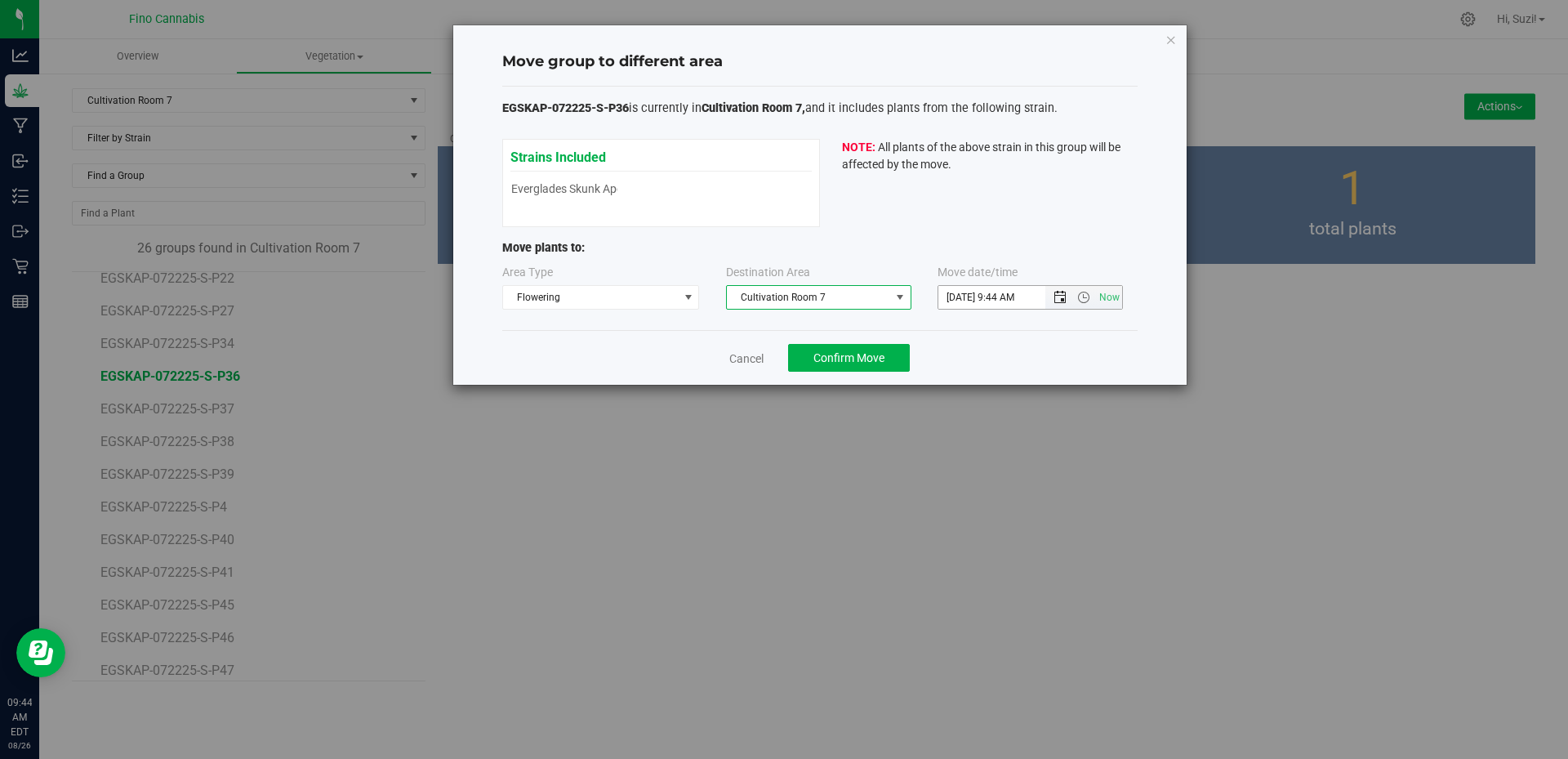
click at [1060, 303] on span "Open the date view" at bounding box center [1060, 296] width 13 height 13
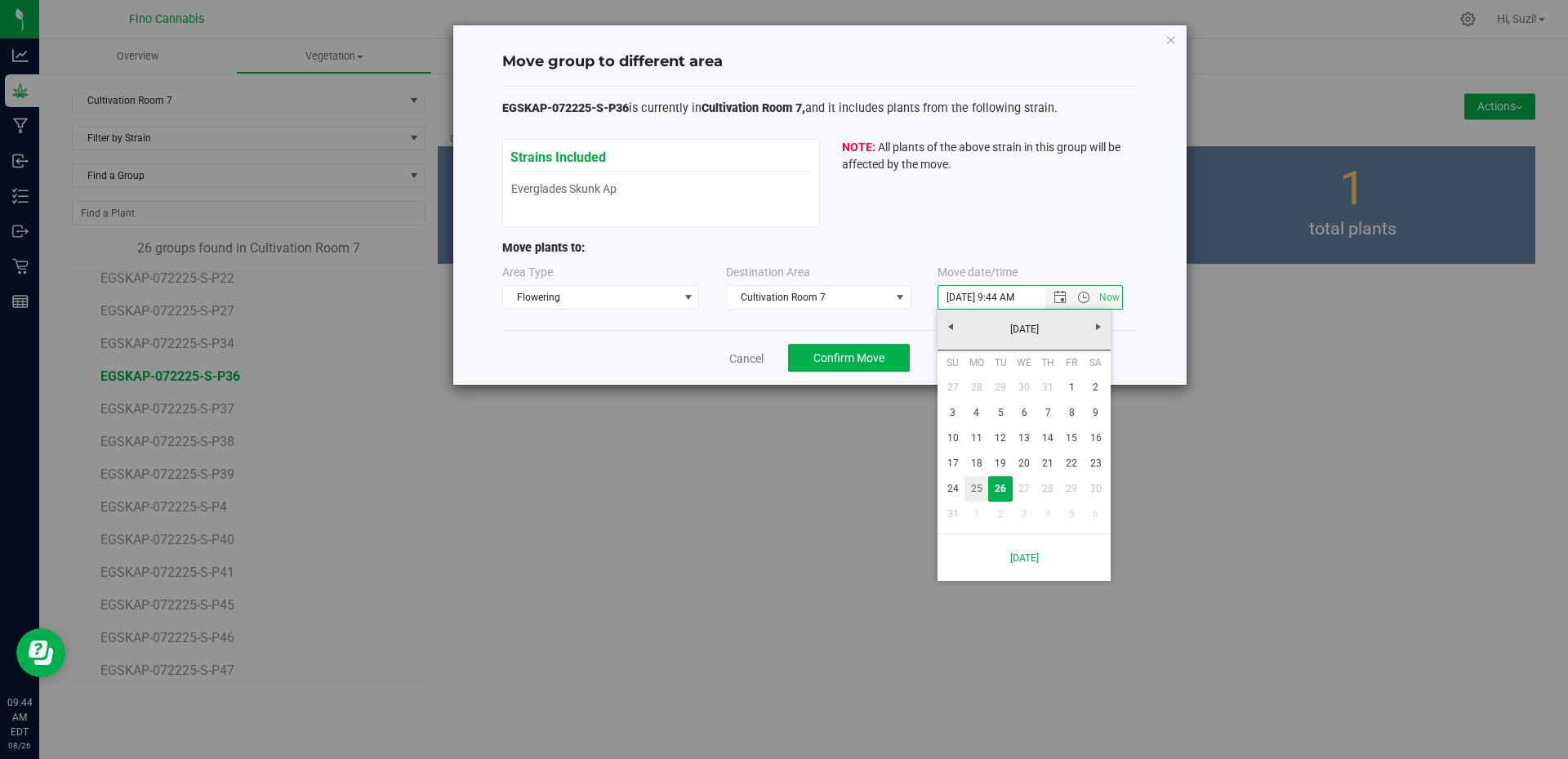
click at [983, 489] on link "25" at bounding box center [976, 488] width 24 height 25
type input "8/25/2025 9:44 AM"
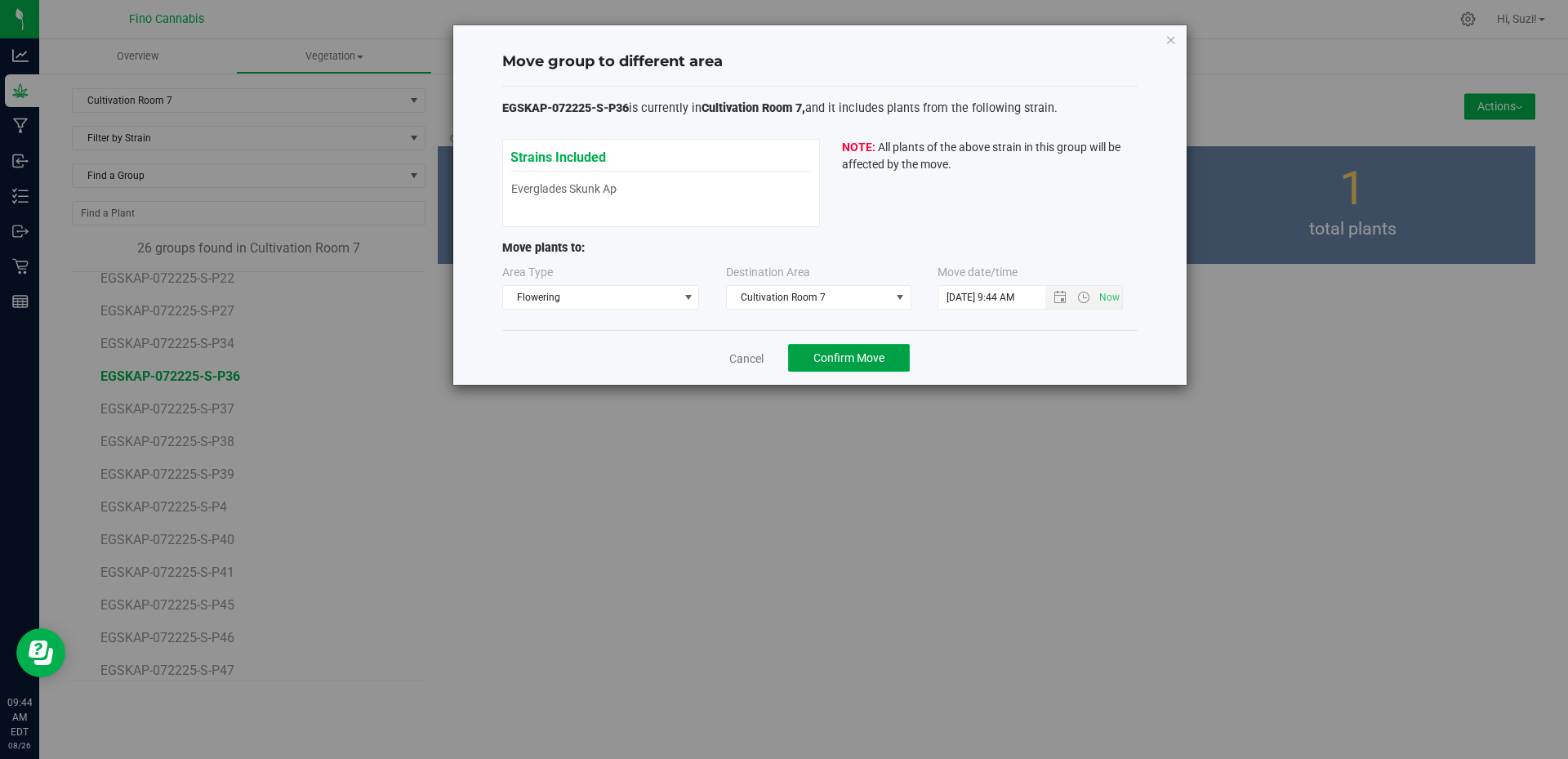
click at [886, 353] on button "Confirm Move" at bounding box center [849, 358] width 121 height 28
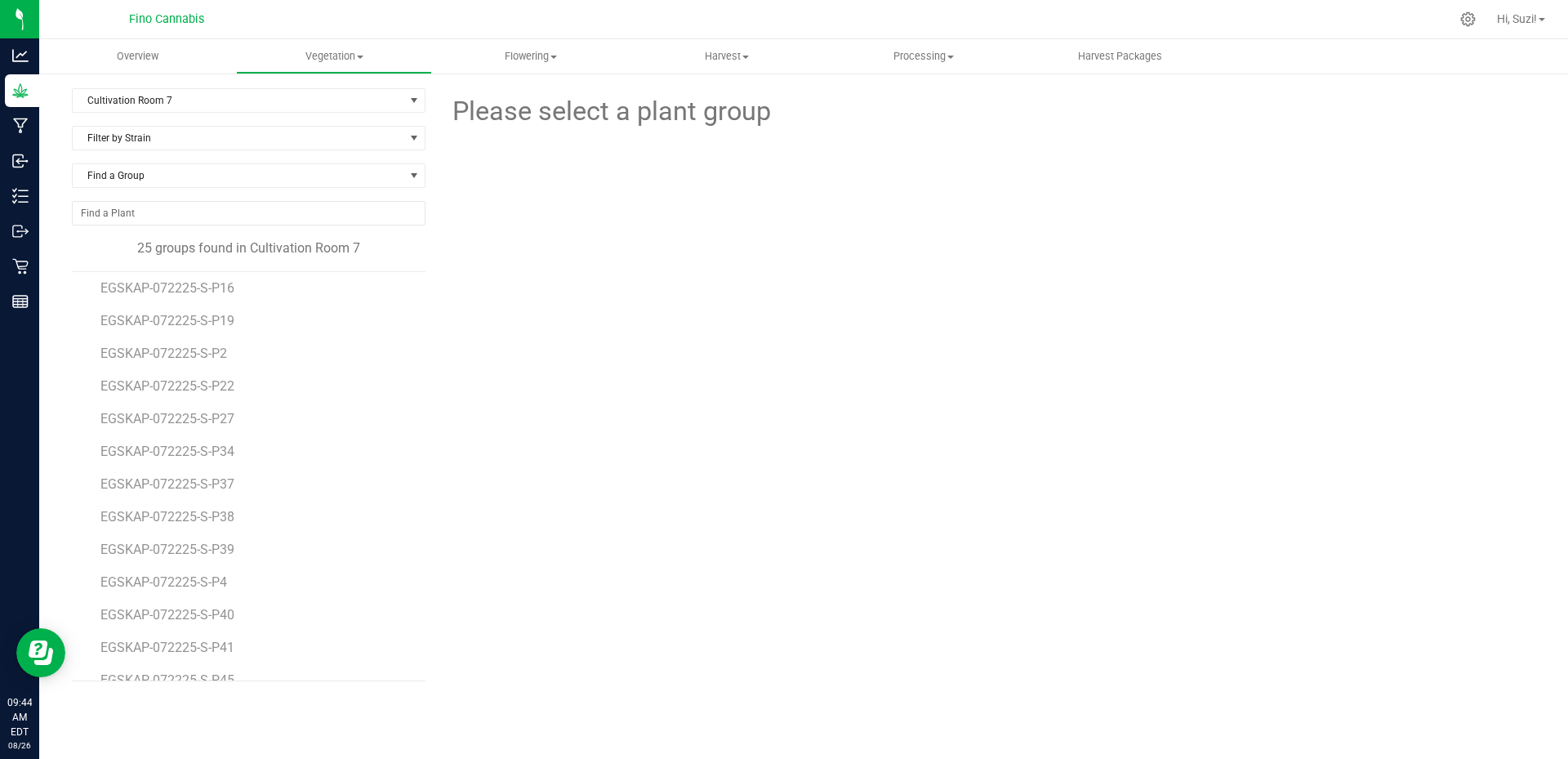
scroll to position [163, 0]
click at [208, 552] on span "EGSKAP-072225-S-P4" at bounding box center [166, 556] width 132 height 16
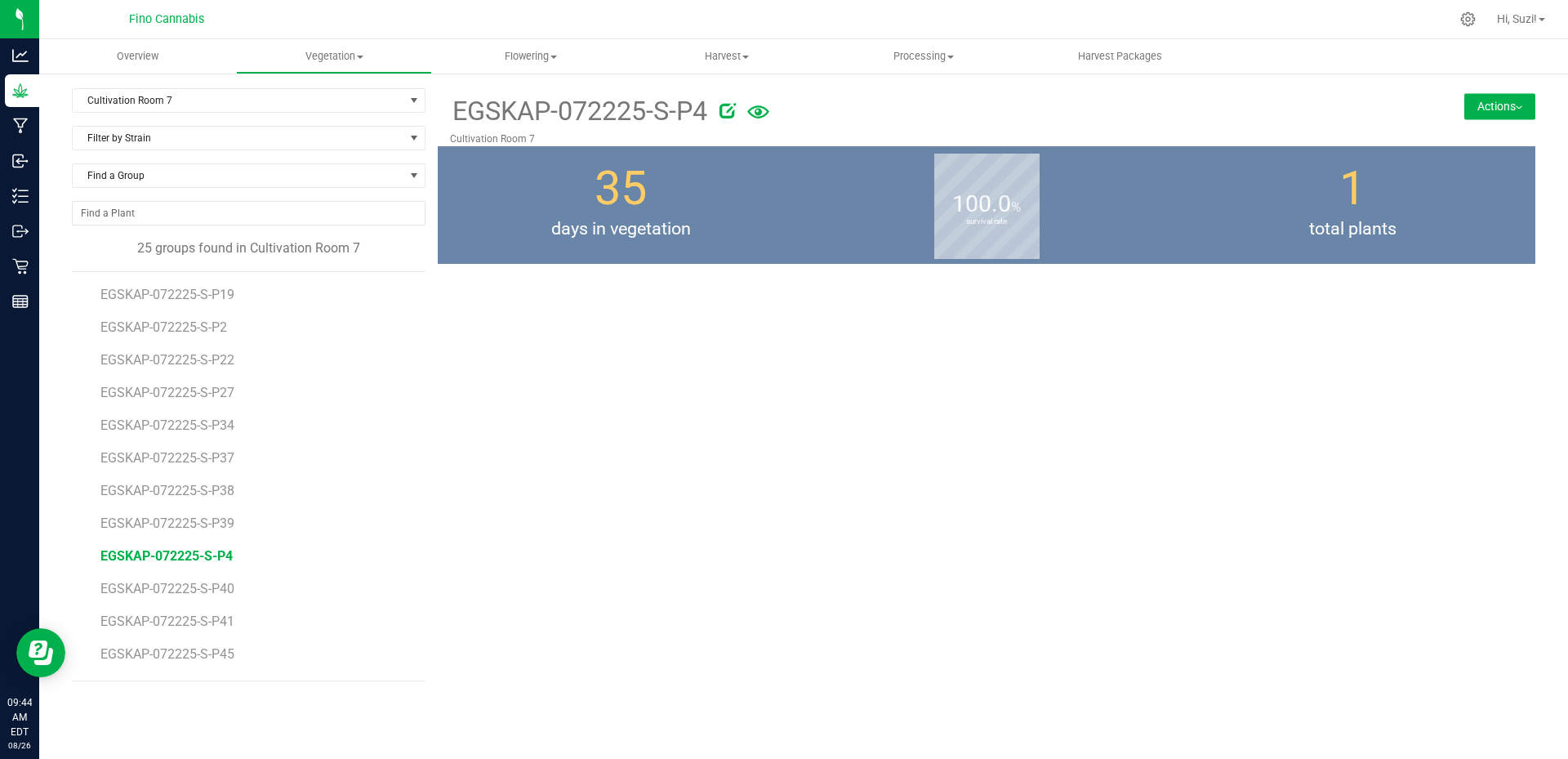
click at [1516, 111] on button "Actions" at bounding box center [1499, 106] width 71 height 26
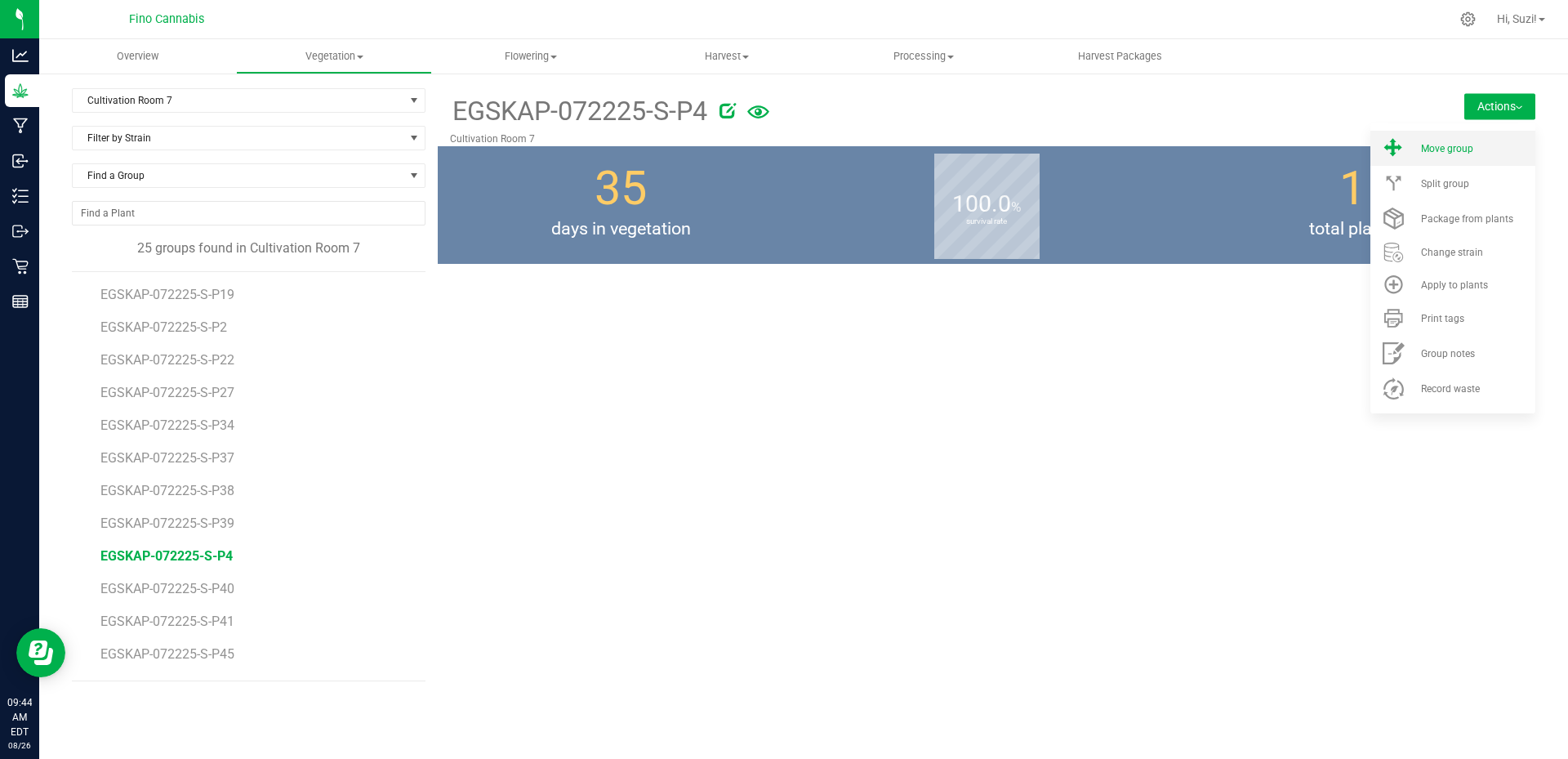
click at [1479, 152] on div "Move group" at bounding box center [1476, 148] width 111 height 11
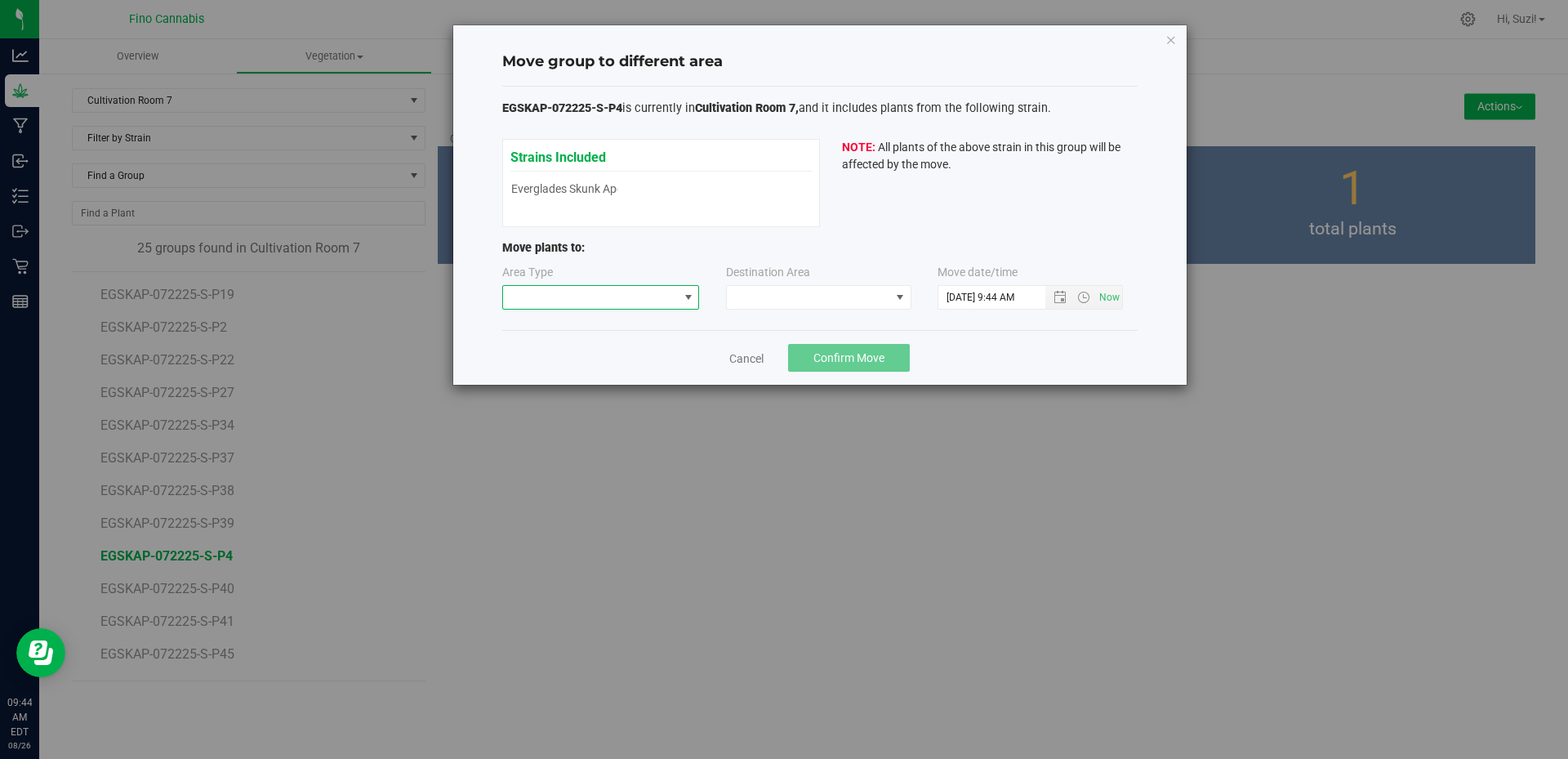
click at [686, 302] on span at bounding box center [687, 296] width 13 height 13
click at [606, 390] on li "Flowering" at bounding box center [601, 383] width 196 height 28
click at [790, 302] on span at bounding box center [809, 296] width 163 height 23
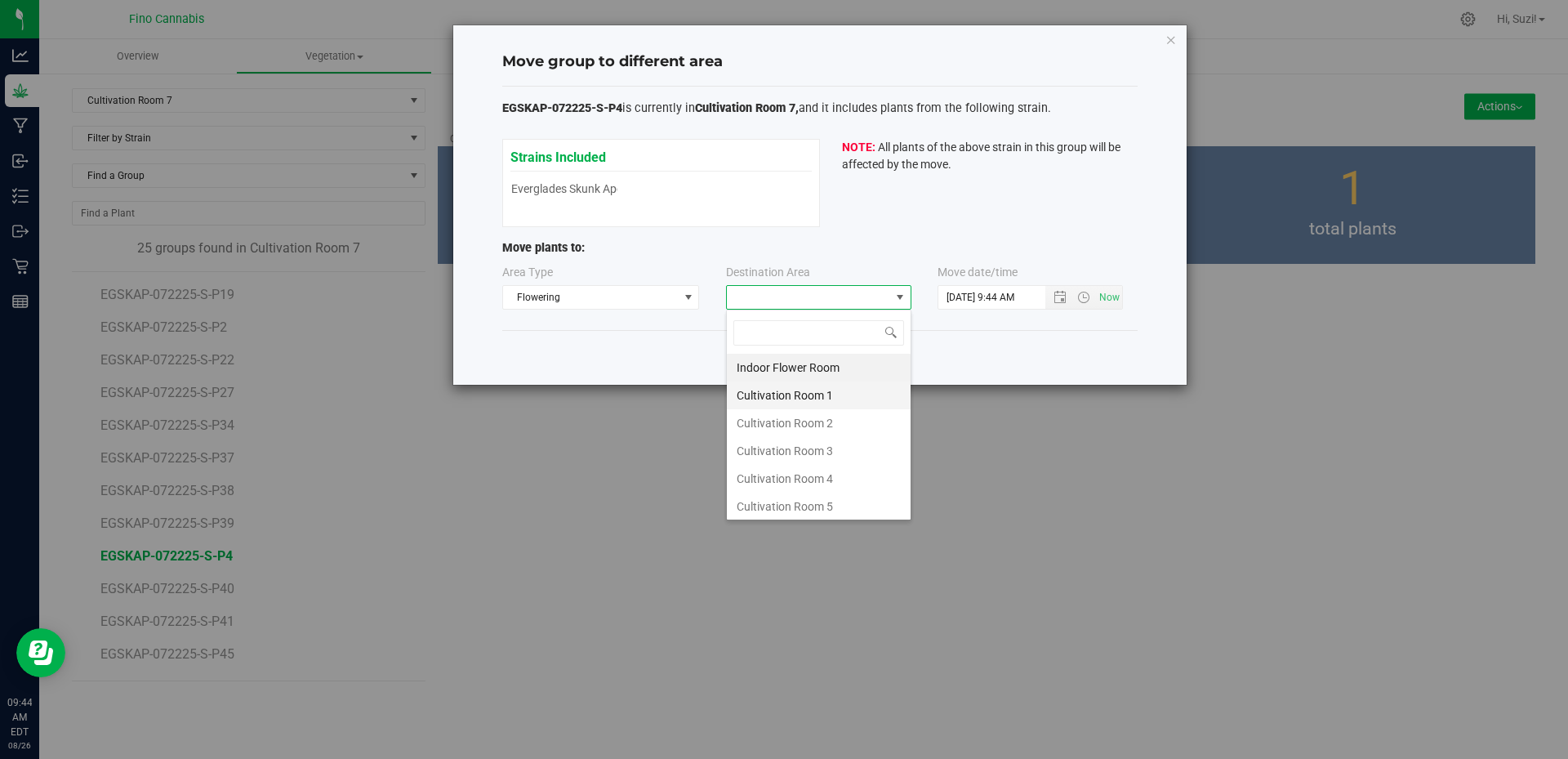
scroll to position [87, 0]
click at [787, 467] on li "Cultivation Room 7" at bounding box center [819, 475] width 184 height 28
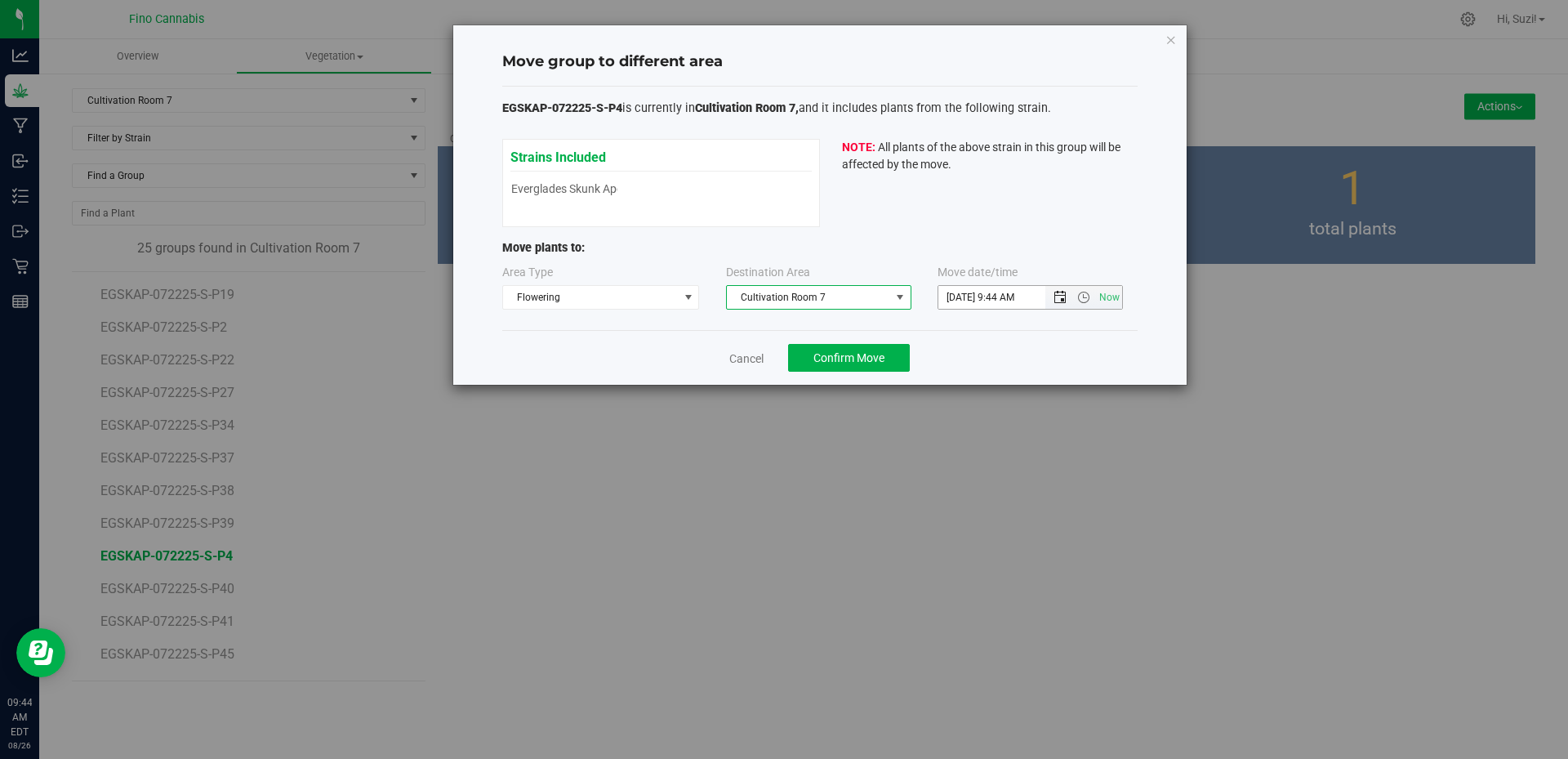
click at [1055, 301] on span "Open the date view" at bounding box center [1060, 296] width 13 height 13
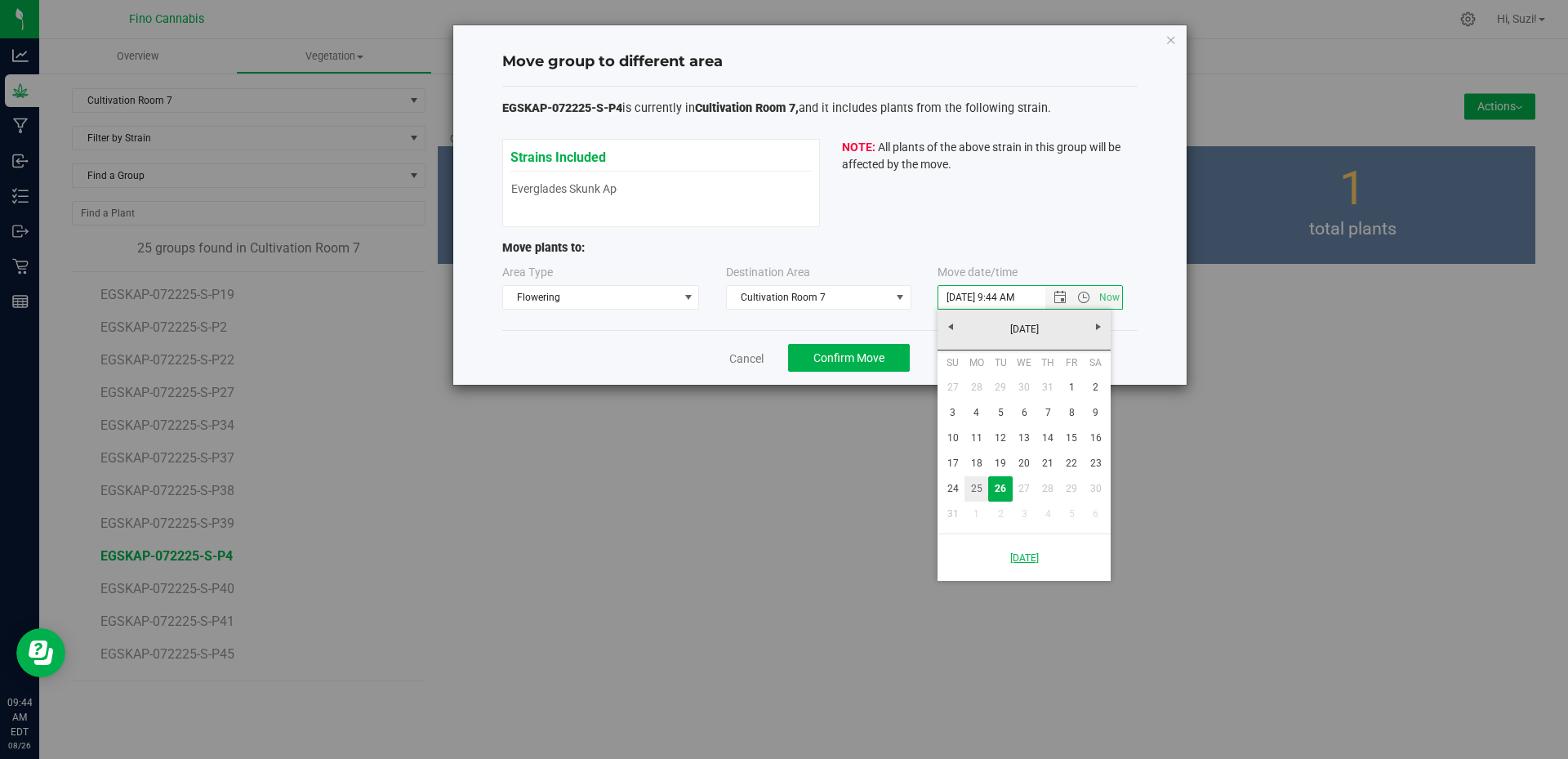
click at [974, 489] on link "25" at bounding box center [976, 488] width 24 height 25
type input "8/25/2025 9:44 AM"
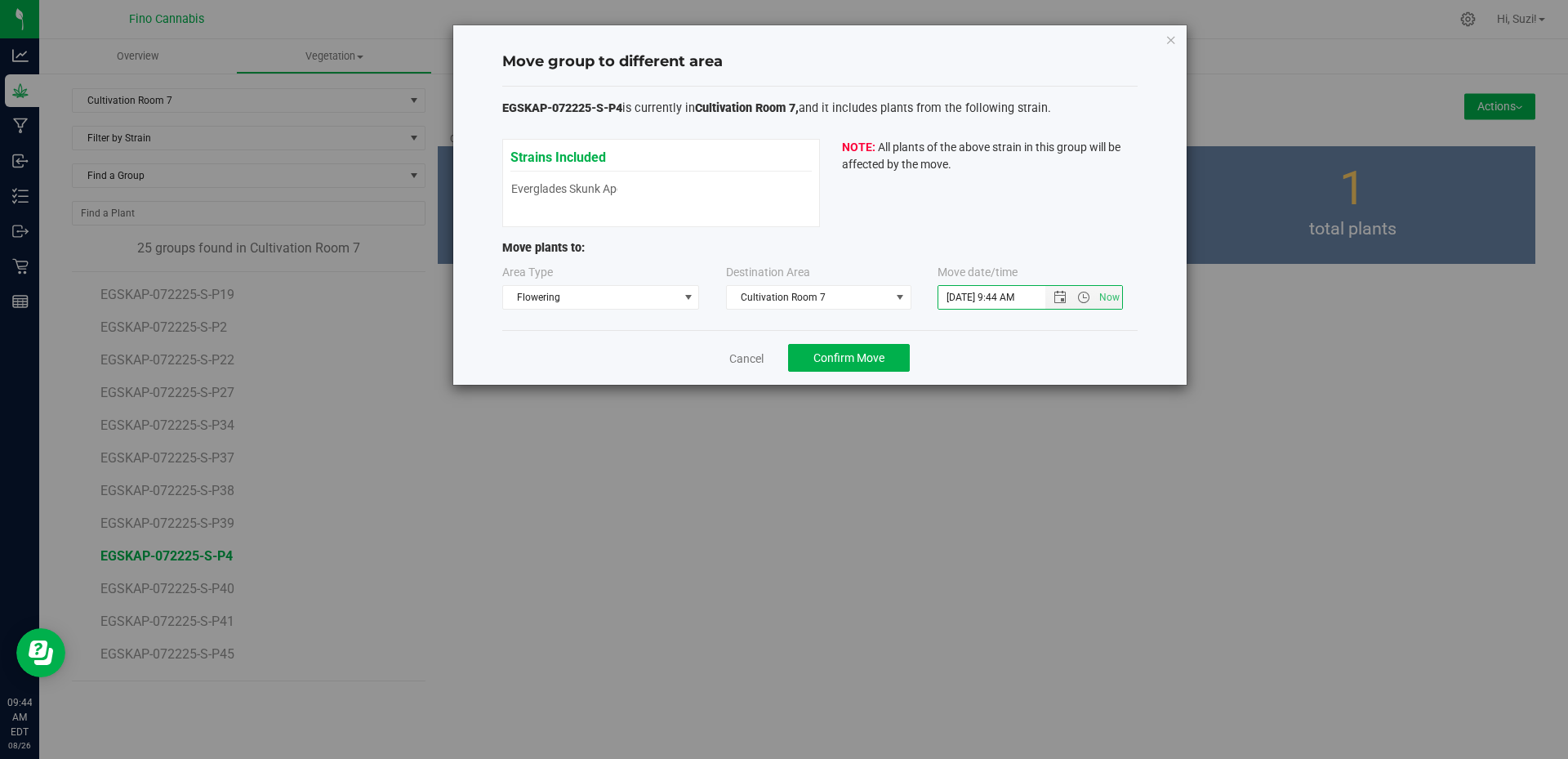
click at [1014, 362] on div "Cancel Confirm Move" at bounding box center [820, 357] width 636 height 55
click at [895, 358] on button "Confirm Move" at bounding box center [849, 358] width 121 height 28
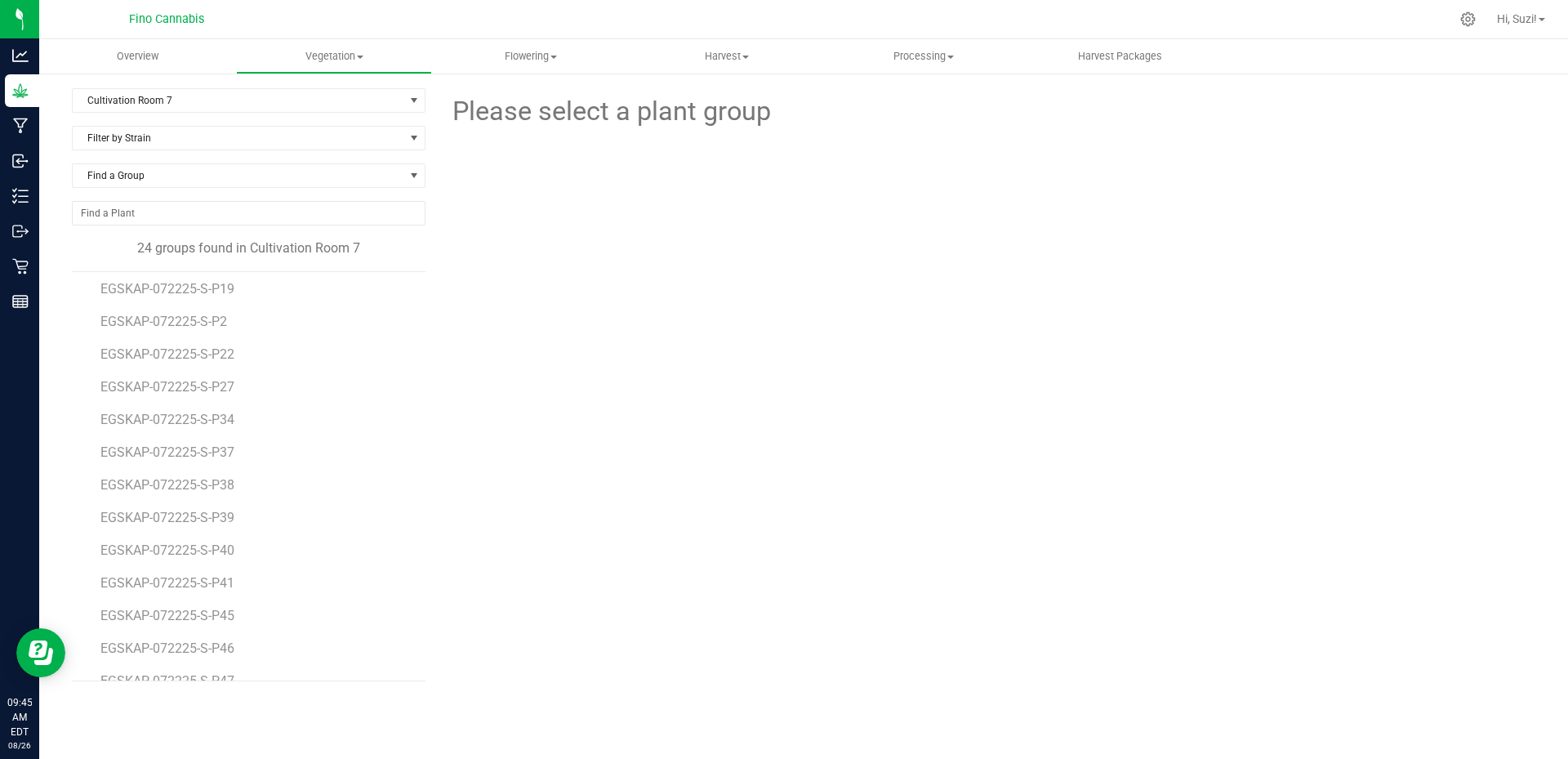
scroll to position [245, 0]
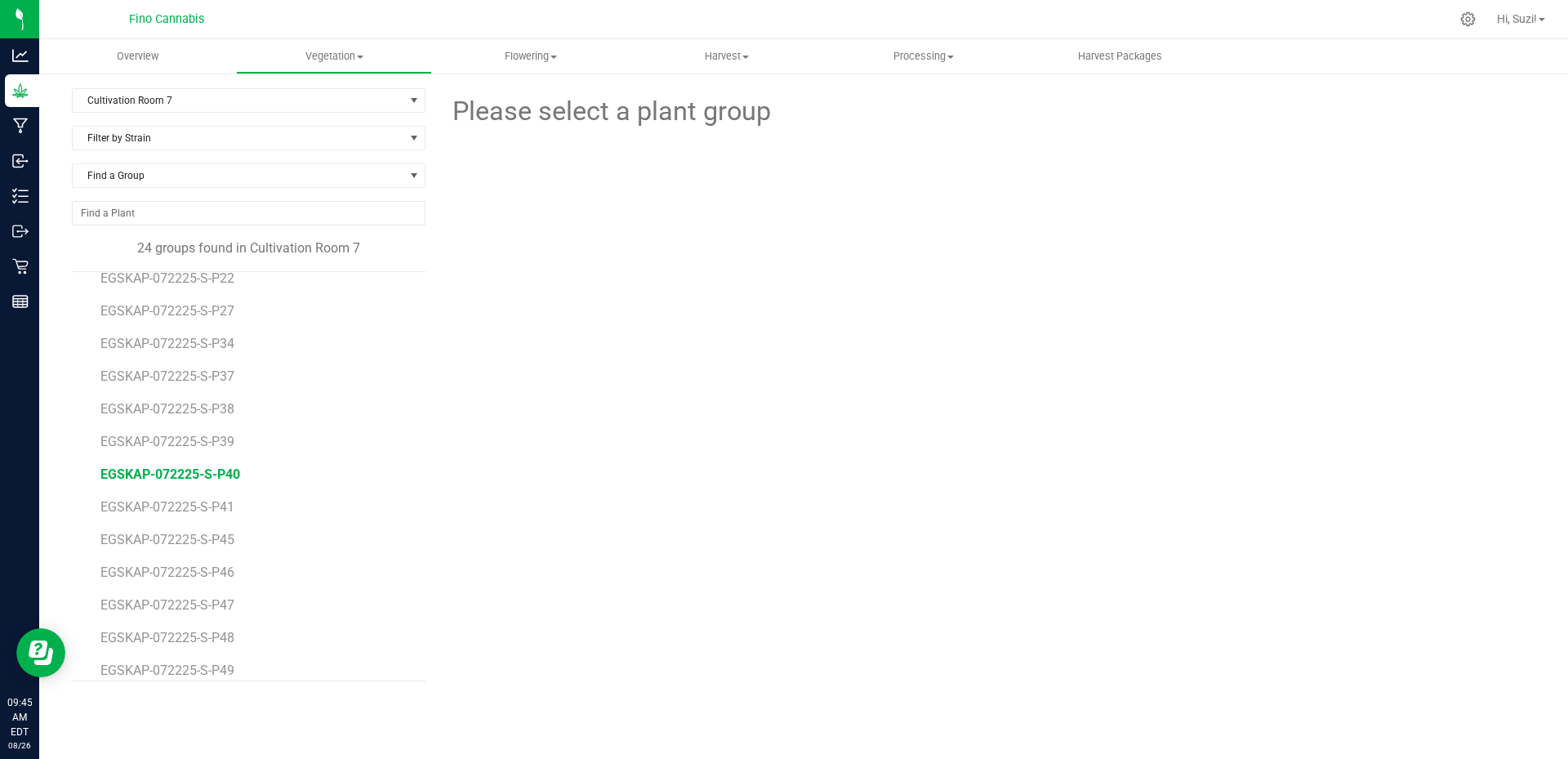
click at [179, 473] on span "EGSKAP-072225-S-P40" at bounding box center [170, 474] width 139 height 16
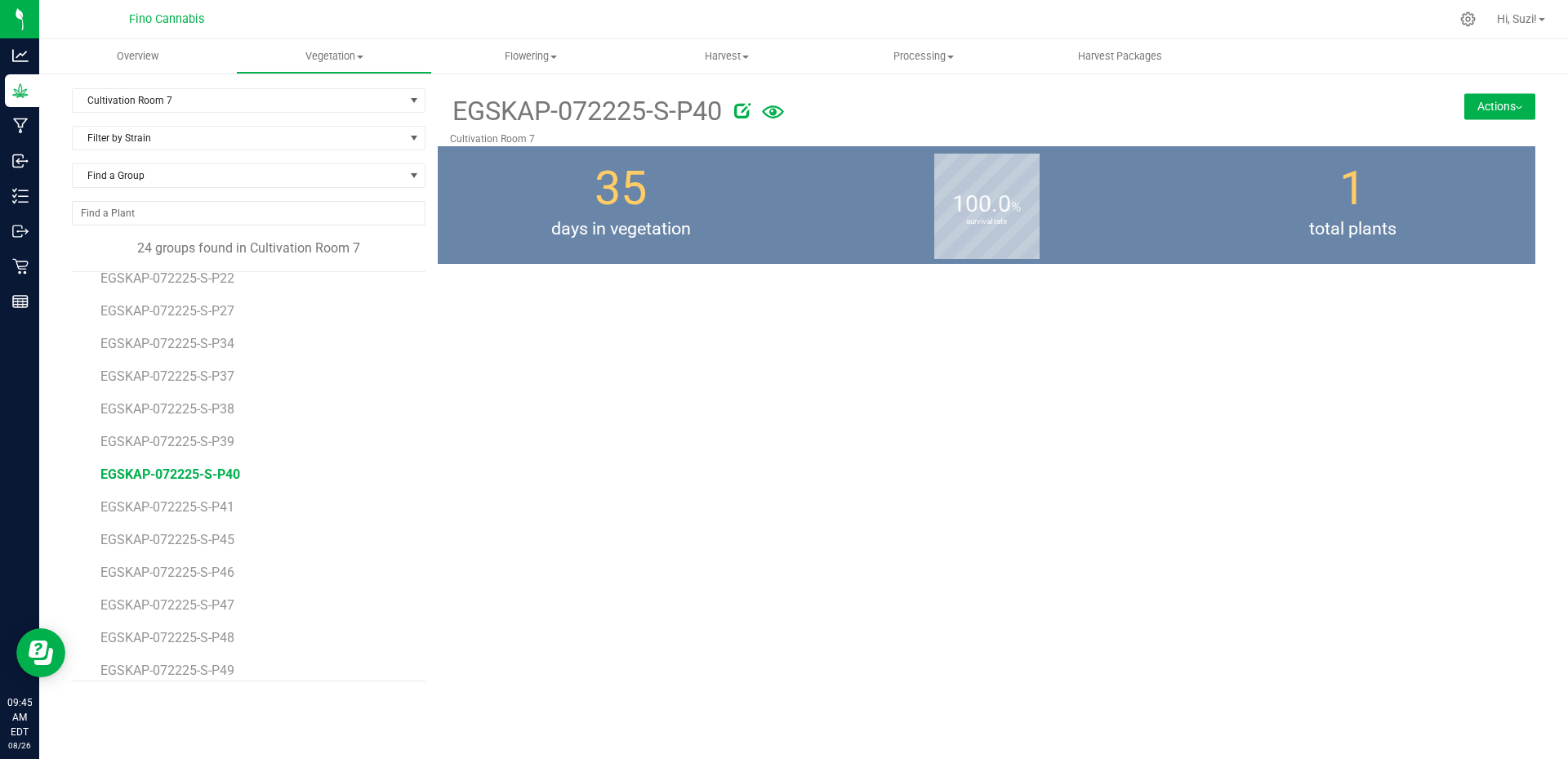
click at [1520, 108] on button "Actions" at bounding box center [1499, 106] width 71 height 26
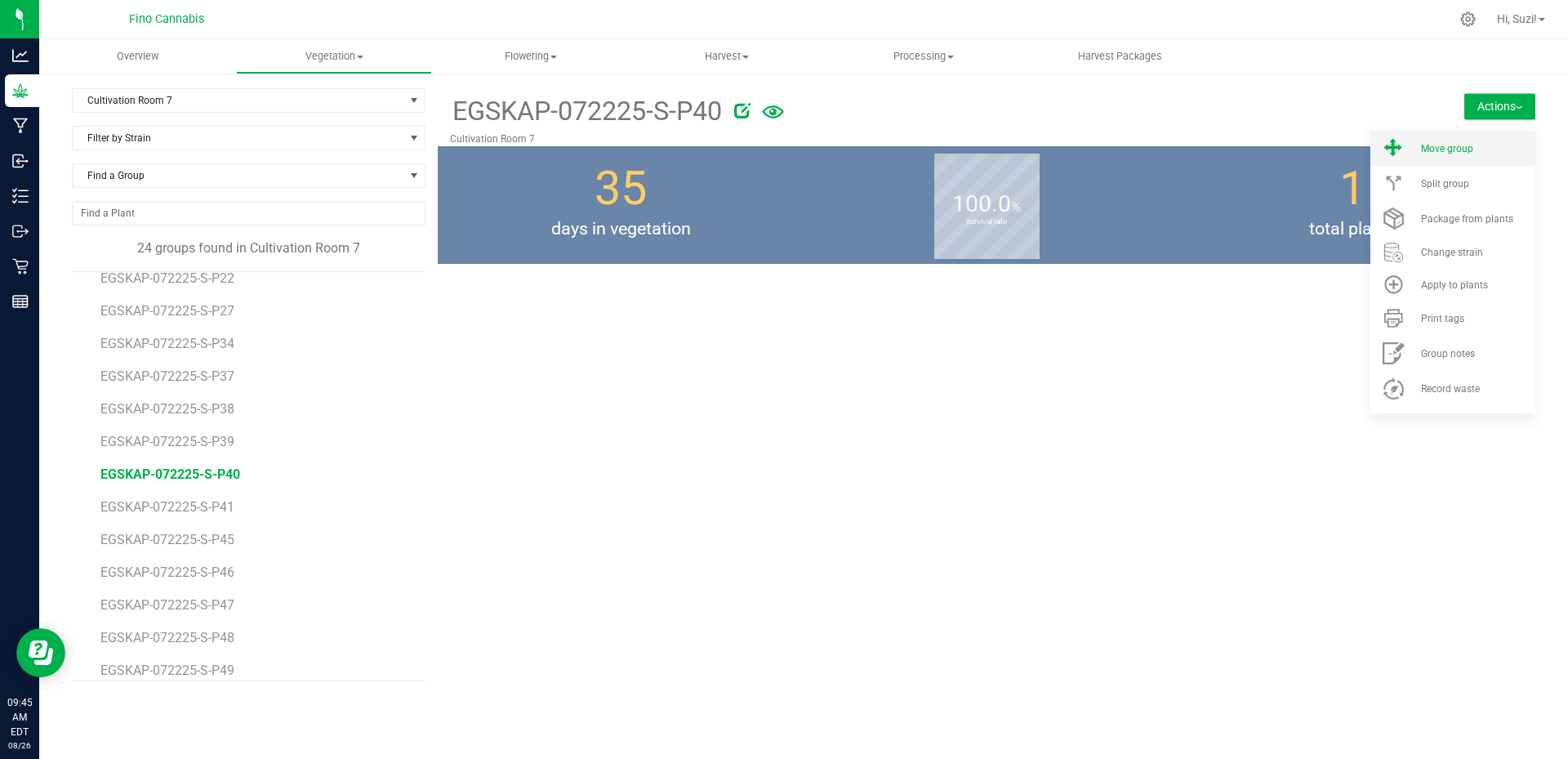
click at [1484, 157] on li "Move group" at bounding box center [1453, 147] width 165 height 35
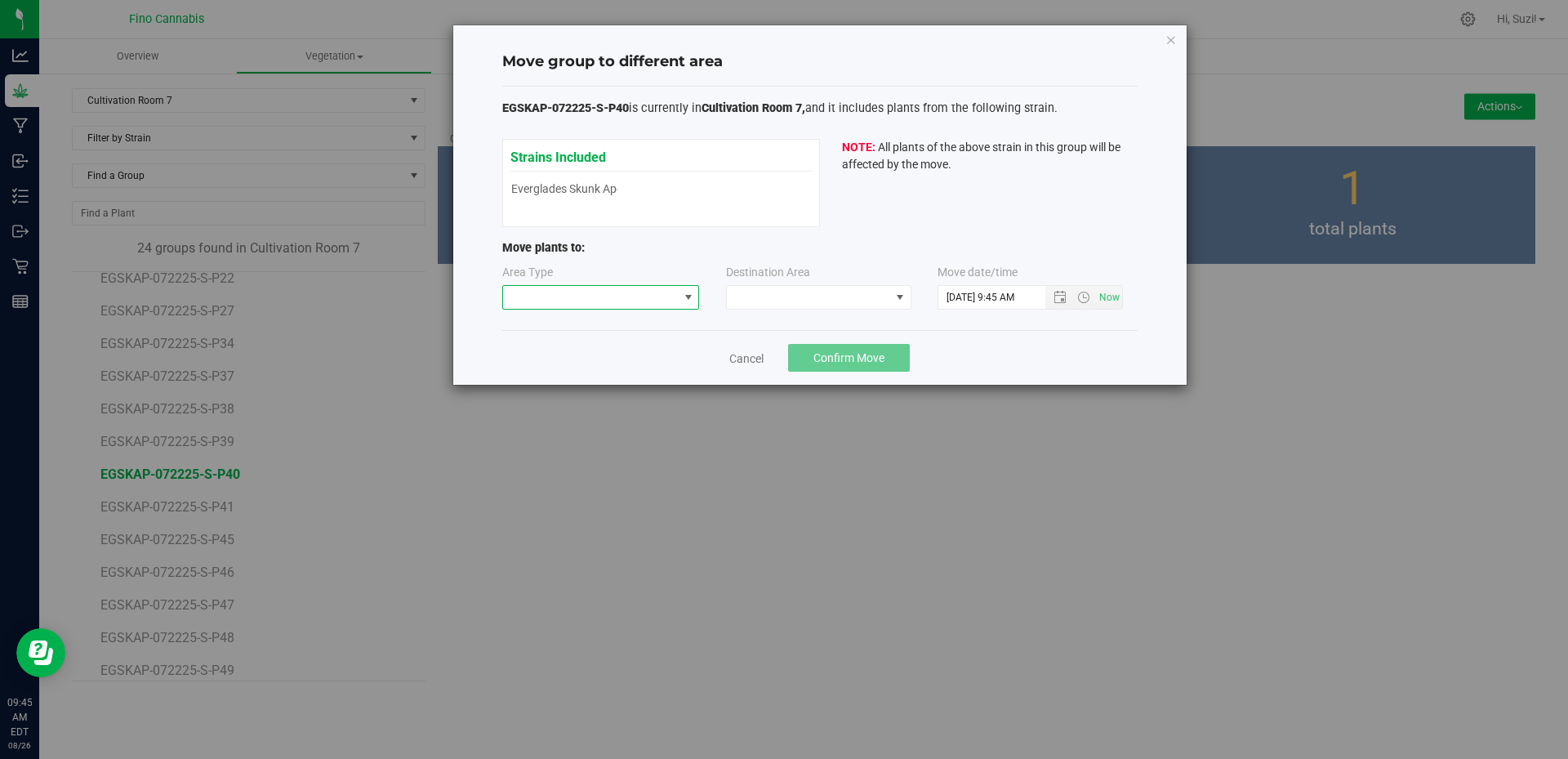
click at [694, 303] on span at bounding box center [687, 296] width 13 height 13
click at [658, 385] on li "Flowering" at bounding box center [601, 383] width 196 height 28
click at [808, 301] on span at bounding box center [809, 296] width 163 height 23
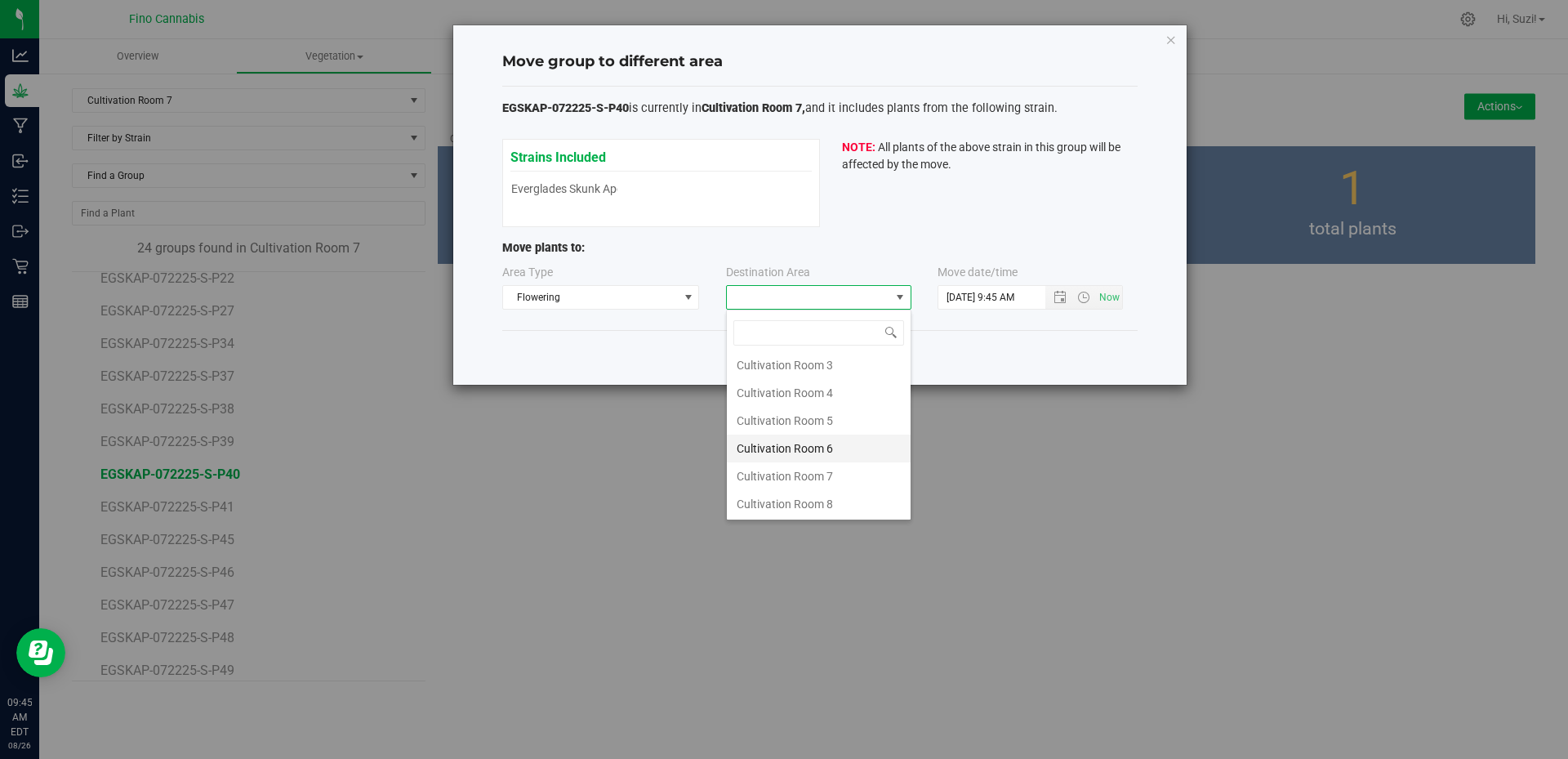
scroll to position [87, 0]
click at [815, 472] on li "Cultivation Room 7" at bounding box center [819, 475] width 184 height 28
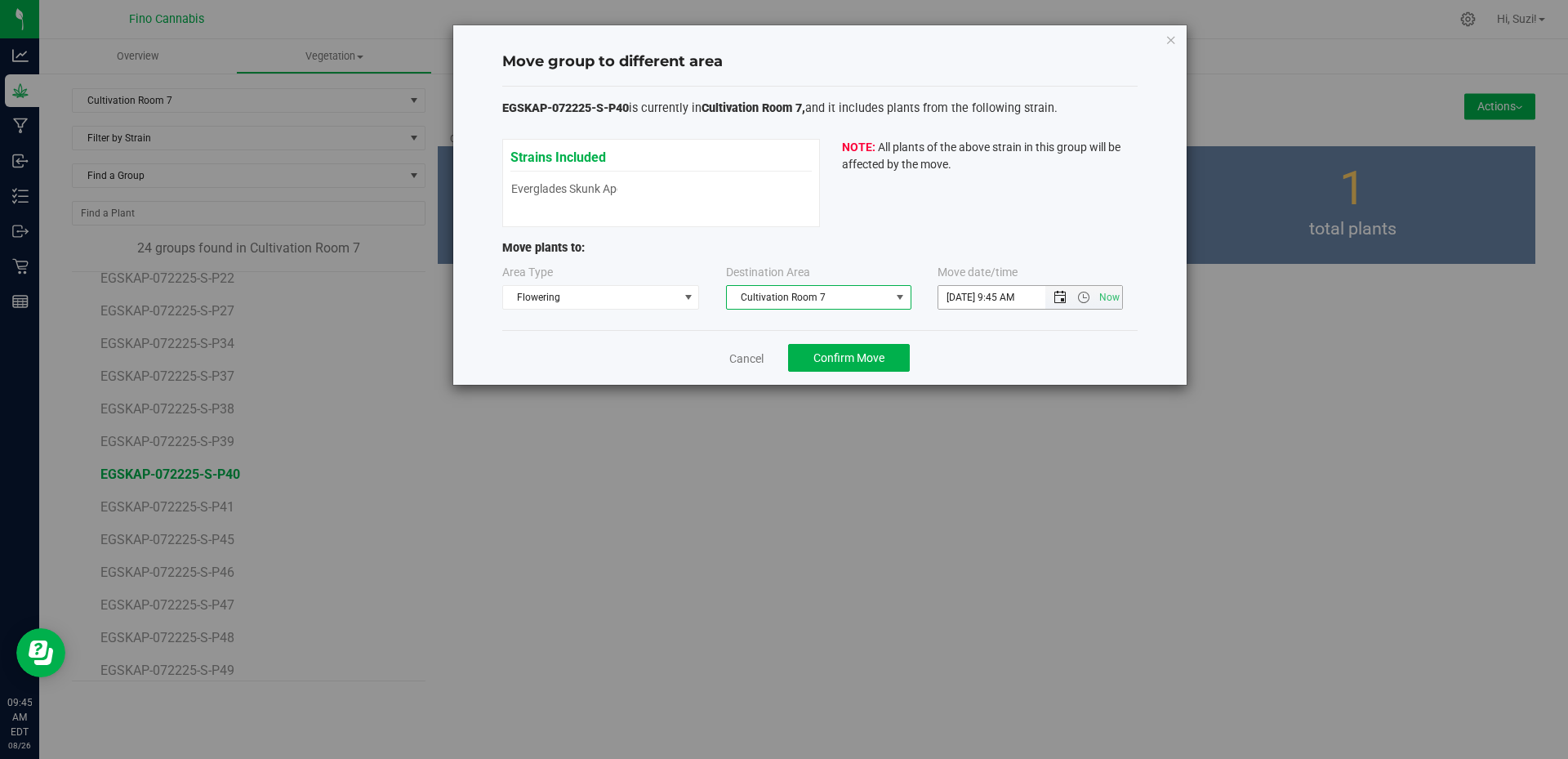
click at [1060, 300] on span "Open the date view" at bounding box center [1060, 296] width 13 height 13
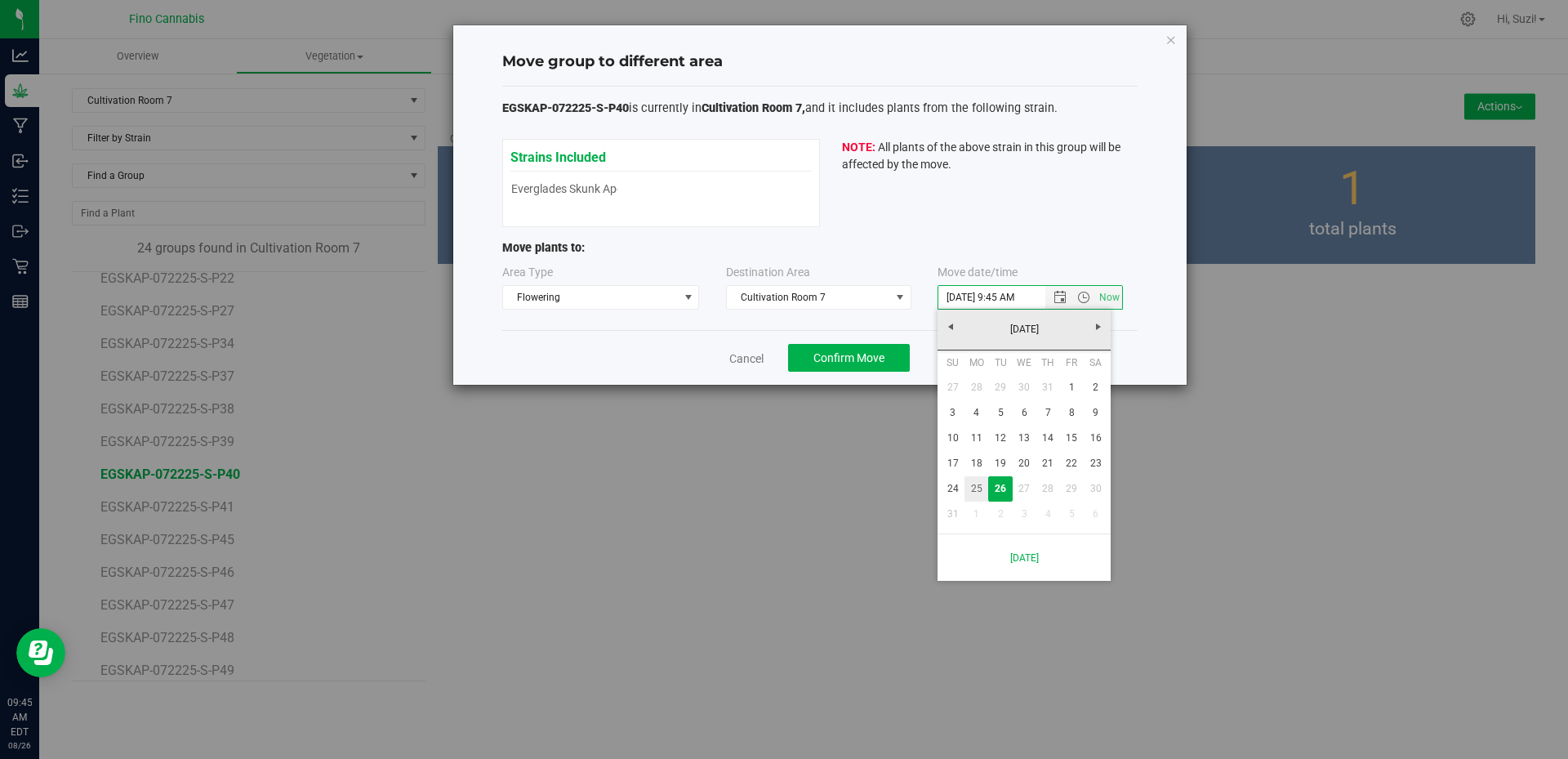
click at [979, 490] on link "25" at bounding box center [976, 488] width 24 height 25
type input "8/25/2025 9:45 AM"
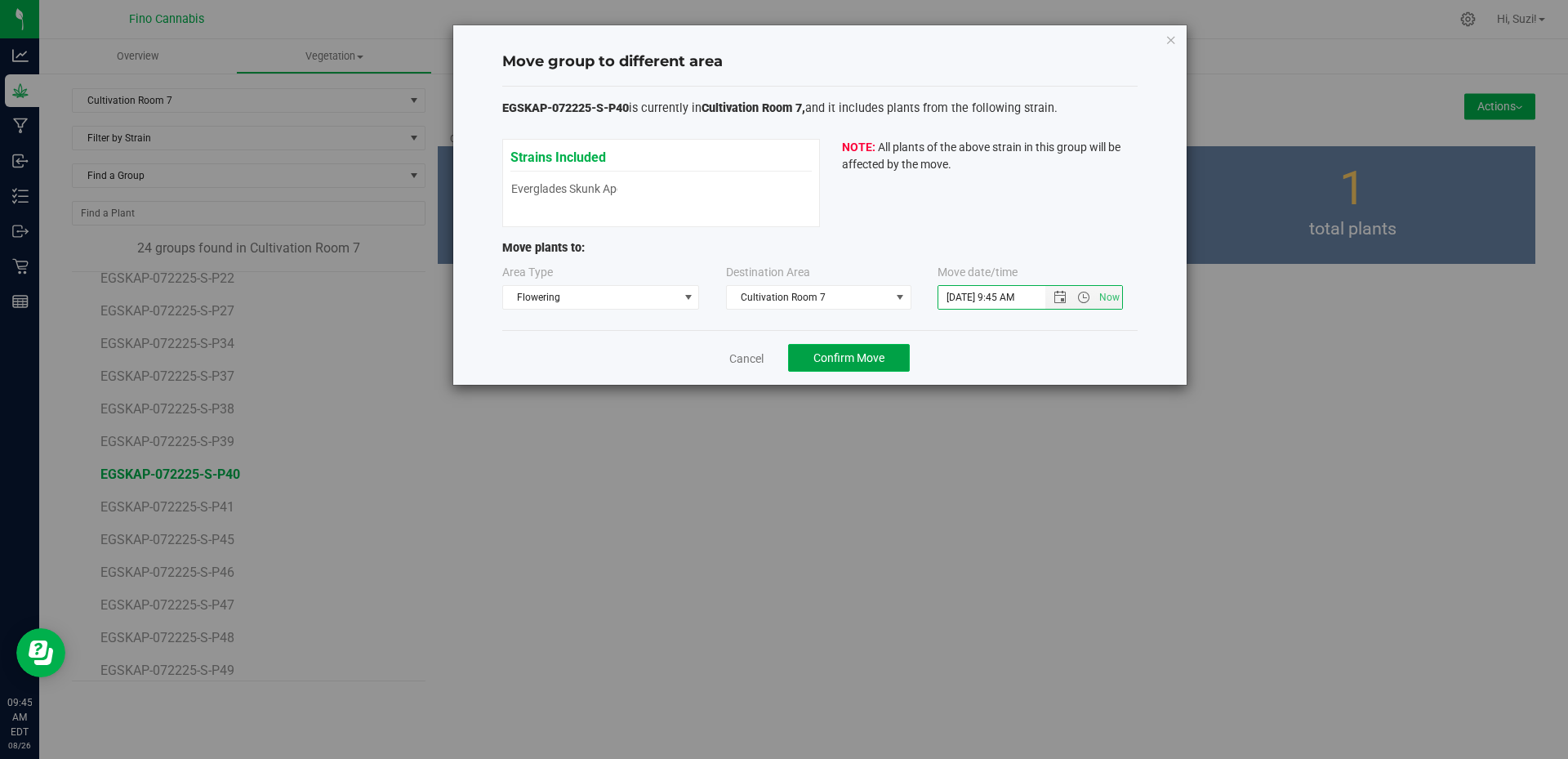
click at [878, 361] on span "Confirm Move" at bounding box center [849, 357] width 71 height 13
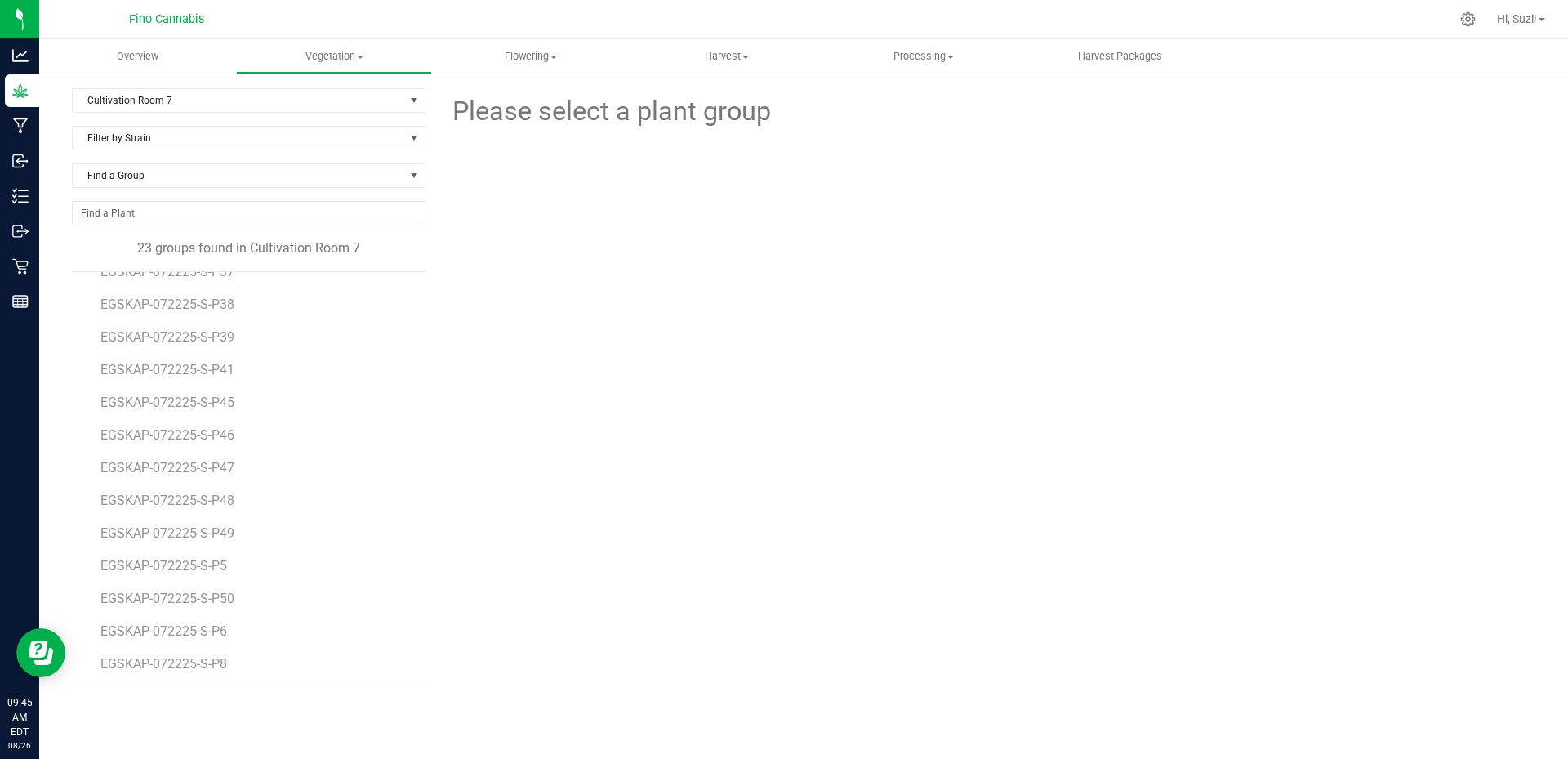
scroll to position [356, 0]
click at [209, 424] on span "EGSKAP-072225-S-P46" at bounding box center [170, 429] width 139 height 16
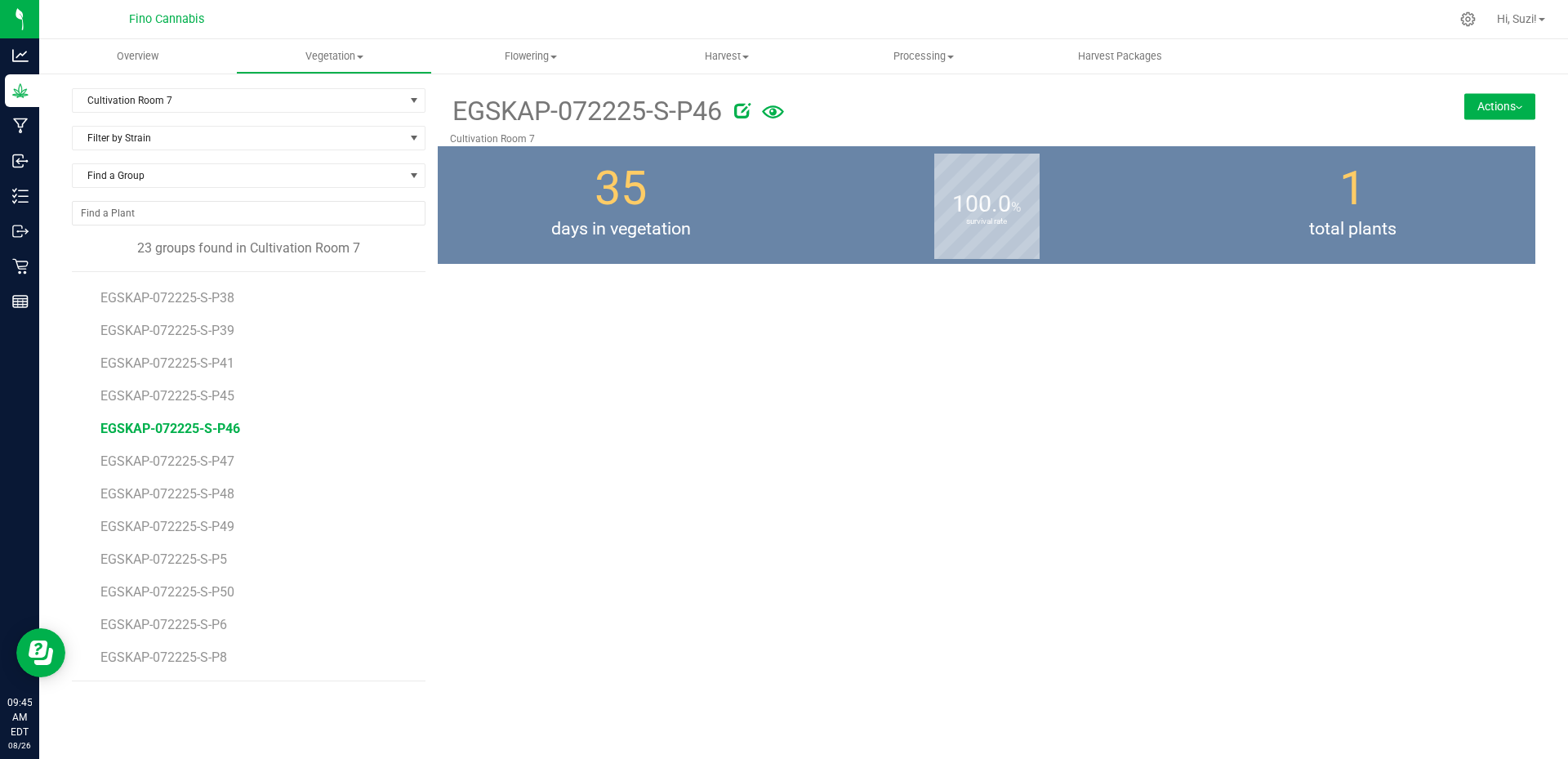
click at [1494, 109] on button "Actions" at bounding box center [1499, 106] width 71 height 26
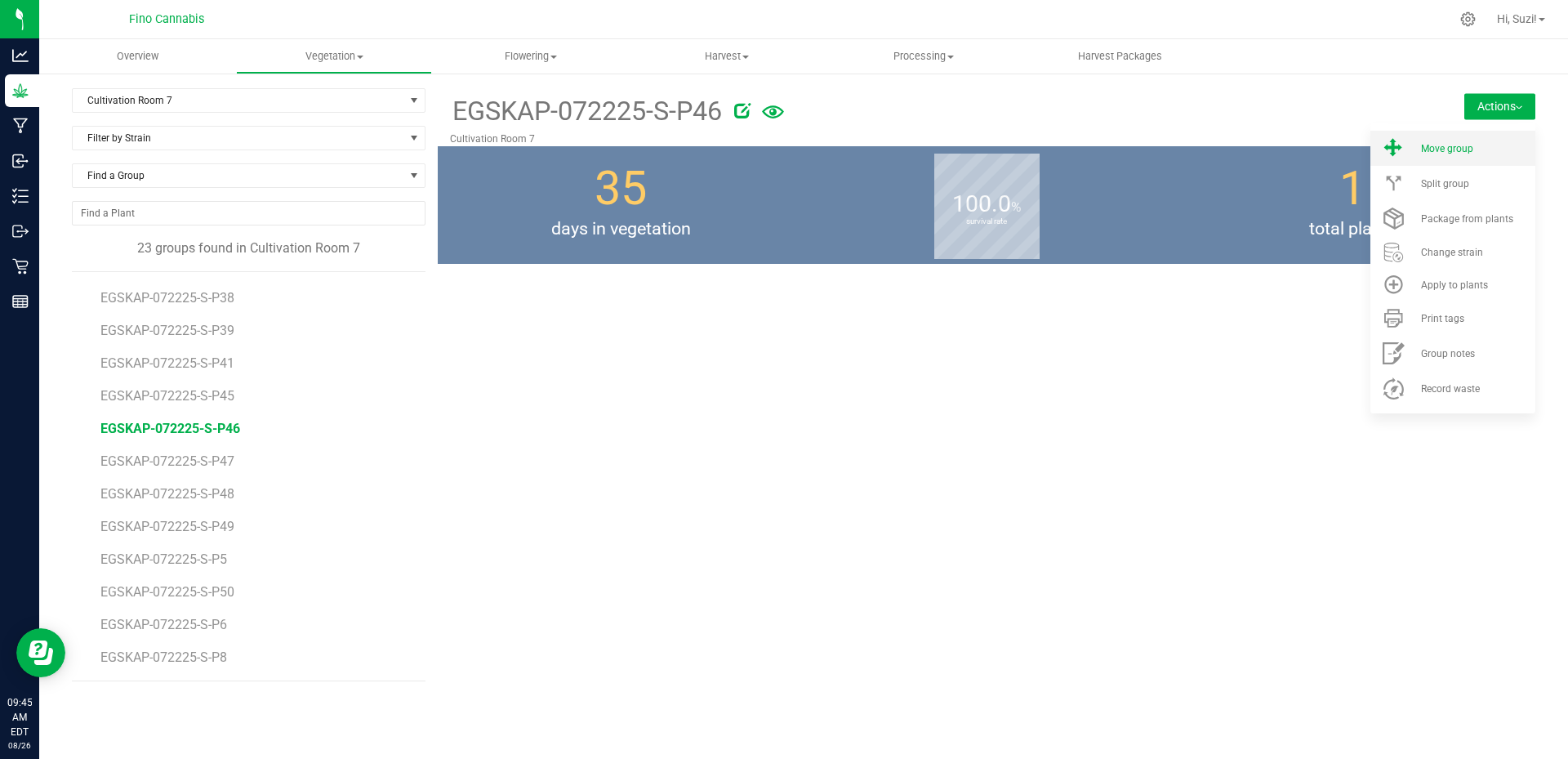
drag, startPoint x: 1459, startPoint y: 149, endPoint x: 863, endPoint y: 311, distance: 617.6
click at [1459, 150] on span "Move group" at bounding box center [1447, 148] width 53 height 11
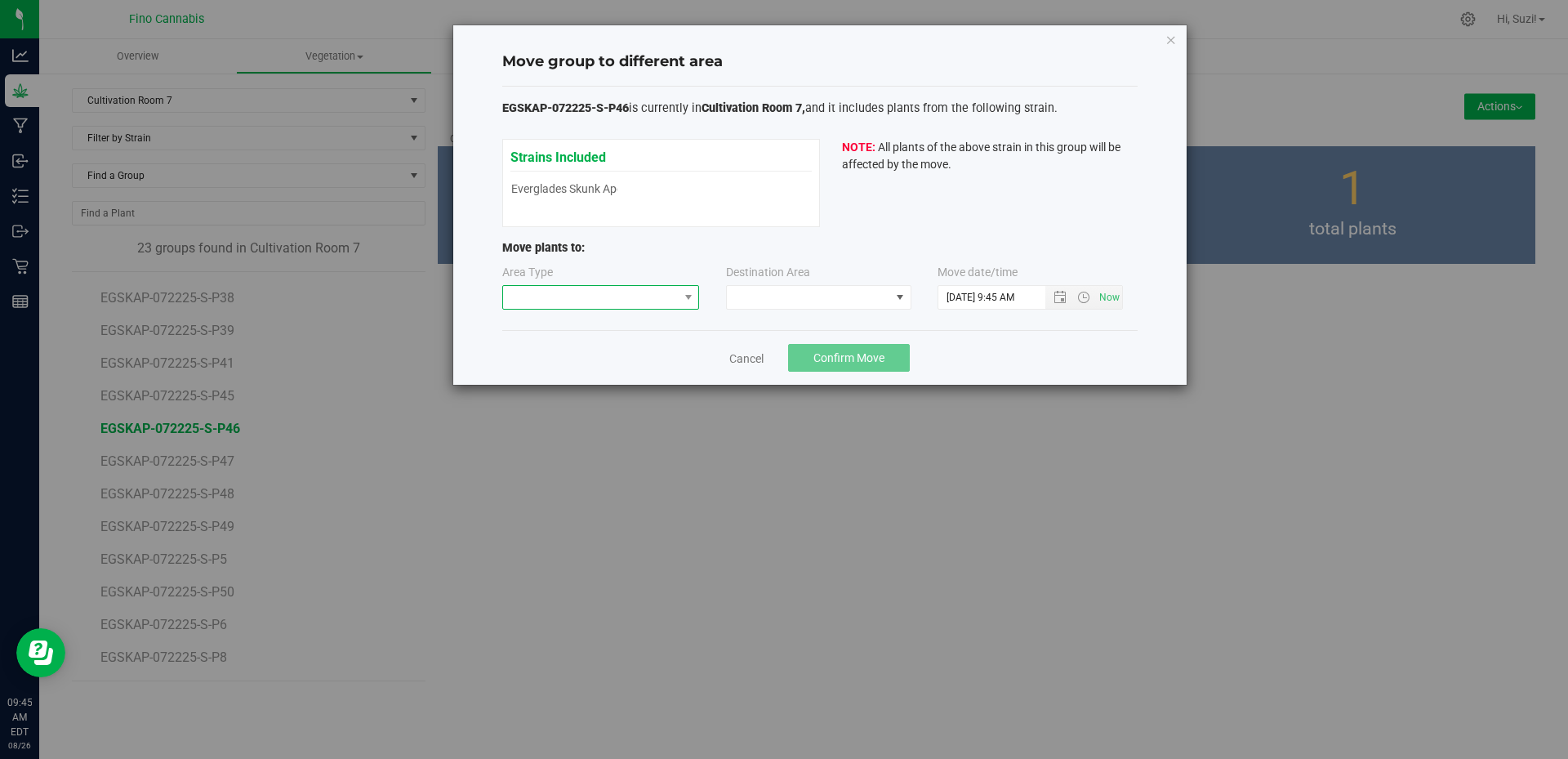
click at [680, 296] on span at bounding box center [687, 296] width 21 height 23
click at [634, 377] on li "Flowering" at bounding box center [601, 383] width 196 height 28
click at [759, 300] on span at bounding box center [809, 296] width 163 height 23
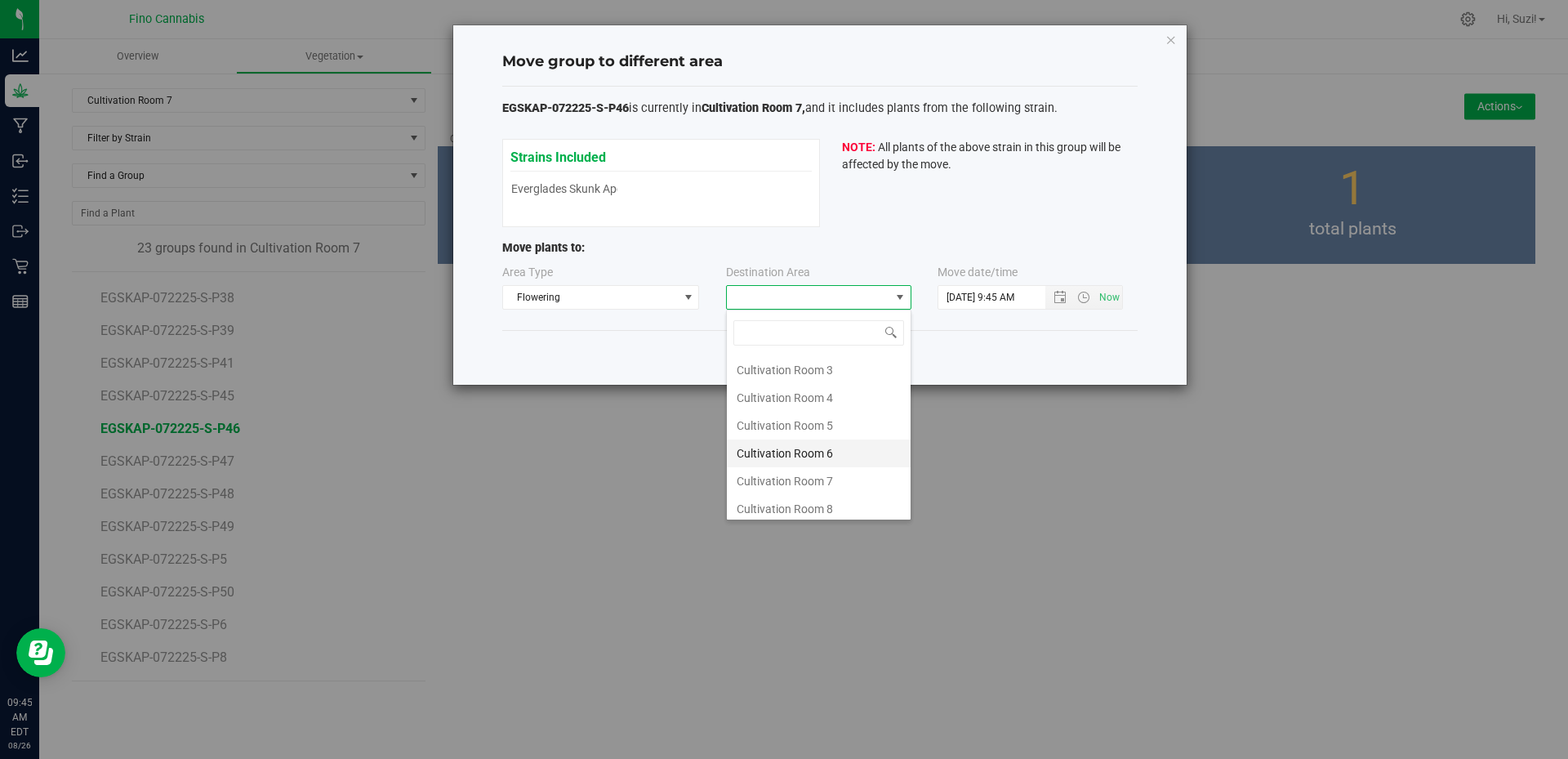
scroll to position [87, 0]
click at [805, 476] on li "Cultivation Room 7" at bounding box center [819, 475] width 184 height 28
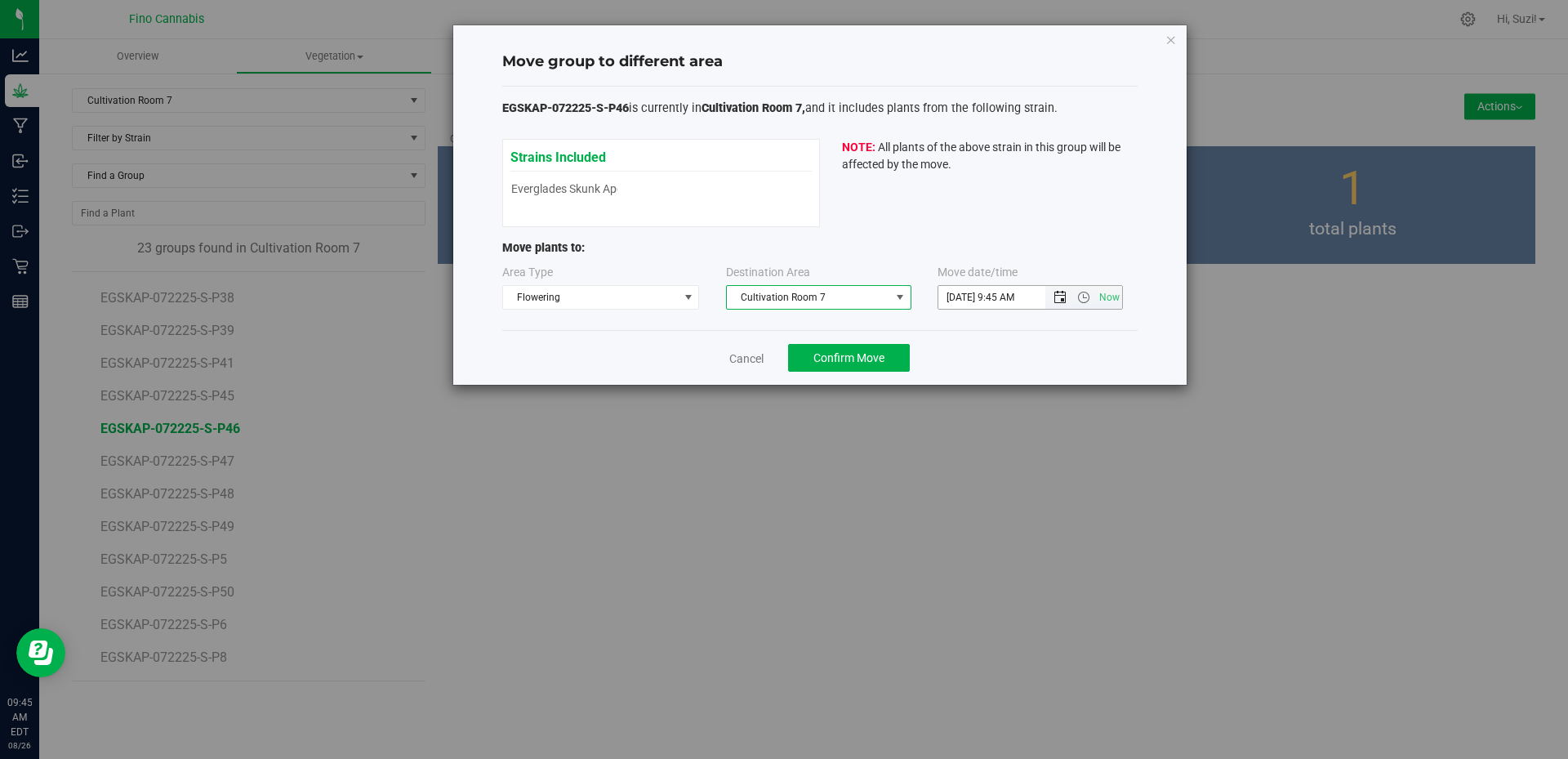
click at [1061, 297] on span "Open the date view" at bounding box center [1060, 296] width 13 height 13
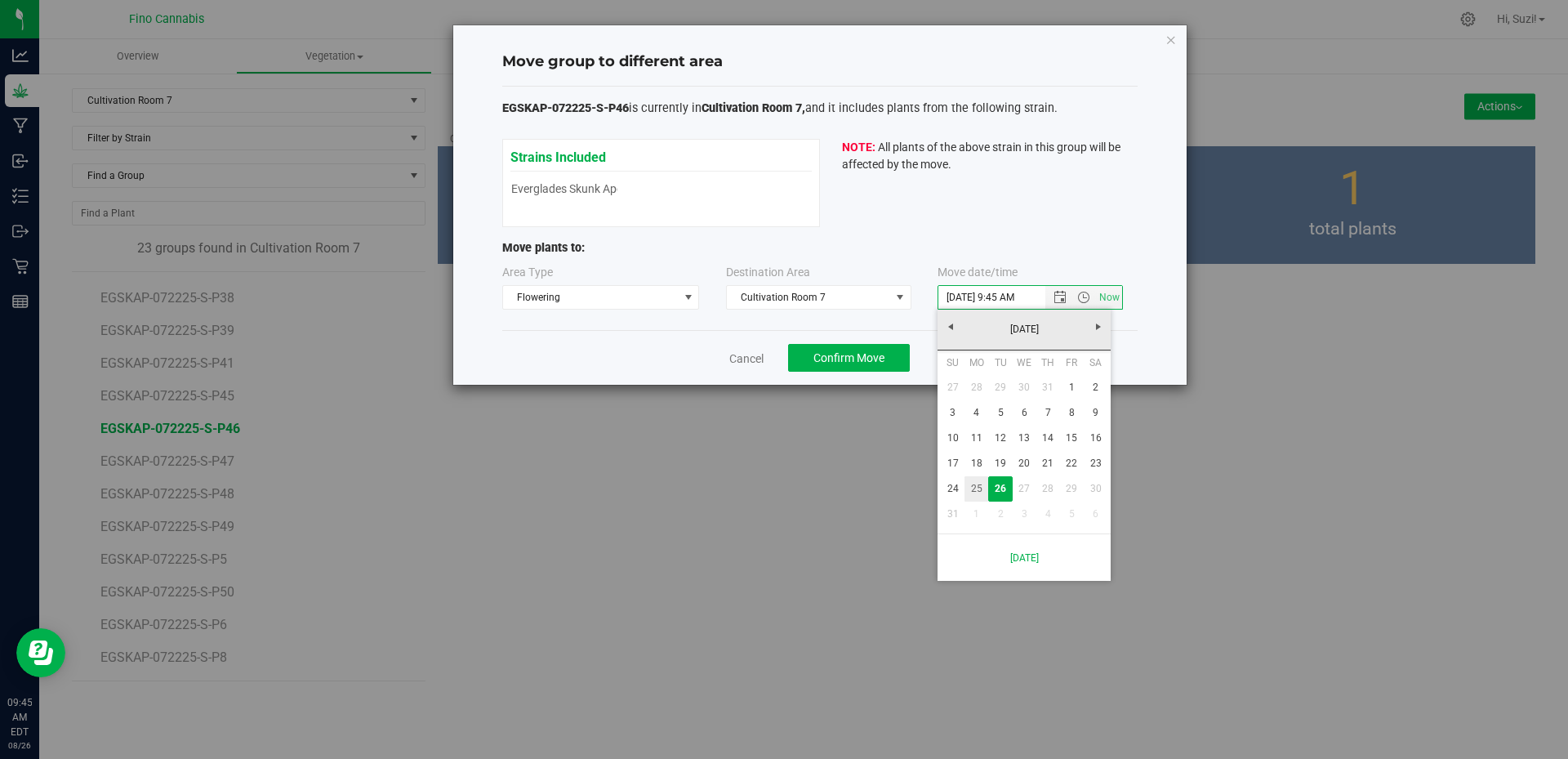
click at [983, 477] on link "25" at bounding box center [976, 488] width 24 height 25
type input "8/25/2025 9:45 AM"
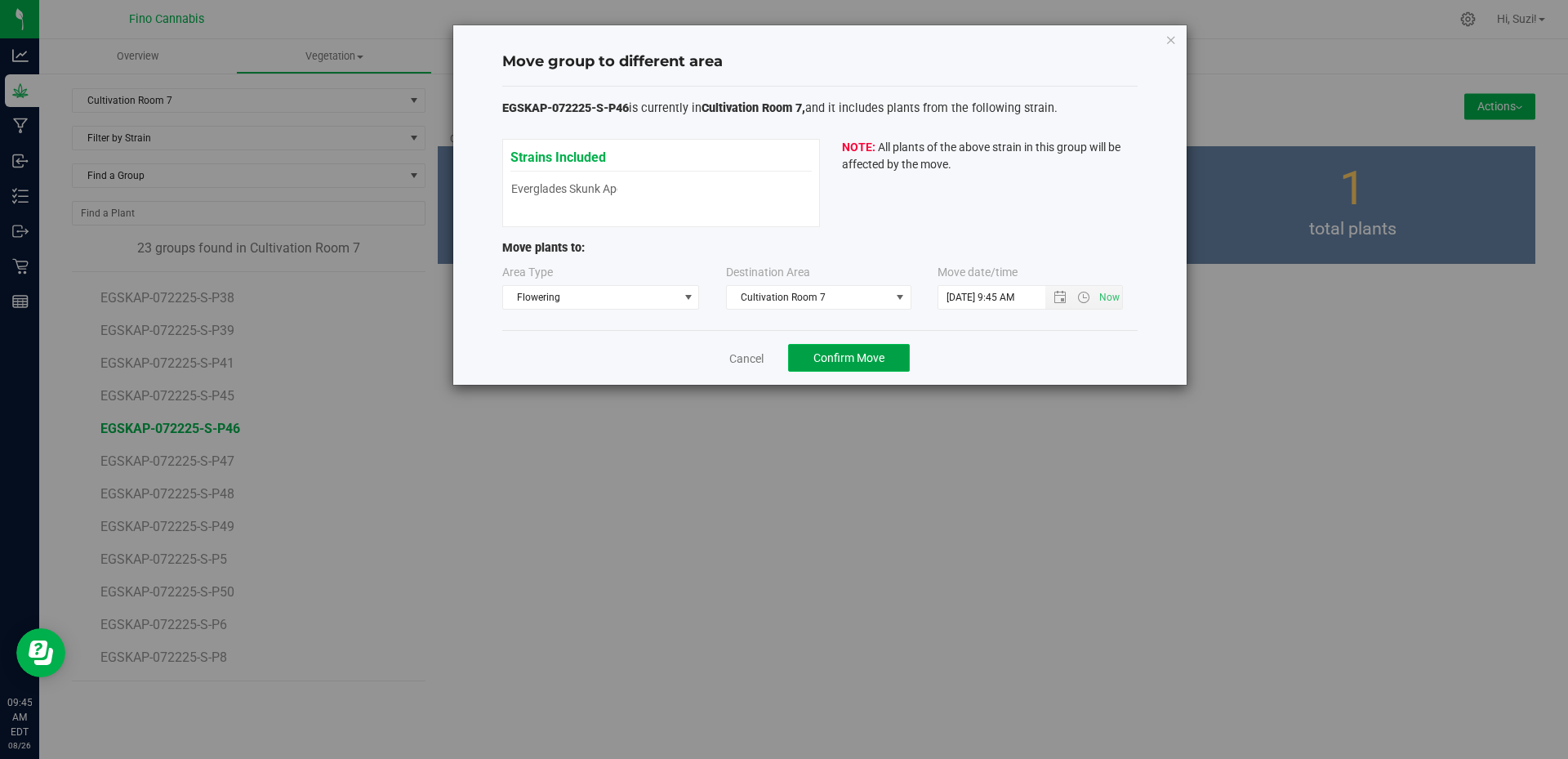
click at [892, 360] on button "Confirm Move" at bounding box center [849, 358] width 121 height 28
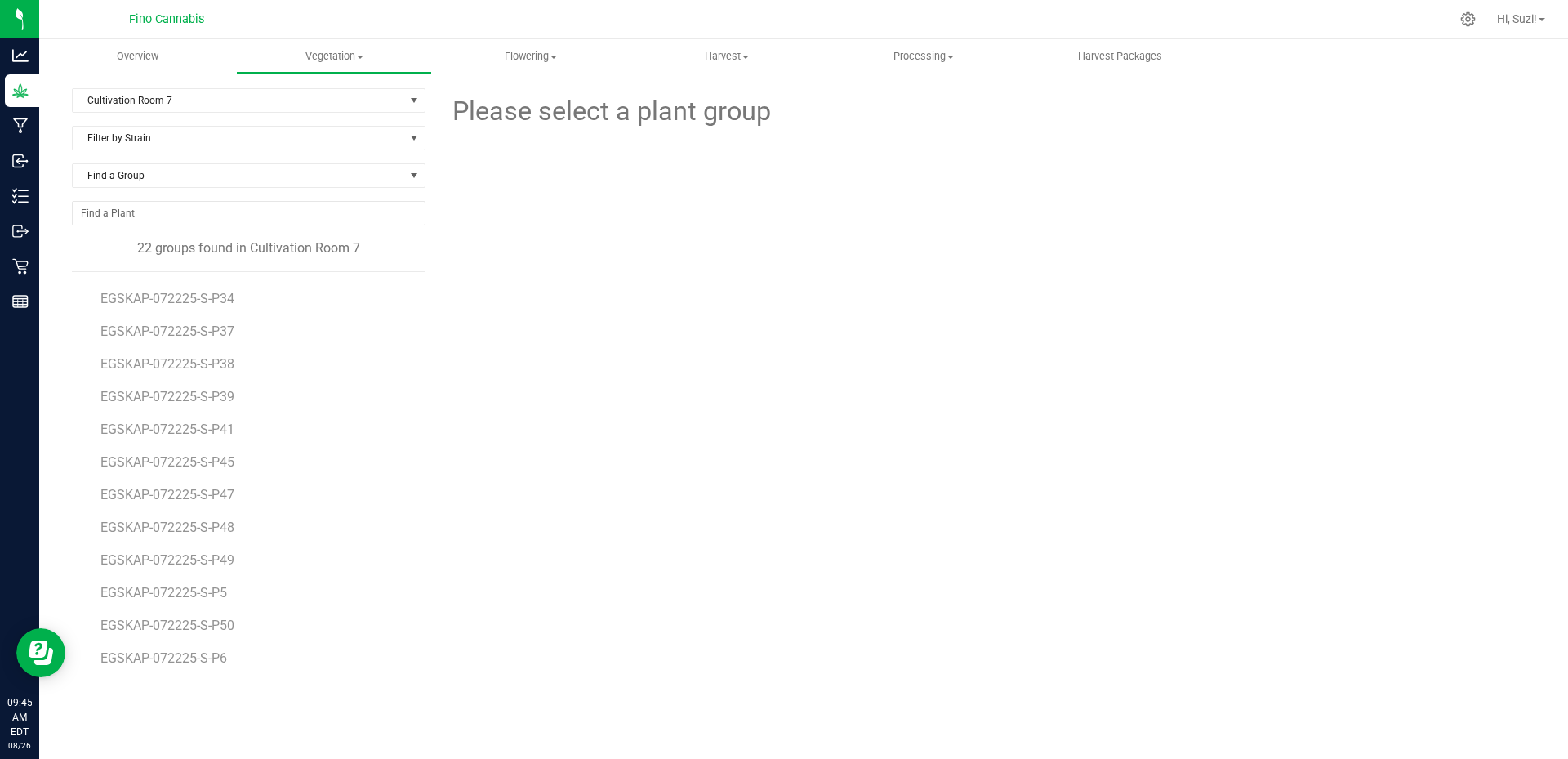
scroll to position [323, 0]
click at [168, 466] on span "EGSKAP-072225-S-P47" at bounding box center [170, 462] width 139 height 16
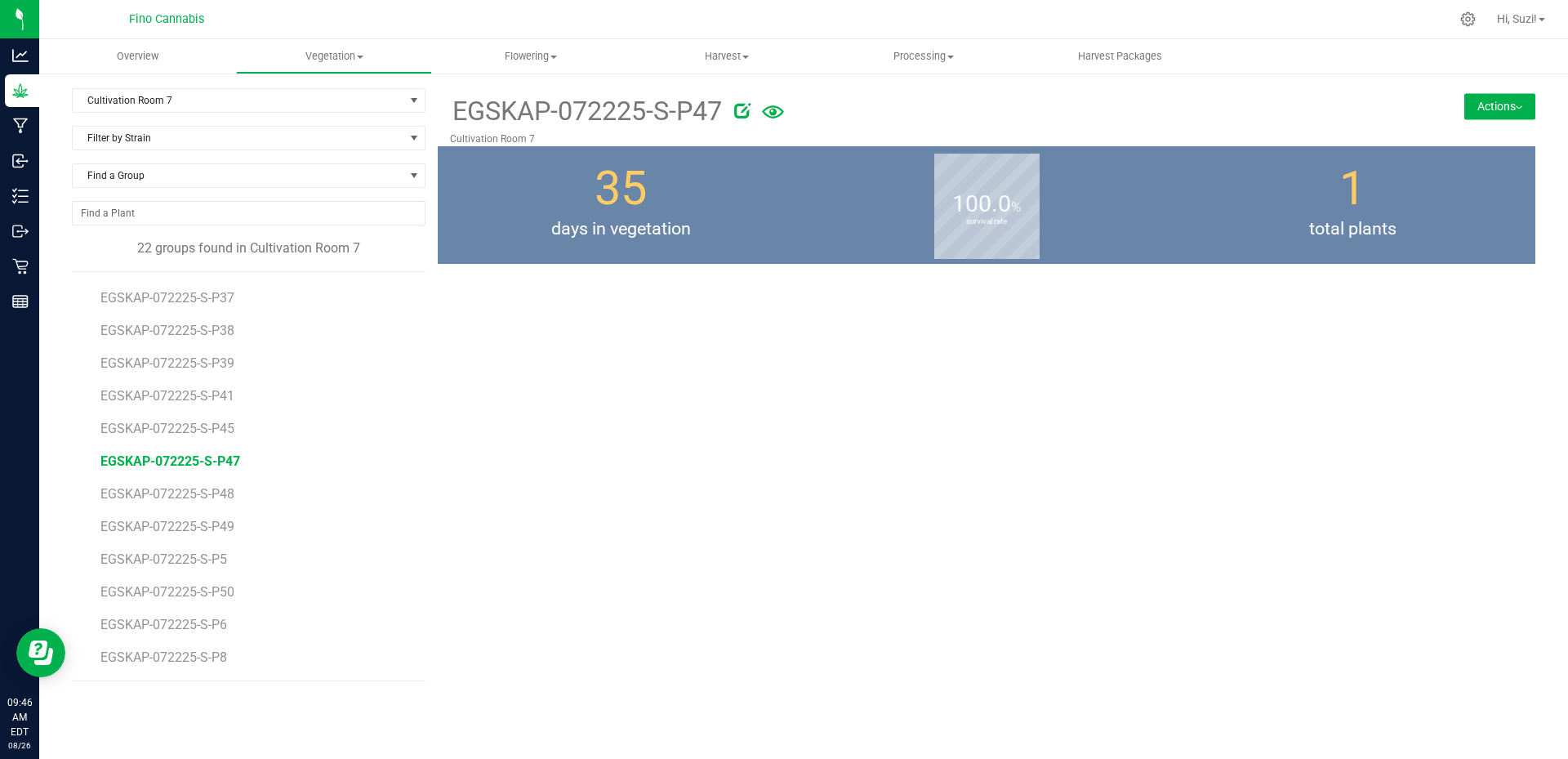
click at [1518, 114] on button "Actions" at bounding box center [1499, 106] width 71 height 26
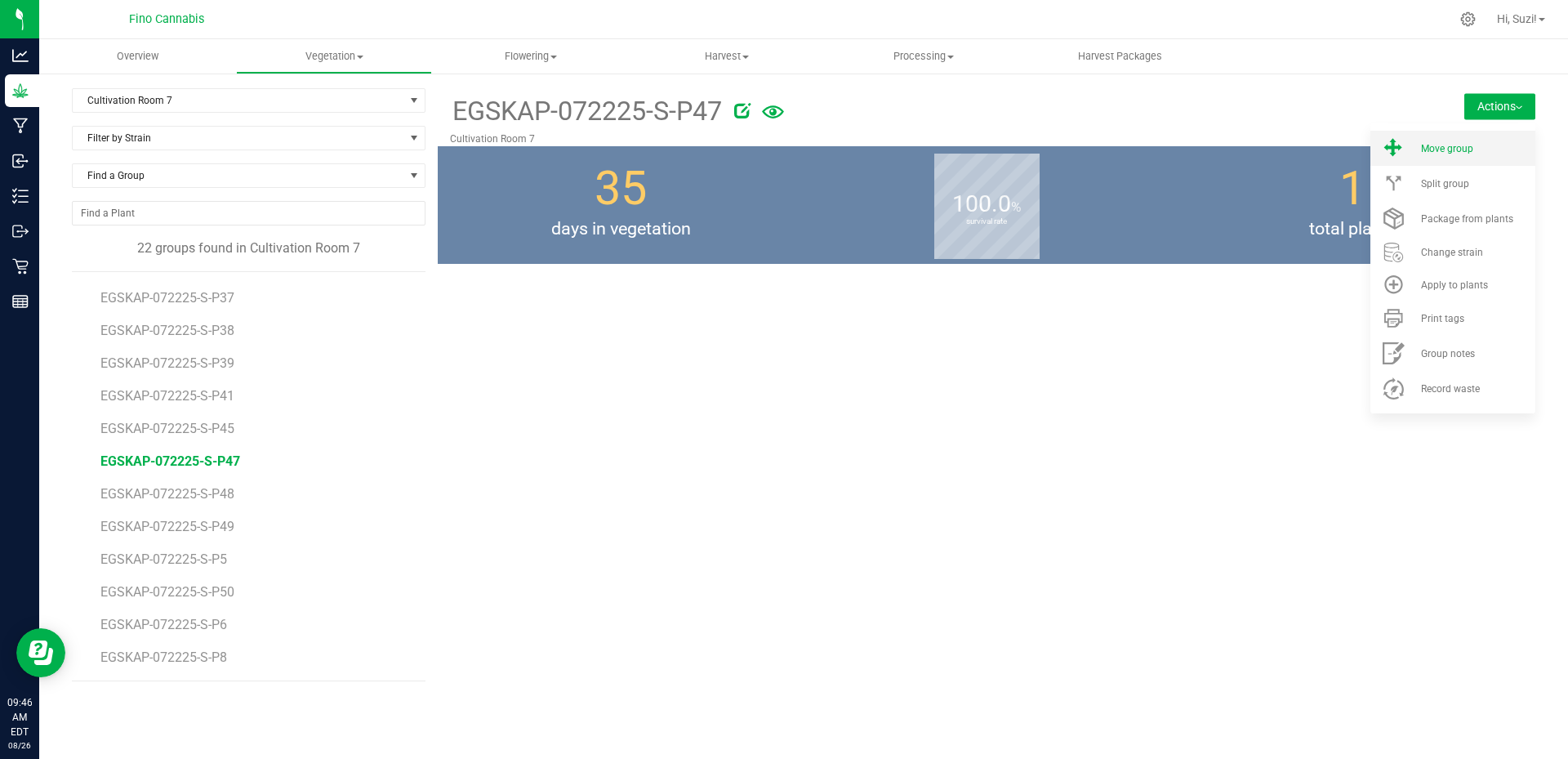
click at [1476, 149] on div "Move group" at bounding box center [1476, 148] width 111 height 11
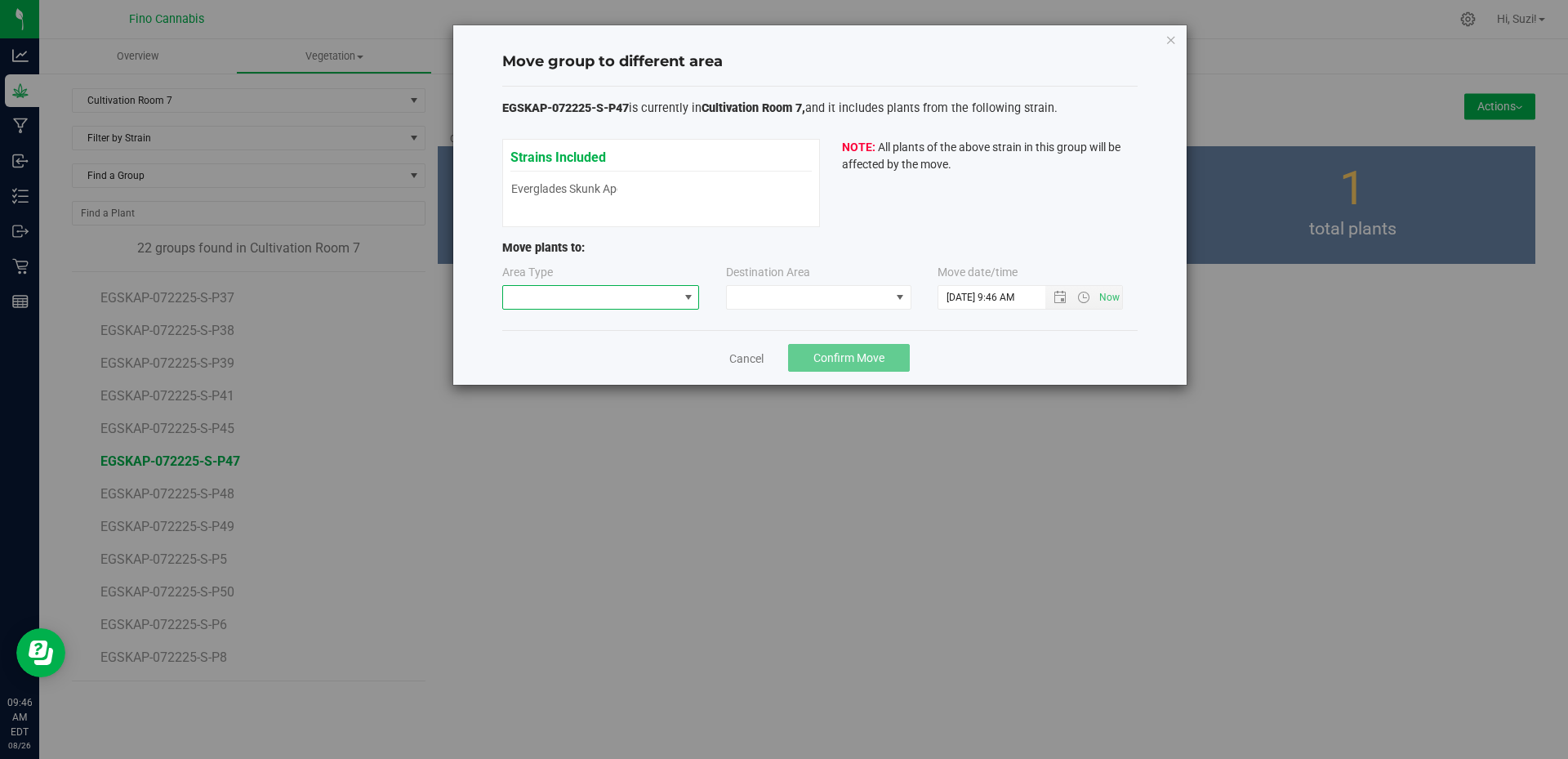
click at [690, 299] on span at bounding box center [687, 296] width 13 height 13
click at [588, 392] on li "Flowering" at bounding box center [601, 383] width 196 height 28
click at [808, 302] on span at bounding box center [809, 296] width 163 height 23
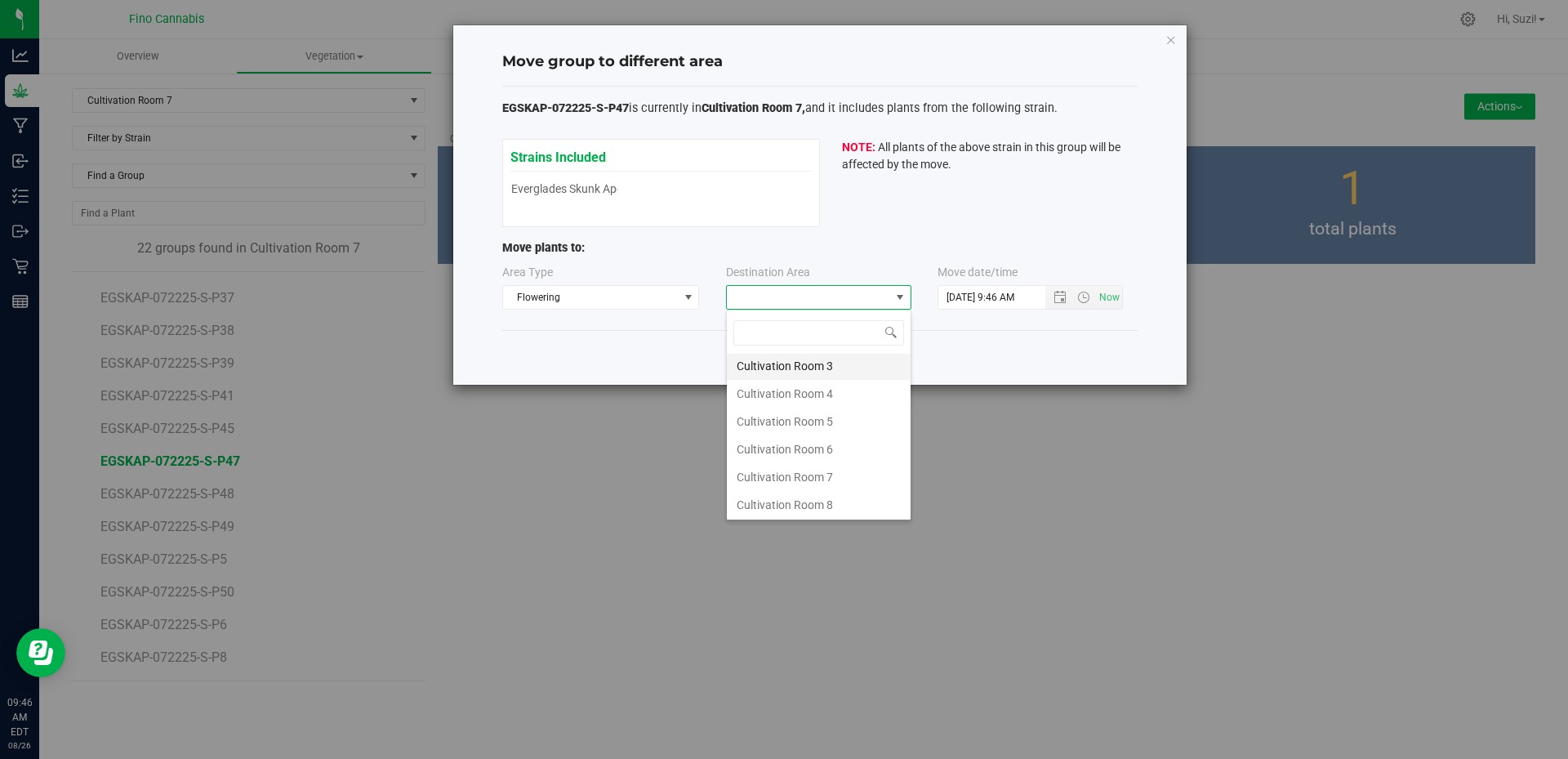
scroll to position [87, 0]
click at [807, 471] on li "Cultivation Room 7" at bounding box center [819, 475] width 184 height 28
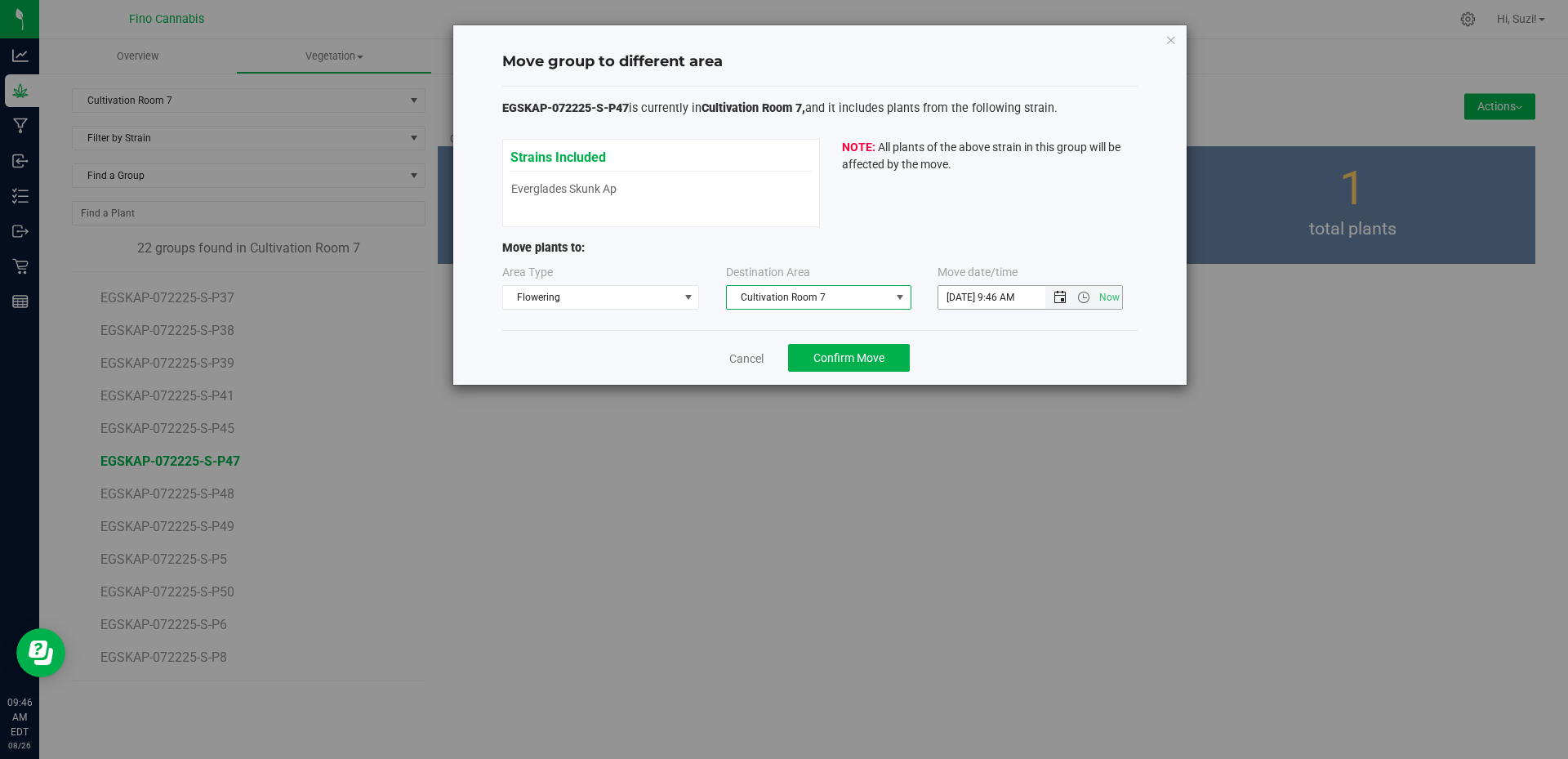
click at [1065, 297] on span "Open the date view" at bounding box center [1060, 296] width 13 height 13
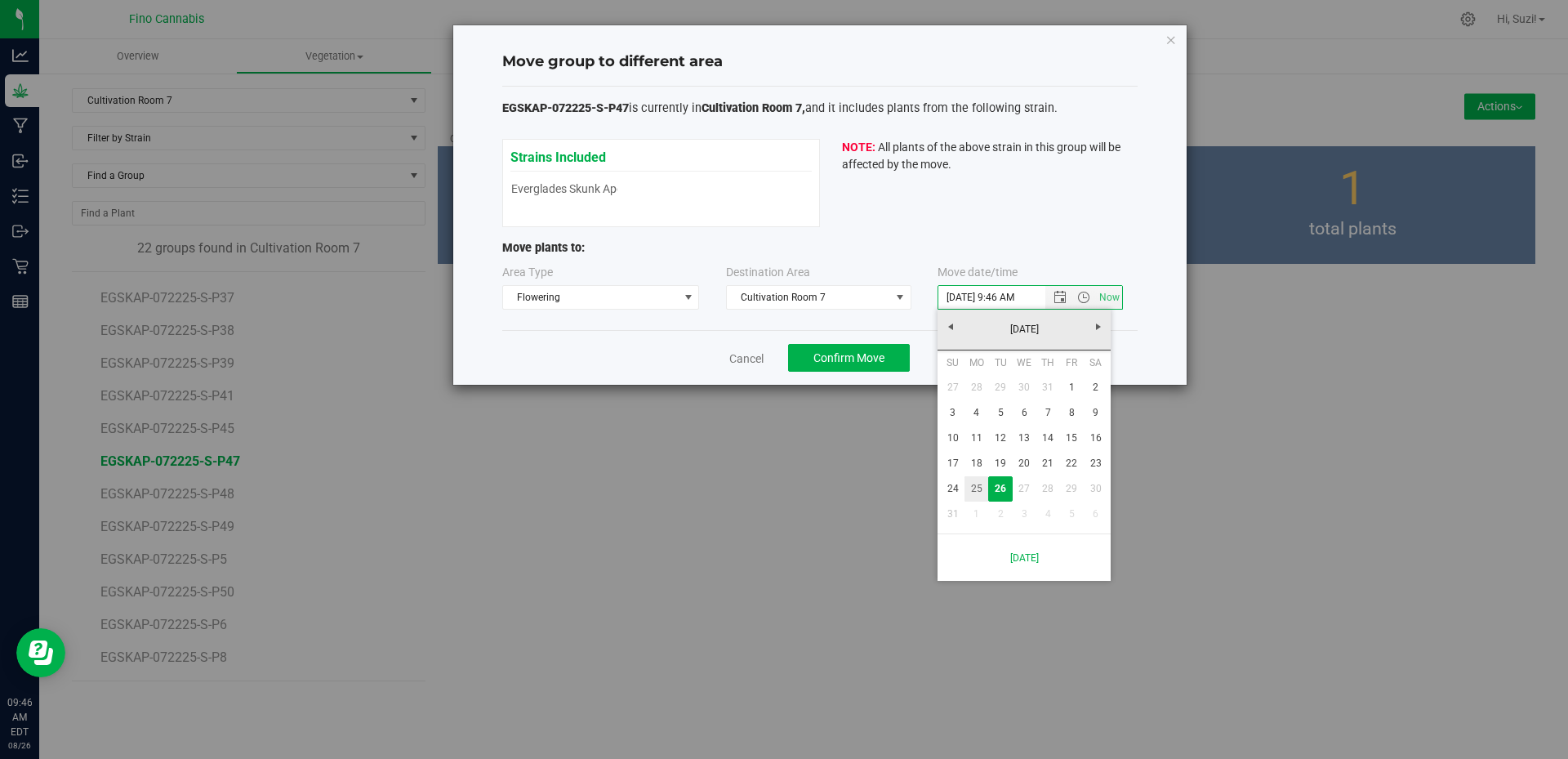
click at [979, 486] on link "25" at bounding box center [976, 488] width 24 height 25
type input "8/25/2025 9:46 AM"
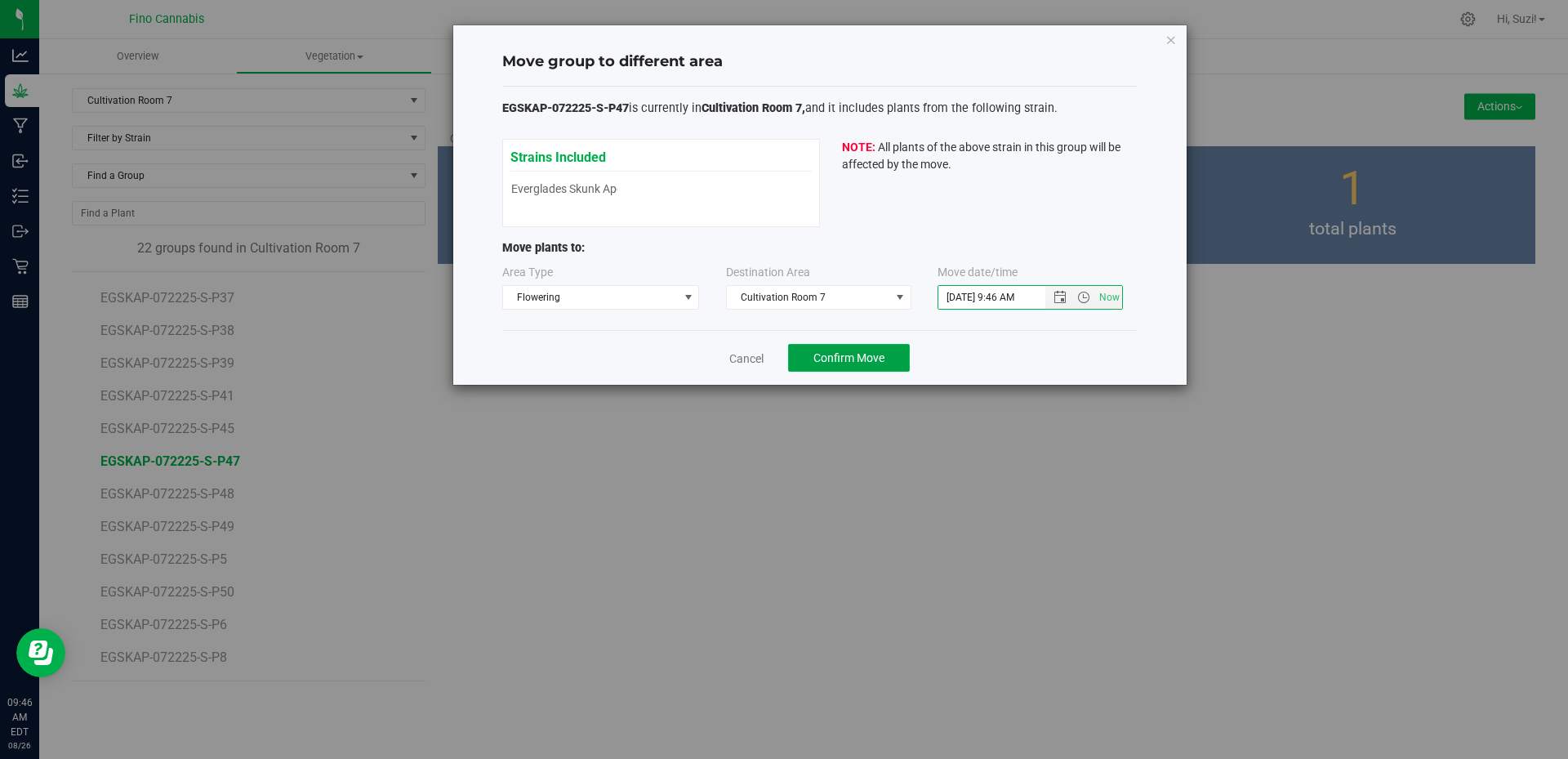
click at [867, 363] on span "Confirm Move" at bounding box center [849, 357] width 71 height 13
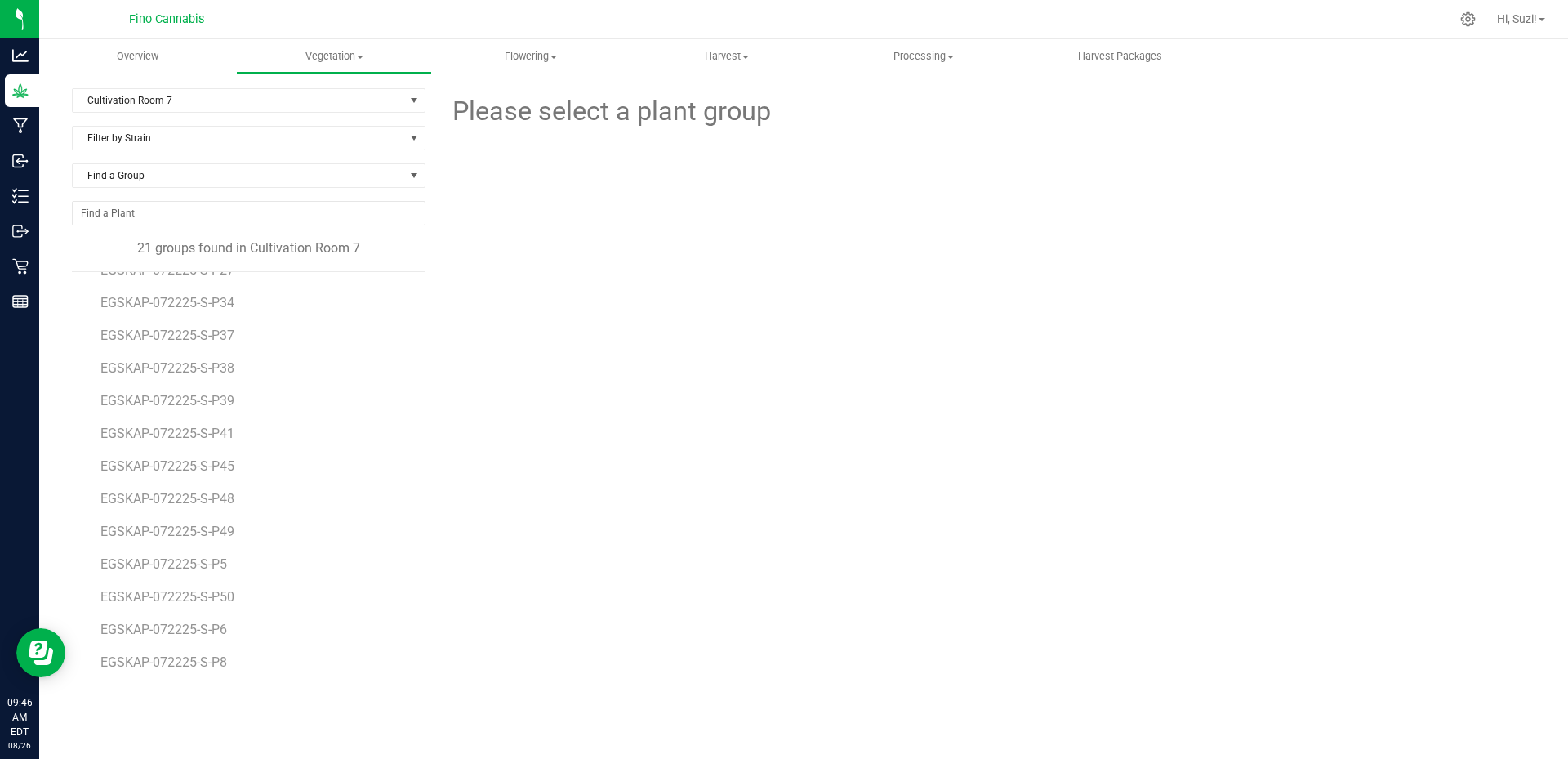
scroll to position [290, 0]
click at [204, 489] on span "EGSKAP-072225-S-P48" at bounding box center [170, 493] width 139 height 16
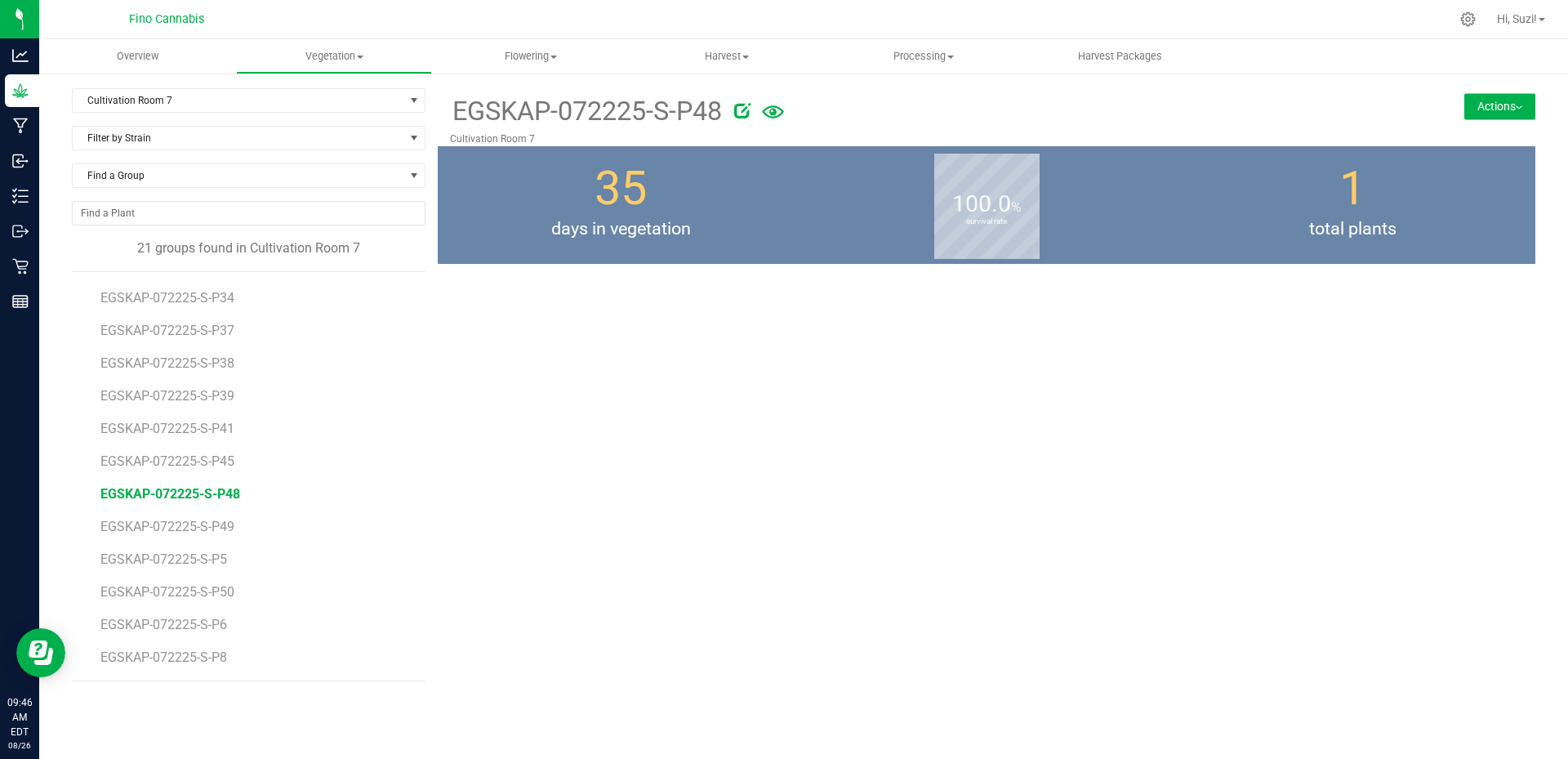
click at [1516, 106] on img at bounding box center [1519, 107] width 7 height 3
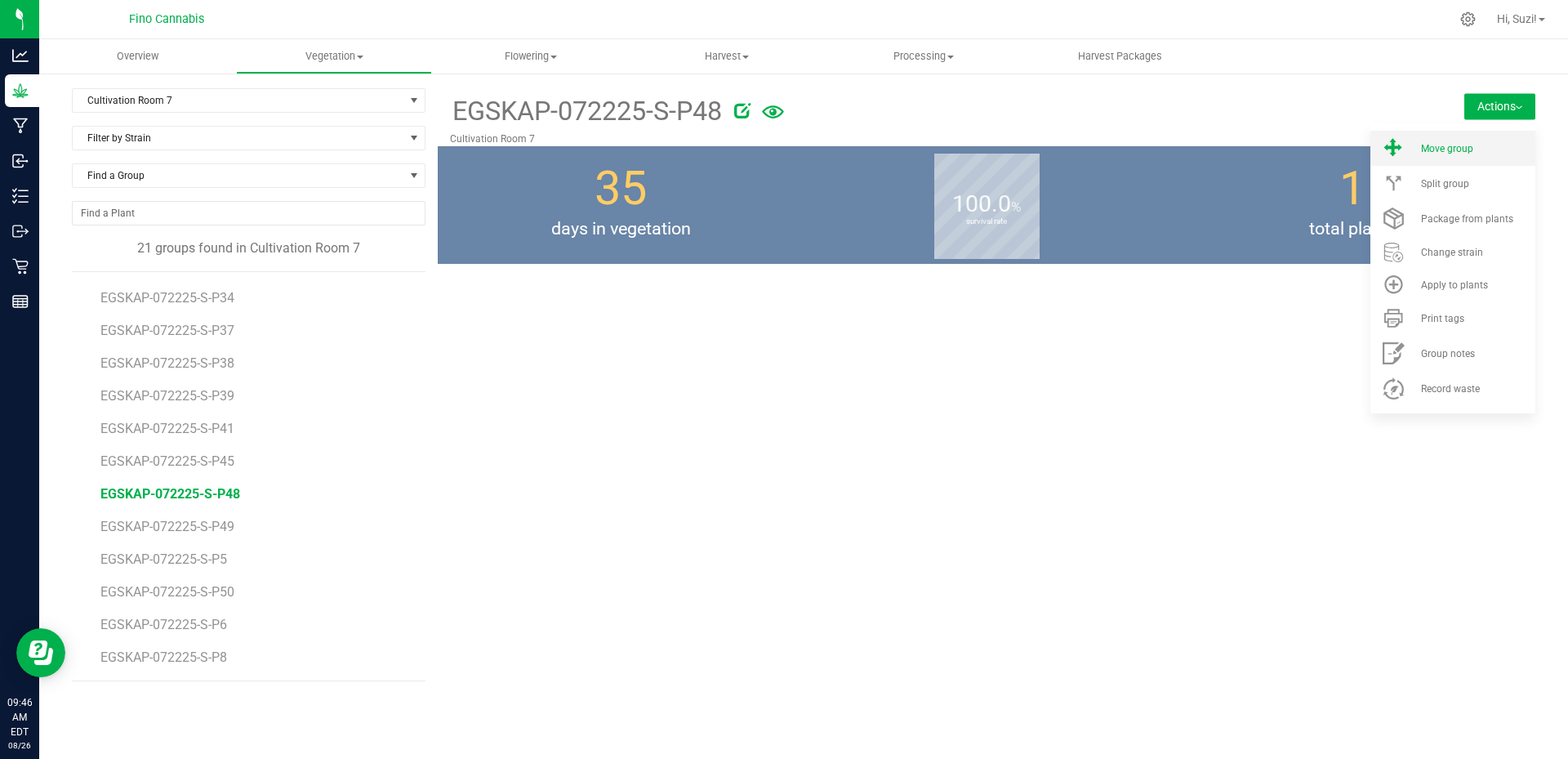
click at [1473, 152] on div "Move group" at bounding box center [1476, 148] width 111 height 11
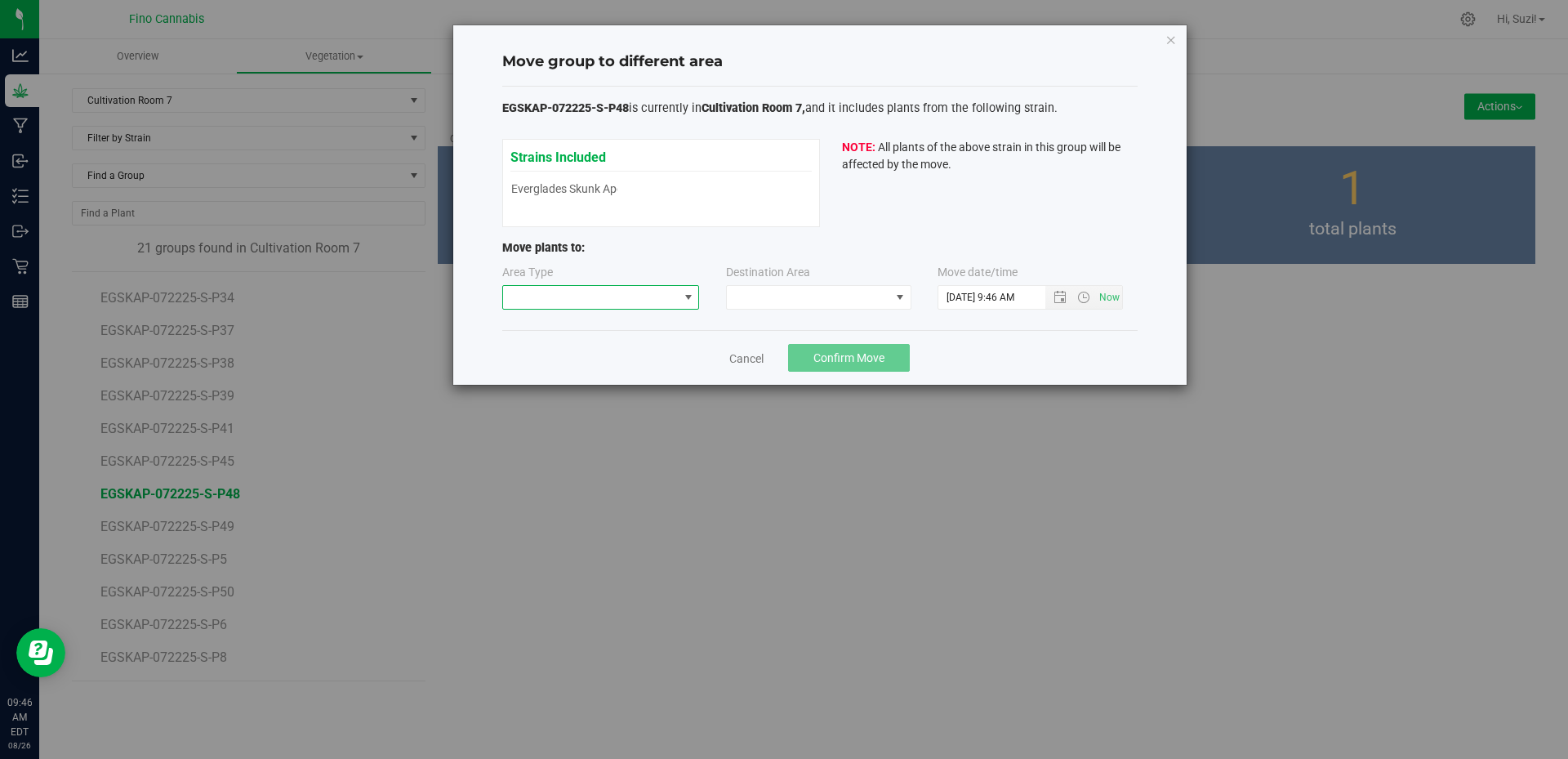
click at [689, 298] on span at bounding box center [687, 296] width 13 height 13
click at [592, 381] on li "Flowering" at bounding box center [601, 383] width 196 height 28
click at [772, 302] on span at bounding box center [809, 296] width 163 height 23
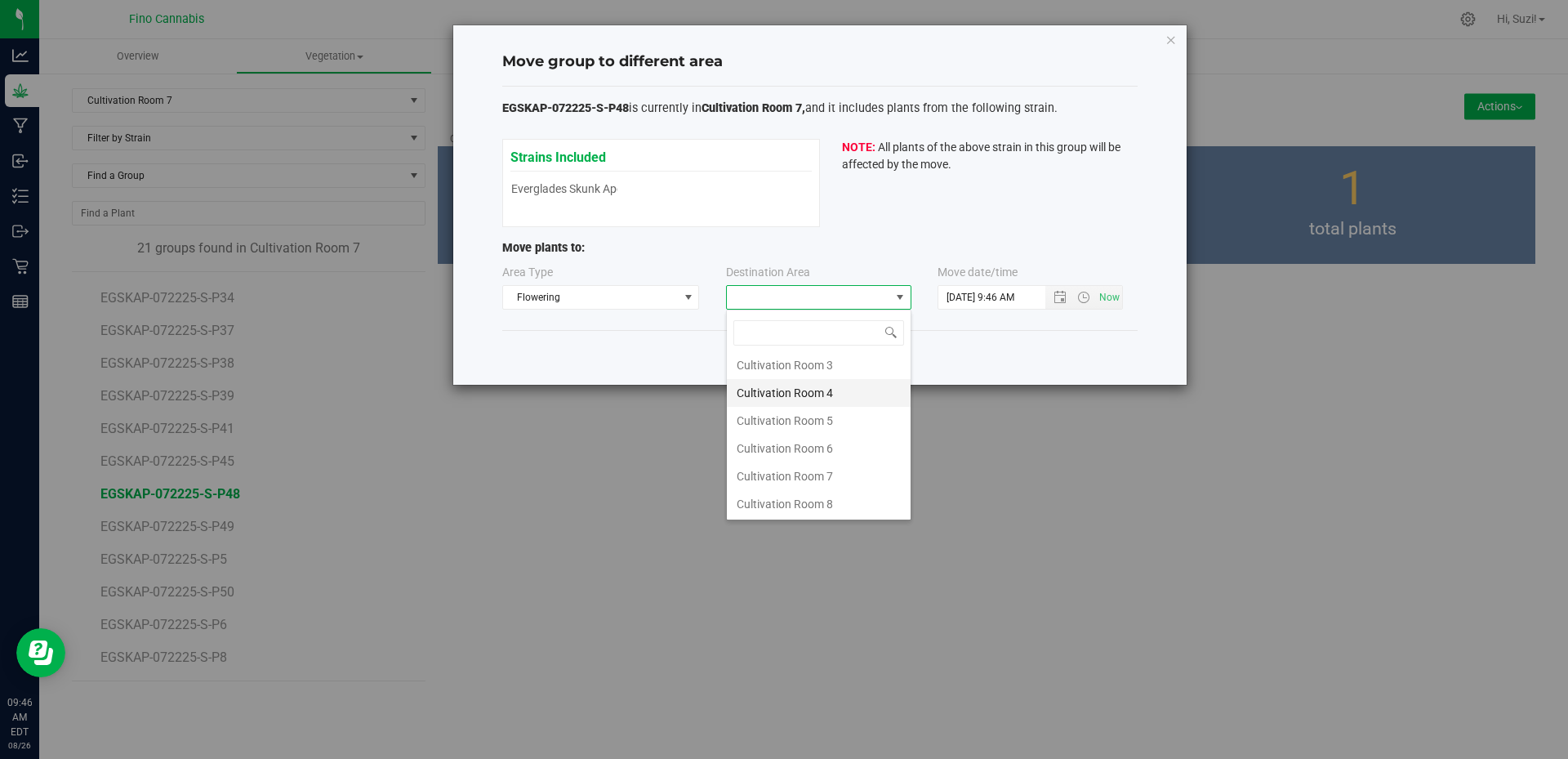
scroll to position [87, 0]
click at [792, 477] on li "Cultivation Room 7" at bounding box center [819, 475] width 184 height 28
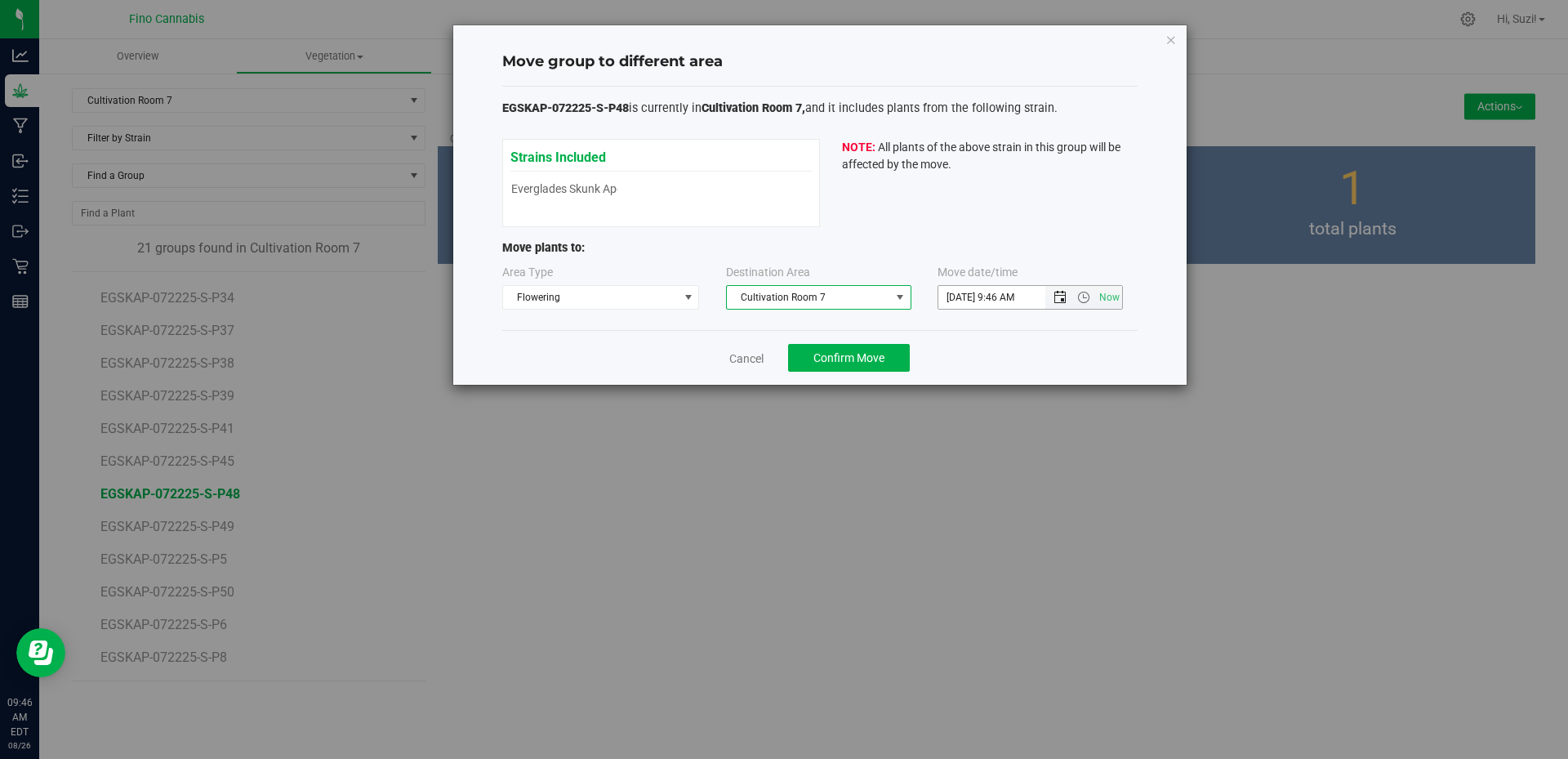
click at [1060, 298] on span "Open the date view" at bounding box center [1060, 296] width 13 height 13
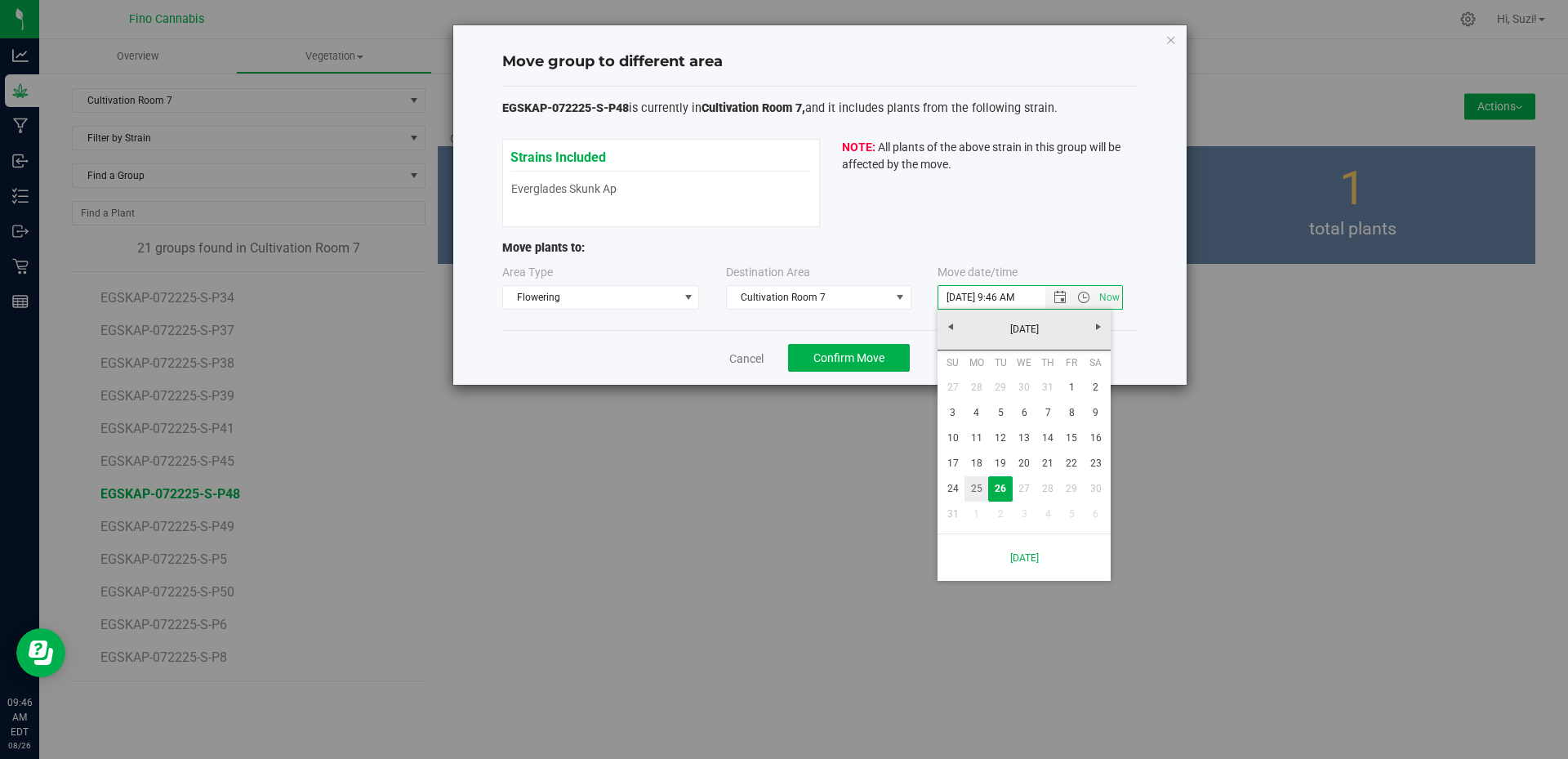
click at [974, 486] on link "25" at bounding box center [976, 488] width 24 height 25
type input "8/25/2025 9:46 AM"
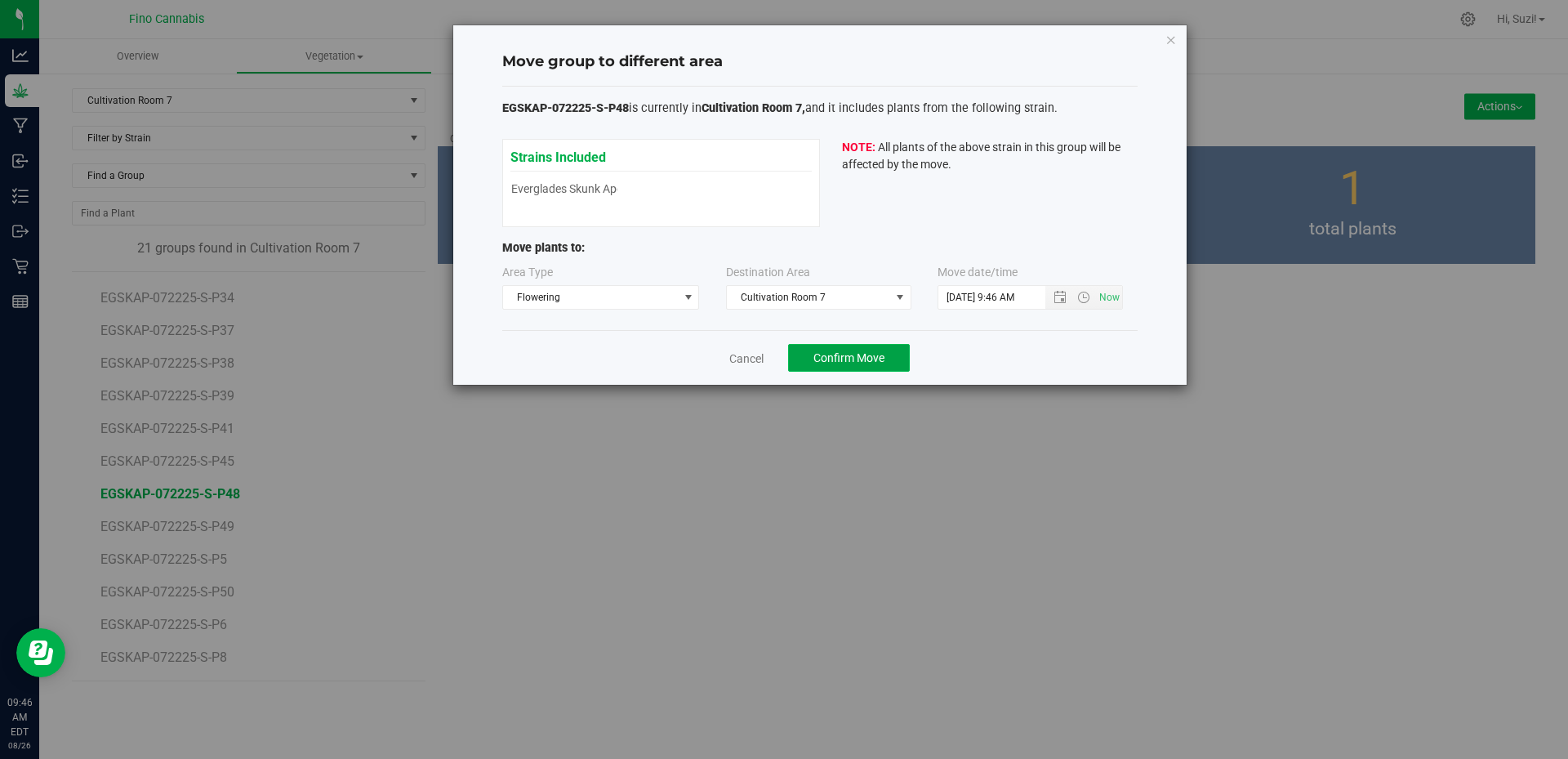
click at [832, 361] on span "Confirm Move" at bounding box center [849, 357] width 71 height 13
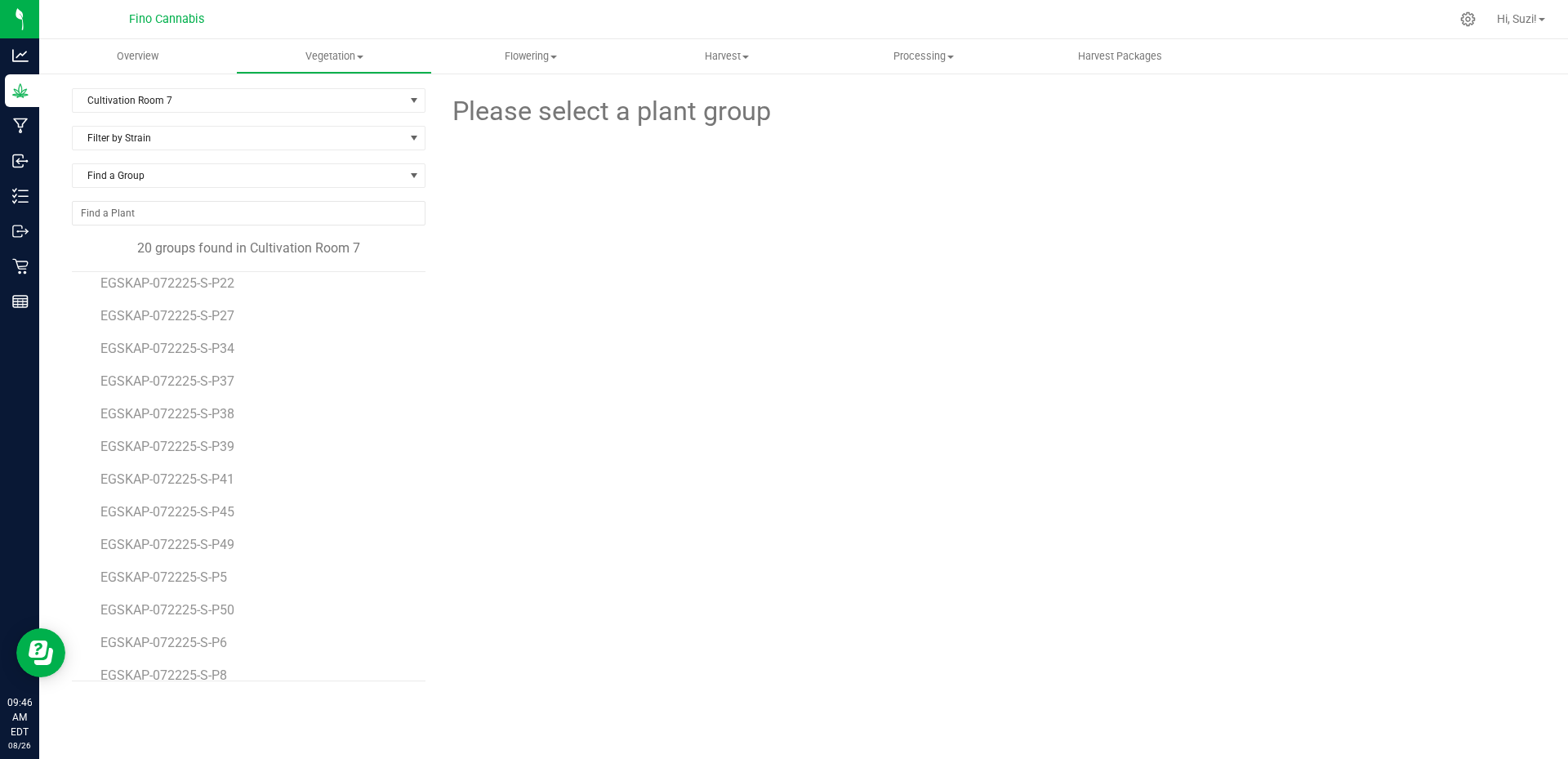
scroll to position [258, 0]
click at [222, 531] on span "EGSKAP-072225-S-P49" at bounding box center [170, 526] width 139 height 16
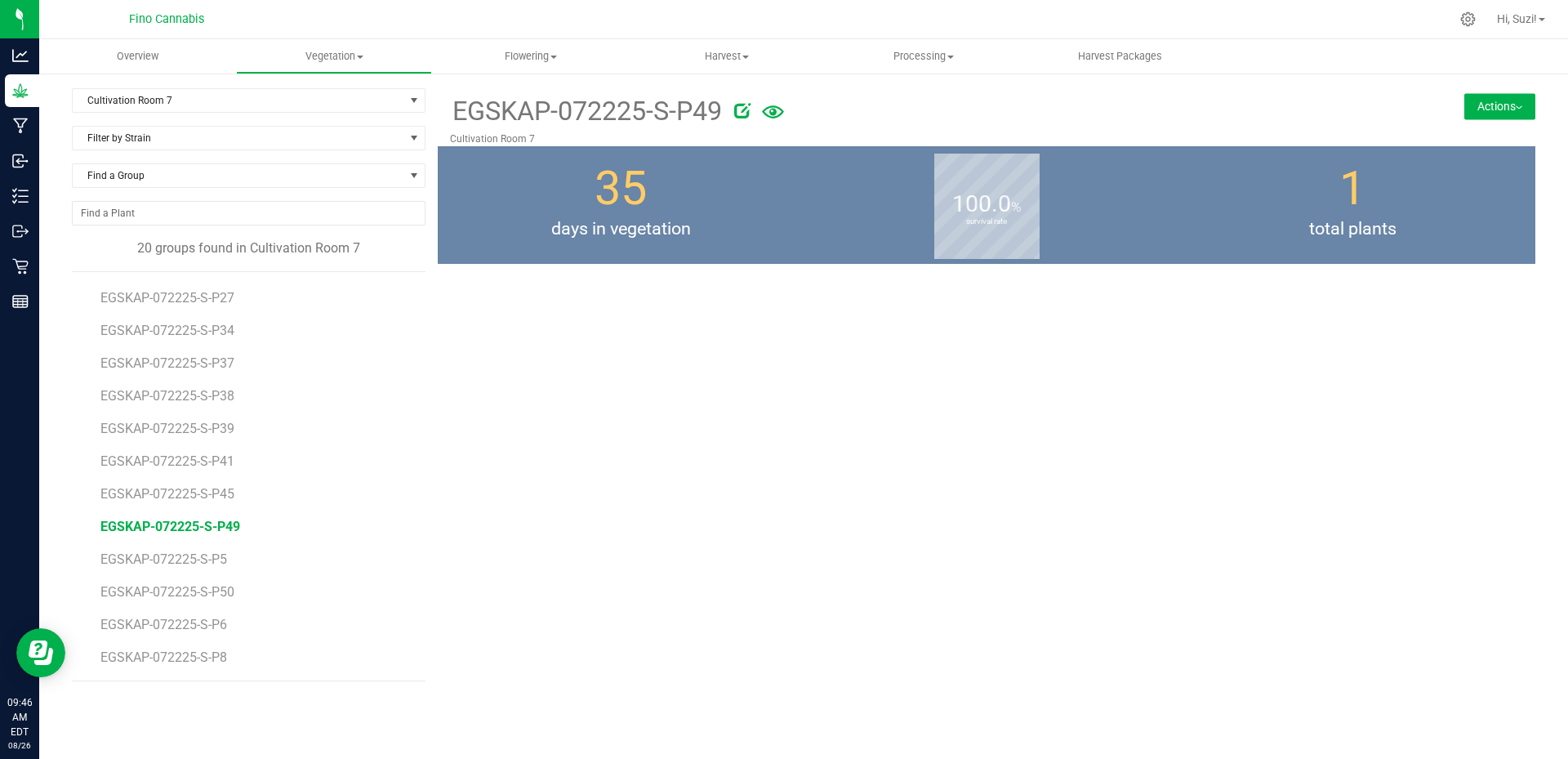
click at [1516, 108] on button "Actions" at bounding box center [1499, 106] width 71 height 26
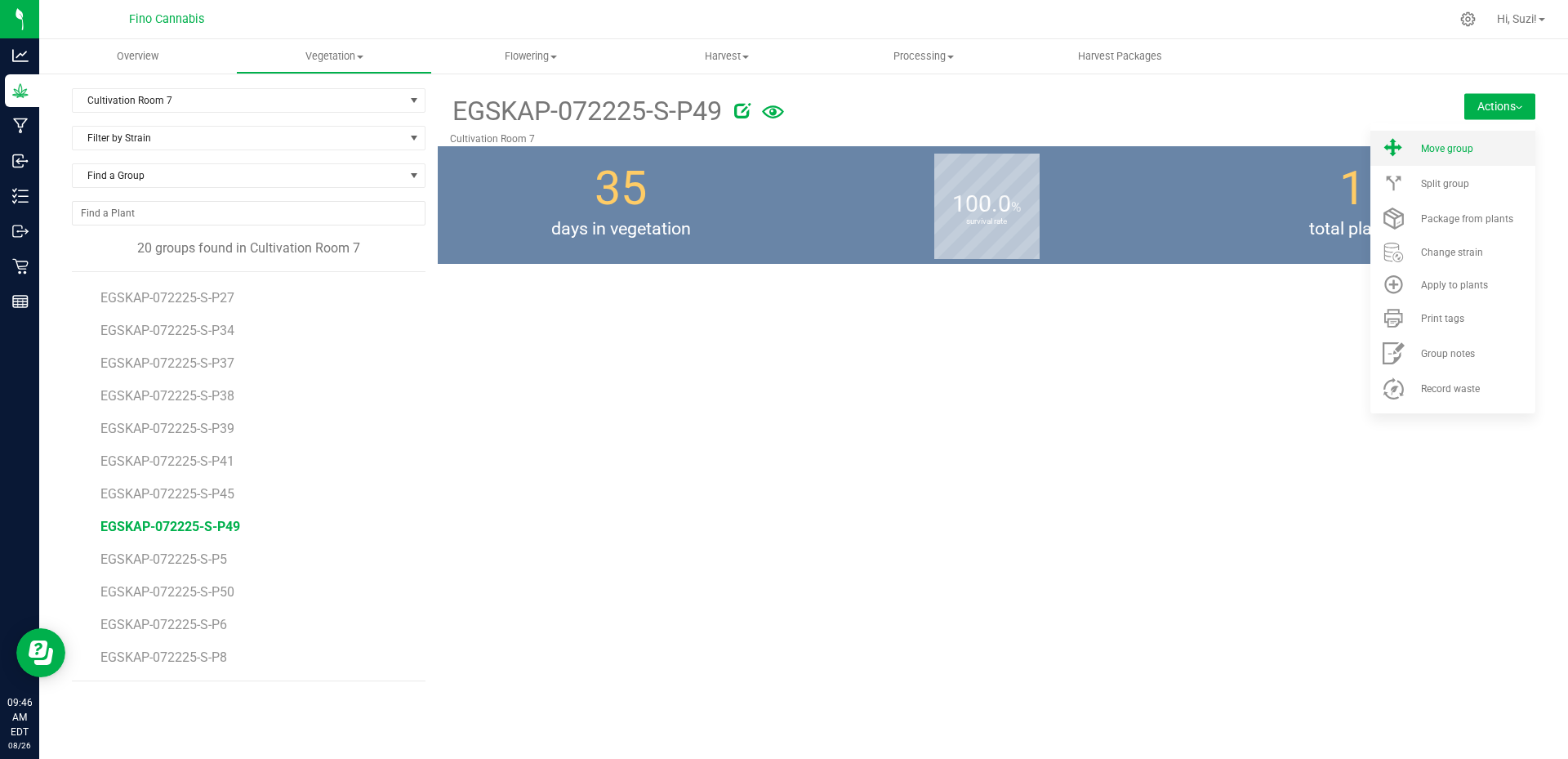
click at [1480, 138] on li "Move group" at bounding box center [1453, 147] width 165 height 35
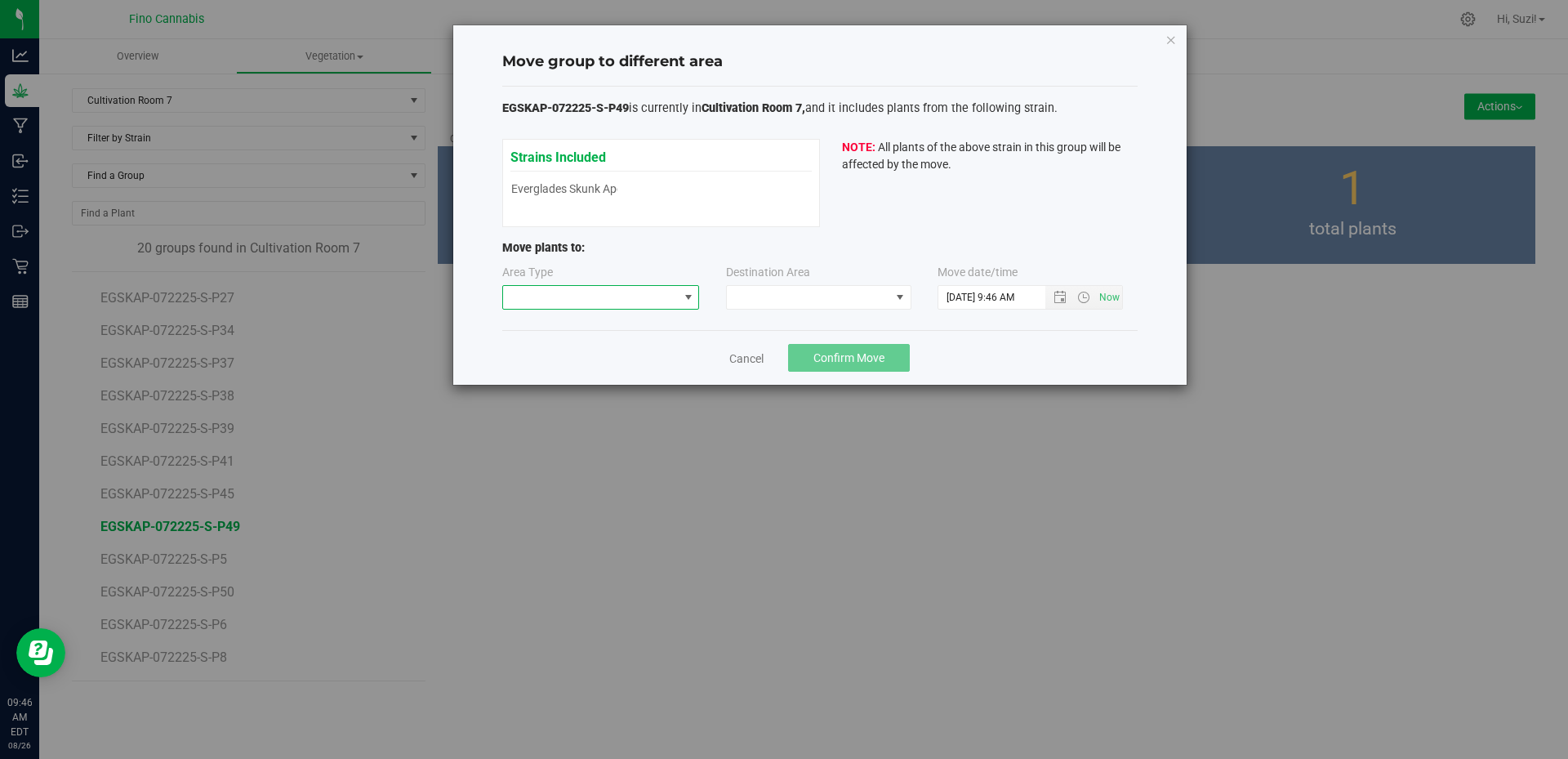
click at [685, 292] on span at bounding box center [687, 296] width 13 height 13
click at [578, 383] on li "Flowering" at bounding box center [601, 383] width 196 height 28
click at [754, 304] on span at bounding box center [809, 296] width 163 height 23
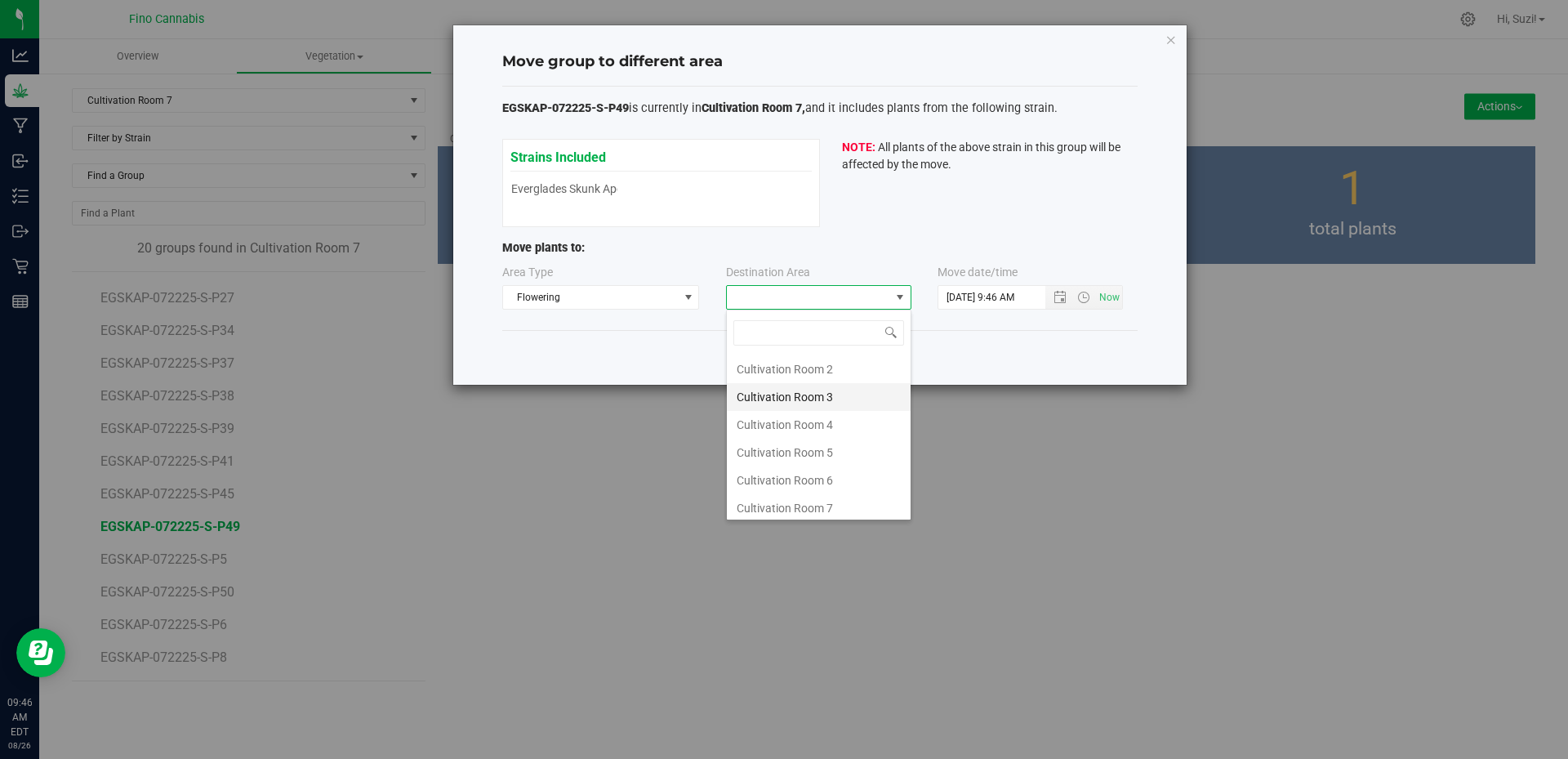
scroll to position [87, 0]
click at [840, 471] on li "Cultivation Room 7" at bounding box center [819, 475] width 184 height 28
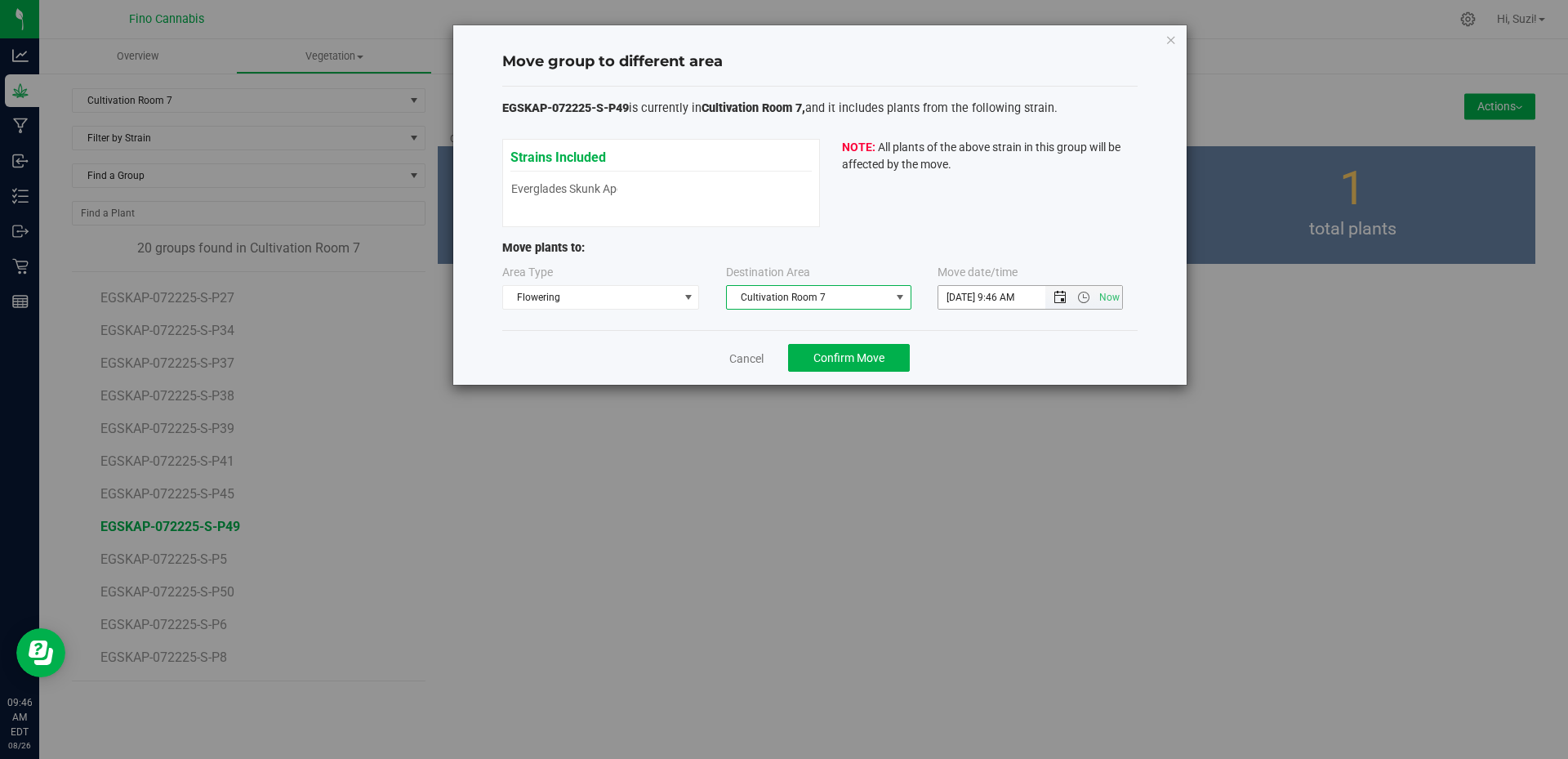
click at [1062, 298] on span "Open the date view" at bounding box center [1060, 296] width 13 height 13
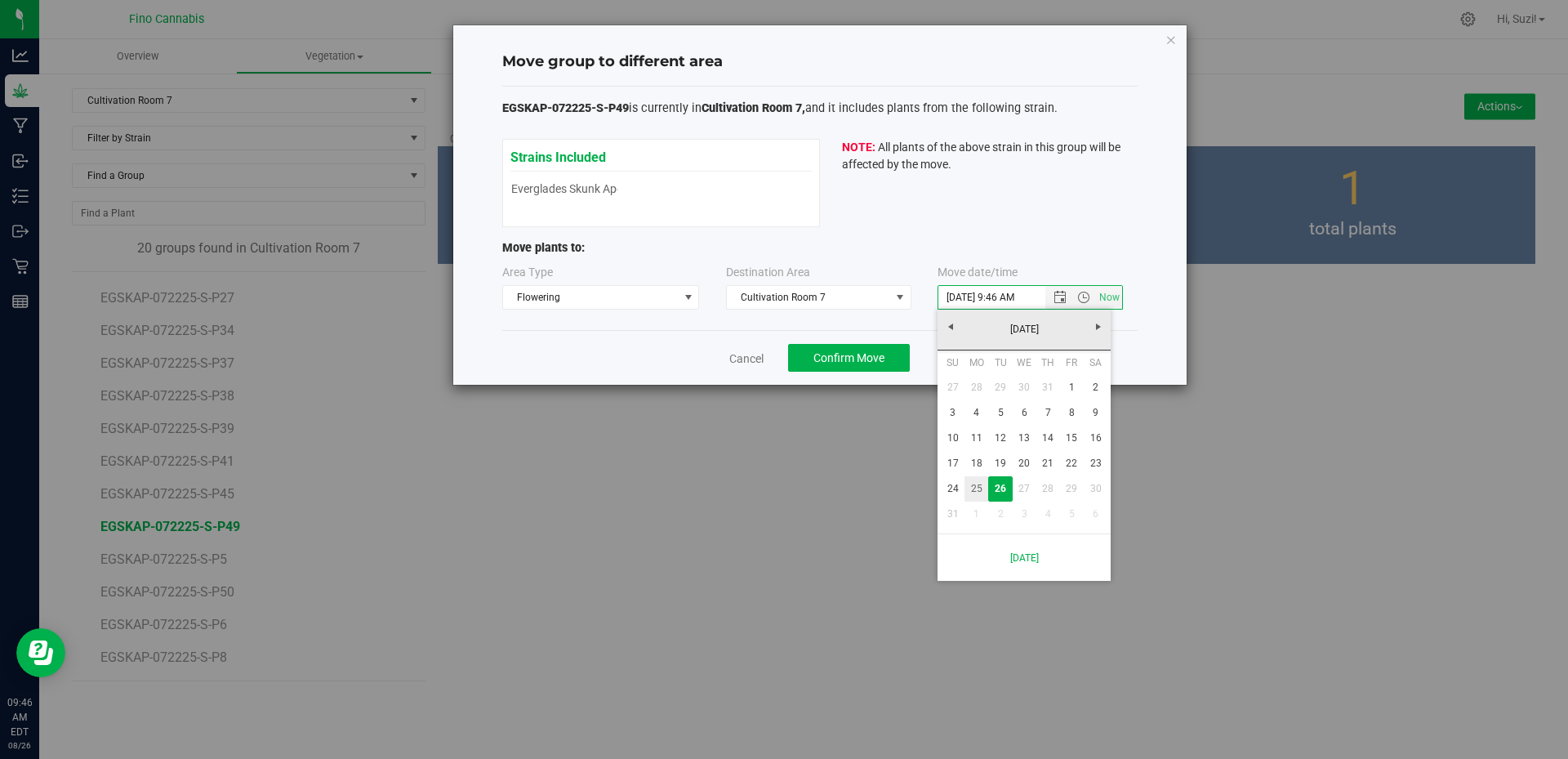
click at [976, 483] on link "25" at bounding box center [976, 488] width 24 height 25
type input "8/25/2025 9:46 AM"
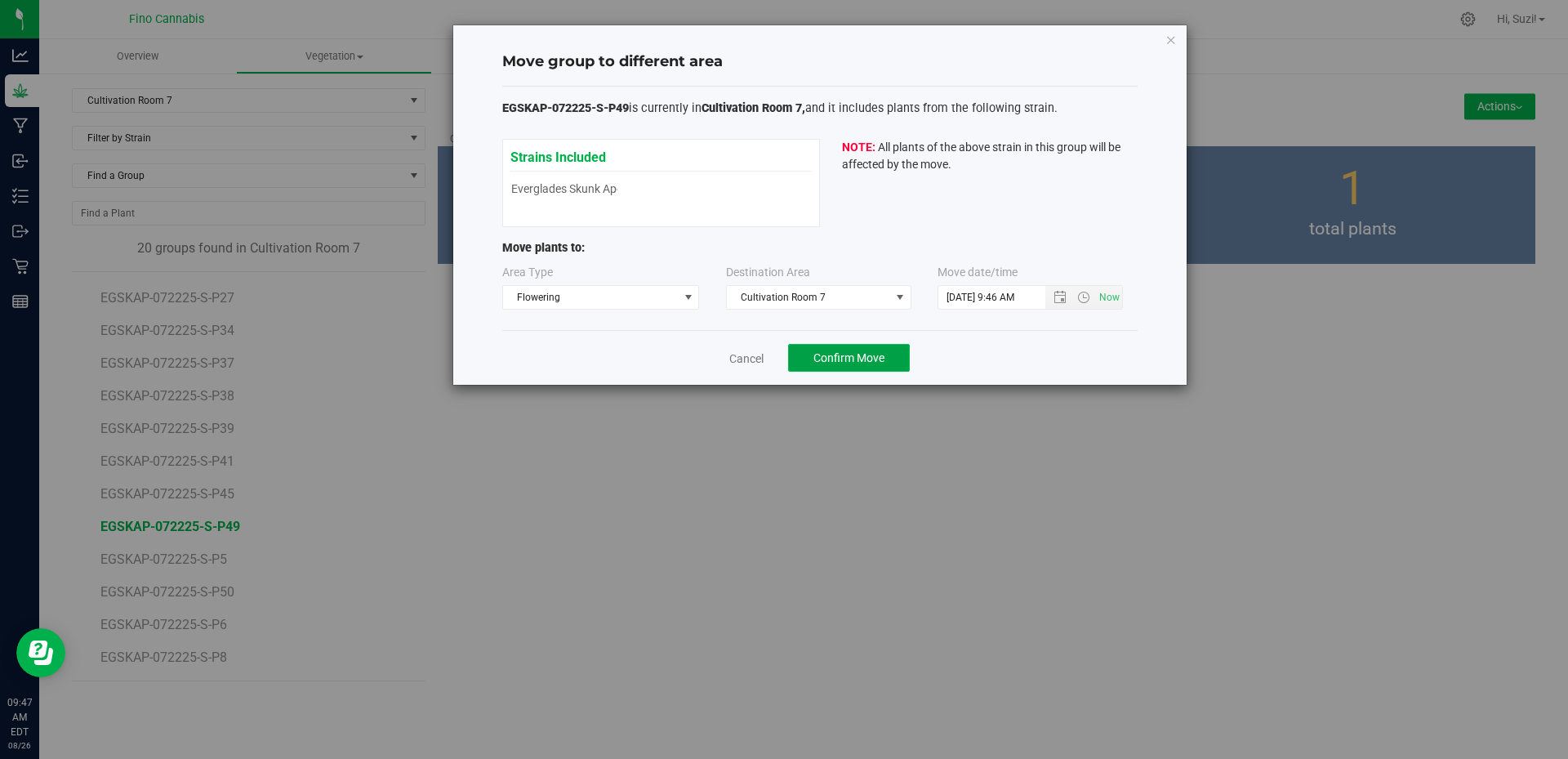
click at [869, 358] on span "Confirm Move" at bounding box center [849, 357] width 71 height 13
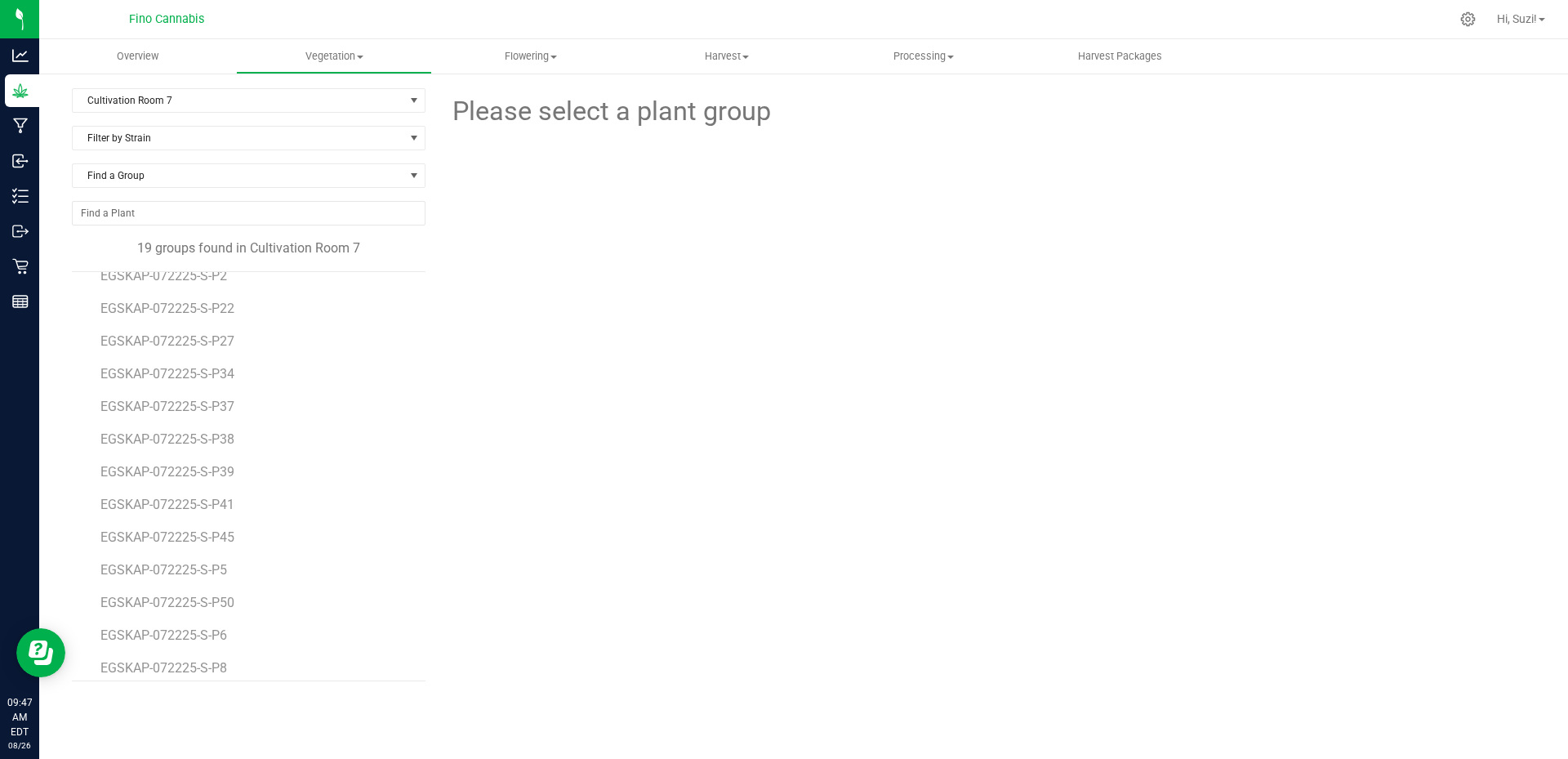
scroll to position [226, 0]
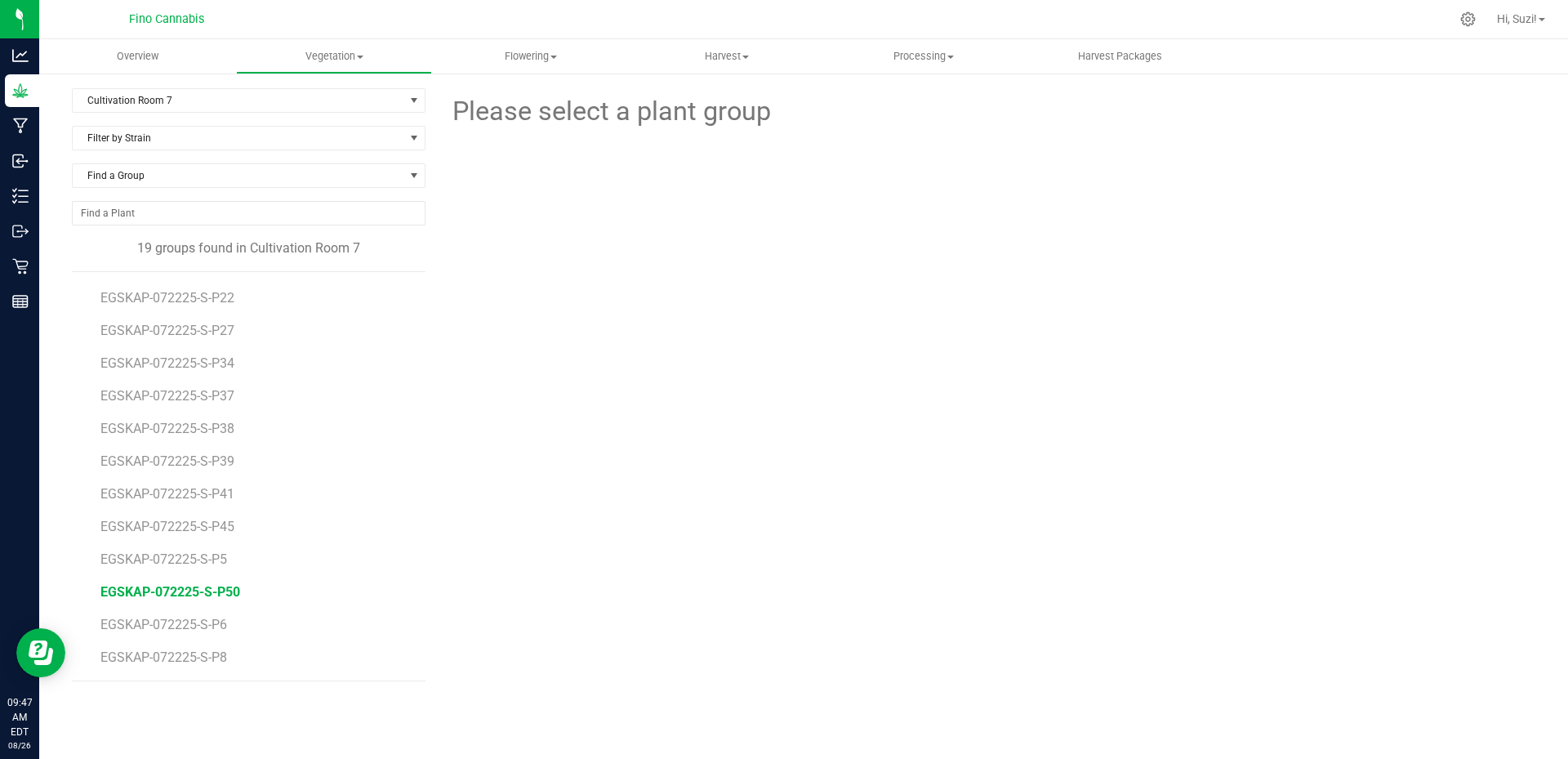
click at [211, 590] on span "EGSKAP-072225-S-P50" at bounding box center [170, 592] width 139 height 16
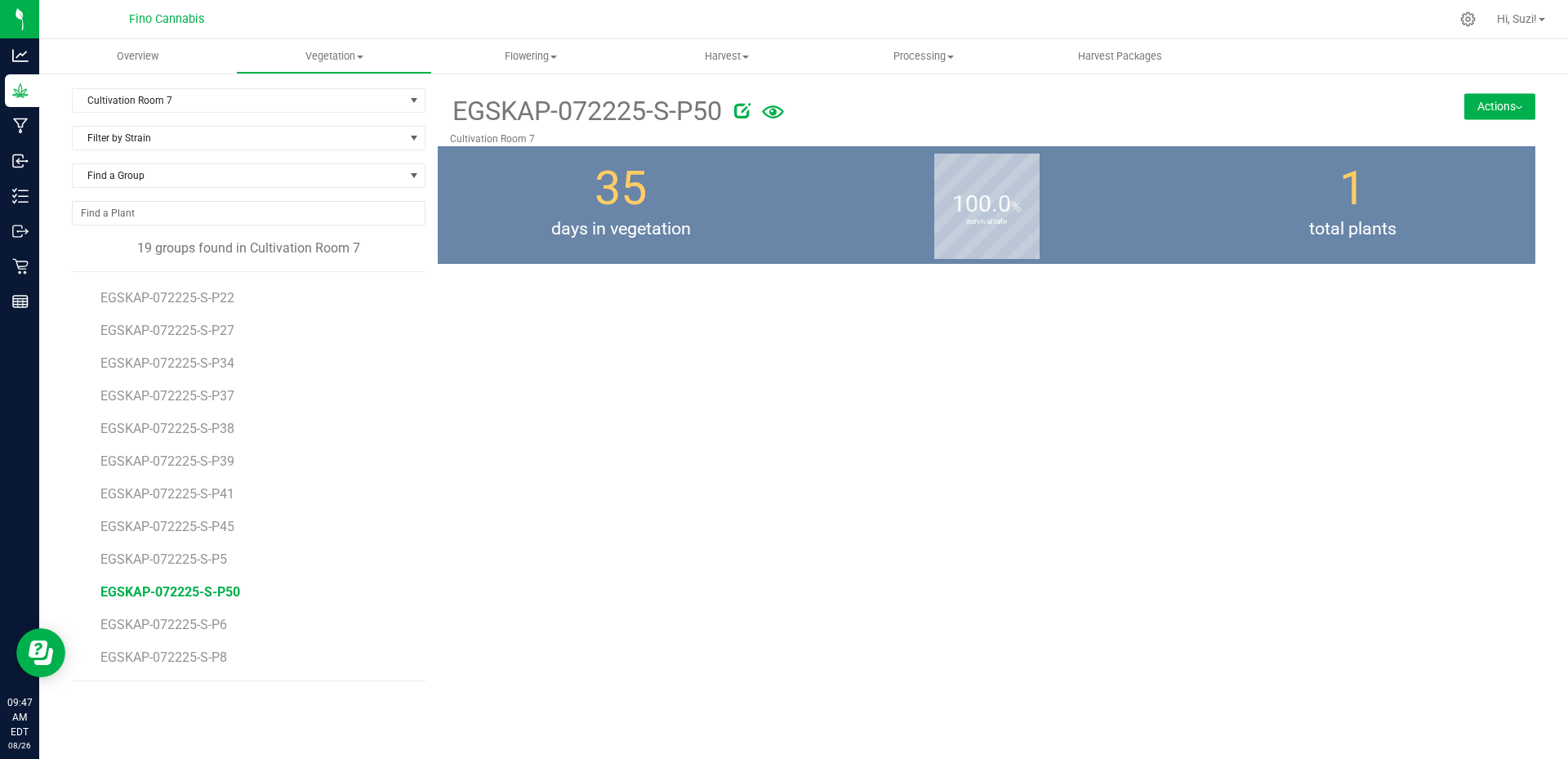
click at [1491, 109] on button "Actions" at bounding box center [1499, 106] width 71 height 26
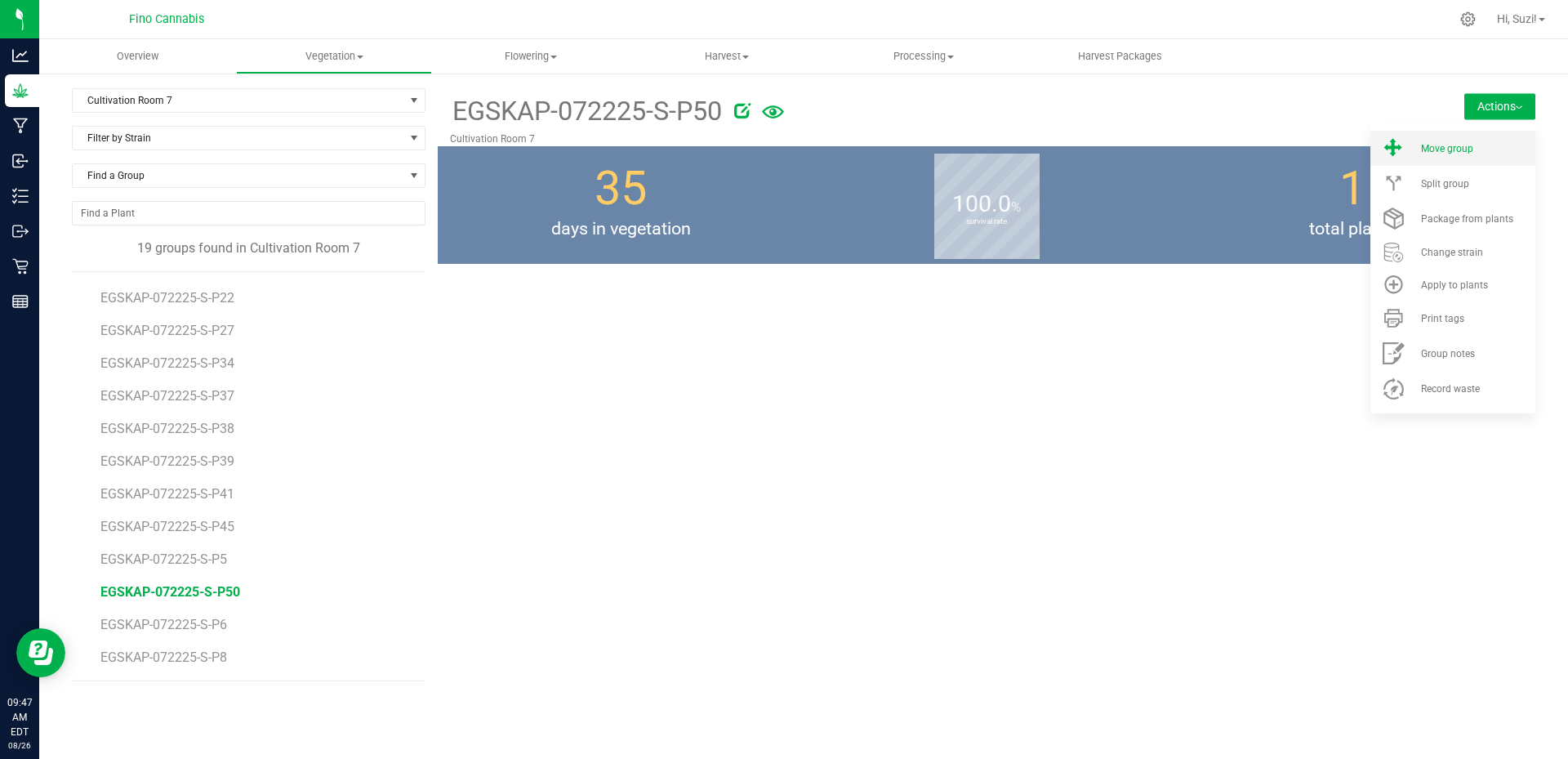
click at [1473, 157] on li "Move group" at bounding box center [1453, 147] width 165 height 35
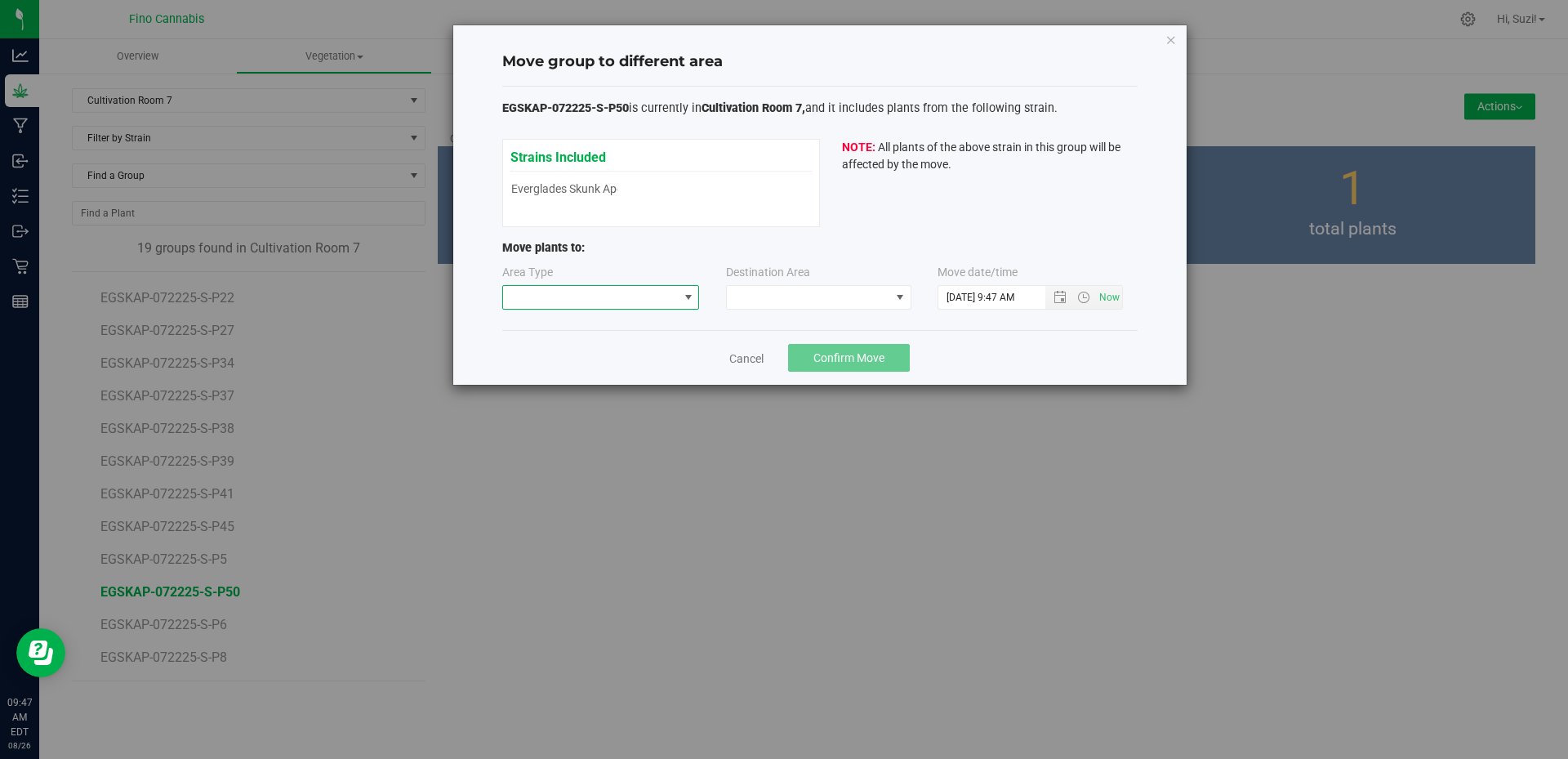
click at [682, 298] on span at bounding box center [687, 296] width 13 height 13
click at [595, 382] on li "Flowering" at bounding box center [601, 383] width 196 height 28
click at [742, 302] on span at bounding box center [809, 296] width 163 height 23
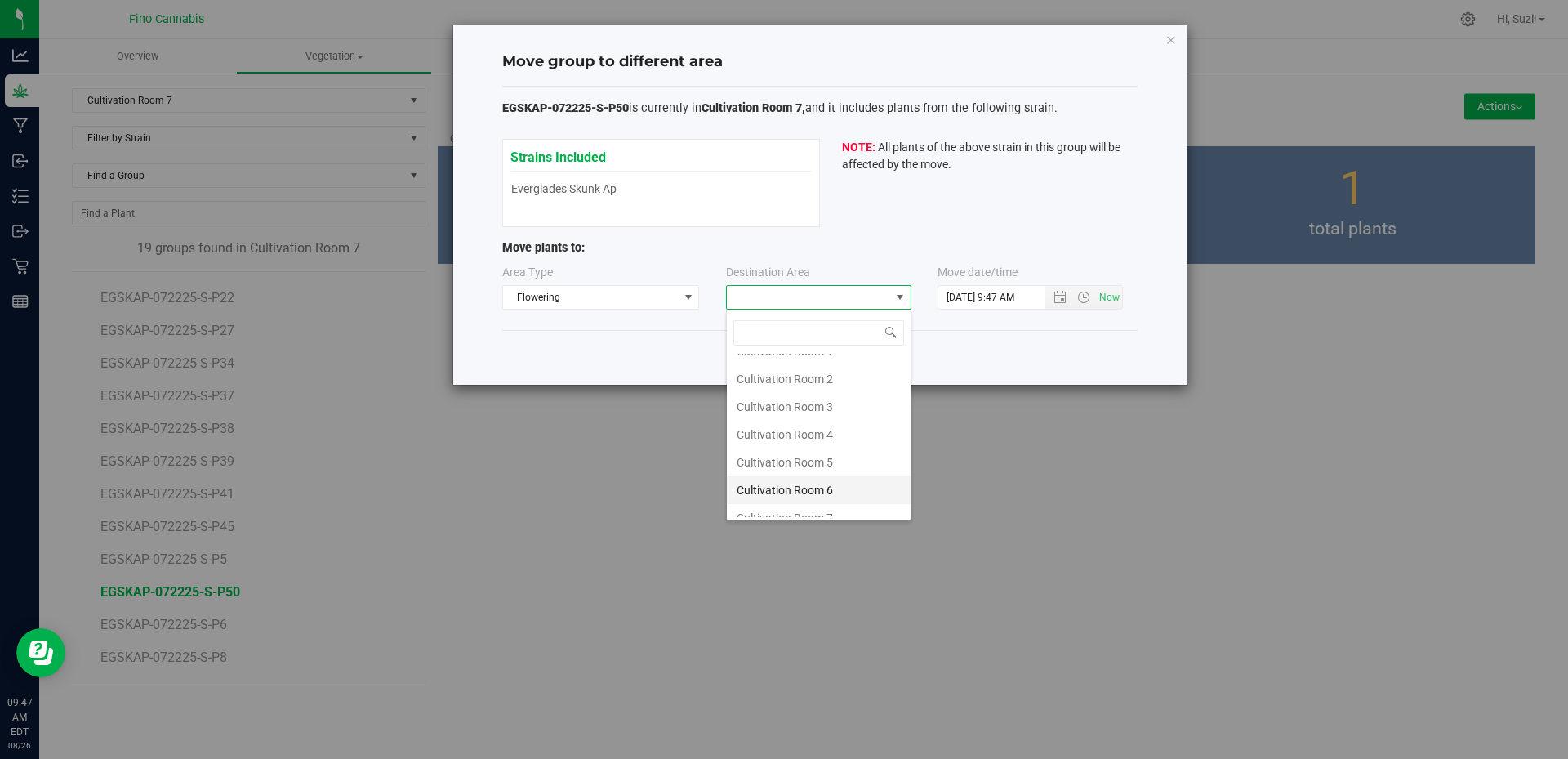
scroll to position [87, 0]
click at [808, 475] on li "Cultivation Room 7" at bounding box center [819, 475] width 184 height 28
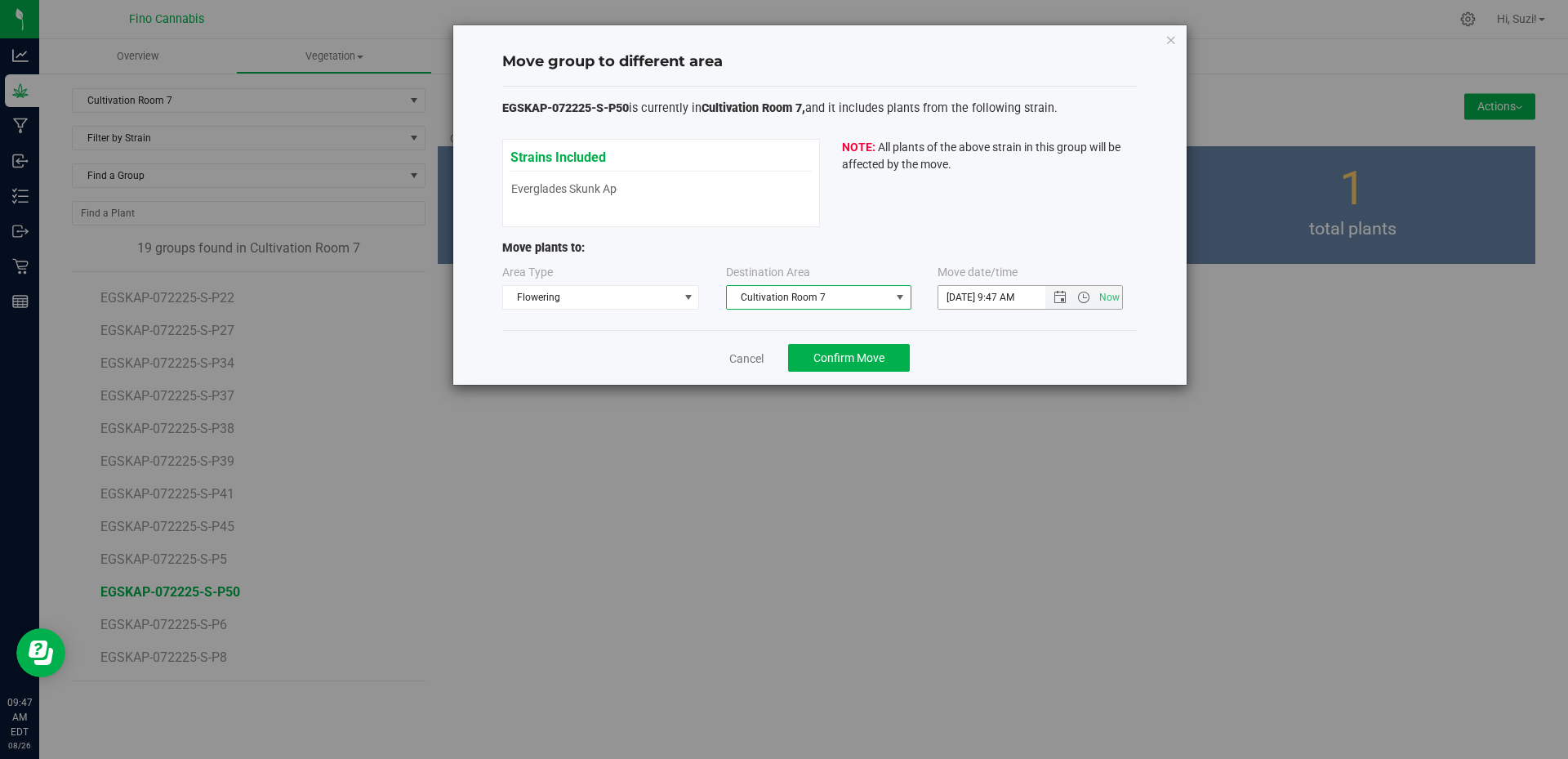
click at [1059, 307] on span "Now" at bounding box center [1083, 296] width 77 height 23
click at [1067, 296] on span "Open the date view" at bounding box center [1060, 296] width 13 height 13
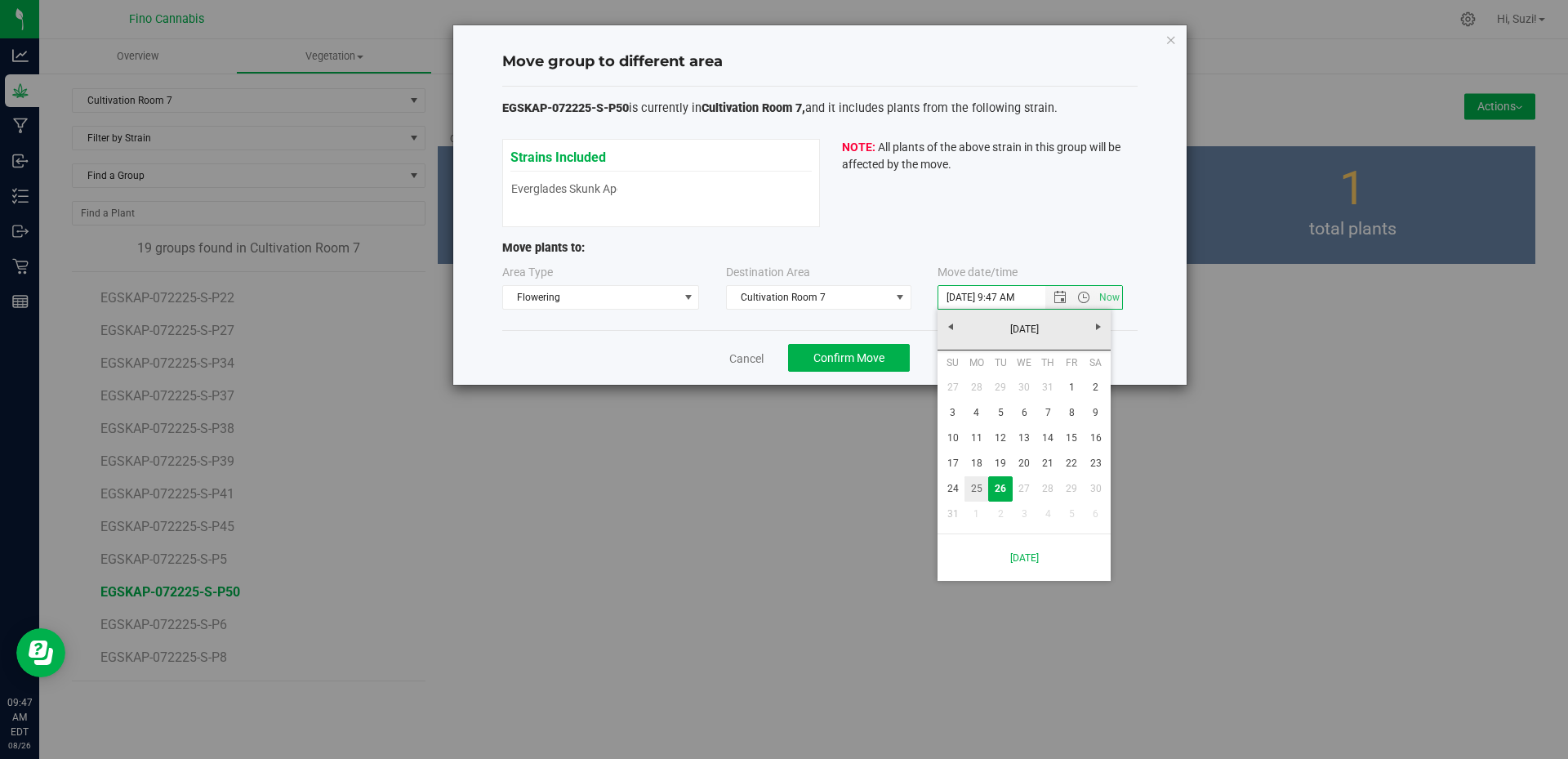
click at [981, 486] on link "25" at bounding box center [976, 488] width 24 height 25
type input "8/25/2025 9:47 AM"
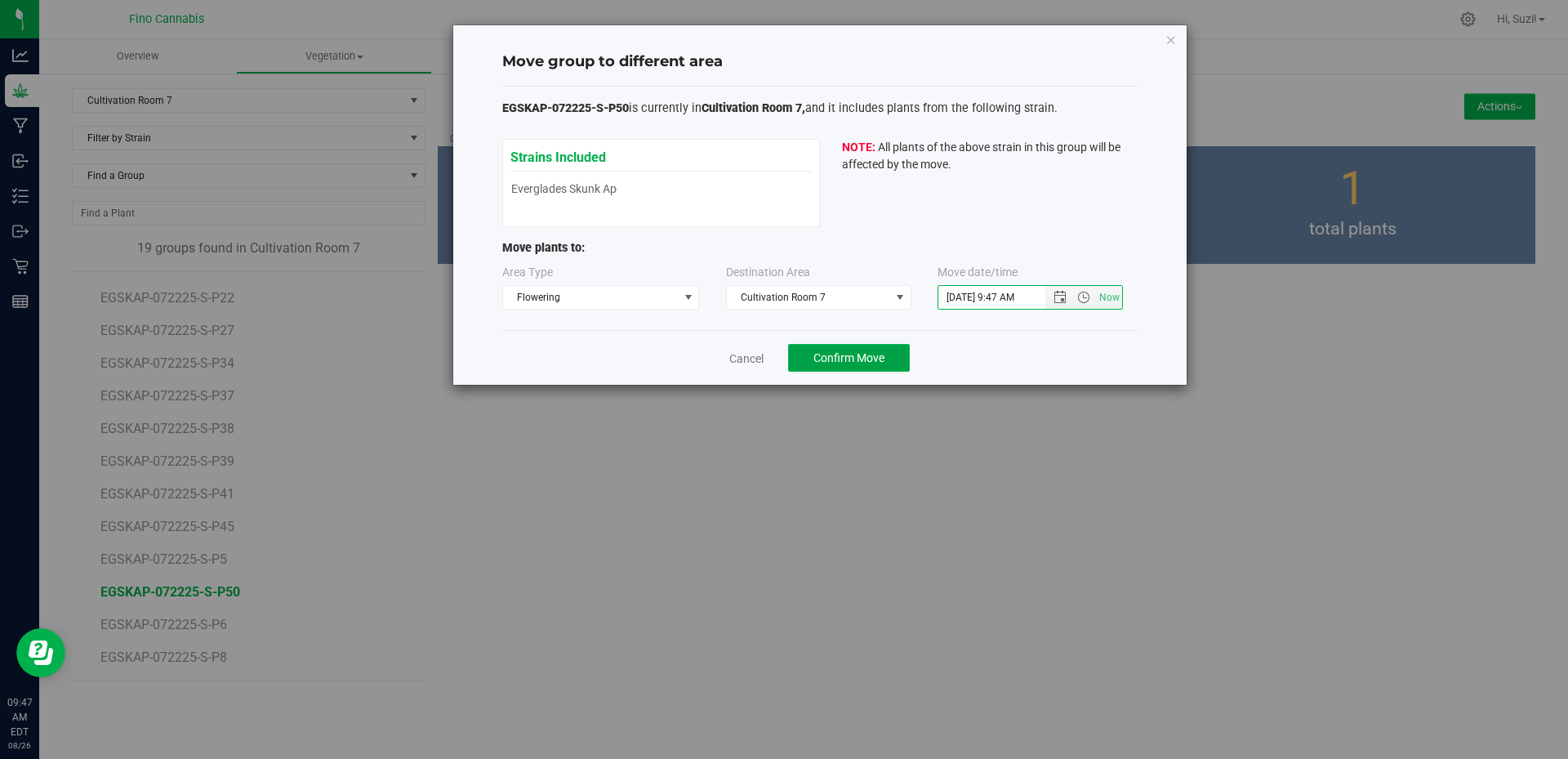
click at [882, 361] on span "Confirm Move" at bounding box center [849, 357] width 71 height 13
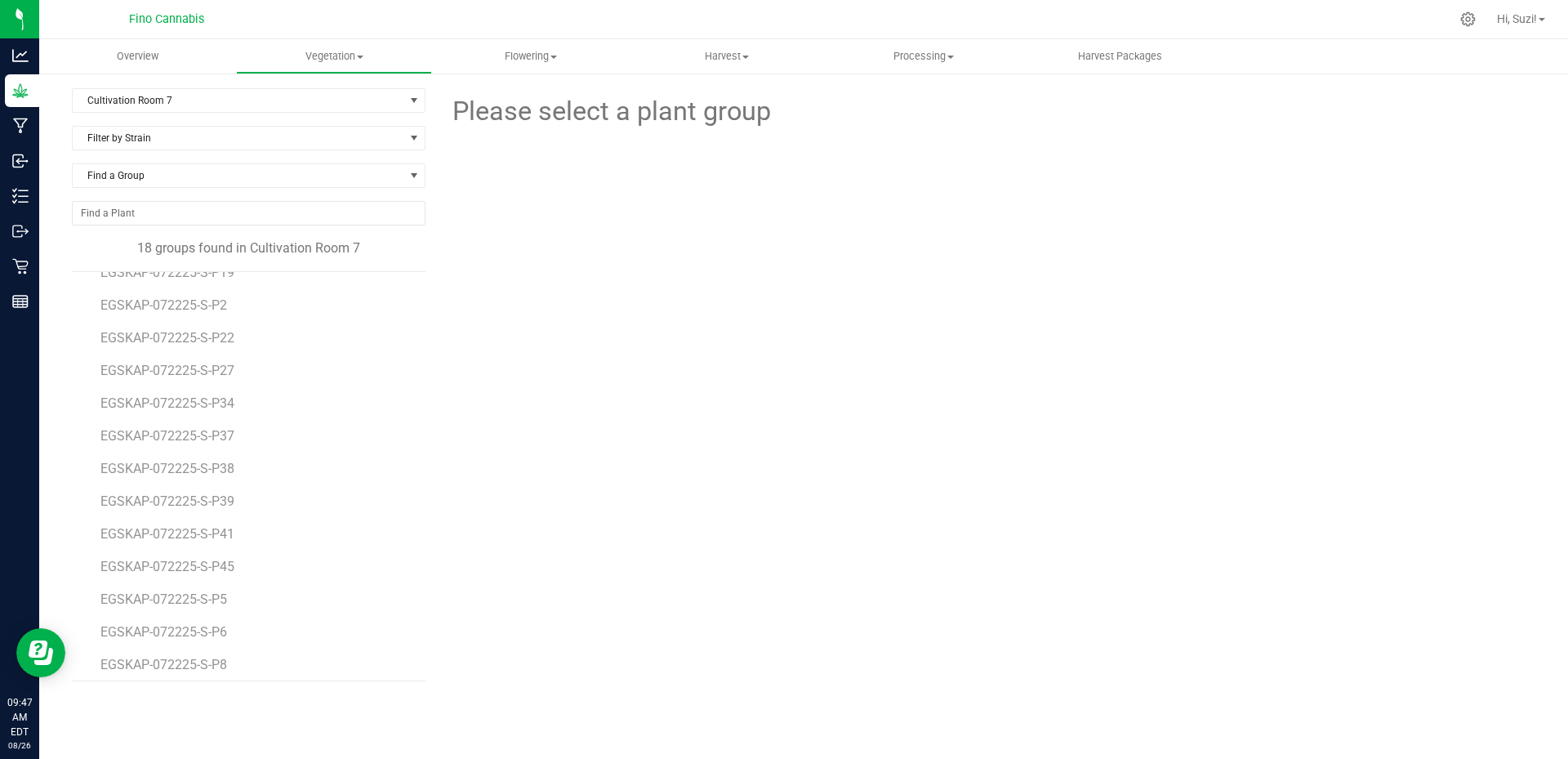
scroll to position [193, 0]
click at [205, 625] on span "EGSKAP-072225-S-P6" at bounding box center [166, 625] width 132 height 16
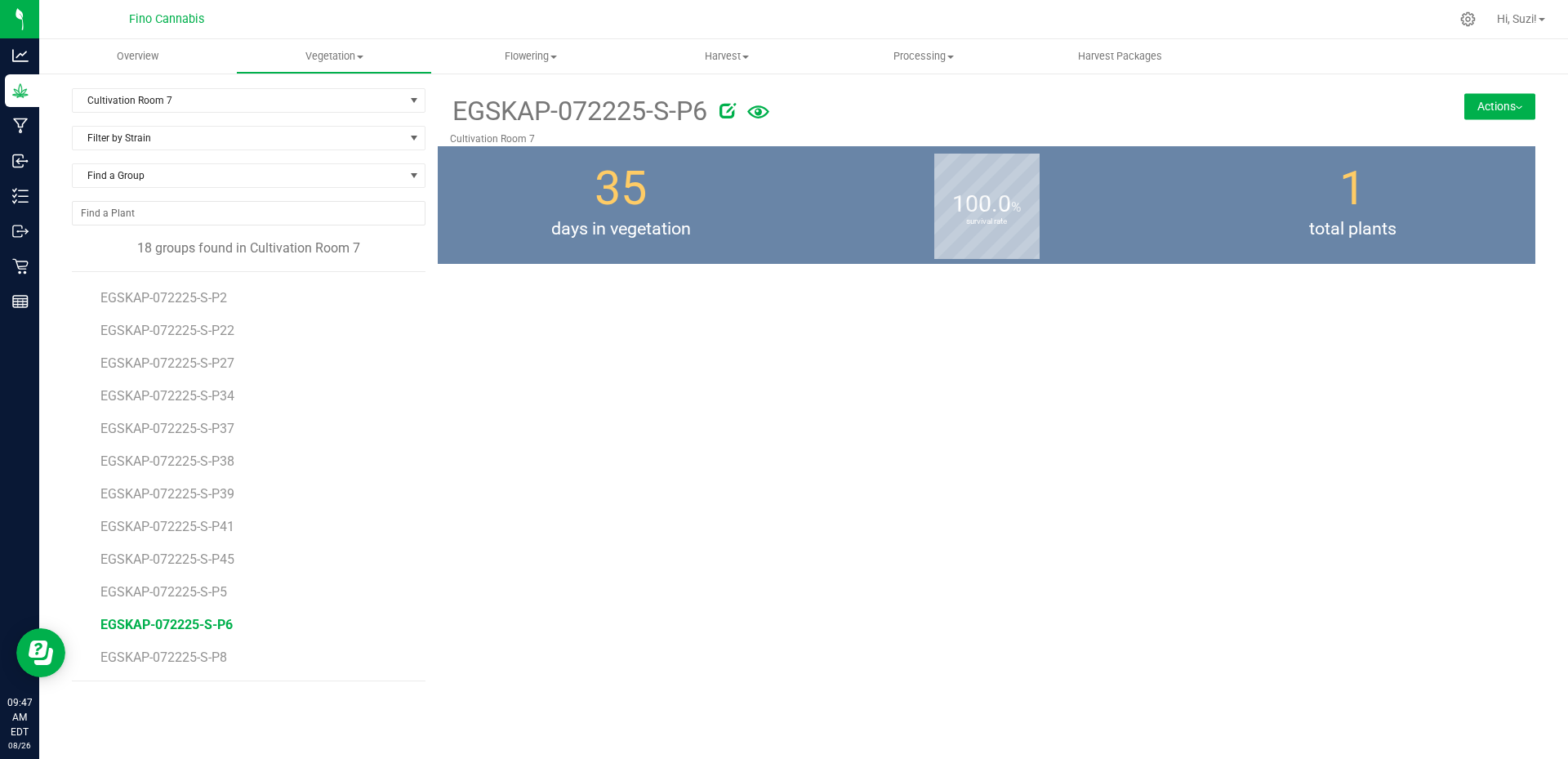
click at [1509, 110] on button "Actions" at bounding box center [1499, 106] width 71 height 26
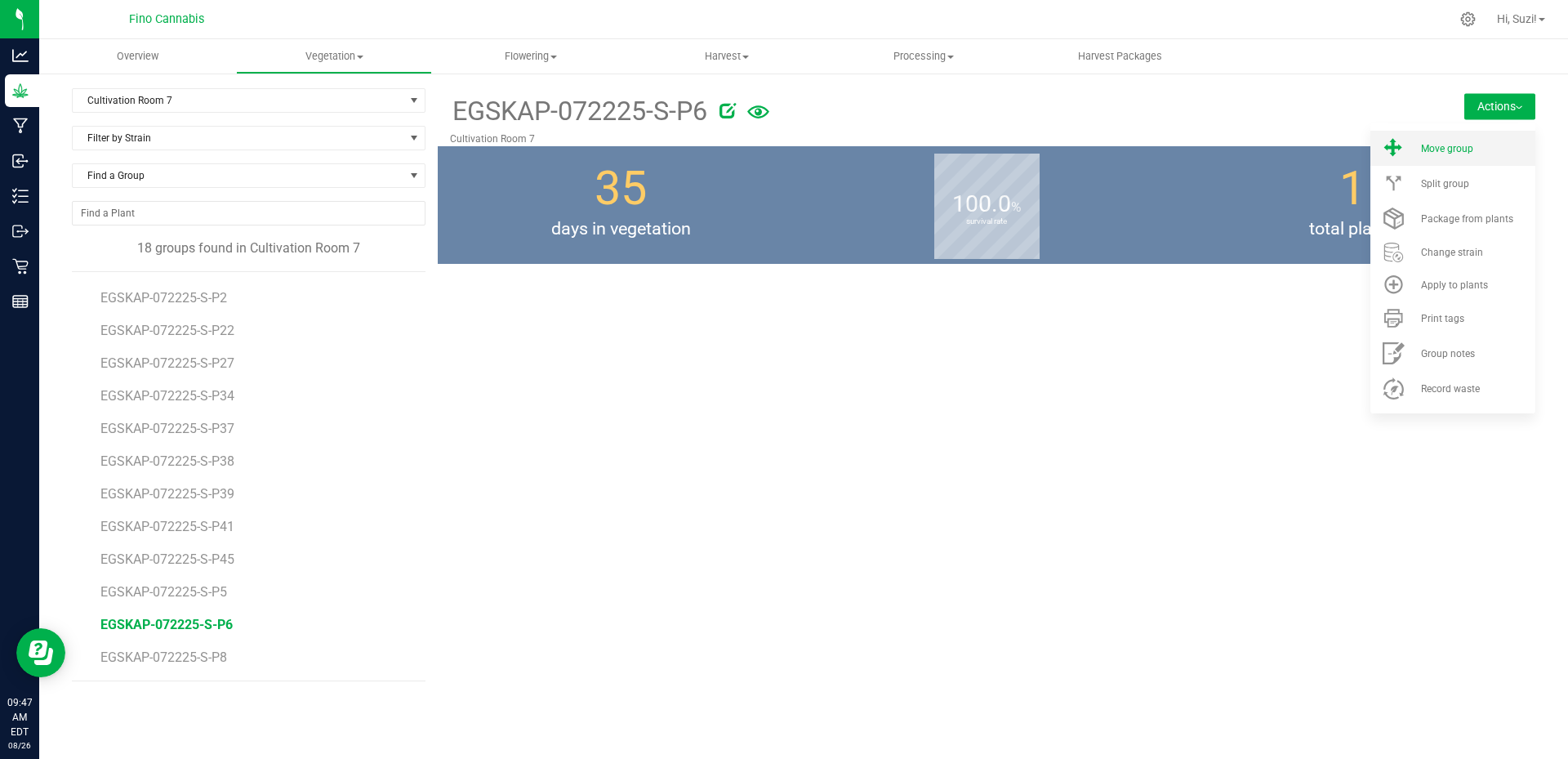
click at [1454, 153] on span "Move group" at bounding box center [1447, 148] width 53 height 11
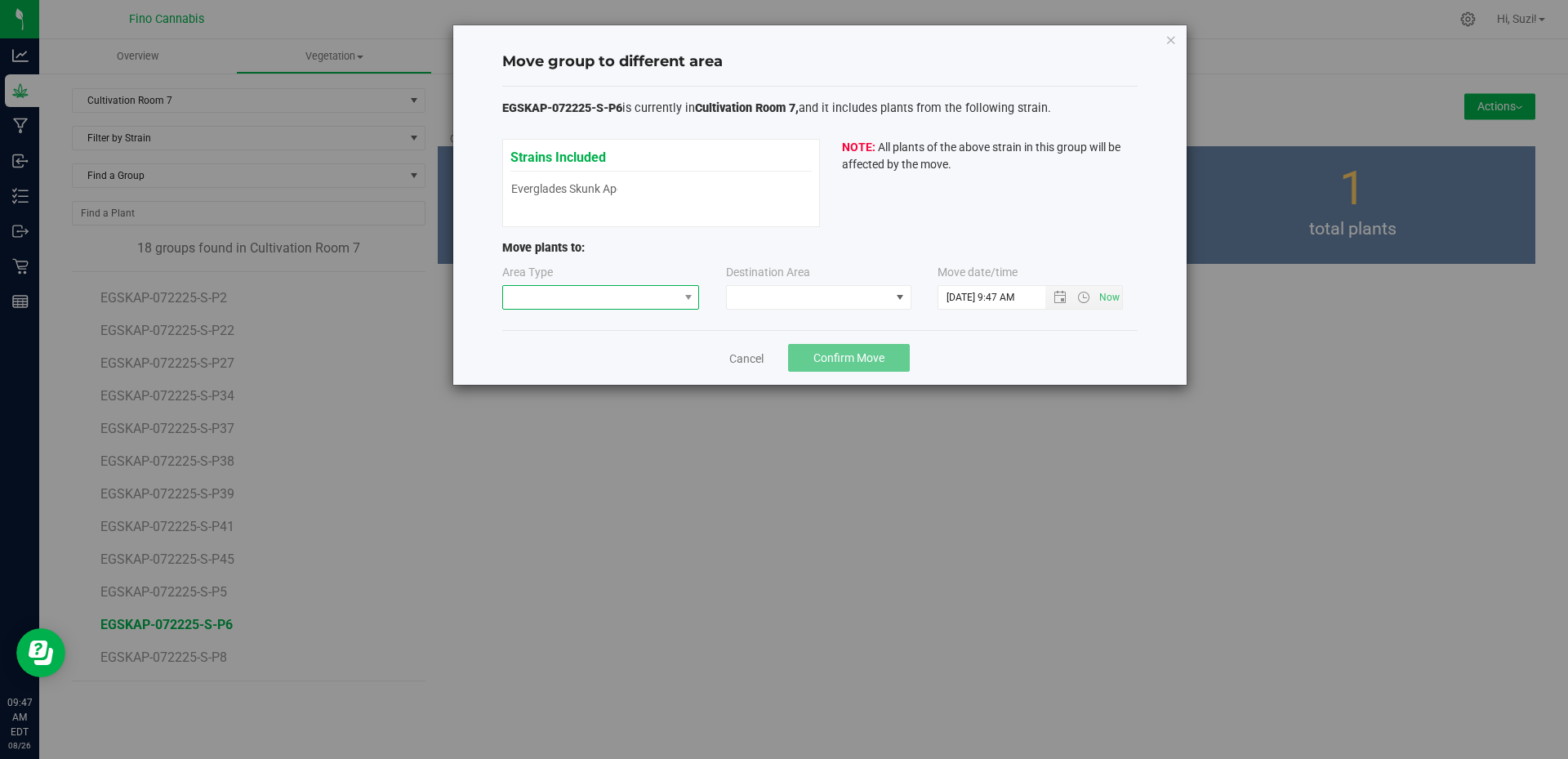
click at [680, 306] on span at bounding box center [687, 296] width 21 height 23
click at [642, 388] on li "Flowering" at bounding box center [601, 383] width 196 height 28
click at [779, 299] on span at bounding box center [809, 296] width 163 height 23
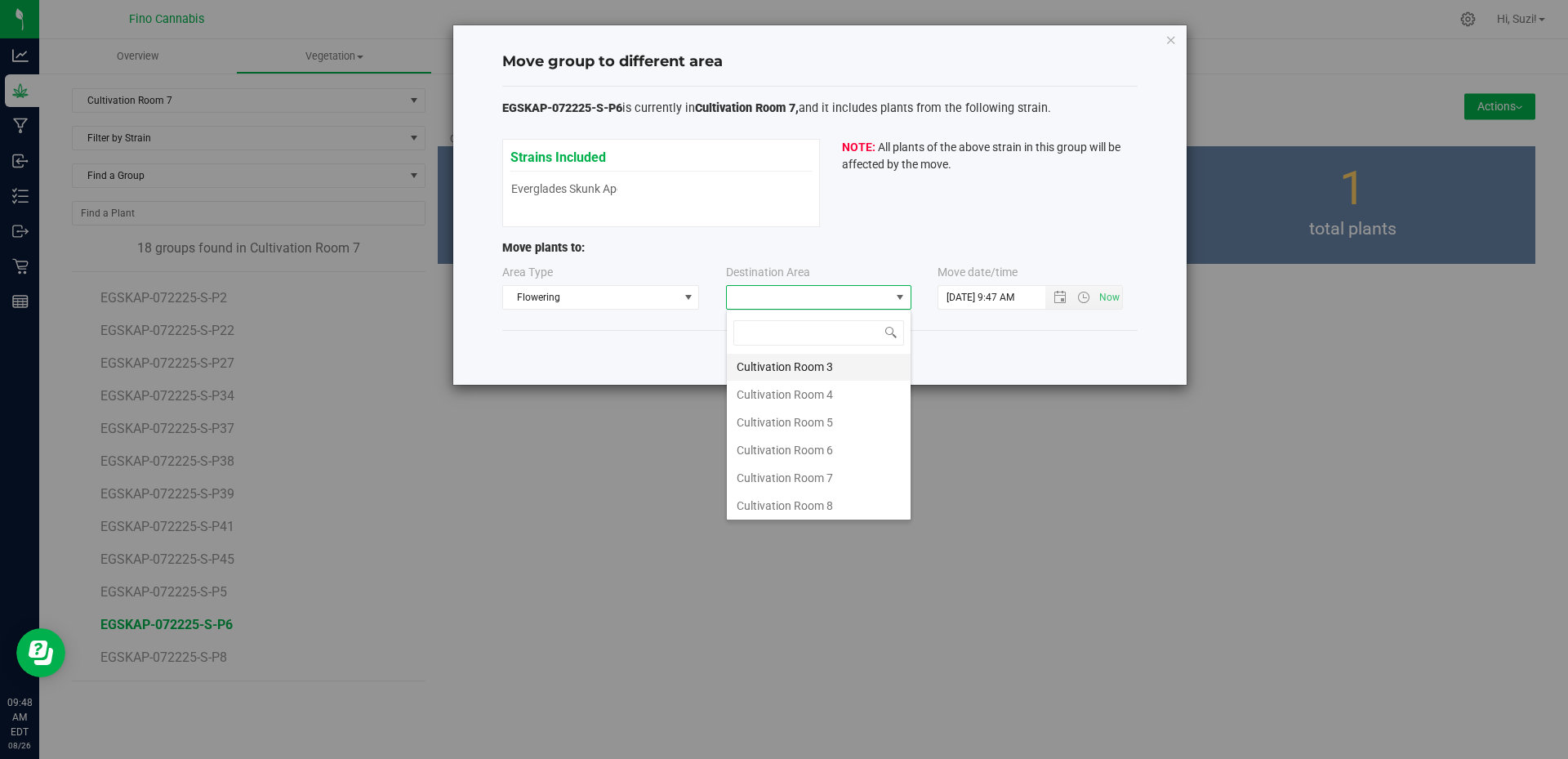
scroll to position [87, 0]
click at [810, 483] on li "Cultivation Room 7" at bounding box center [819, 475] width 184 height 28
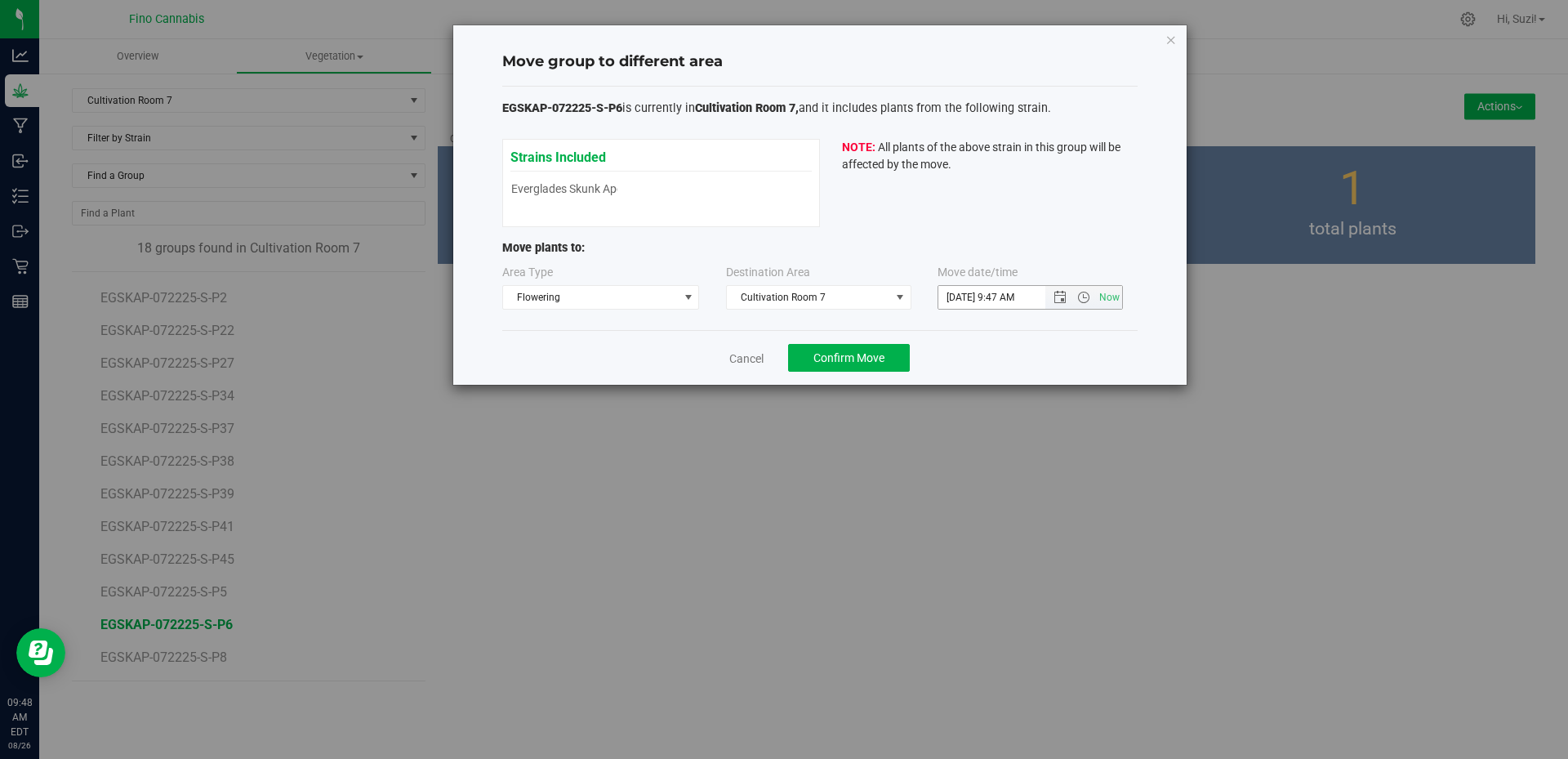
click at [1059, 288] on span "Now" at bounding box center [1083, 296] width 77 height 23
click at [1061, 300] on span "Open the date view" at bounding box center [1060, 296] width 13 height 13
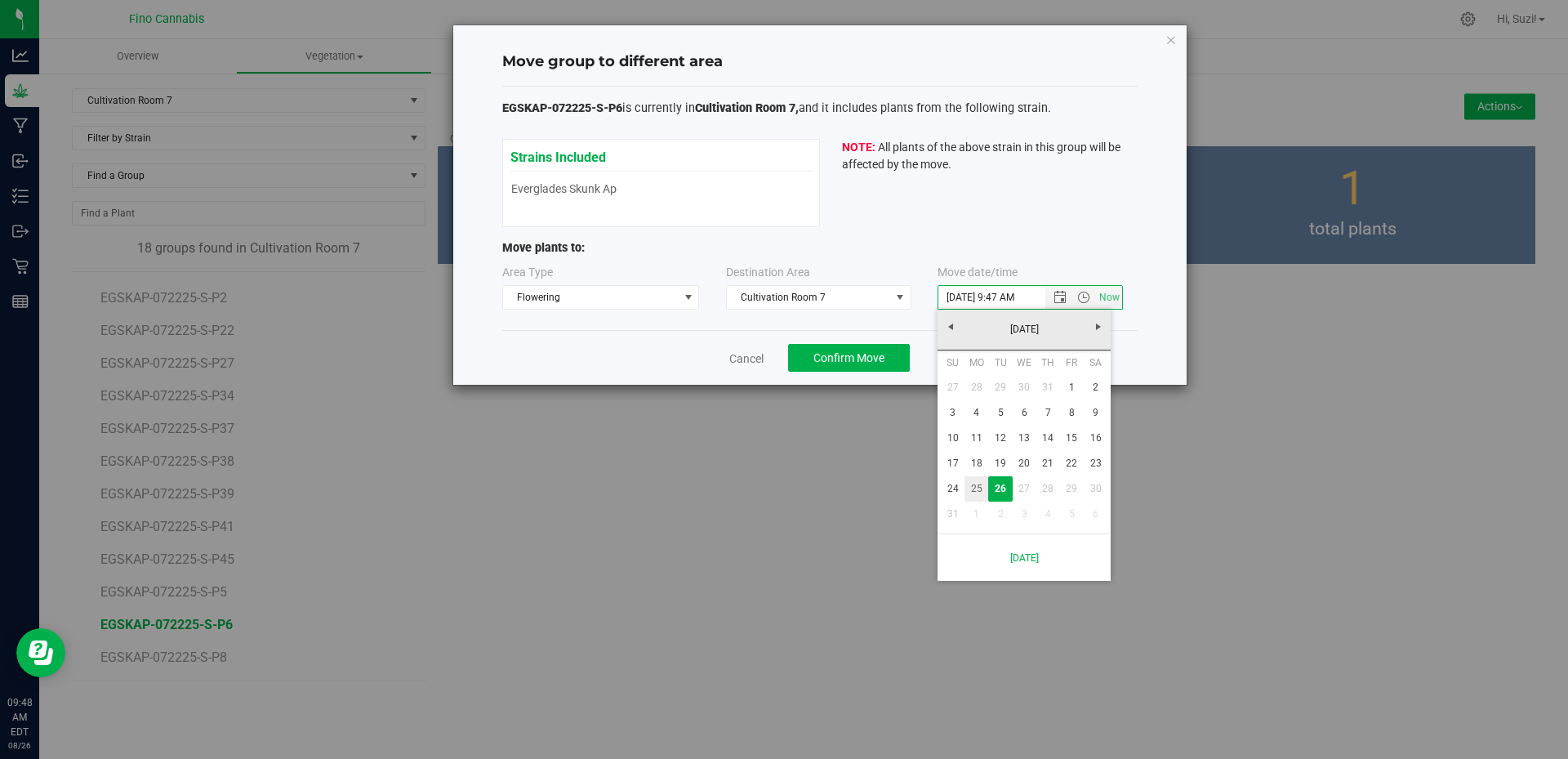
click at [976, 490] on link "25" at bounding box center [976, 488] width 24 height 25
type input "8/25/2025 9:47 AM"
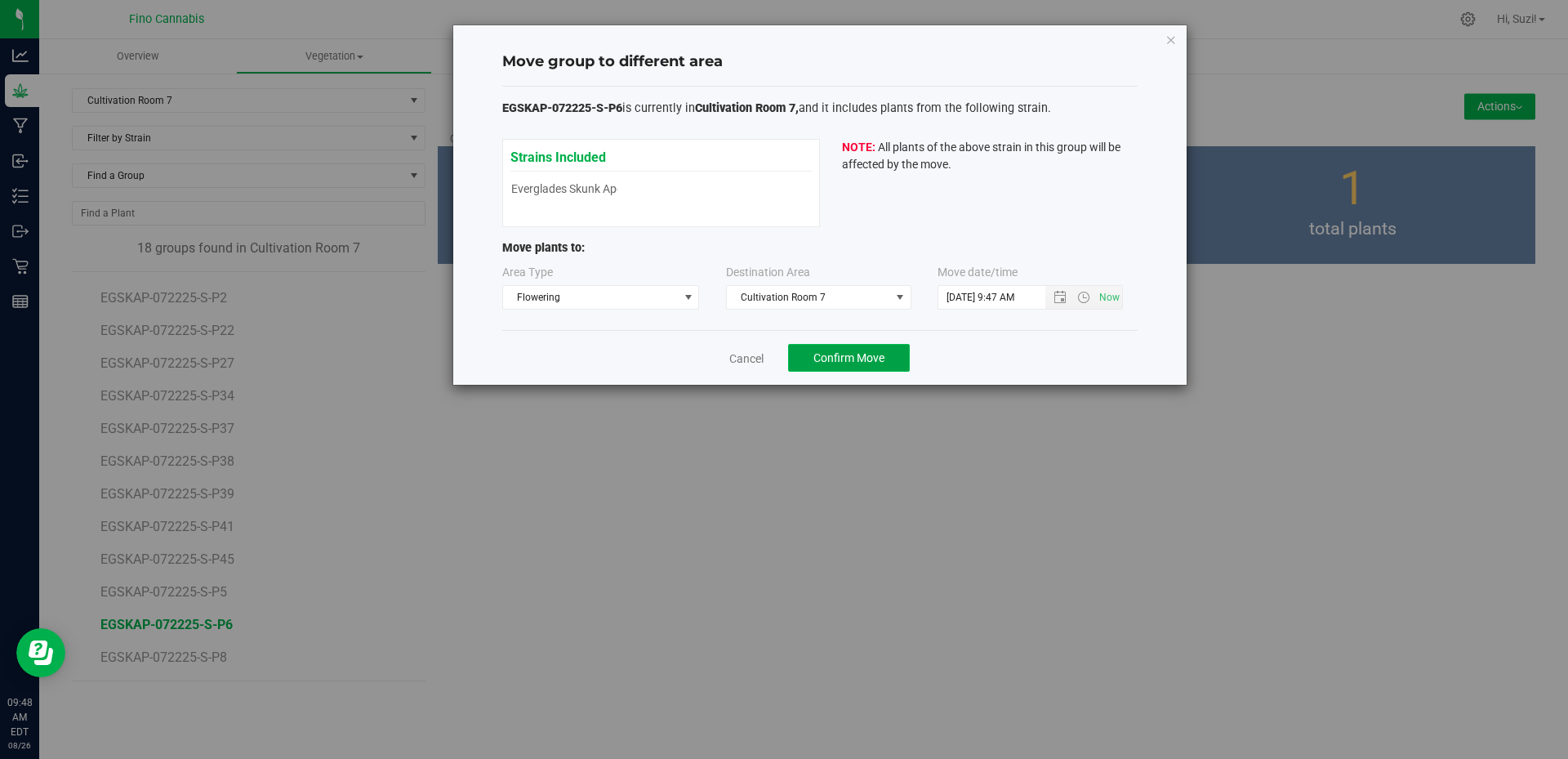
click at [882, 356] on span "Confirm Move" at bounding box center [849, 357] width 71 height 13
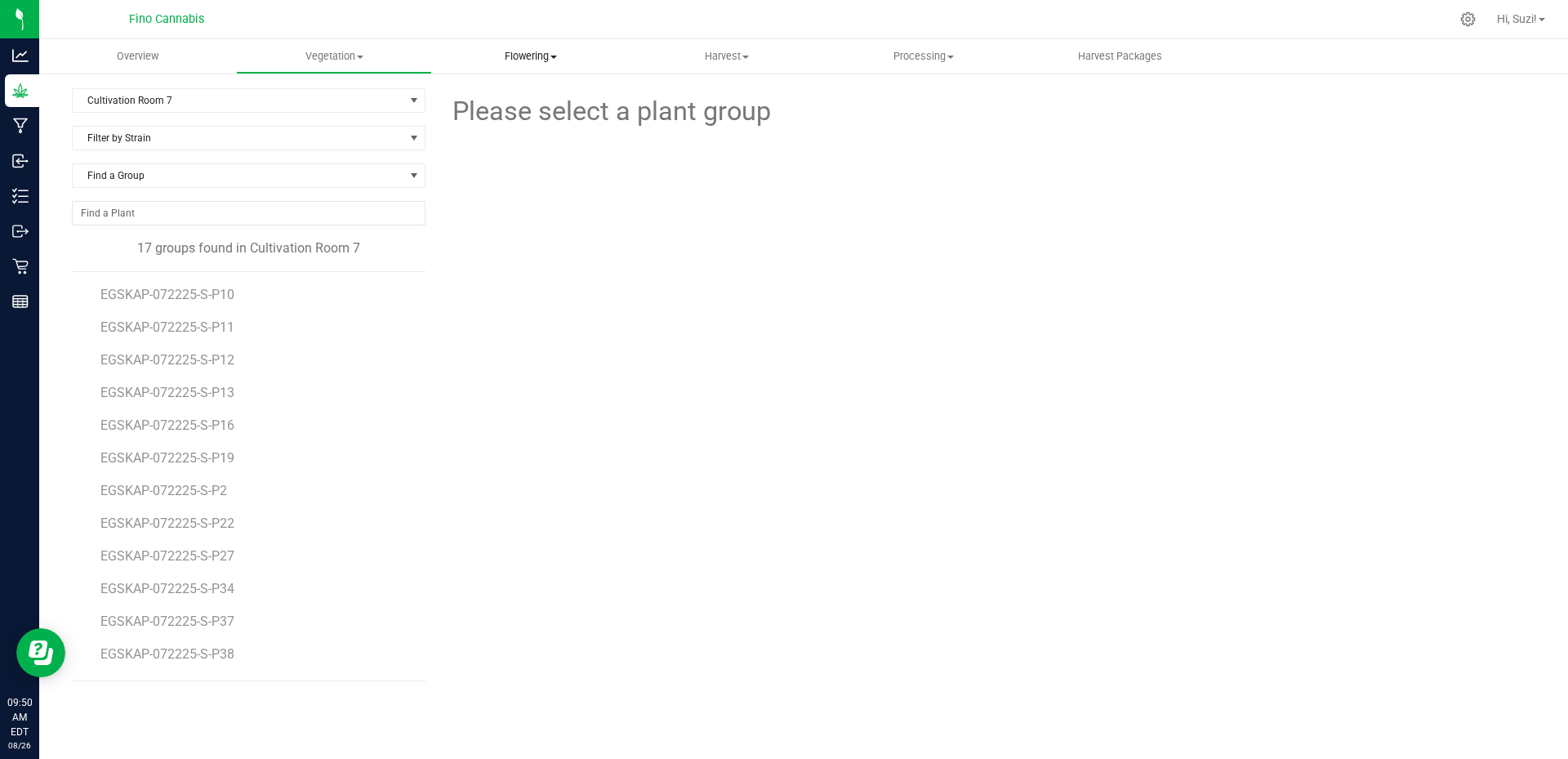
click at [557, 59] on span "Flowering" at bounding box center [530, 56] width 195 height 15
click at [517, 123] on span "Flowering groups" at bounding box center [499, 118] width 135 height 14
drag, startPoint x: 281, startPoint y: 308, endPoint x: 203, endPoint y: 285, distance: 81.3
click at [203, 285] on ul "BBDZLR-061325-S-P2 BBDZLR-061725-S-P3 CTRFLO-061725-1-C DWMTCO-072225-S-P1 DWMT…" at bounding box center [263, 475] width 325 height 408
drag, startPoint x: 203, startPoint y: 285, endPoint x: 273, endPoint y: 307, distance: 73.4
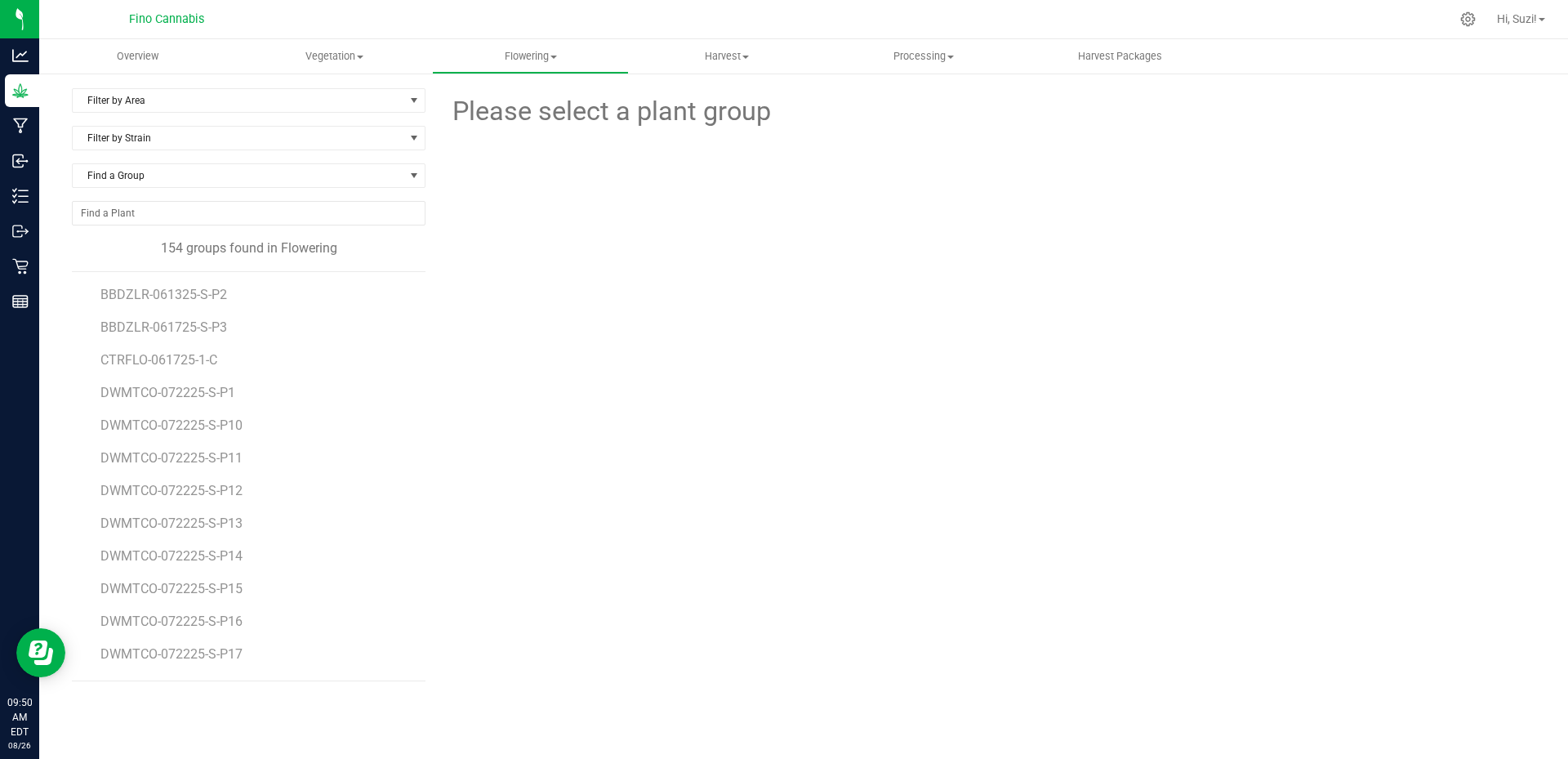
click at [273, 307] on li "BBDZLR-061725-S-P3" at bounding box center [257, 320] width 313 height 33
drag, startPoint x: 236, startPoint y: 294, endPoint x: 98, endPoint y: 293, distance: 138.0
click at [98, 293] on div "BBDZLR-061325-S-P2 BBDZLR-061725-S-P3 CTRFLO-061725-1-C DWMTCO-072225-S-P1 DWMT…" at bounding box center [248, 476] width 353 height 410
copy span "BBDZLR-061325-S-P2"
drag, startPoint x: 235, startPoint y: 329, endPoint x: 87, endPoint y: 335, distance: 148.1
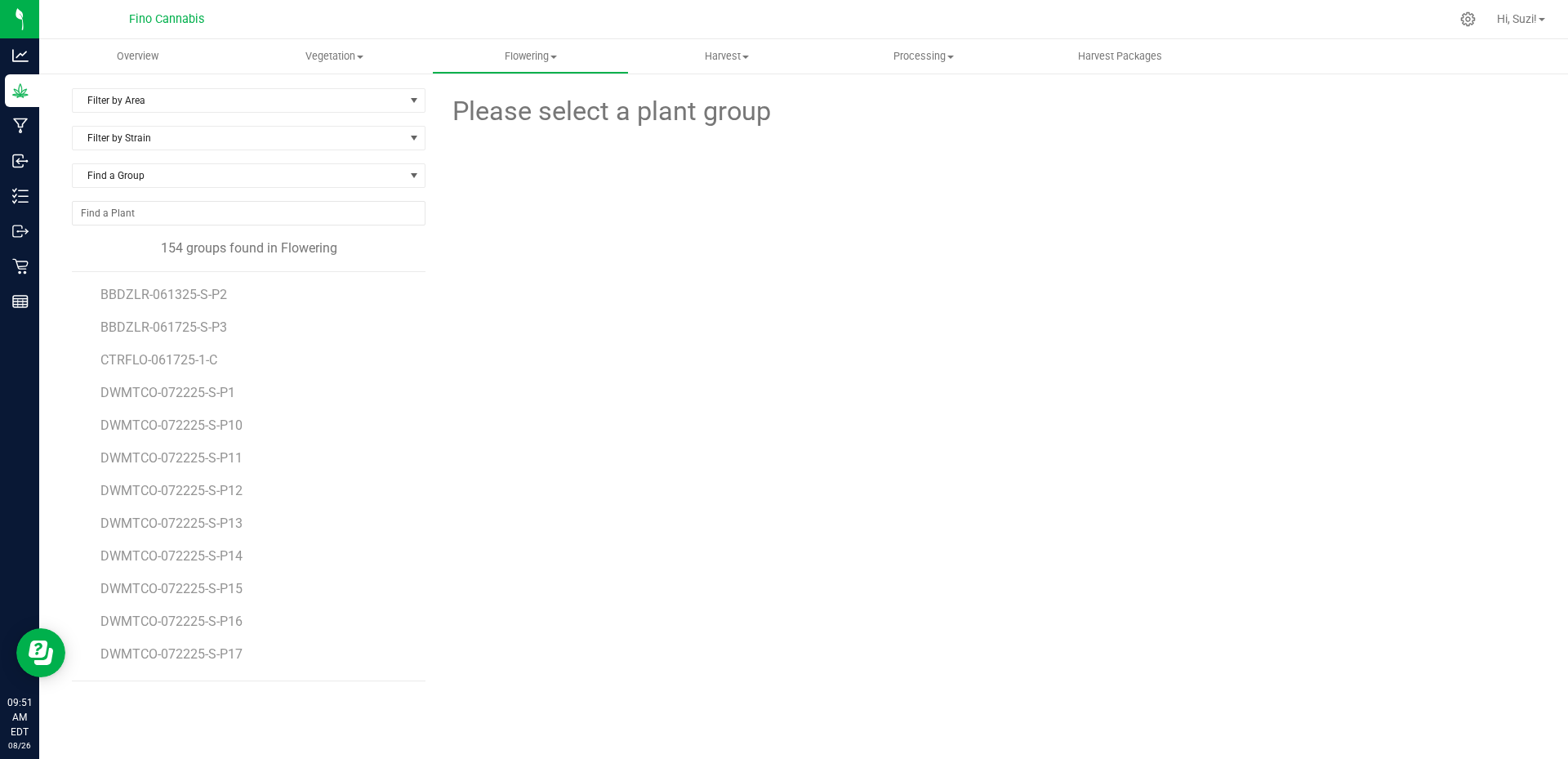
click at [87, 335] on div "BBDZLR-061325-S-P2 BBDZLR-061725-S-P3 CTRFLO-061725-1-C DWMTCO-072225-S-P1 DWMT…" at bounding box center [248, 476] width 353 height 410
copy span "BBDZLR-061725-S-P3"
click at [409, 135] on span at bounding box center [414, 137] width 13 height 13
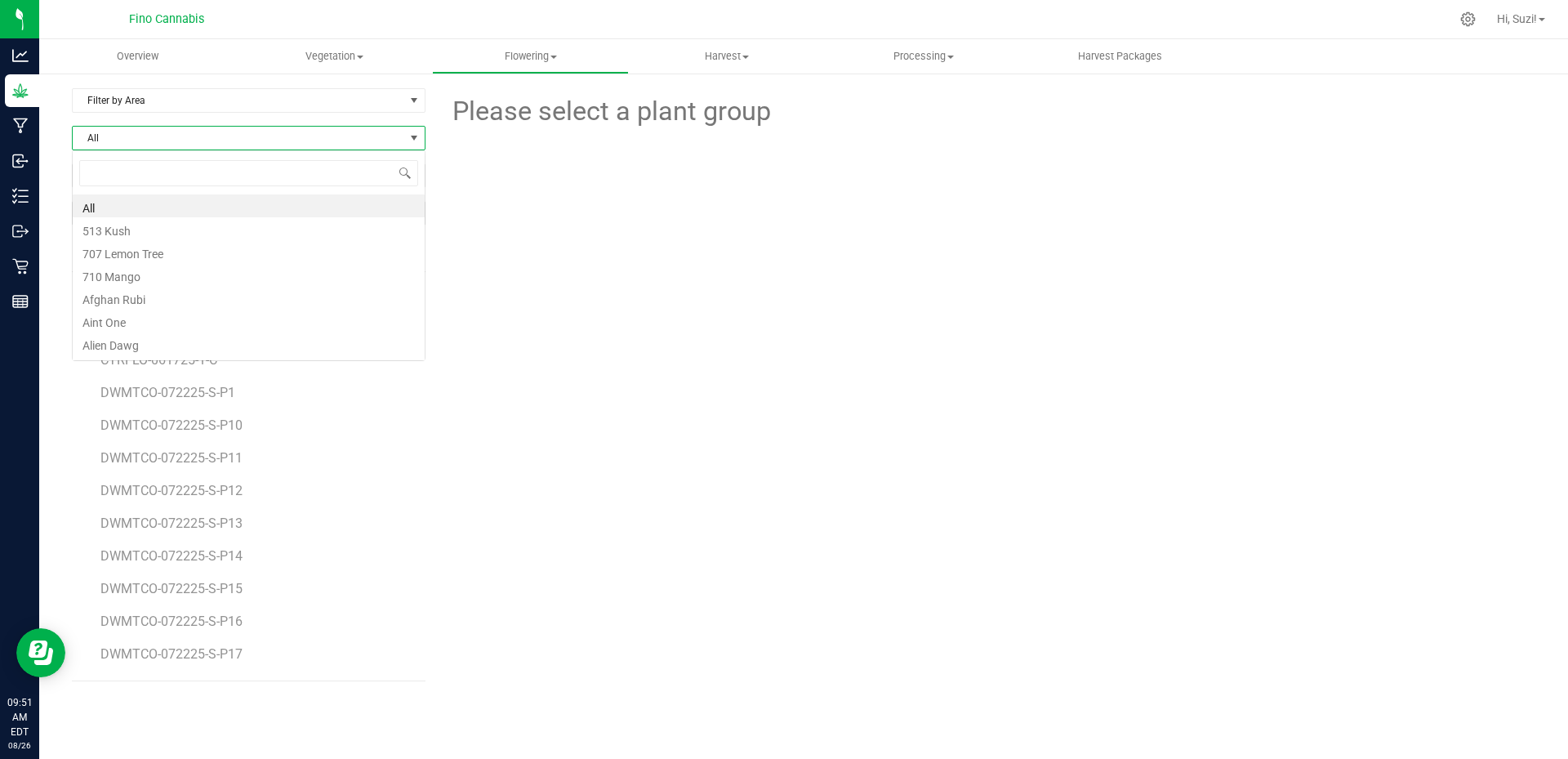
scroll to position [25, 353]
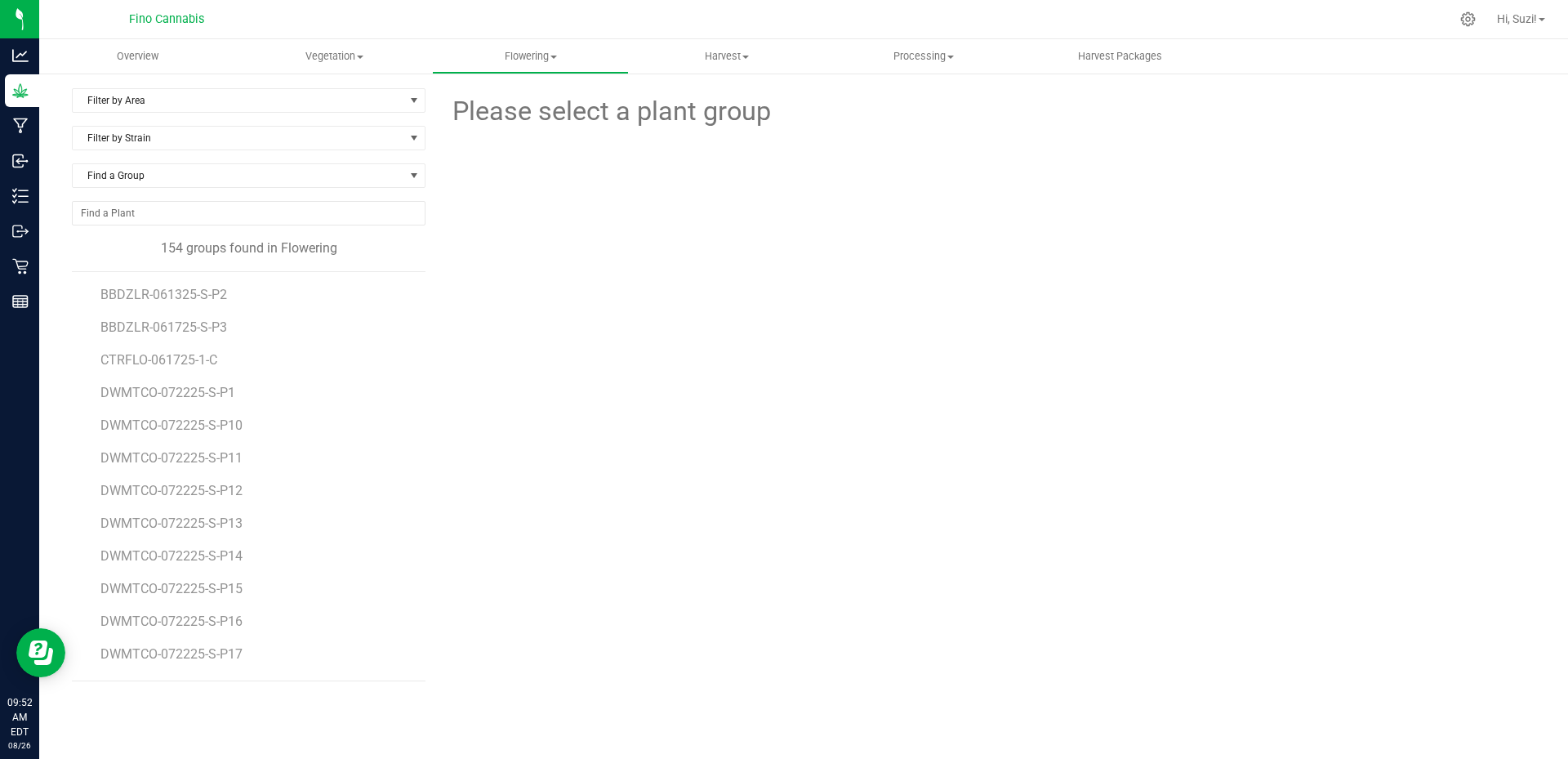
click at [439, 183] on div at bounding box center [987, 221] width 1122 height 180
click at [410, 100] on span "select" at bounding box center [414, 99] width 13 height 13
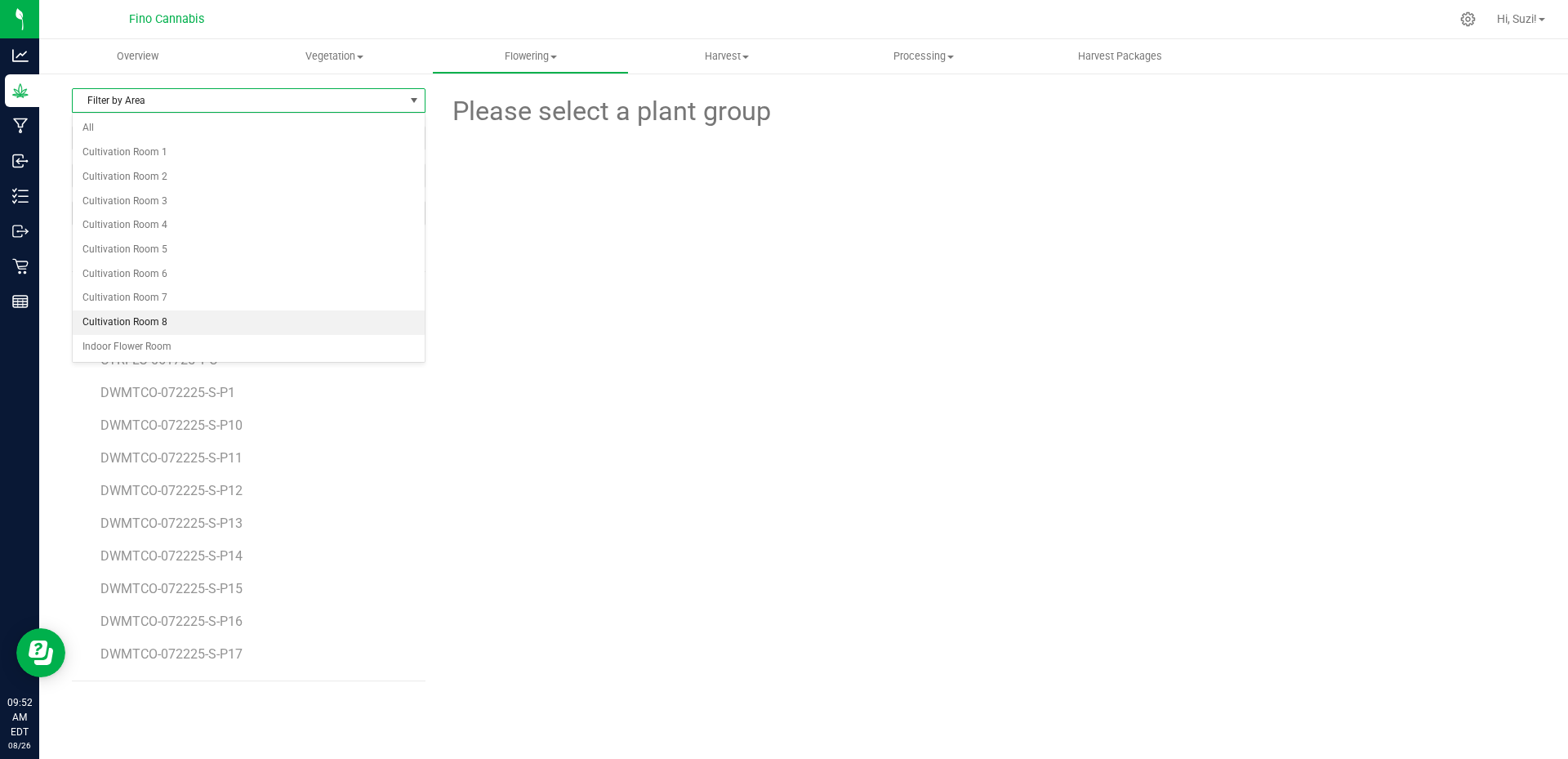
click at [279, 312] on li "Cultivation Room 8" at bounding box center [249, 322] width 352 height 25
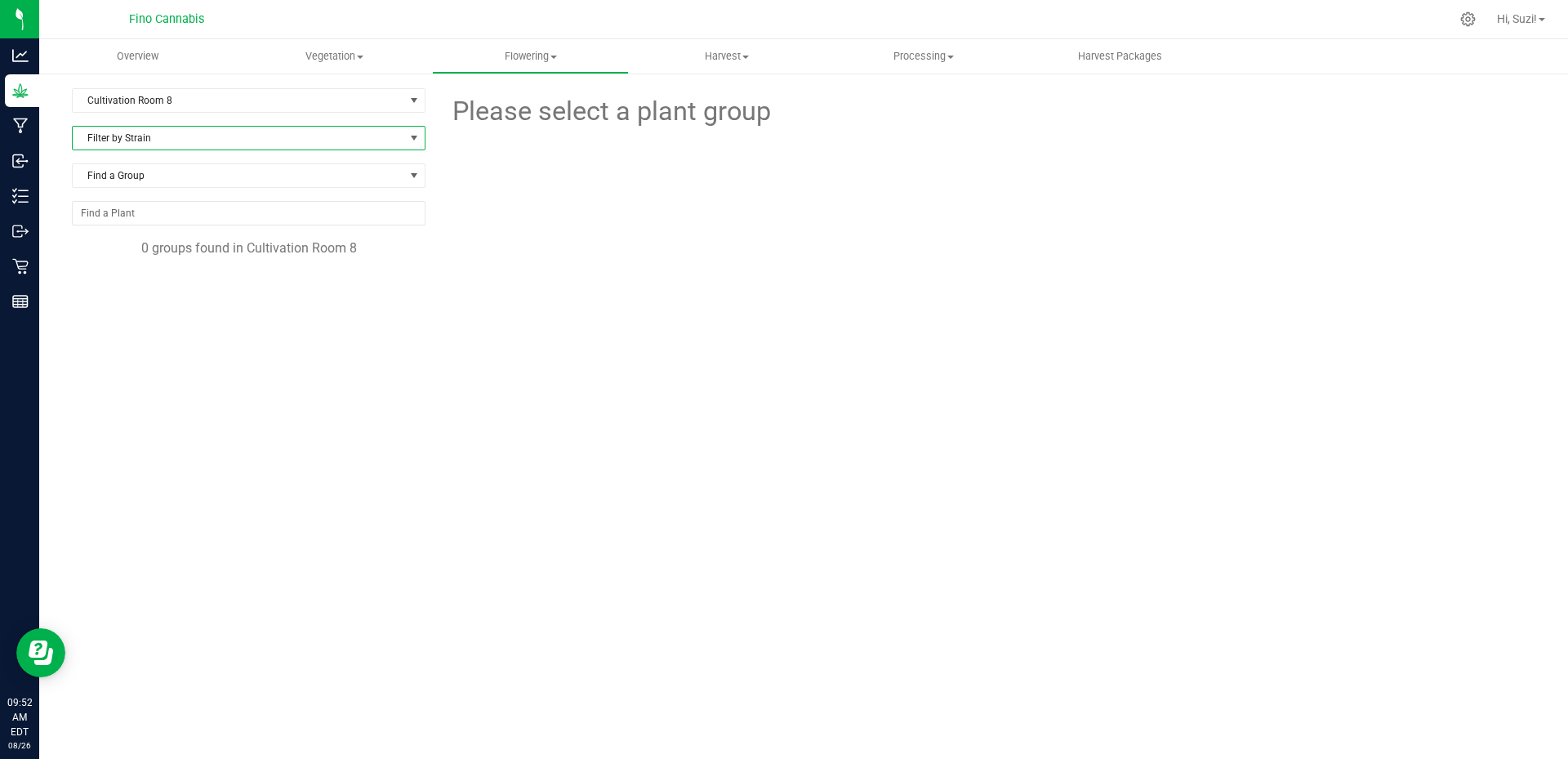
click at [292, 140] on span "Filter by Strain" at bounding box center [238, 137] width 331 height 23
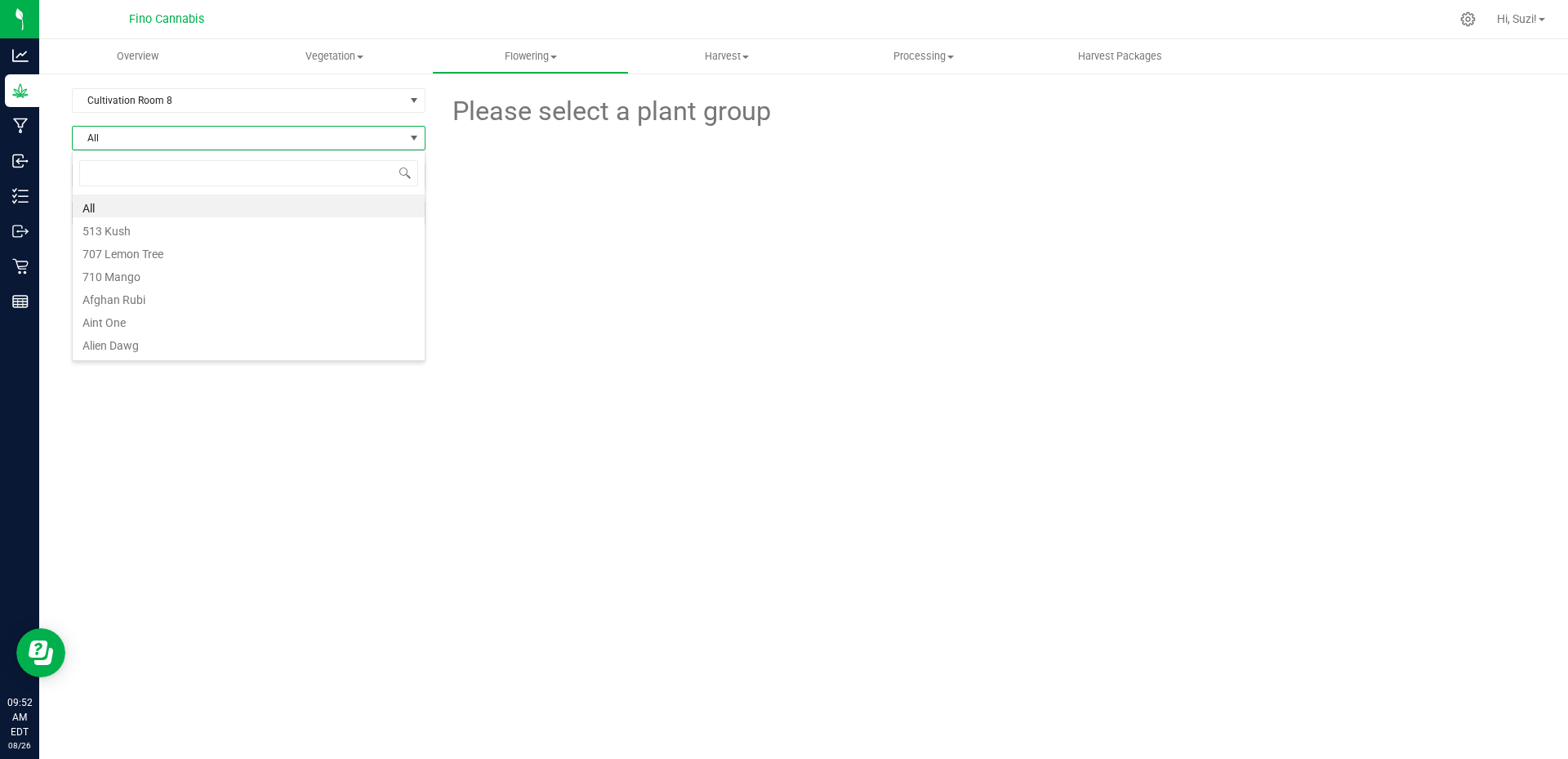
scroll to position [25, 353]
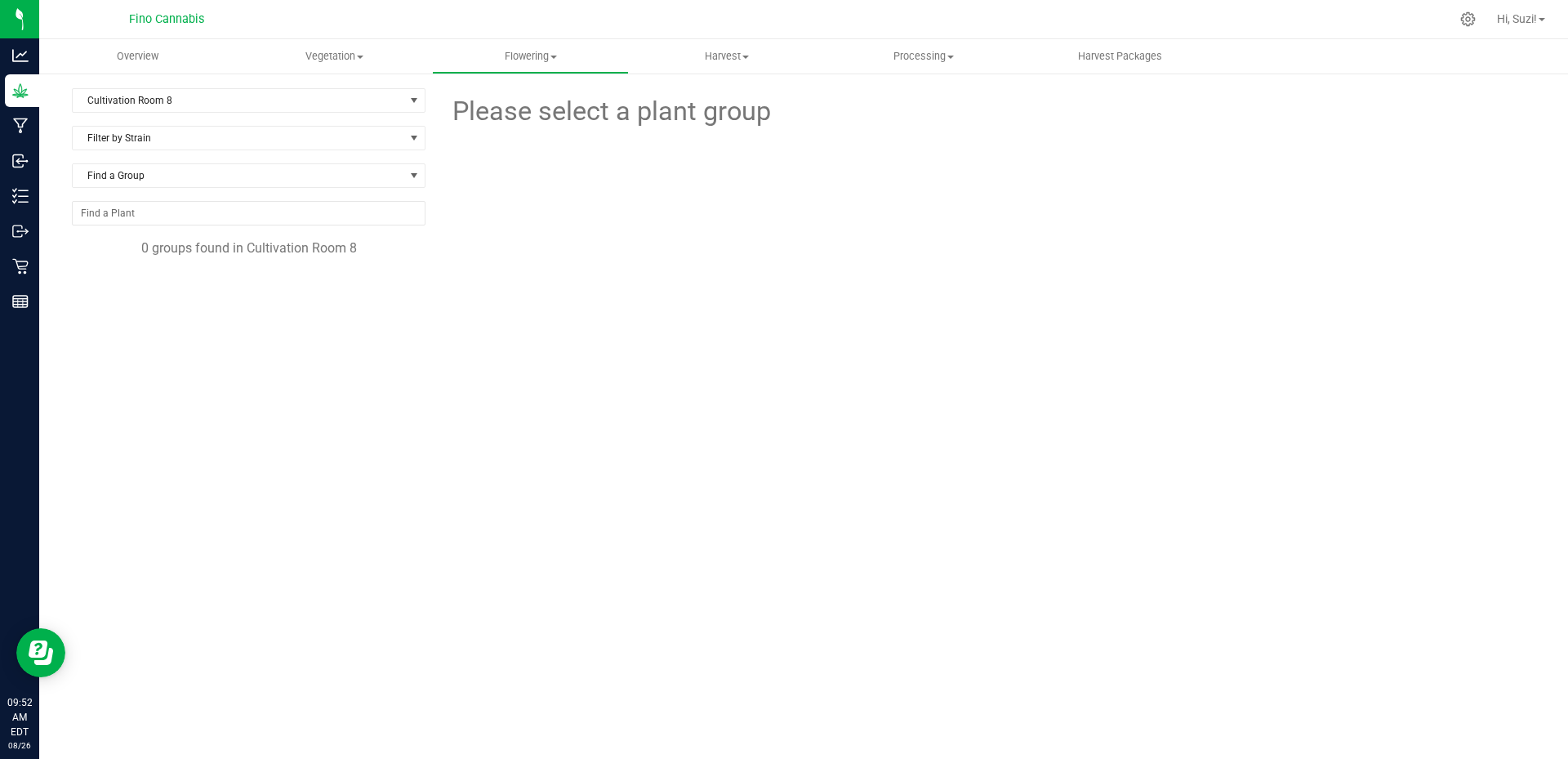
click at [558, 213] on div at bounding box center [987, 221] width 1122 height 180
click at [362, 57] on span at bounding box center [360, 57] width 7 height 3
click at [342, 92] on li "Veg groups" at bounding box center [334, 98] width 197 height 20
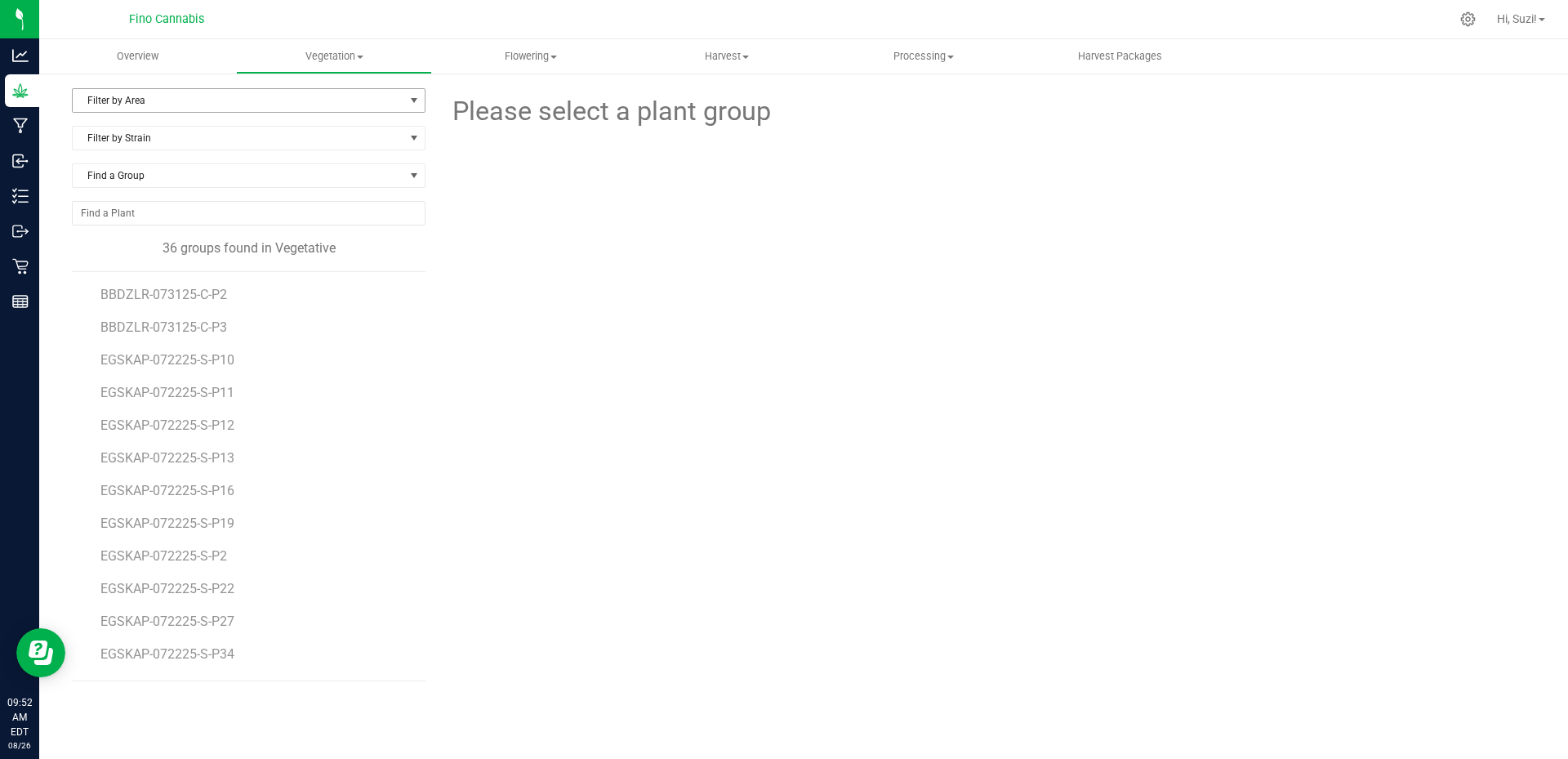
click at [417, 99] on span "select" at bounding box center [414, 99] width 13 height 13
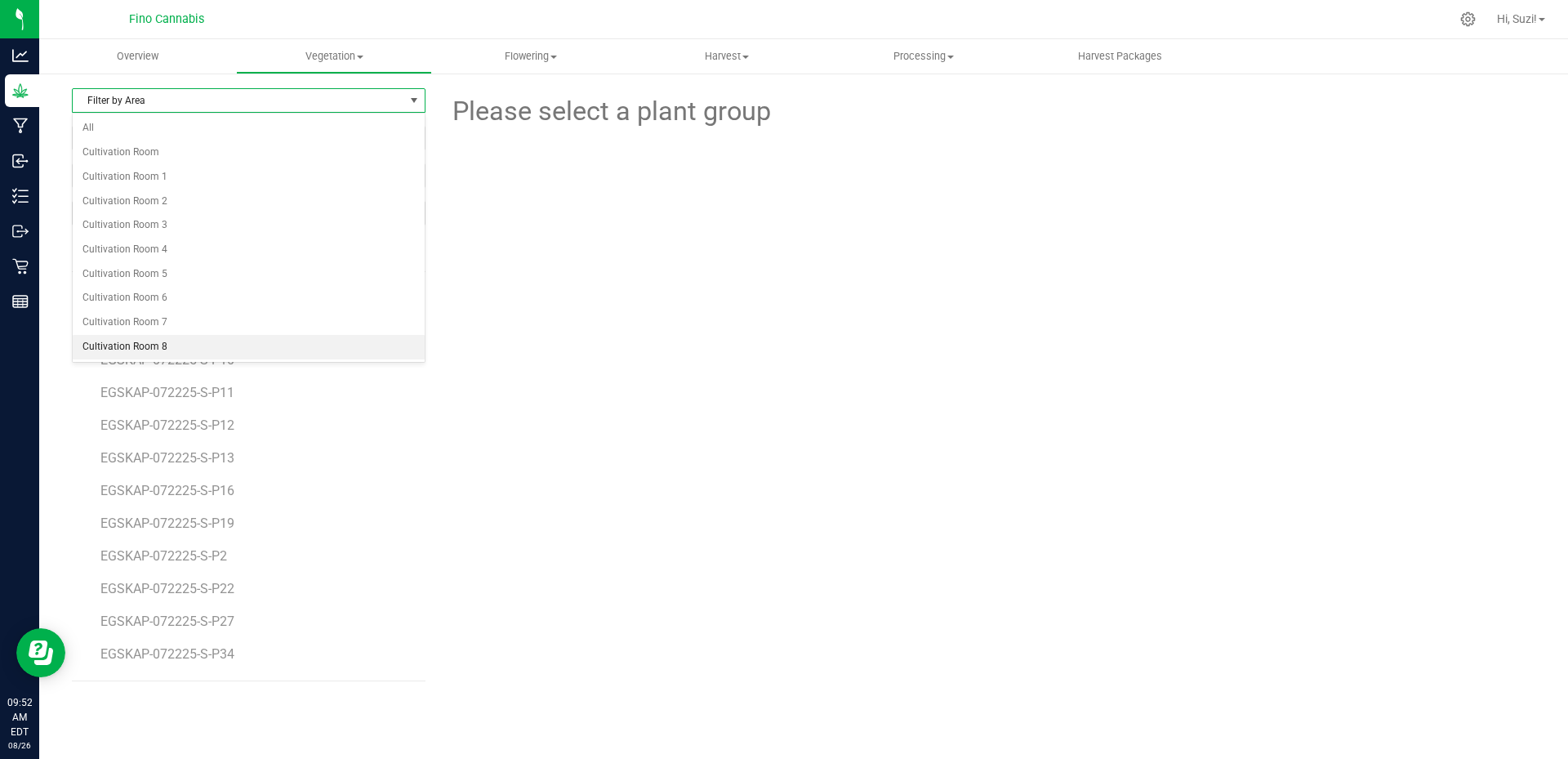
click at [176, 344] on li "Cultivation Room 8" at bounding box center [249, 347] width 352 height 25
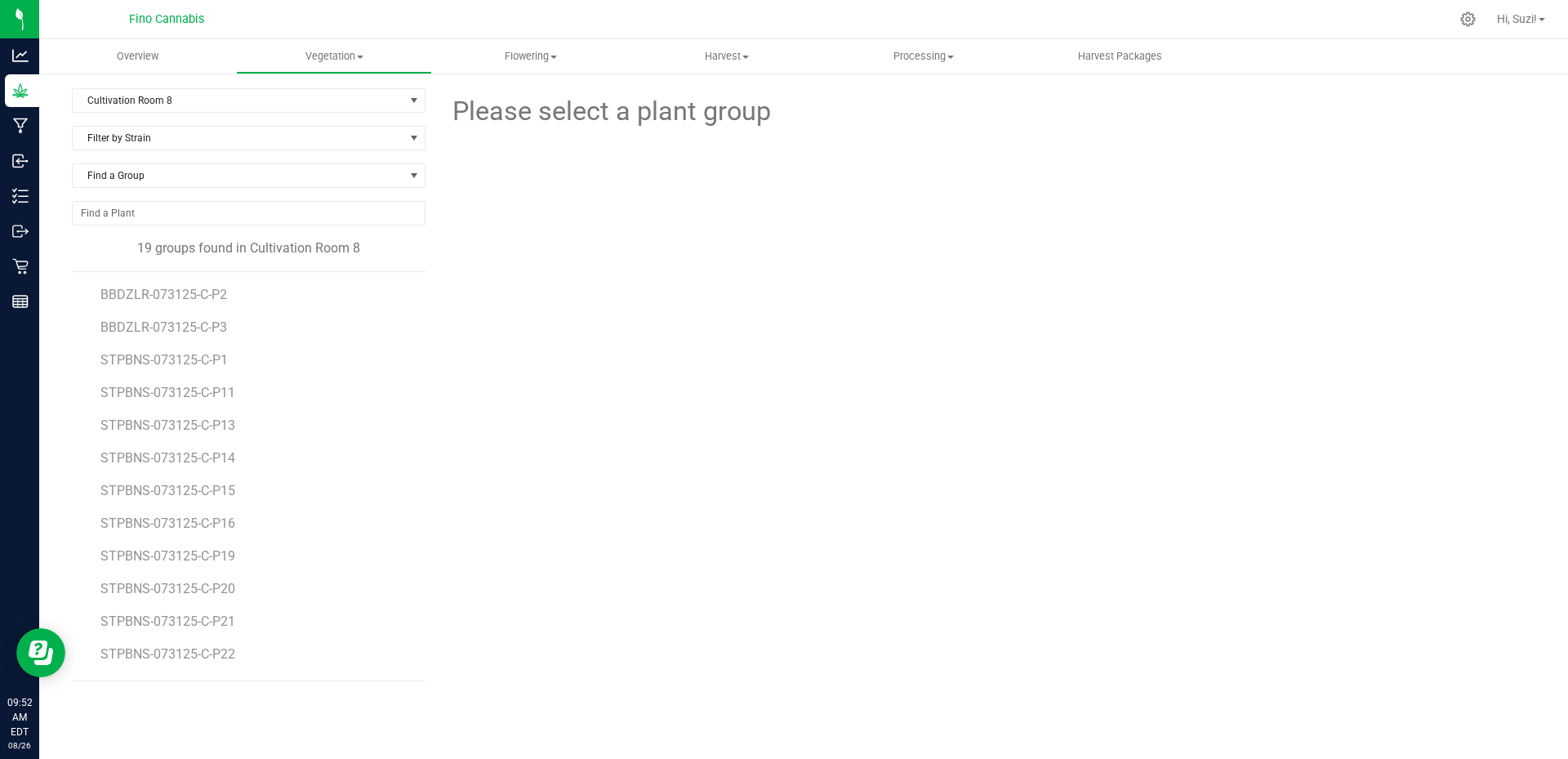
drag, startPoint x: 235, startPoint y: 363, endPoint x: 97, endPoint y: 367, distance: 138.1
click at [97, 367] on div "BBDZLR-073125-C-P2 BBDZLR-073125-C-P3 STPBNS-073125-C-P1 STPBNS-073125-C-P11 ST…" at bounding box center [248, 476] width 353 height 410
copy span "STPBNS-073125-C-P1"
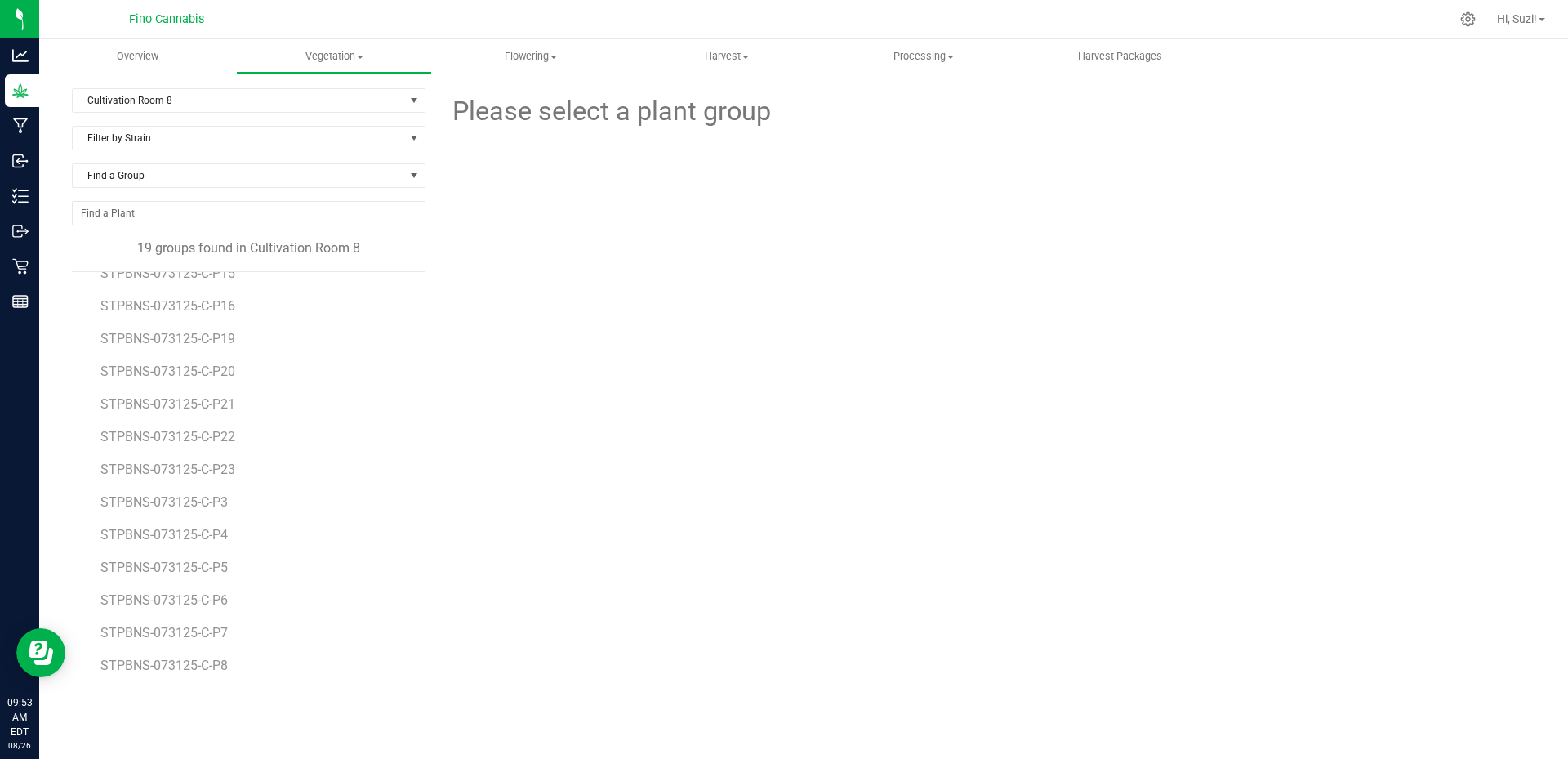
scroll to position [226, 0]
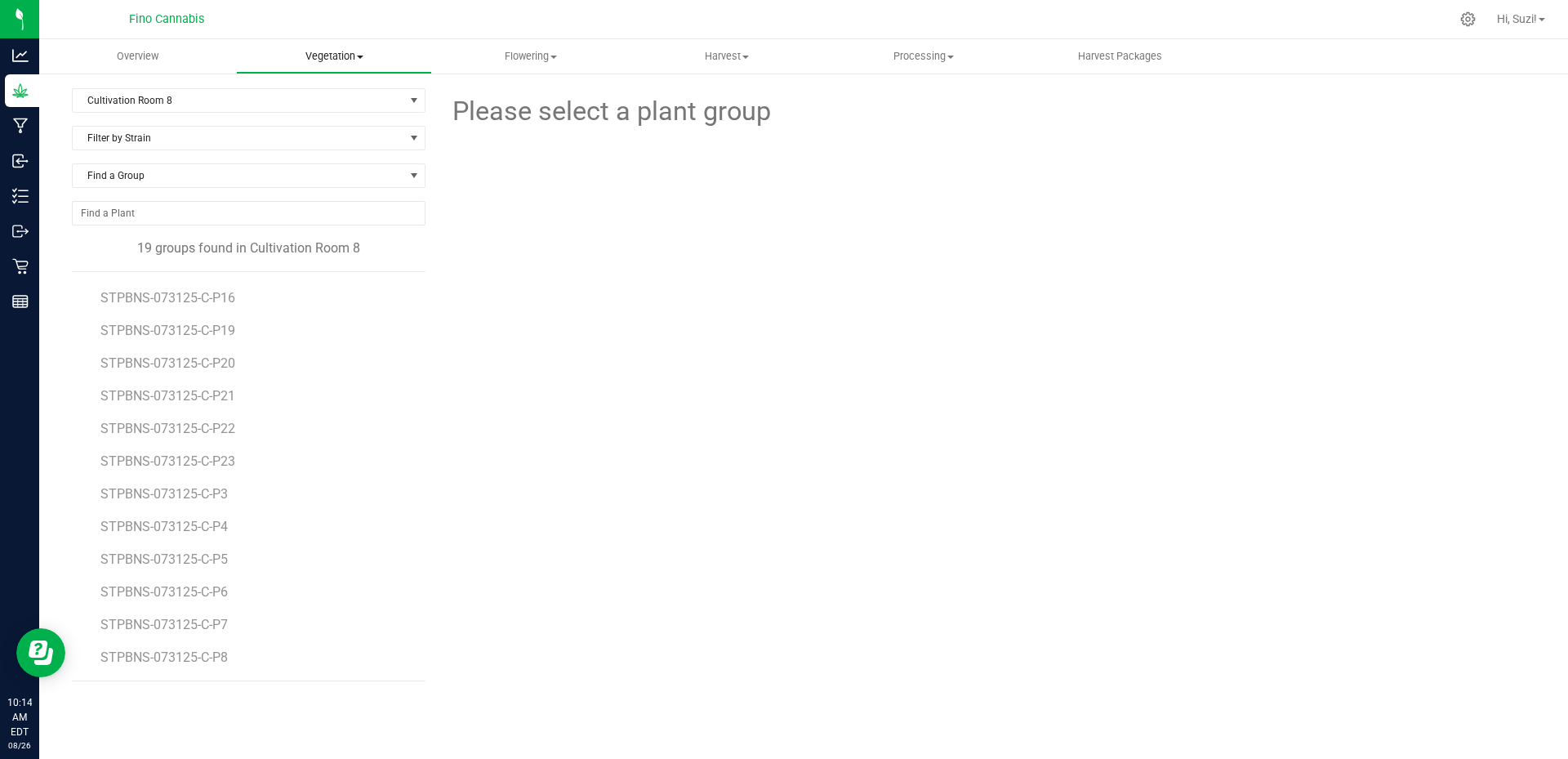
click at [359, 57] on span at bounding box center [360, 57] width 7 height 3
click at [347, 102] on li "Veg groups" at bounding box center [334, 98] width 197 height 20
click at [236, 99] on span "Filter by Area" at bounding box center [238, 99] width 331 height 23
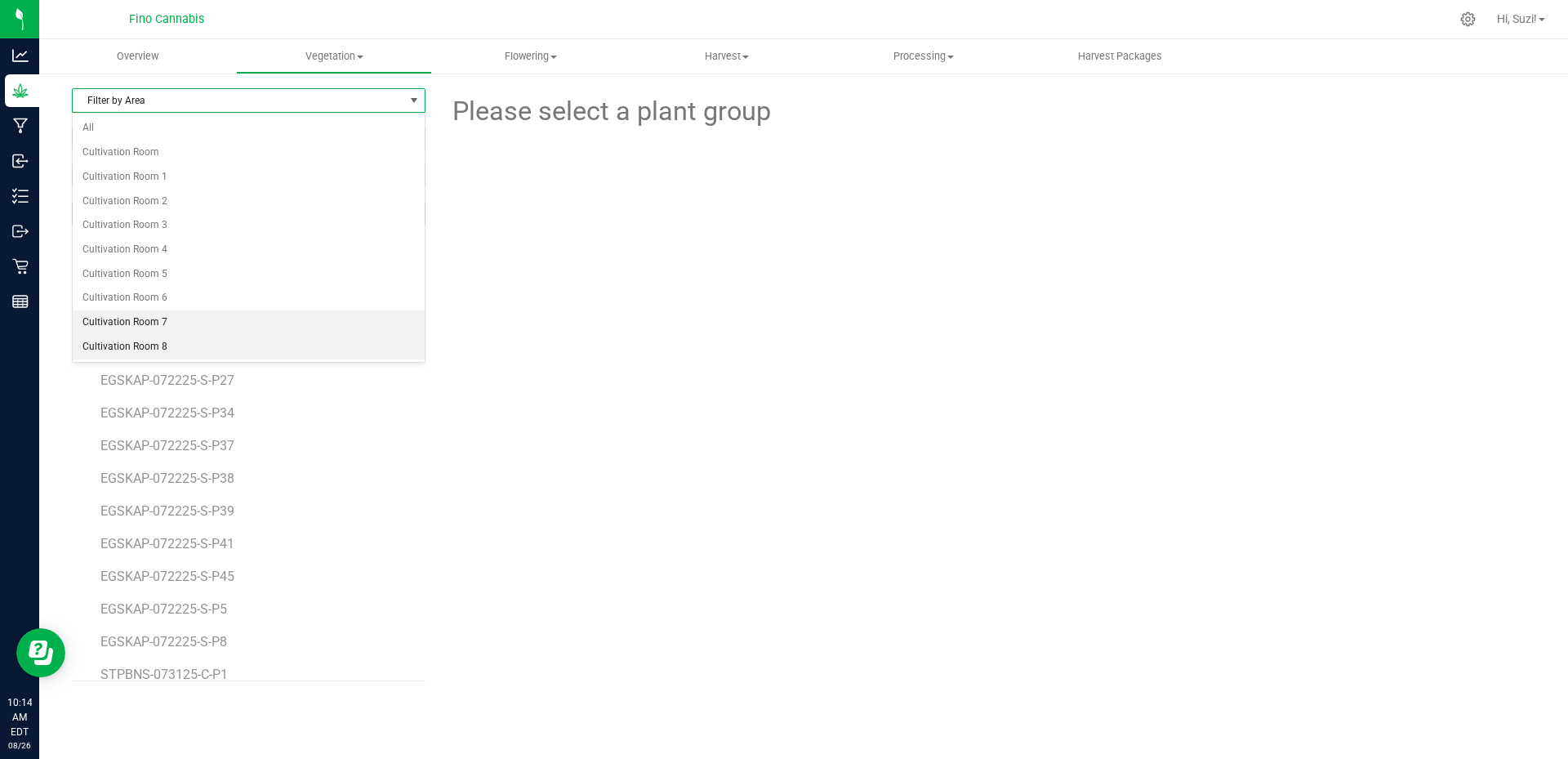
scroll to position [245, 0]
click at [197, 321] on li "Cultivation Room 7" at bounding box center [249, 322] width 352 height 25
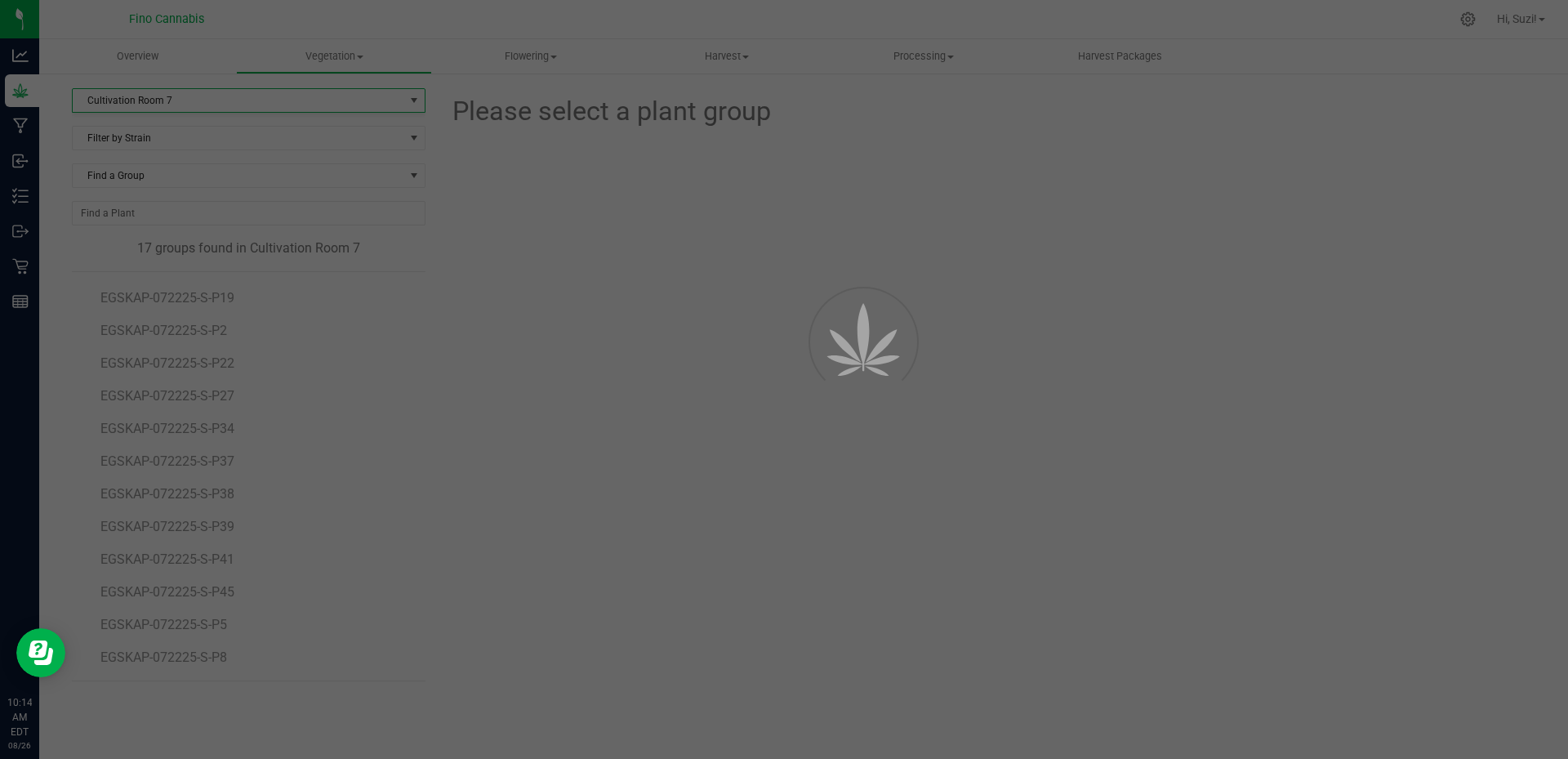
scroll to position [160, 0]
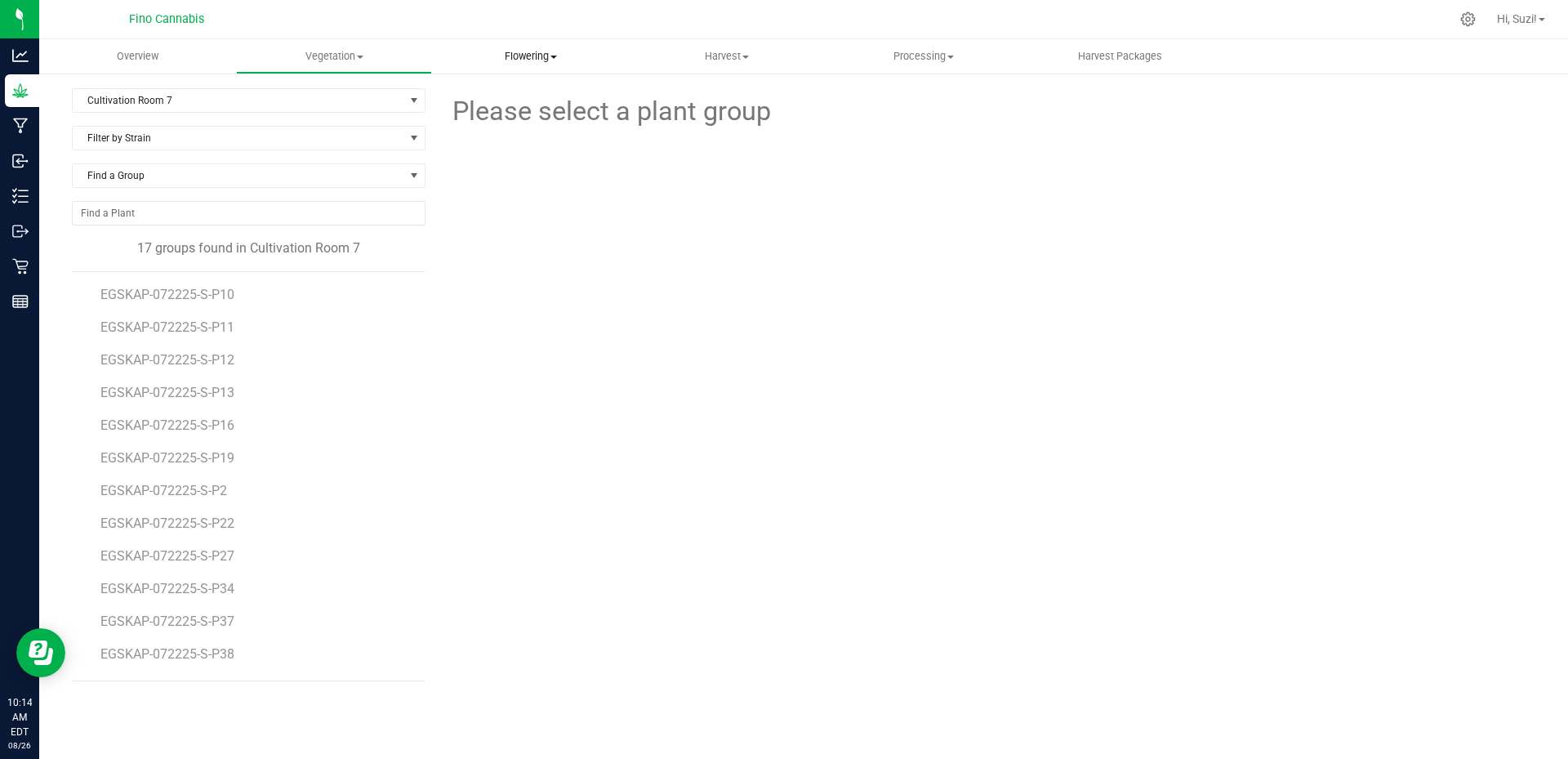
click at [556, 56] on span at bounding box center [553, 57] width 7 height 3
click at [549, 123] on span "Flowering groups" at bounding box center [499, 118] width 135 height 14
click at [335, 99] on span "Filter by Area" at bounding box center [238, 99] width 331 height 23
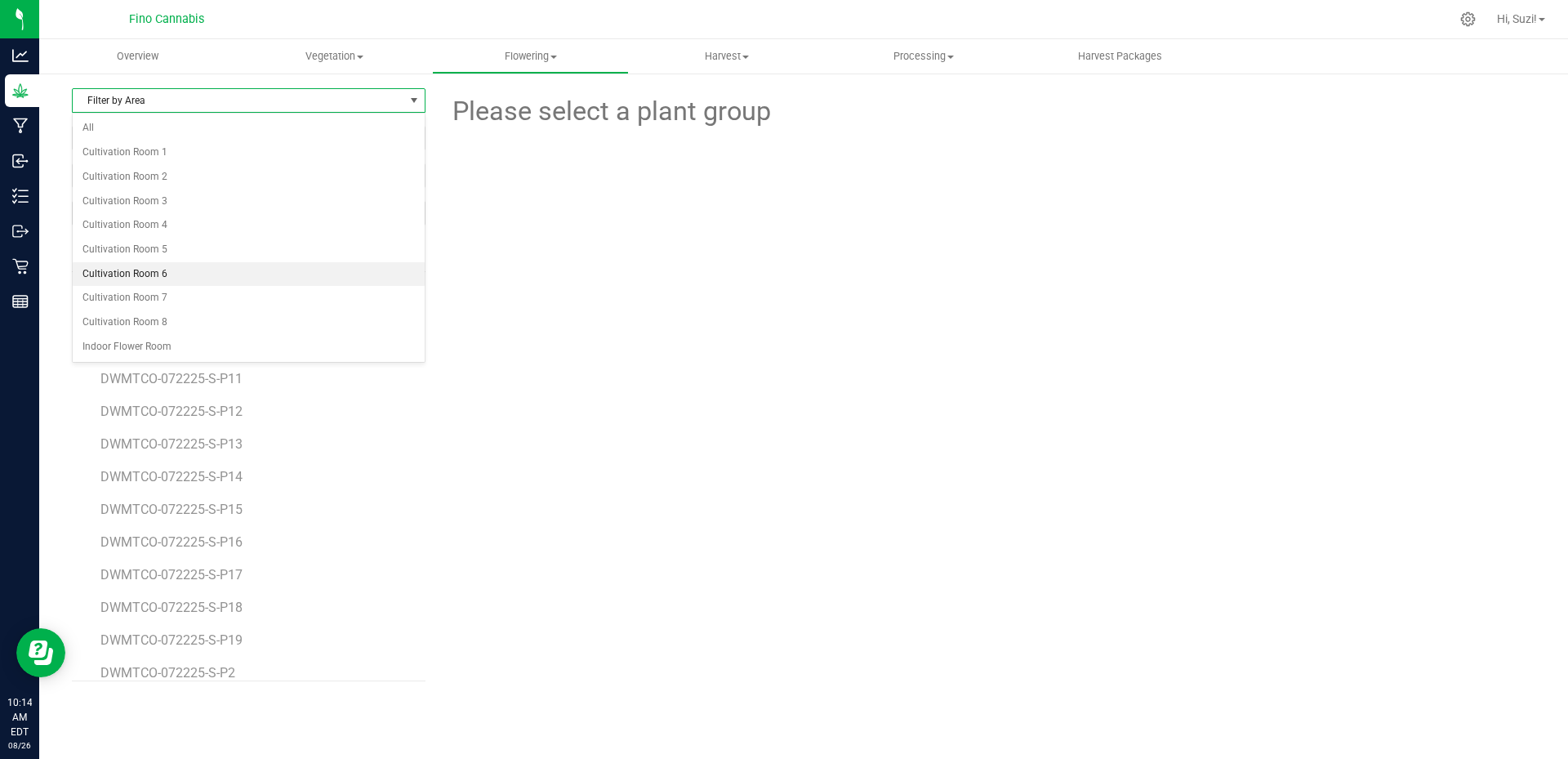
scroll to position [163, 0]
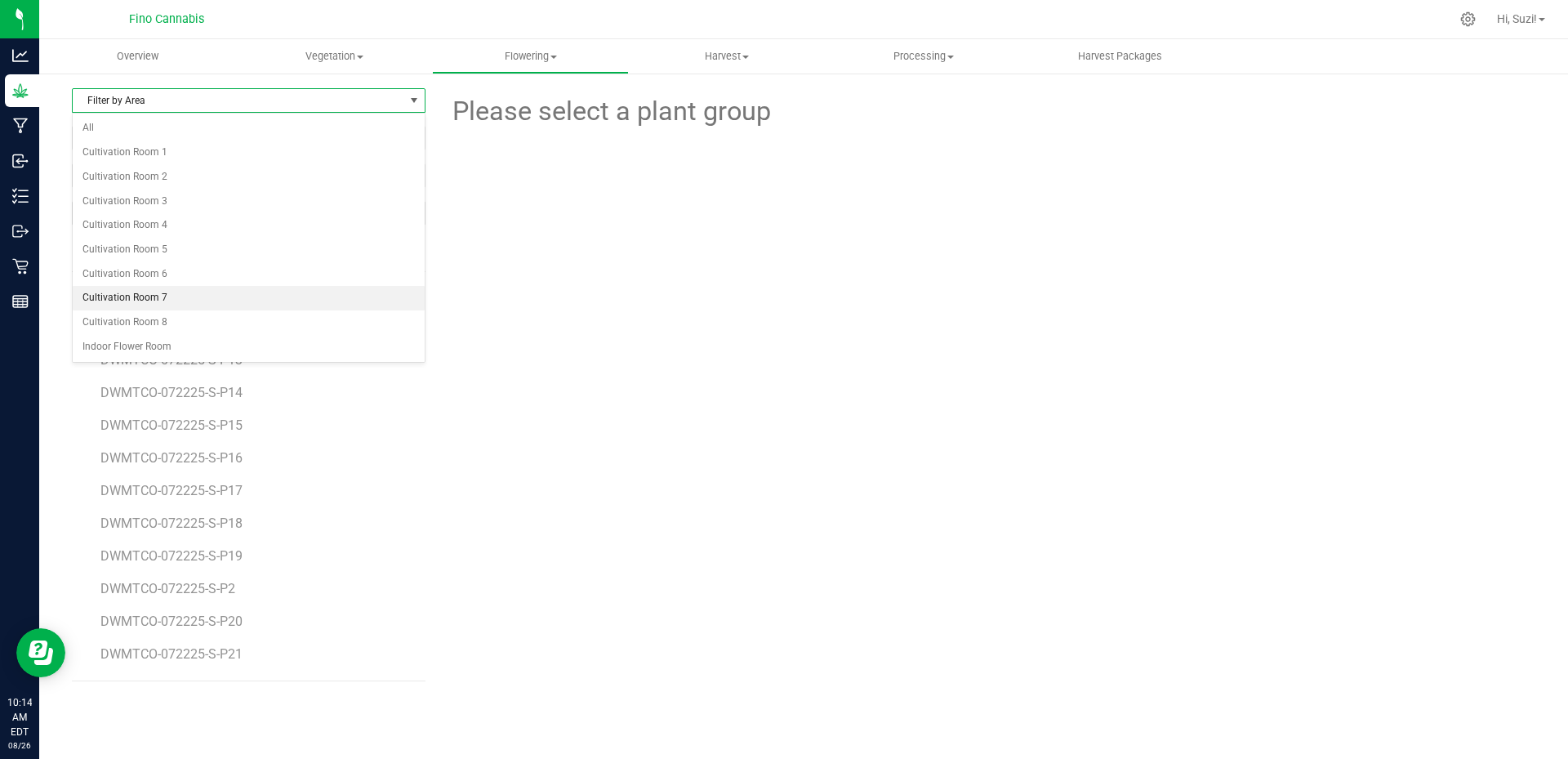
click at [241, 294] on li "Cultivation Room 7" at bounding box center [249, 297] width 352 height 25
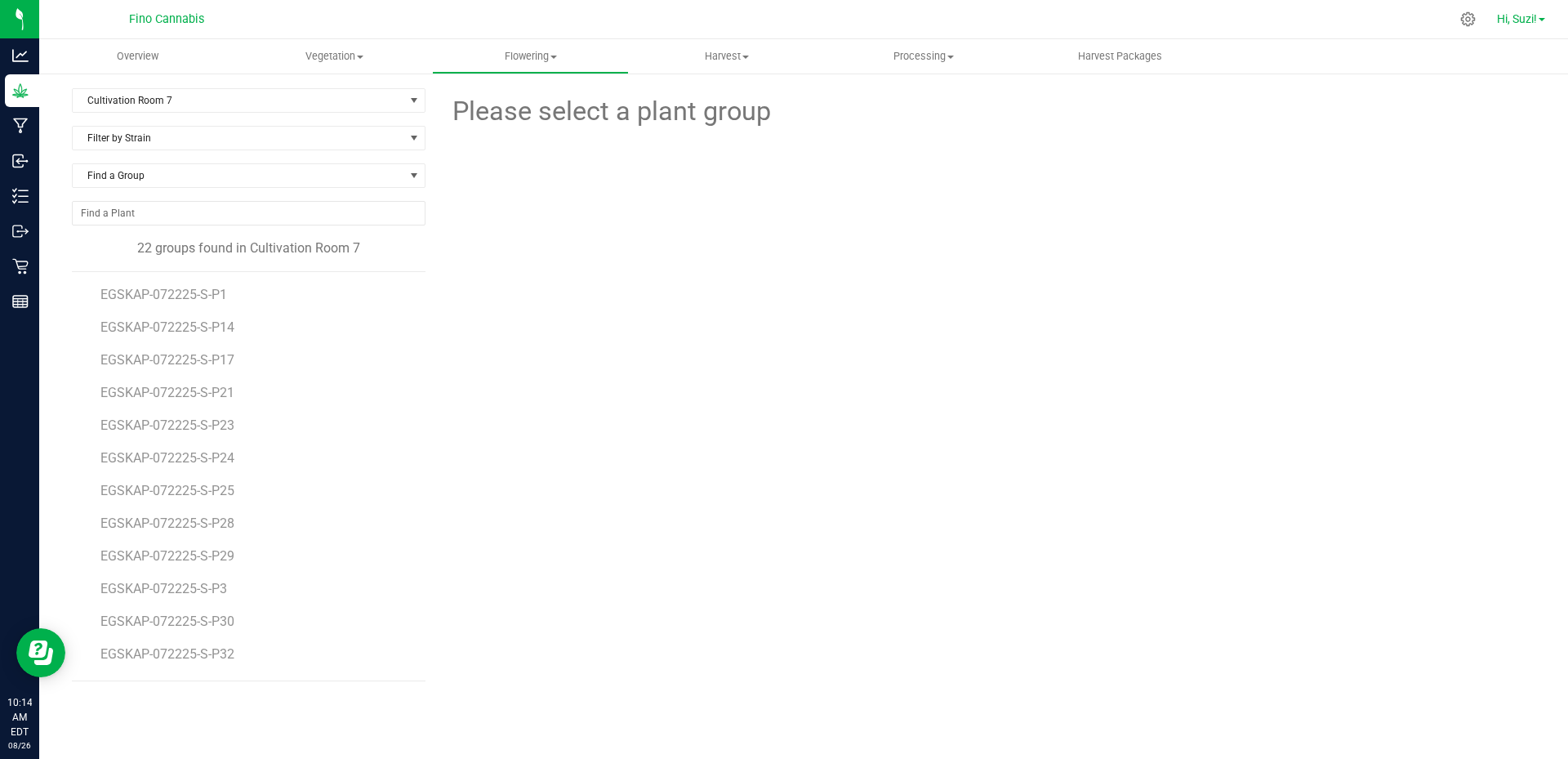
click at [1539, 23] on link "Hi, Suzi!" at bounding box center [1521, 19] width 62 height 17
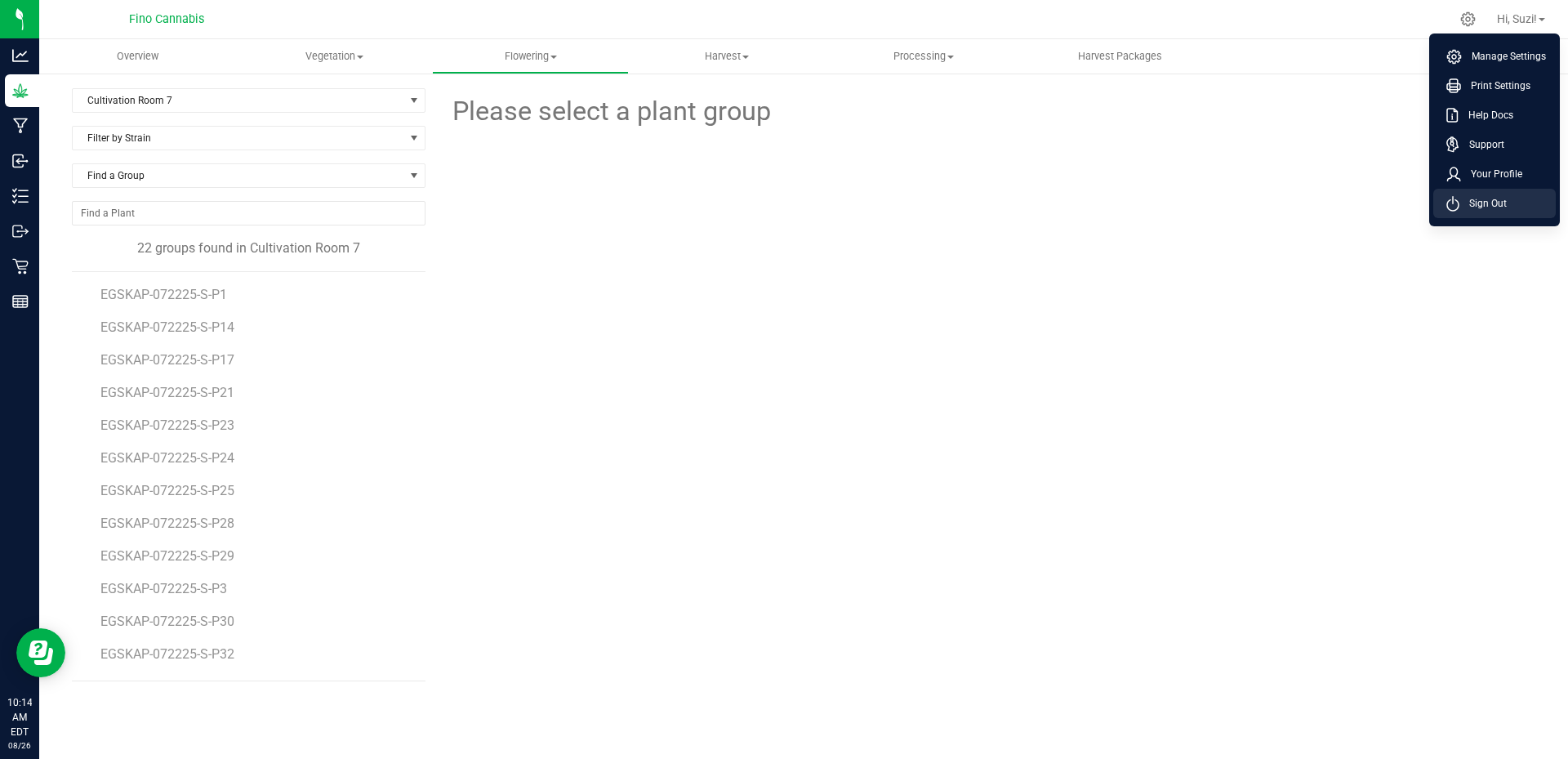
click at [1509, 203] on li "Sign Out" at bounding box center [1494, 204] width 122 height 30
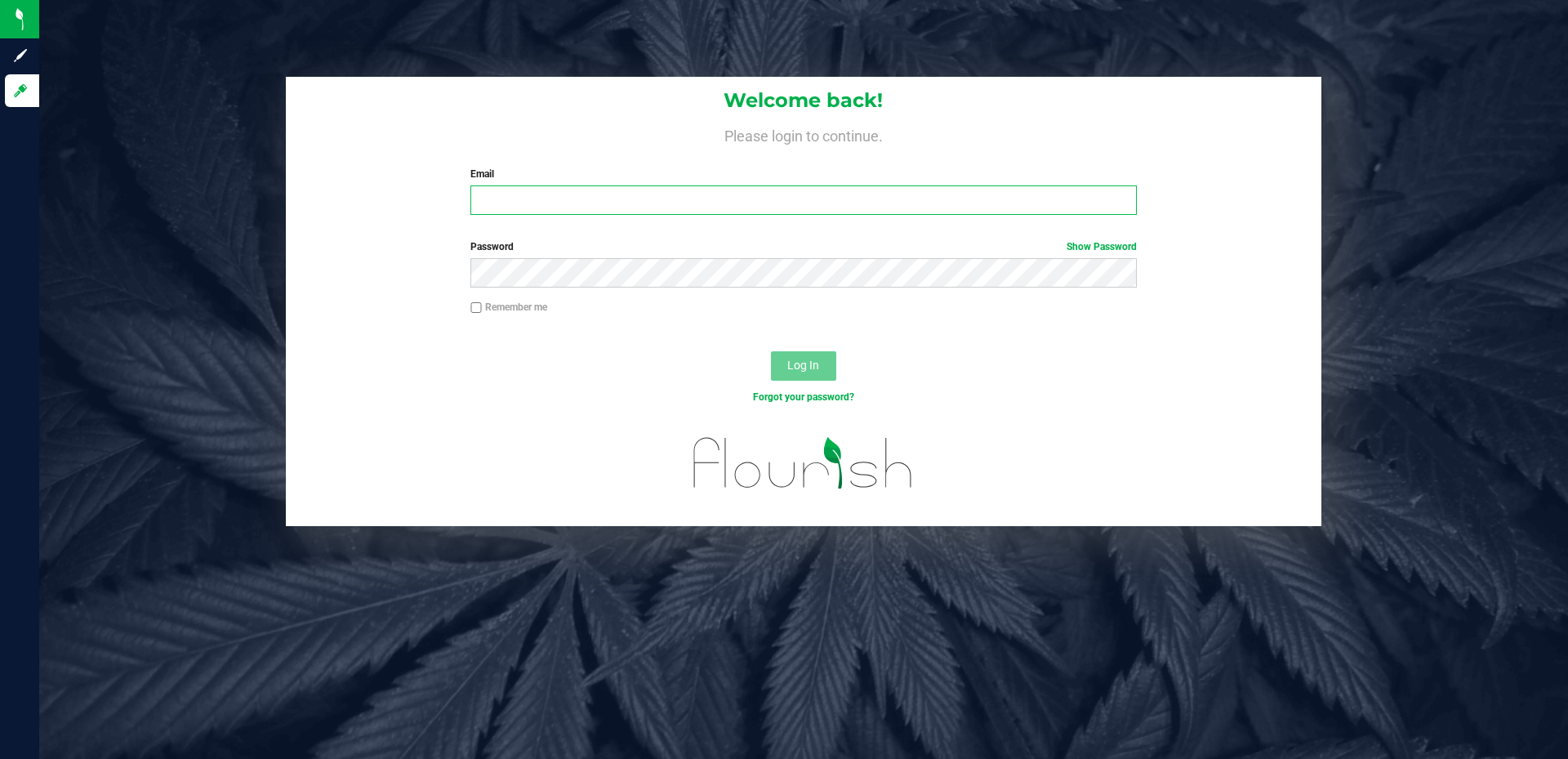
click at [515, 204] on input "Email" at bounding box center [803, 200] width 666 height 30
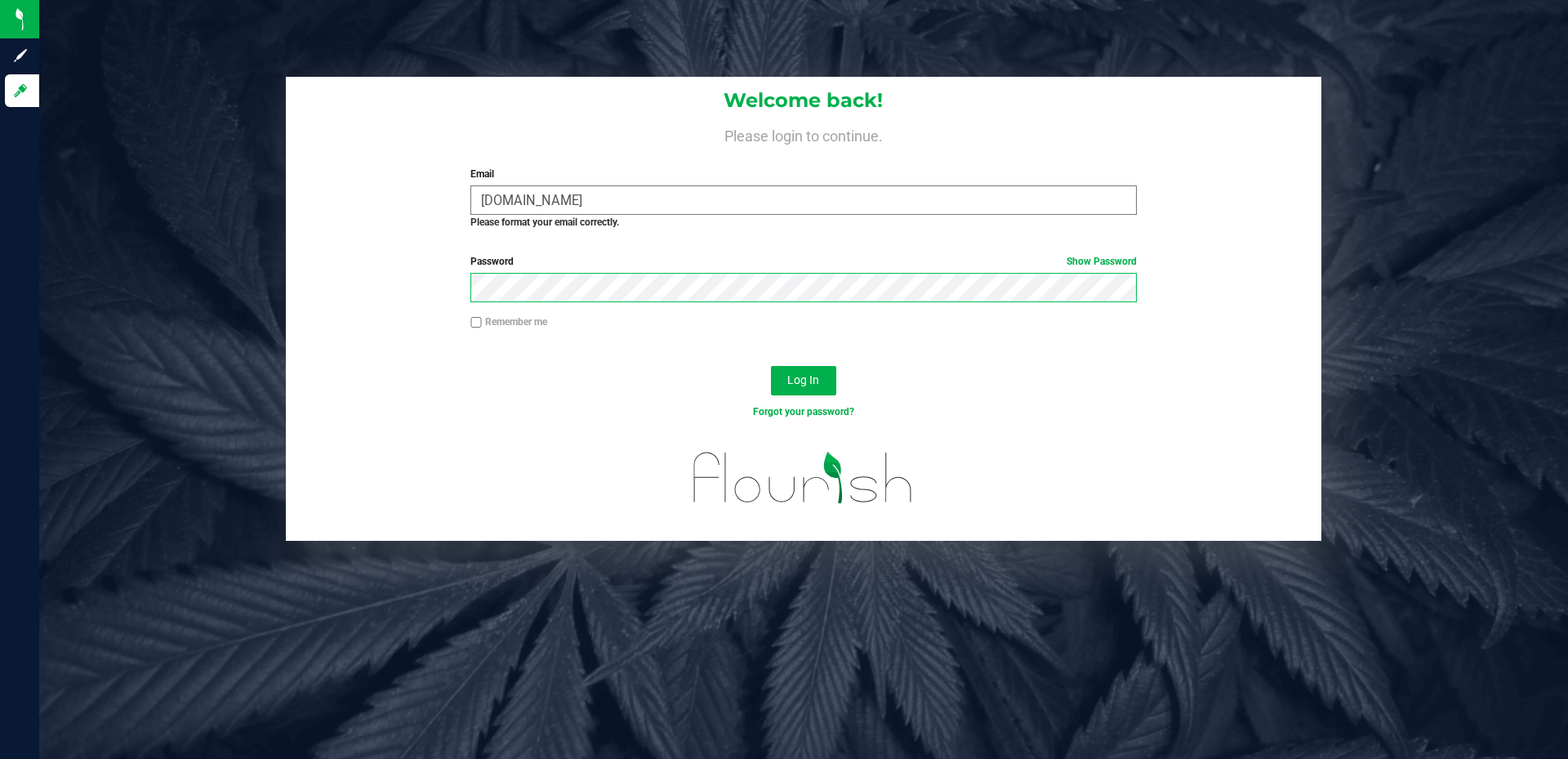
click at [771, 366] on button "Log In" at bounding box center [804, 381] width 66 height 30
click at [581, 198] on input "adam.distelberglivefino.com" at bounding box center [803, 200] width 666 height 30
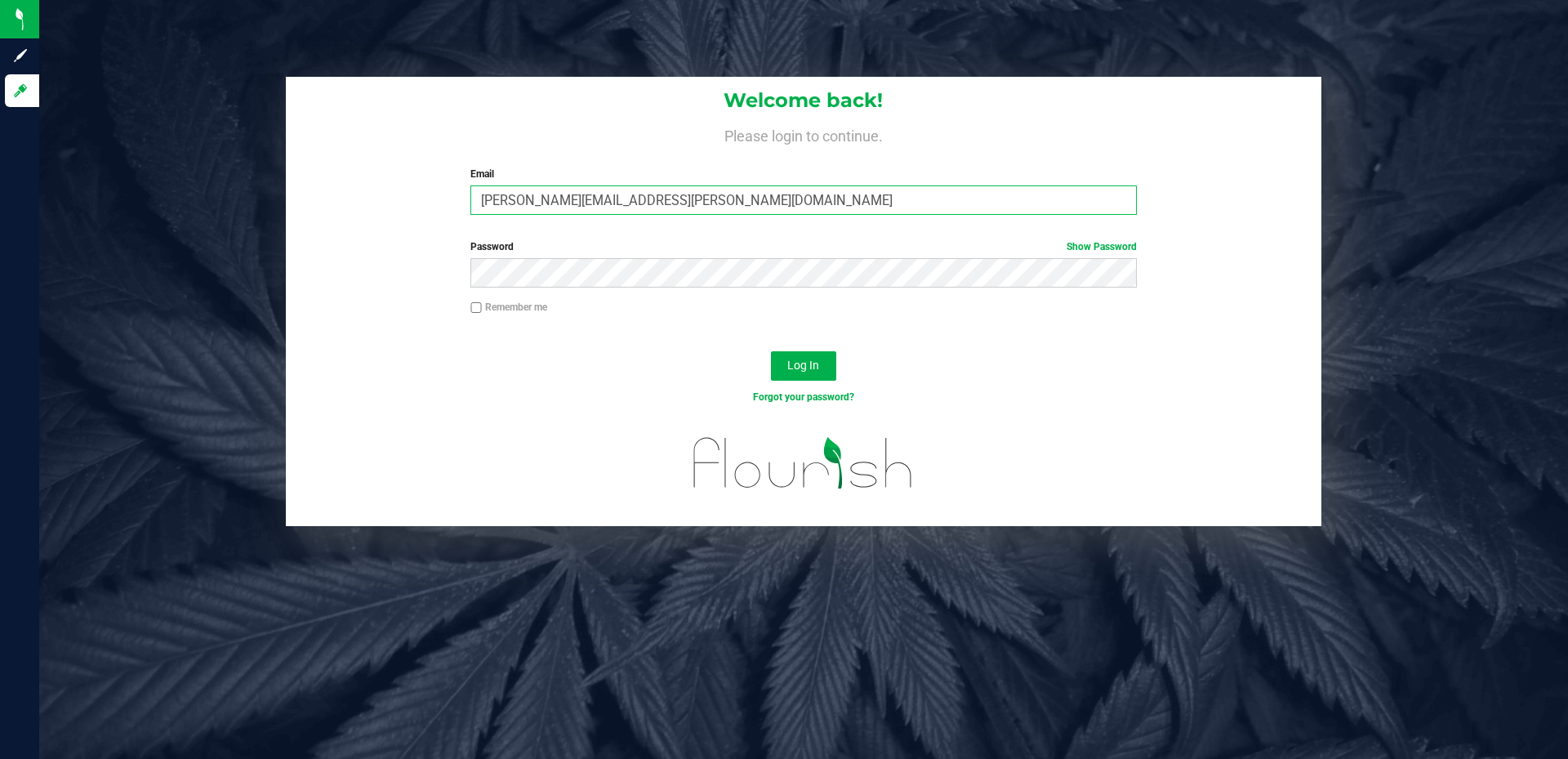
type input "[PERSON_NAME][EMAIL_ADDRESS][PERSON_NAME][DOMAIN_NAME]"
click at [771, 351] on button "Log In" at bounding box center [804, 366] width 66 height 30
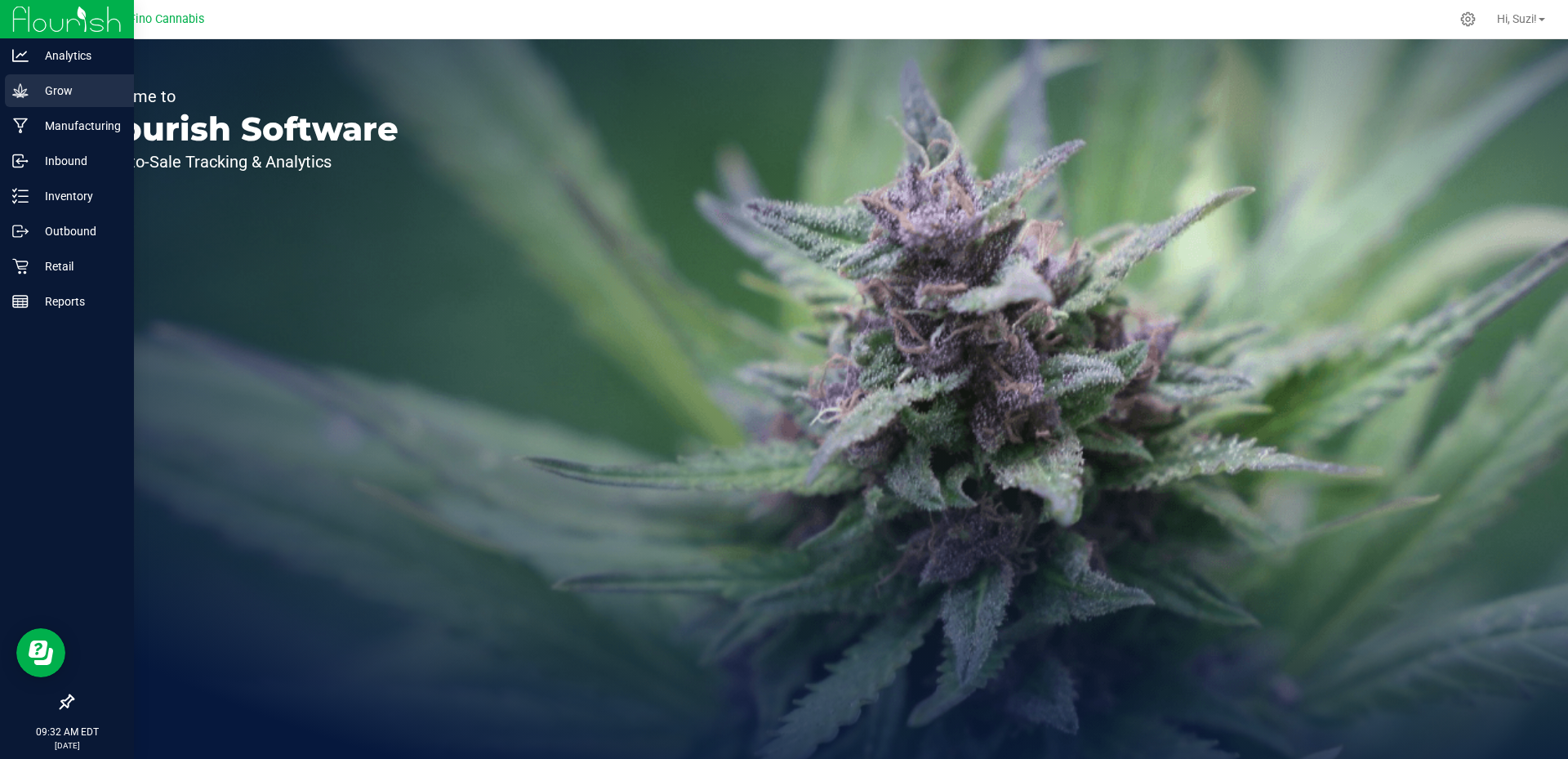
click at [18, 85] on icon at bounding box center [20, 91] width 16 height 16
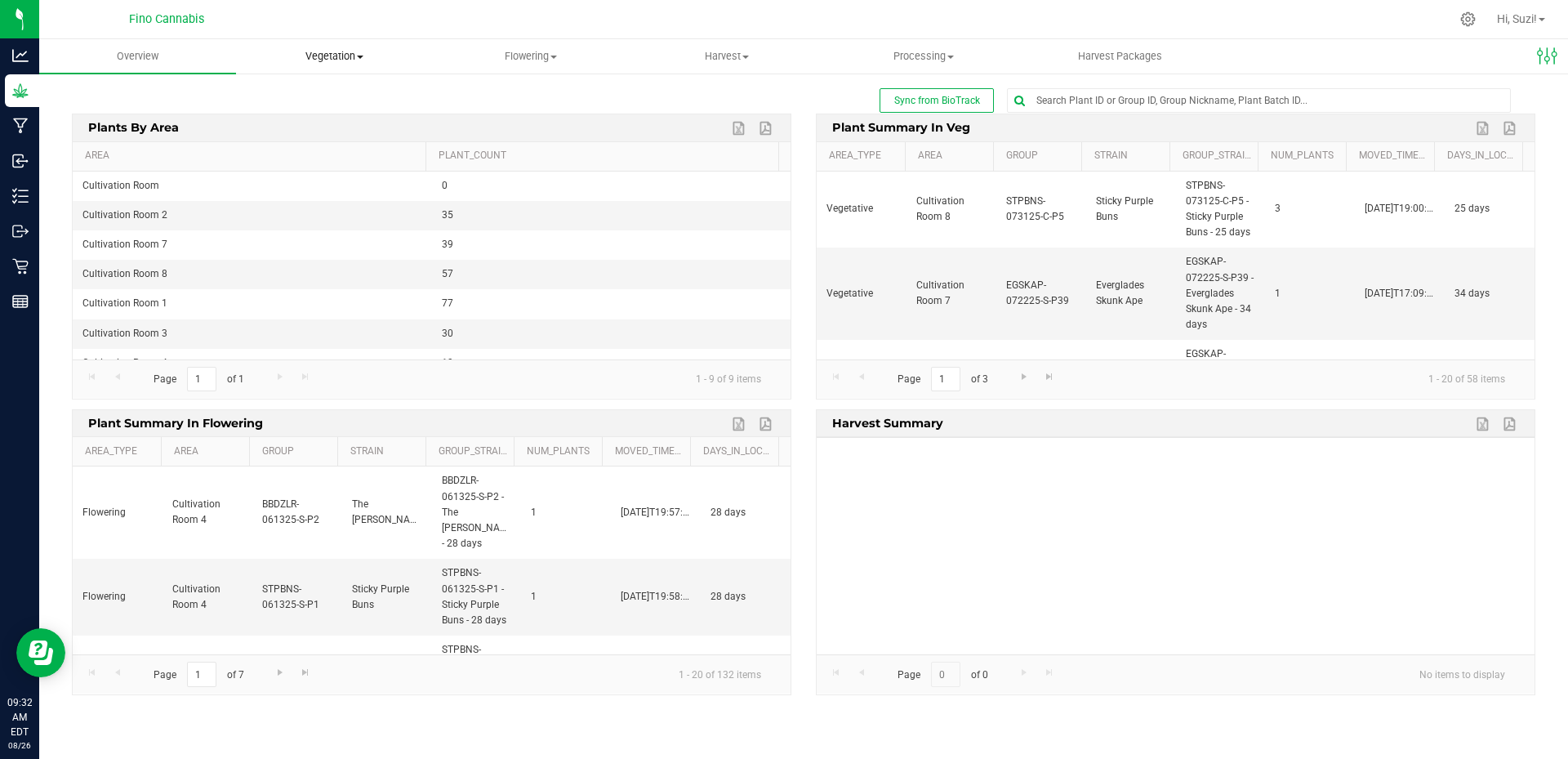
click at [360, 57] on span at bounding box center [360, 57] width 7 height 3
click at [321, 118] on span "Veg plants" at bounding box center [286, 118] width 100 height 14
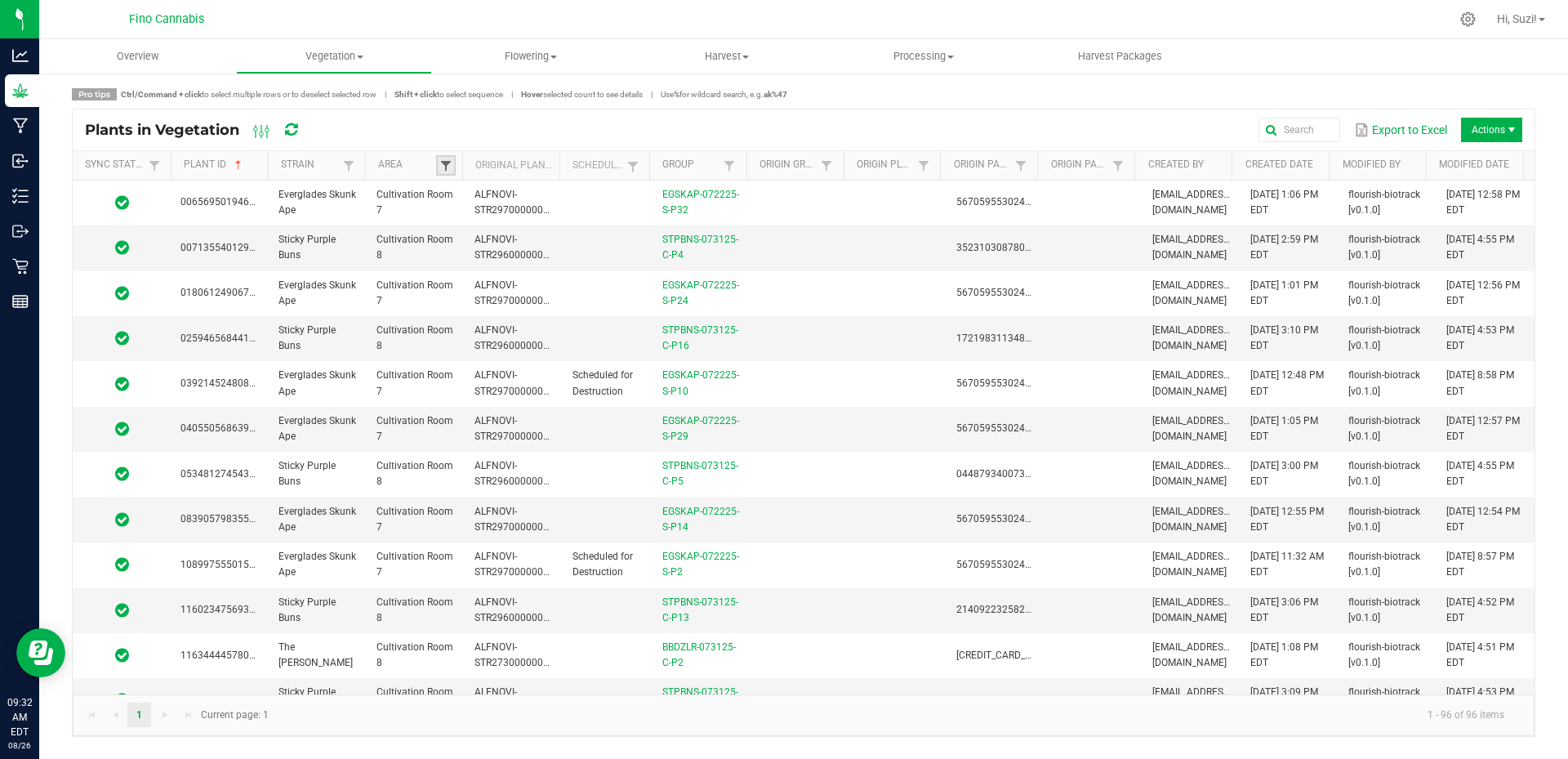
click at [448, 170] on span at bounding box center [446, 165] width 13 height 13
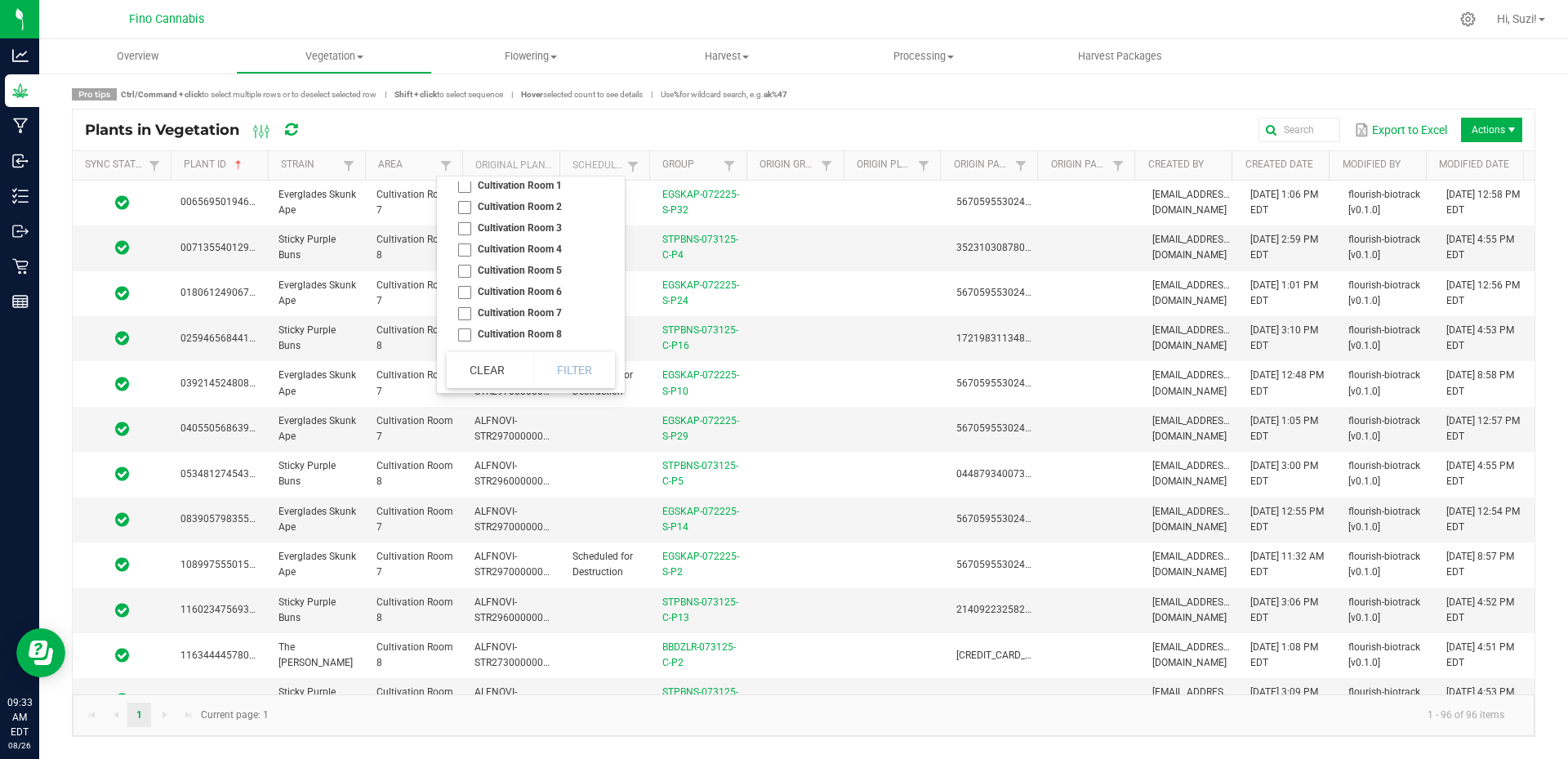
click at [468, 308] on li "Cultivation Room 7" at bounding box center [525, 312] width 158 height 21
checkbox 7 "true"
click at [566, 372] on button "Filter" at bounding box center [574, 370] width 82 height 36
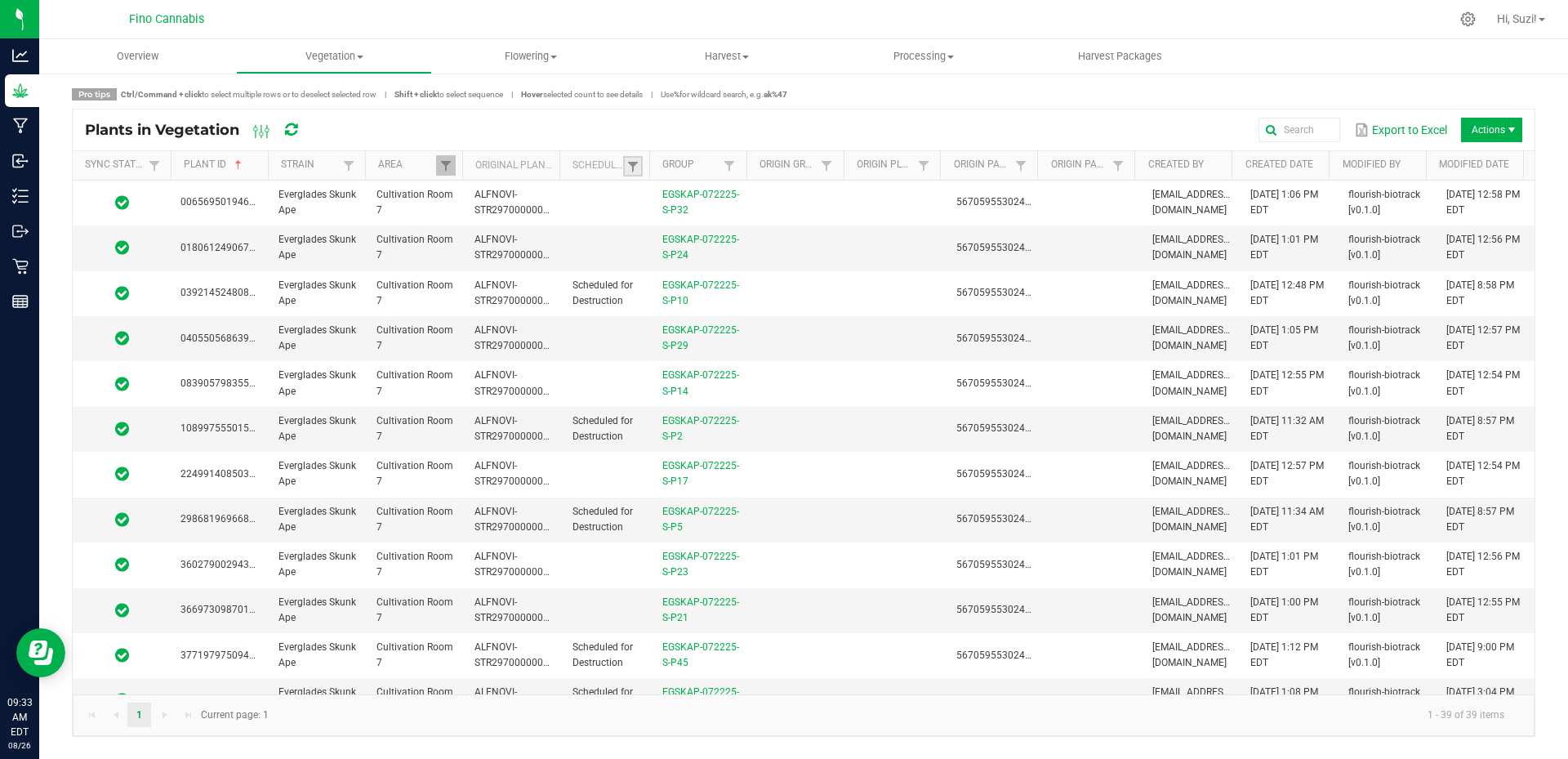
click at [632, 173] on link at bounding box center [633, 166] width 20 height 21
click at [650, 257] on li "Not Scheduled" at bounding box center [712, 255] width 158 height 21
checkbox Scheduled "true"
click at [741, 283] on button "Filter" at bounding box center [761, 291] width 82 height 36
click at [1515, 130] on span "Actions" at bounding box center [1511, 129] width 13 height 13
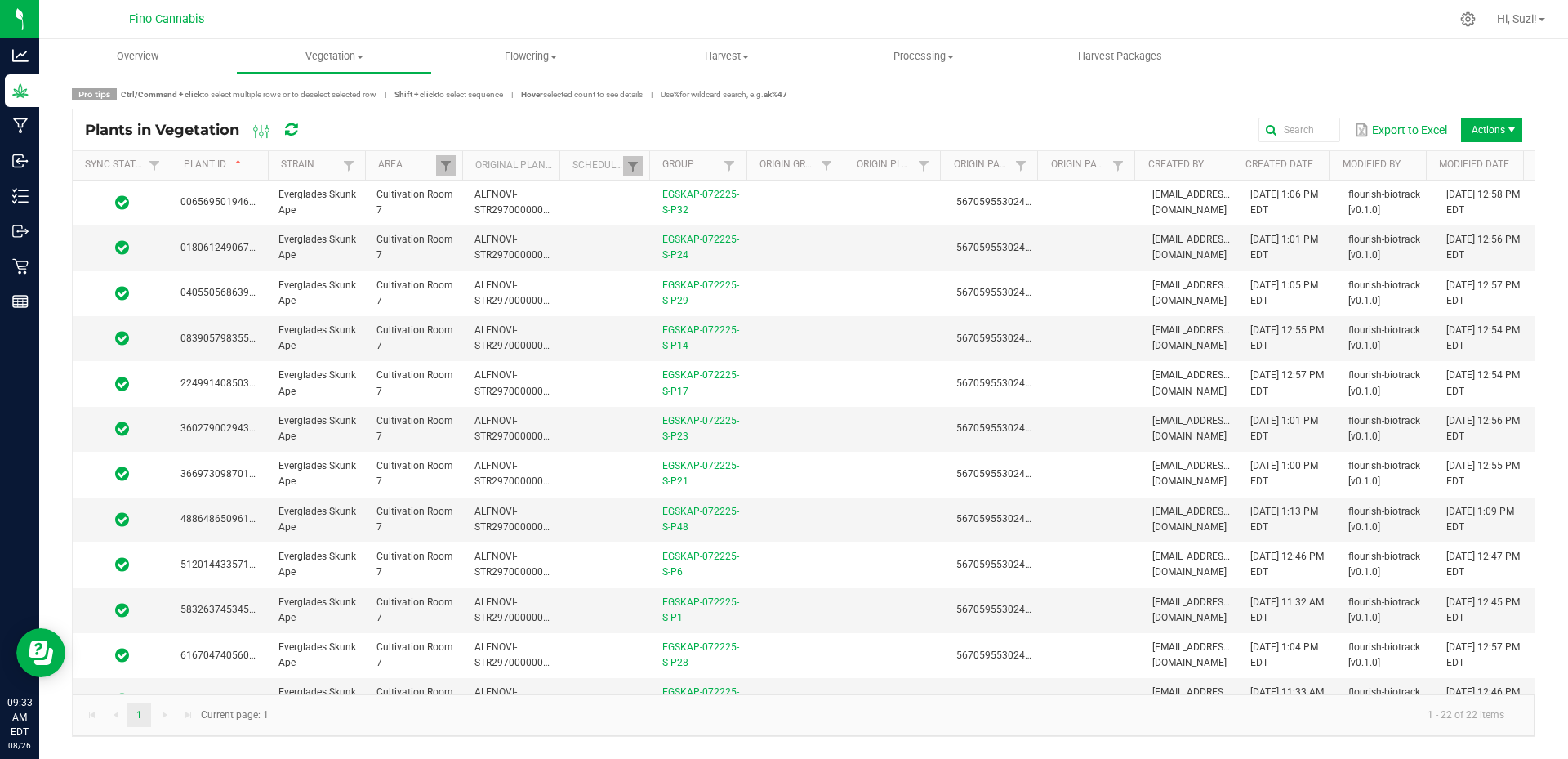
click at [1127, 109] on div "Plants in Vegetation Export to Excel Actions" at bounding box center [803, 129] width 1462 height 41
click at [689, 164] on link "Group" at bounding box center [690, 164] width 57 height 13
click at [632, 168] on span at bounding box center [633, 166] width 13 height 13
click at [669, 282] on button "Clear" at bounding box center [674, 291] width 81 height 36
click at [686, 164] on link "Group" at bounding box center [690, 164] width 57 height 13
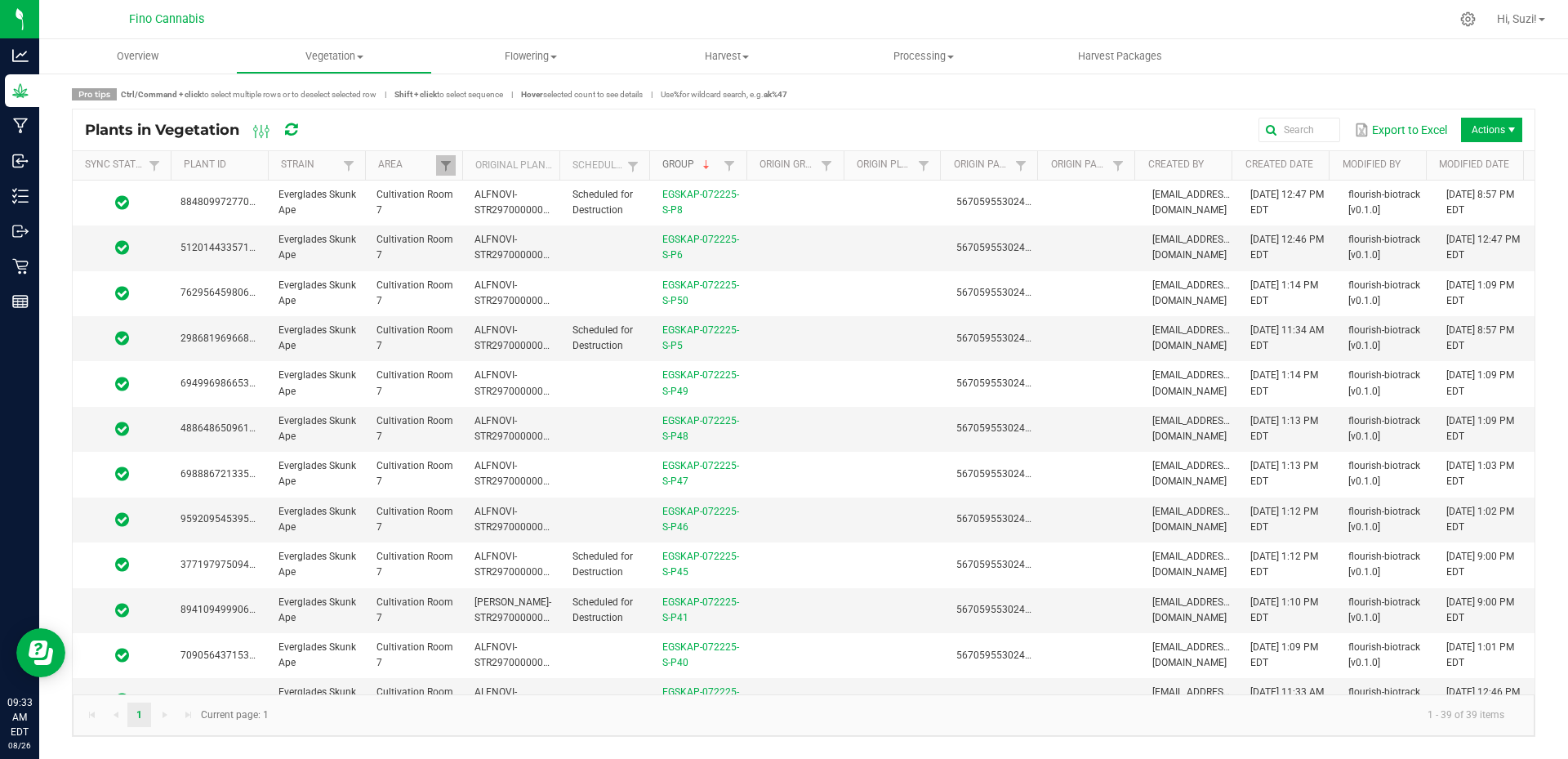
click at [686, 164] on link "Group" at bounding box center [690, 164] width 57 height 13
click at [1406, 126] on button "Export to Excel" at bounding box center [1401, 130] width 101 height 28
click at [556, 56] on span at bounding box center [553, 57] width 7 height 3
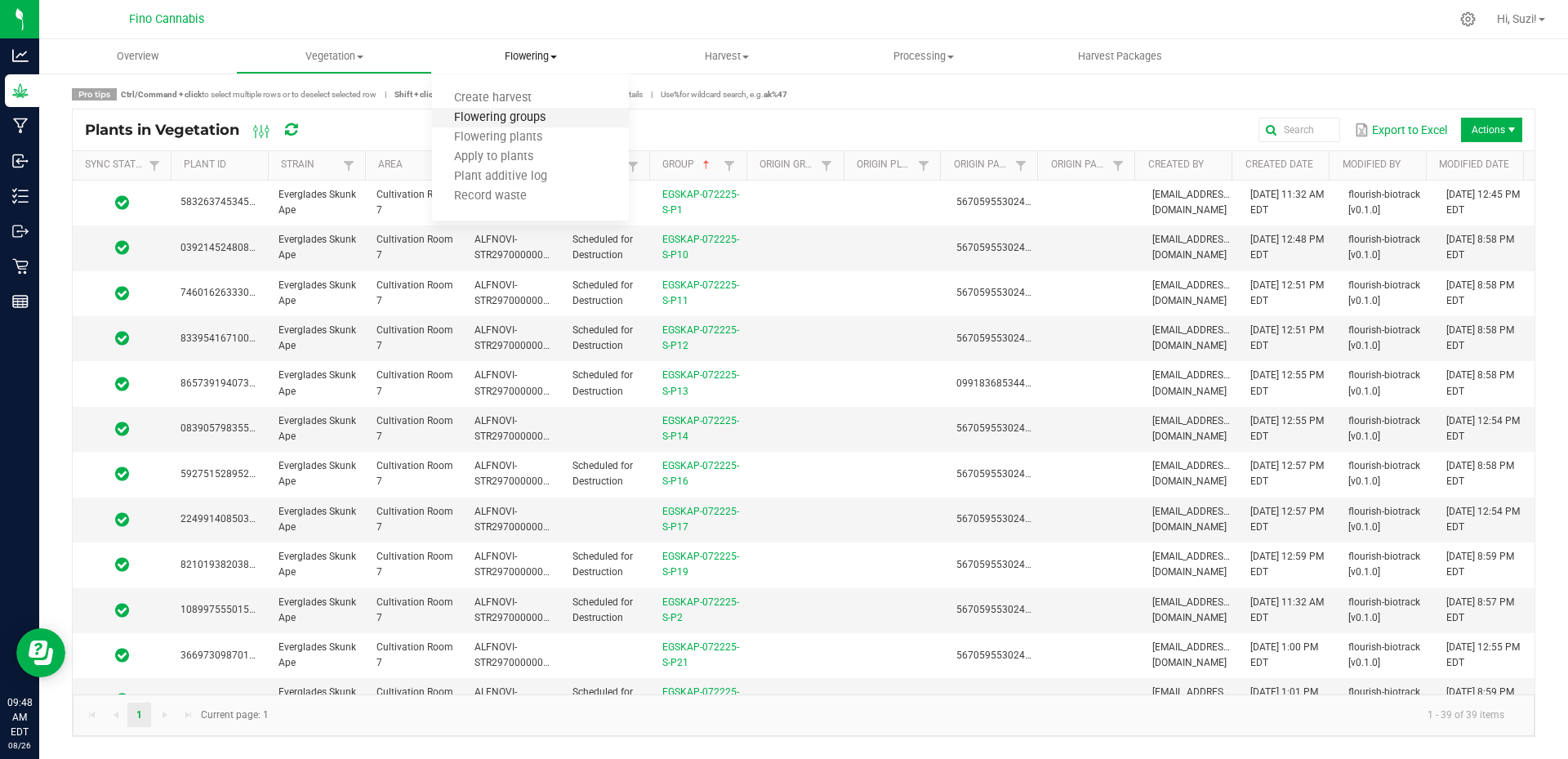
click at [545, 116] on span "Flowering groups" at bounding box center [499, 118] width 135 height 14
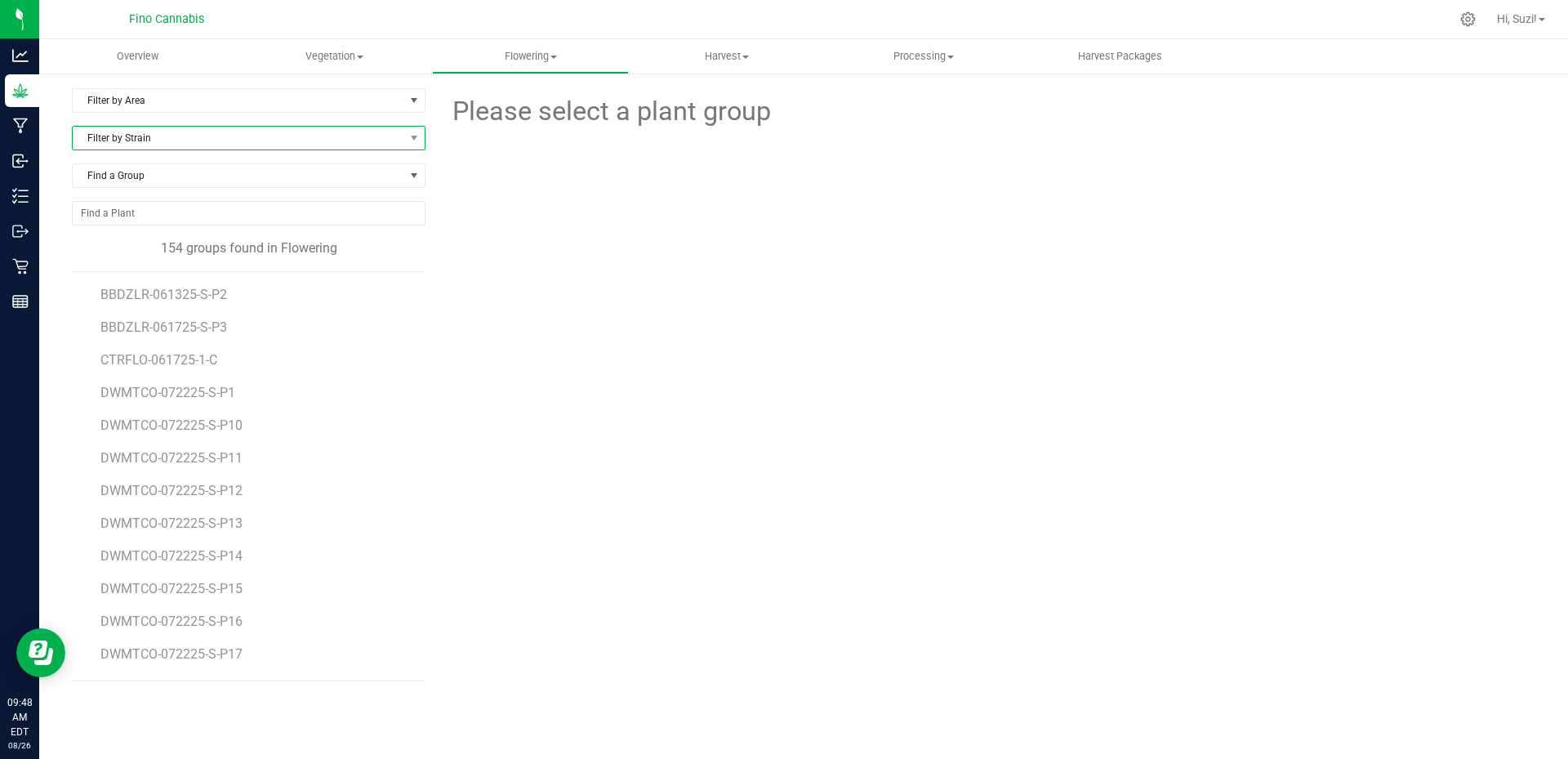
click at [348, 136] on span "Filter by Strain" at bounding box center [238, 137] width 331 height 23
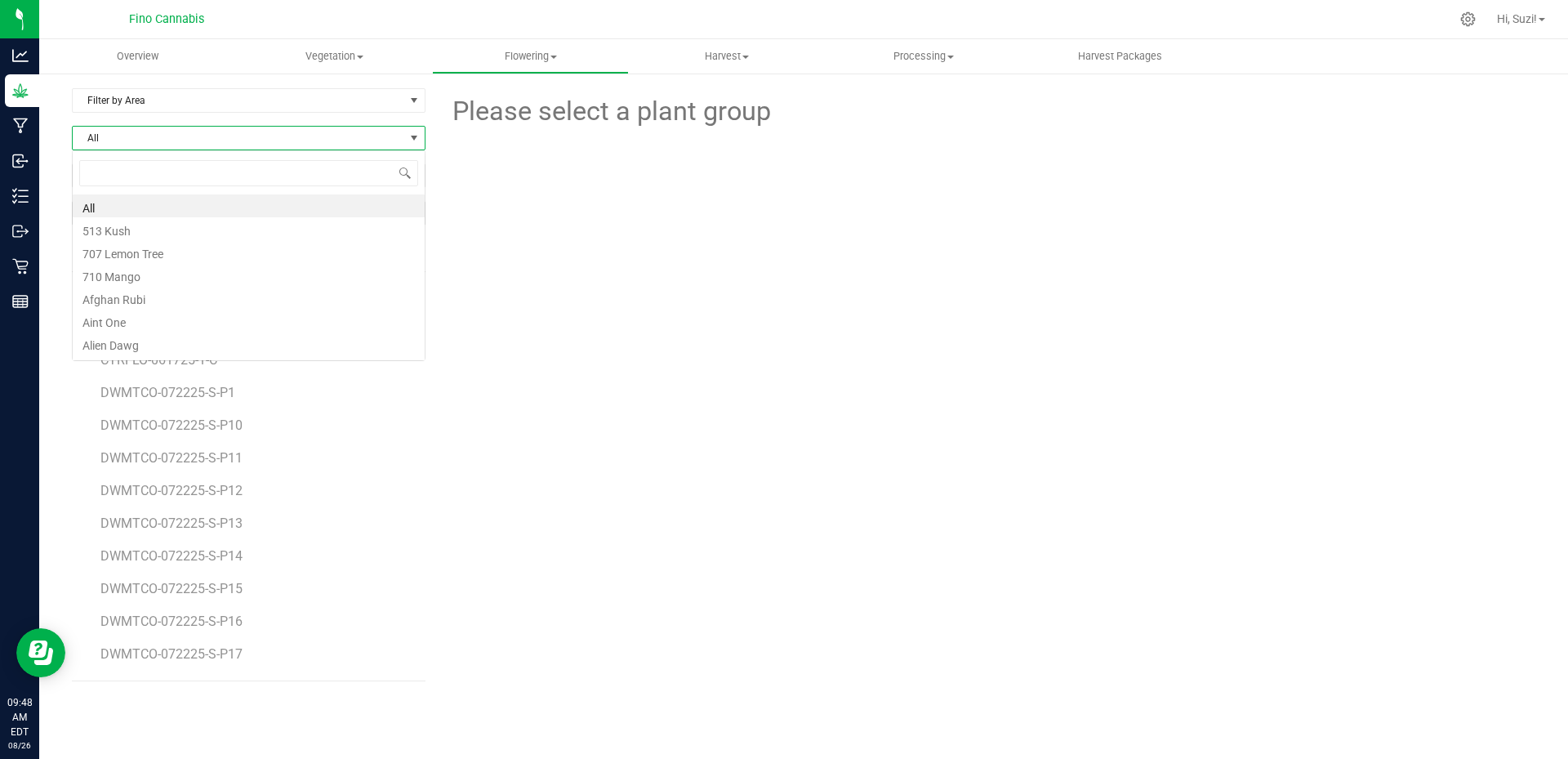
scroll to position [25, 353]
click at [353, 99] on span "Filter by Area" at bounding box center [238, 99] width 331 height 23
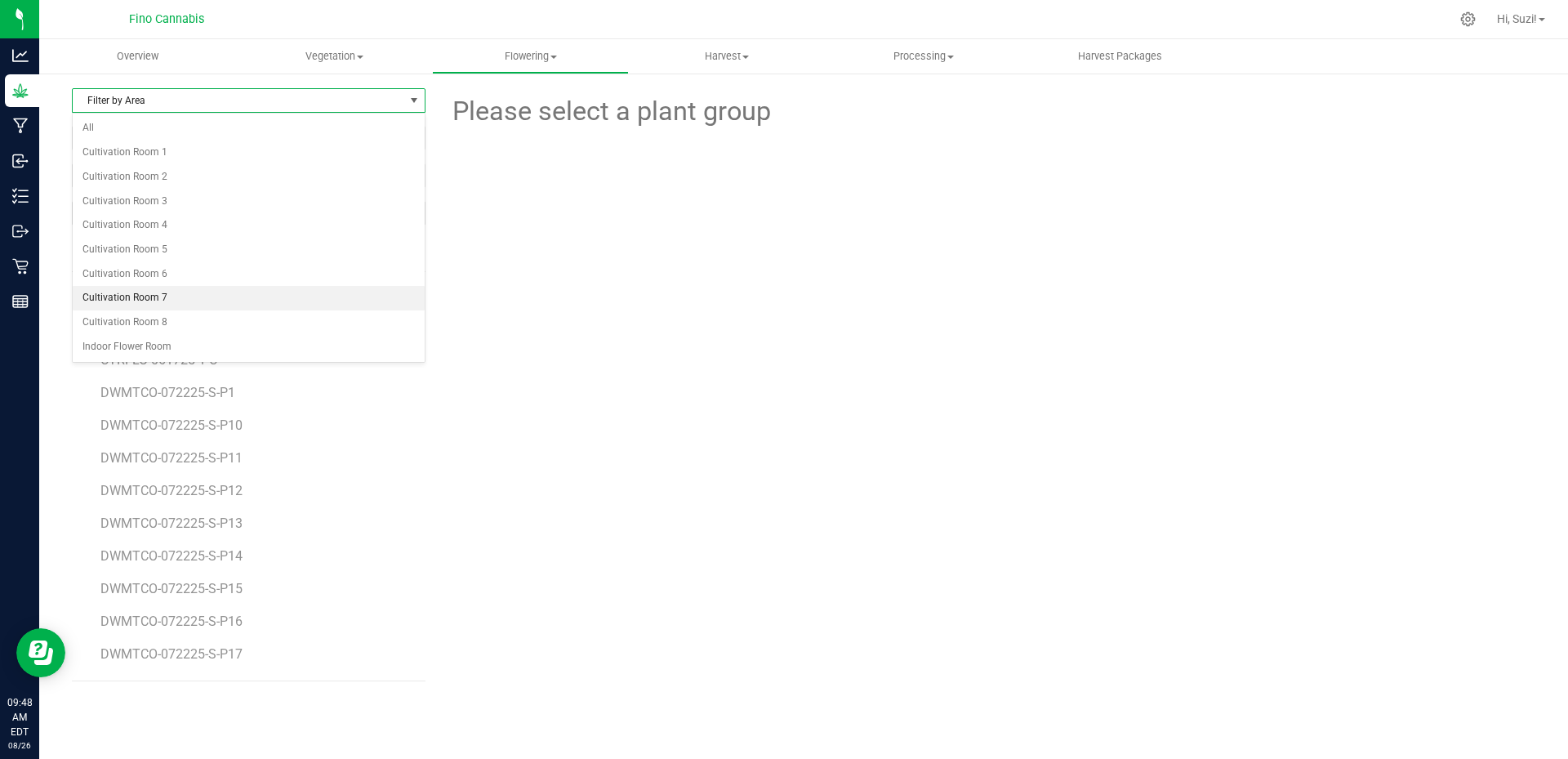
click at [248, 308] on li "Cultivation Room 7" at bounding box center [249, 297] width 352 height 25
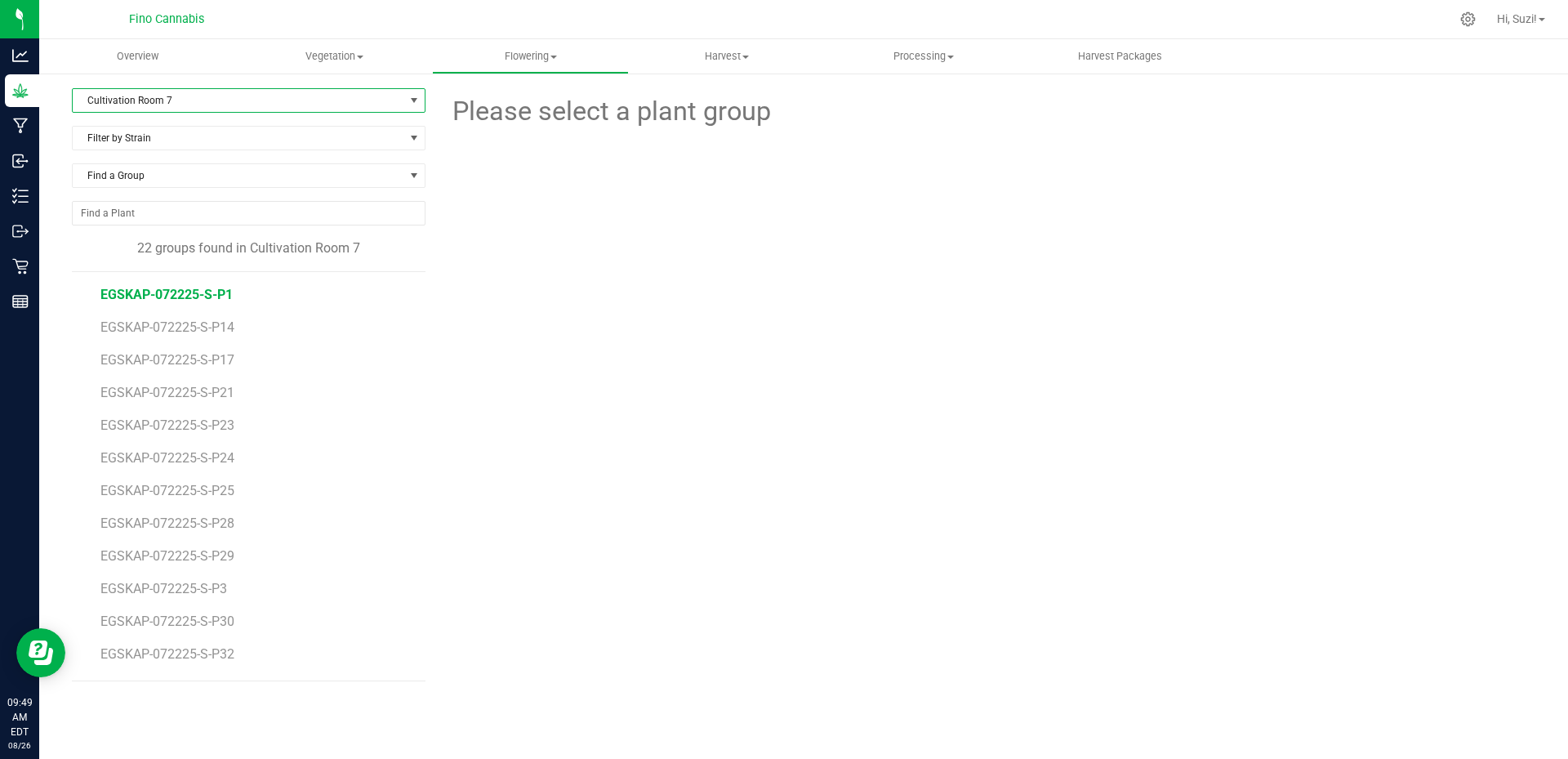
click at [213, 297] on span "EGSKAP-072225-S-P1" at bounding box center [166, 294] width 132 height 16
